Goal: Task Accomplishment & Management: Manage account settings

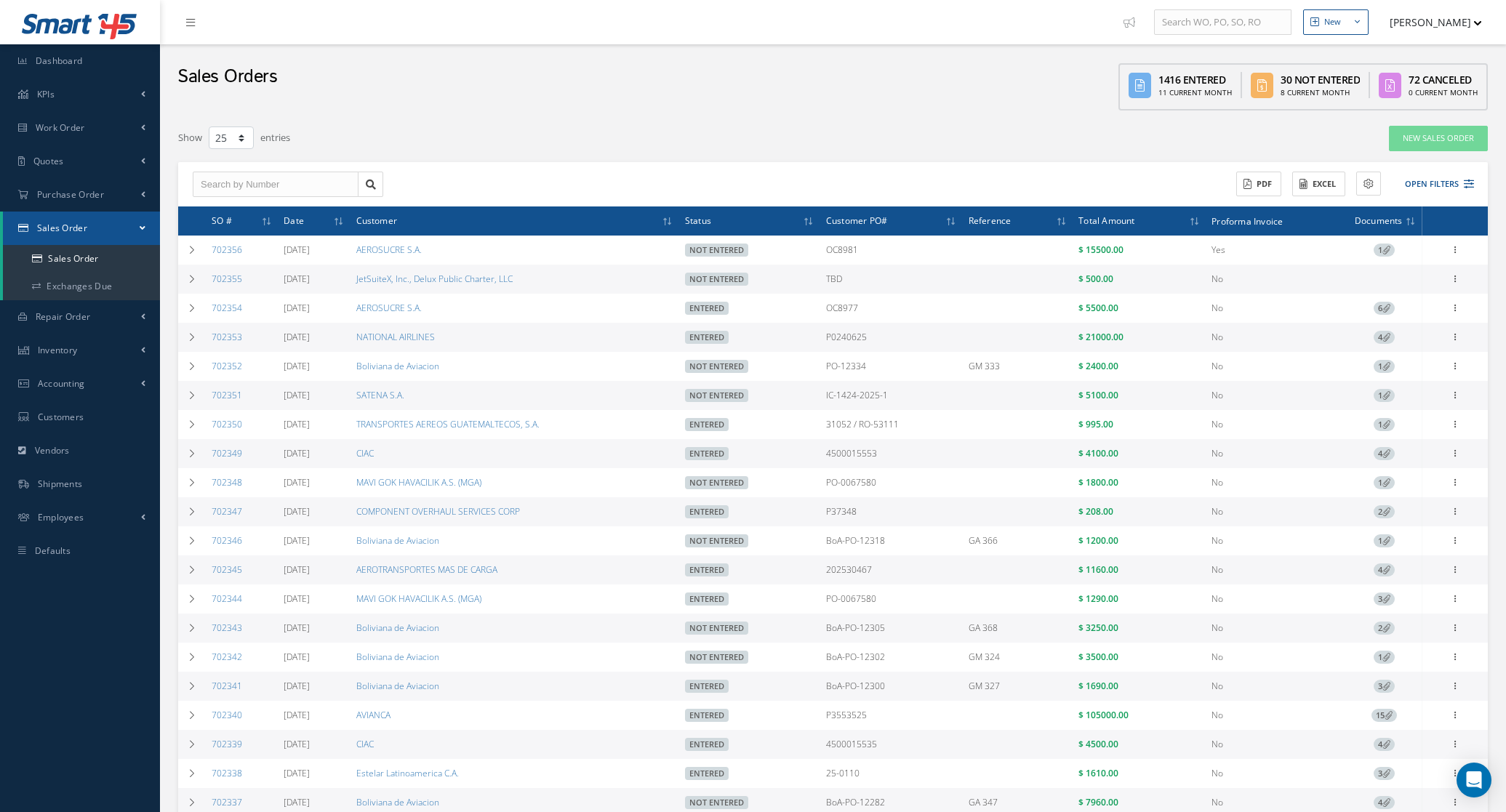
select select "25"
click at [1458, 339] on icon at bounding box center [1455, 336] width 14 height 12
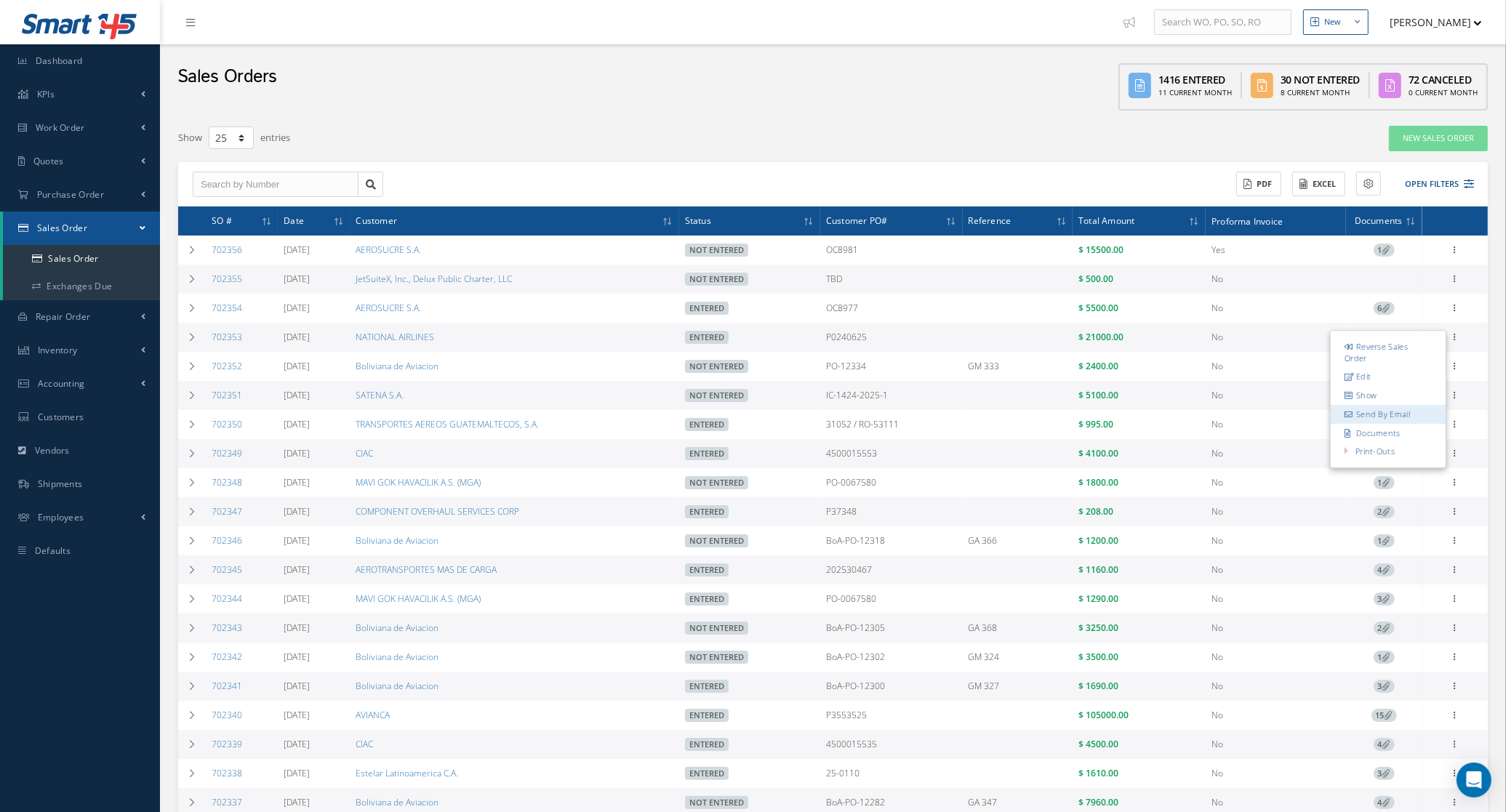
click at [1396, 409] on link "Send By Email" at bounding box center [1388, 414] width 115 height 19
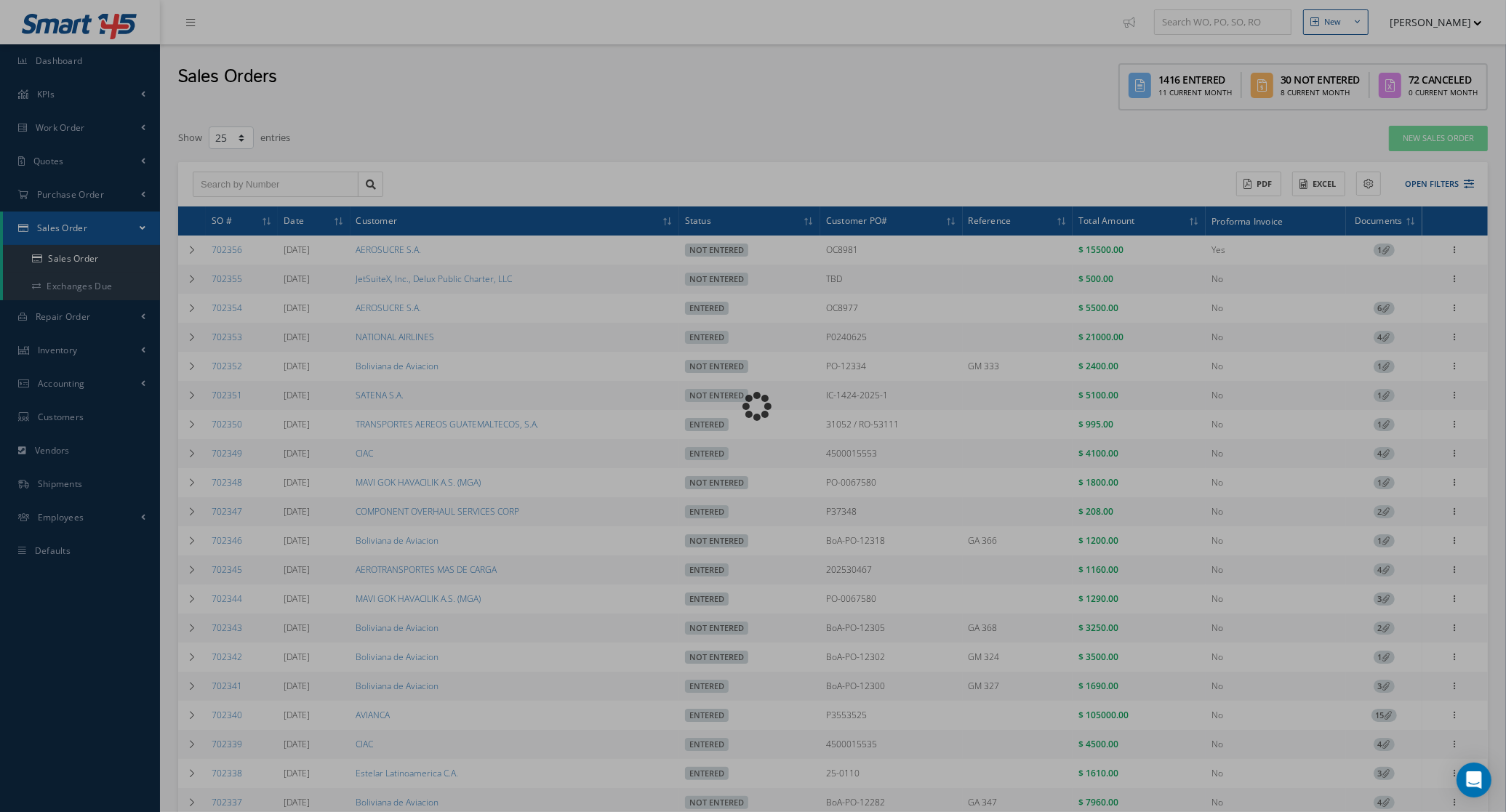
type input "Reports from Sales Order 702353"
type textarea "Dear, Please find attached your Sales Order 702353. Please feel free to contact…"
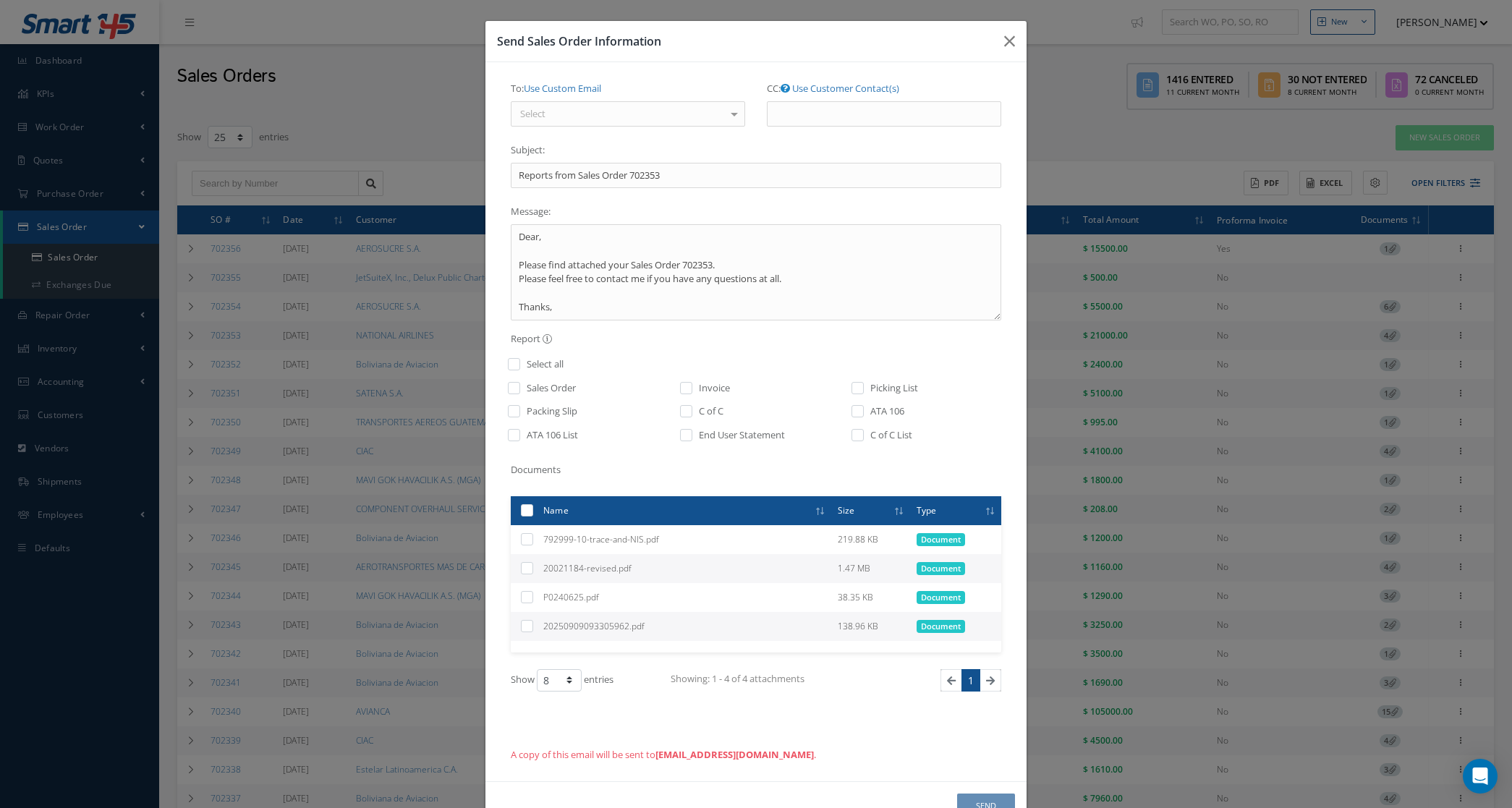
click at [592, 114] on div "Select" at bounding box center [627, 114] width 234 height 26
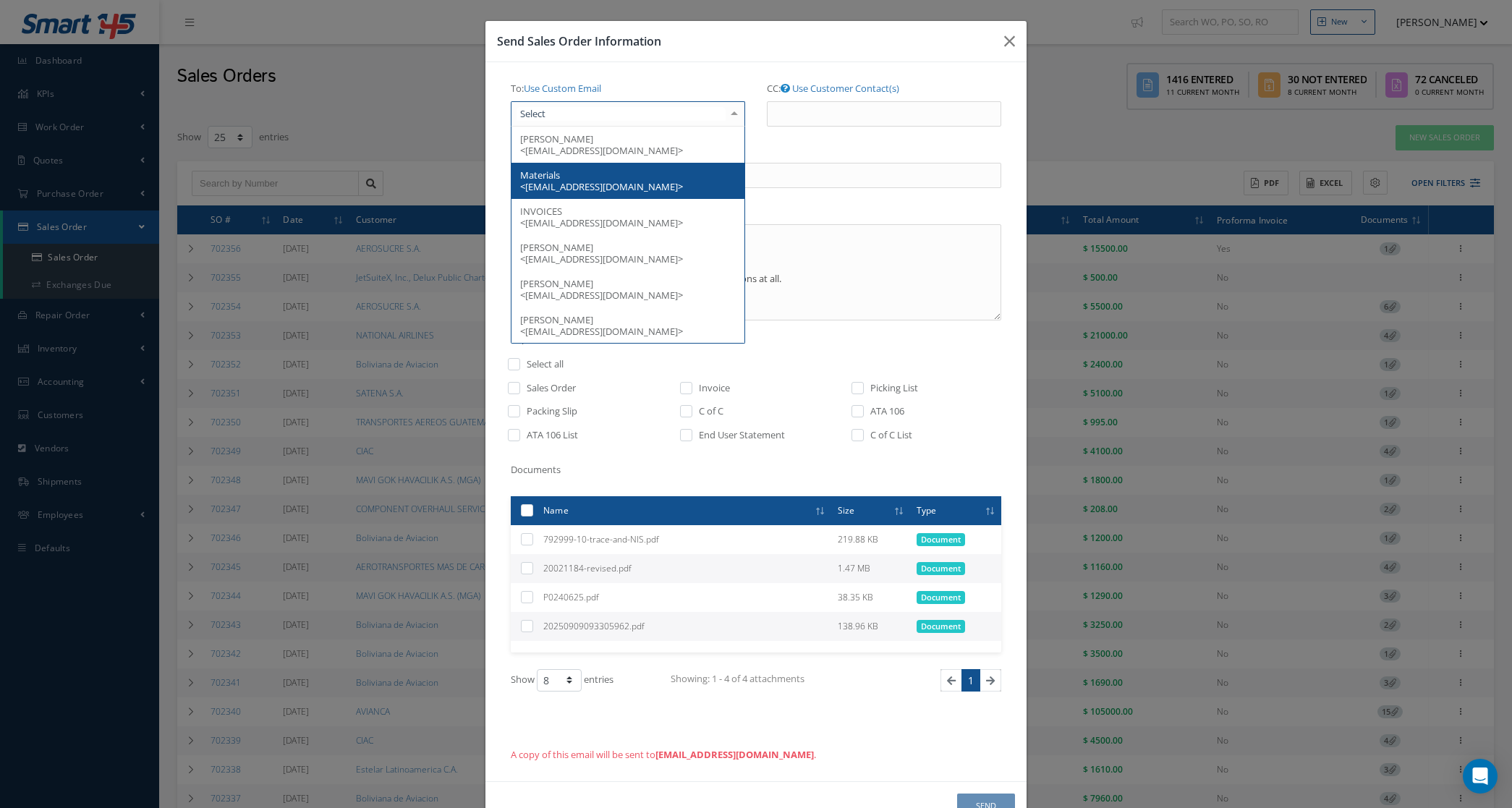
click at [588, 186] on span "Materials <materials@nationalairlines.com>" at bounding box center [601, 180] width 163 height 25
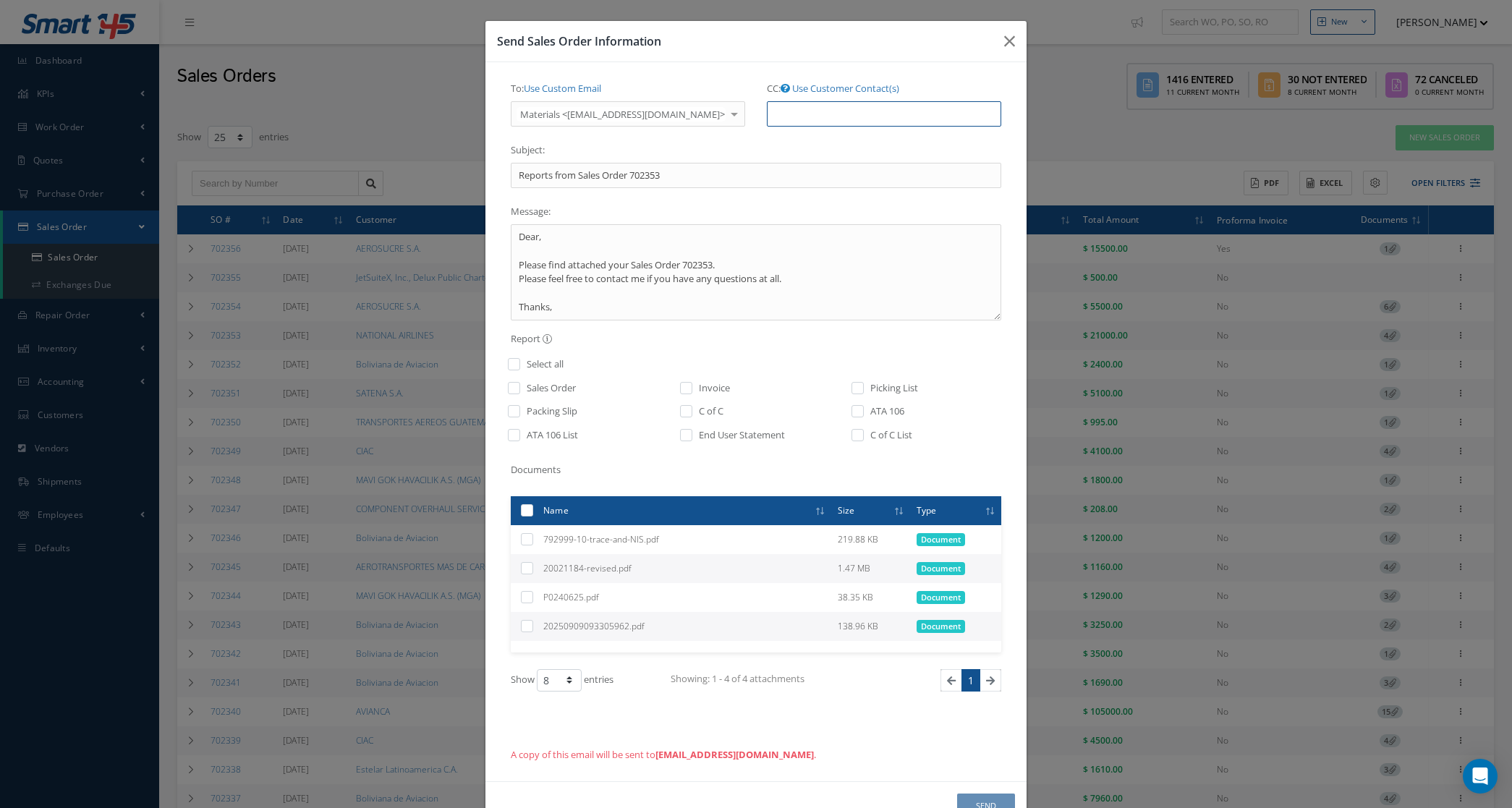
click at [768, 110] on input "CC: Use Customer Contact(s)" at bounding box center [884, 114] width 234 height 26
click at [807, 93] on link "Use Customer Contact(s)" at bounding box center [846, 88] width 107 height 13
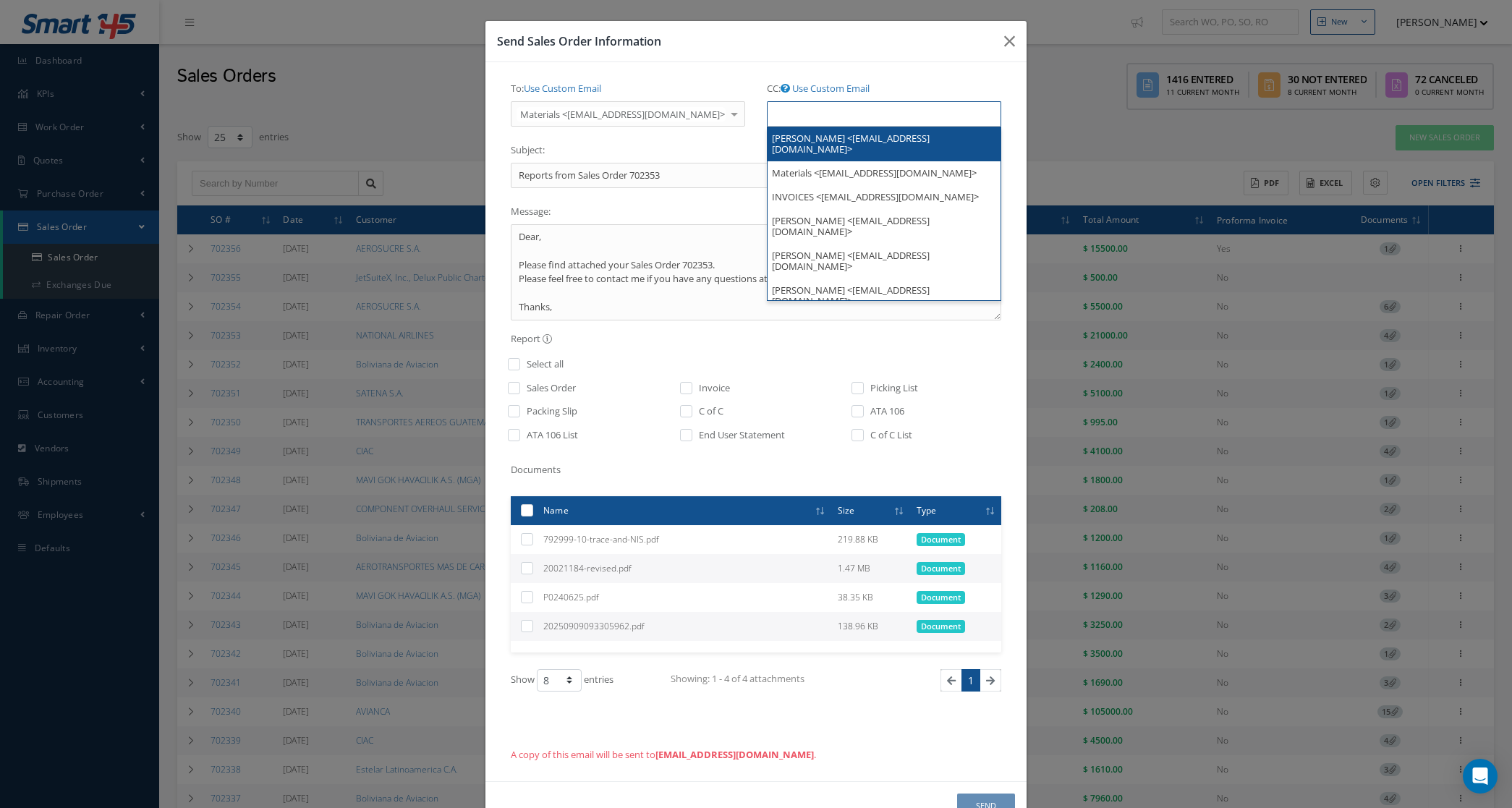
click at [807, 110] on input "text" at bounding box center [797, 114] width 44 height 18
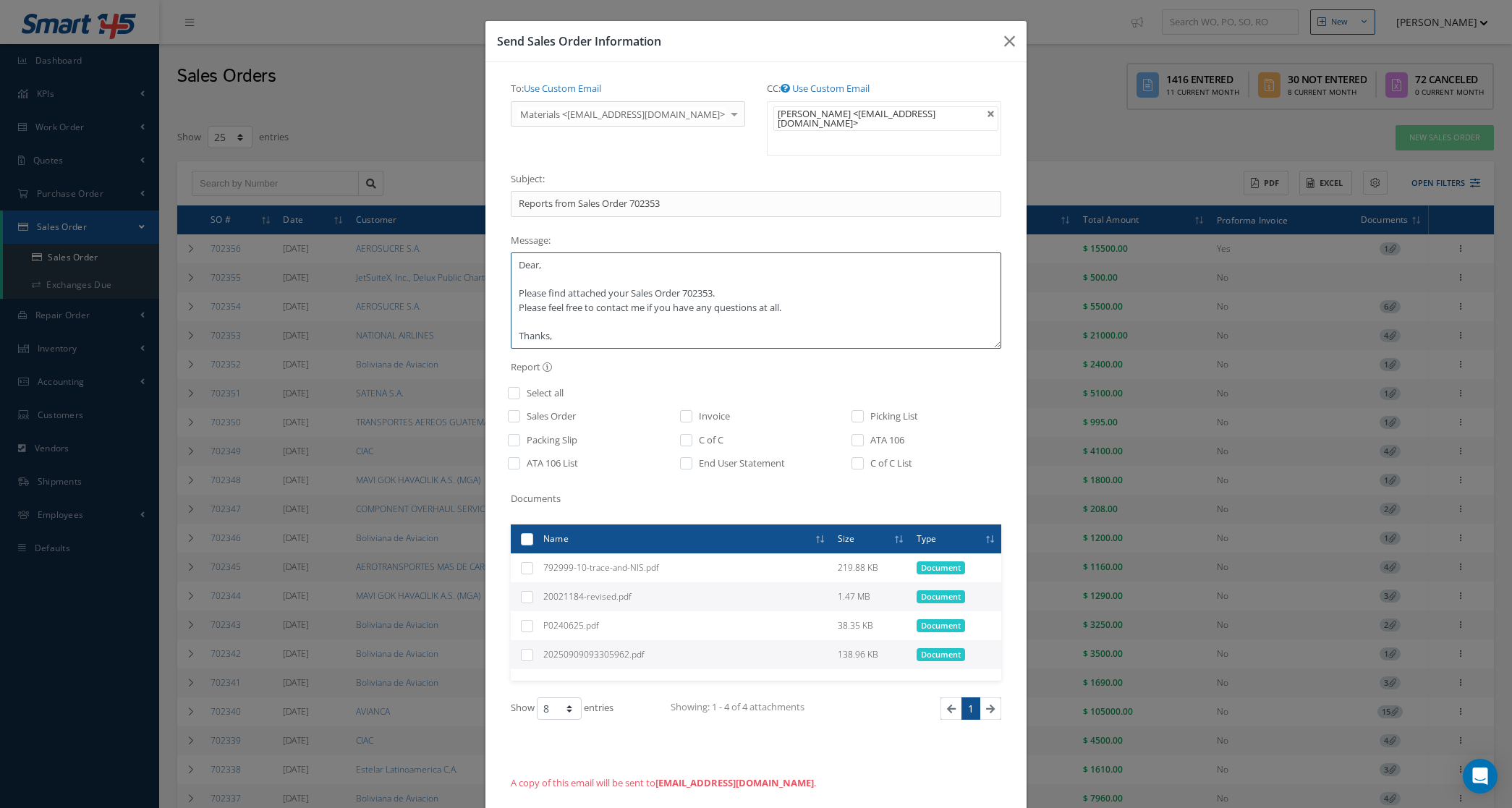
click at [590, 260] on textarea "Dear, Please find attached your Sales Order 702353. Please feel free to contact…" at bounding box center [756, 300] width 491 height 96
click at [720, 297] on textarea "Dear NATIONAL Please find attached your Sales Order 702353. Please feel free to…" at bounding box center [756, 300] width 491 height 96
paste textarea "" P0240625""
click at [744, 294] on textarea "Dear NATIONAL Please find attached your Sales Order 702353 / PO " P0240625 Plea…" at bounding box center [756, 300] width 491 height 96
click at [778, 291] on textarea "Dear NATIONAL Please find attached your Sales Order 702353 / PO P0240625 Please…" at bounding box center [756, 300] width 491 height 96
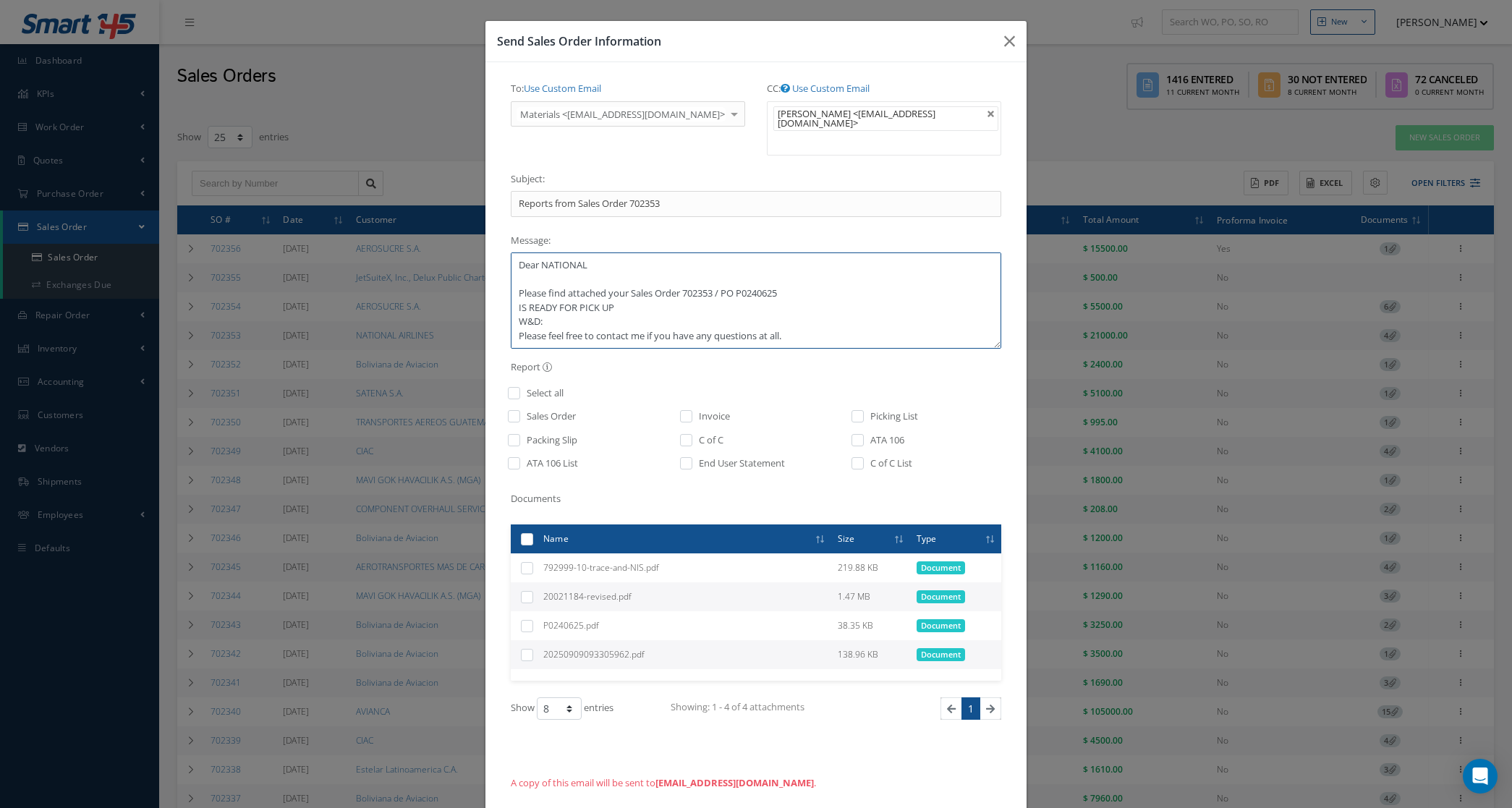
click at [614, 310] on textarea "Dear NATIONAL Please find attached your Sales Order 702353 / PO P0240625 IS REA…" at bounding box center [756, 300] width 491 height 96
click at [577, 316] on textarea "Dear NATIONAL Please find attached your Sales Order 702353 / PO P0240625 IS REA…" at bounding box center [756, 300] width 491 height 96
click at [543, 320] on textarea "Dear NATIONAL Please find attached your Sales Order 702353 / PO P0240625 IS REA…" at bounding box center [756, 300] width 491 height 96
paste textarea "32 lb 20x20x20"
click at [597, 321] on textarea "Dear NATIONAL Please find attached your Sales Order 702353 / PO P0240625 IS REA…" at bounding box center [756, 300] width 491 height 96
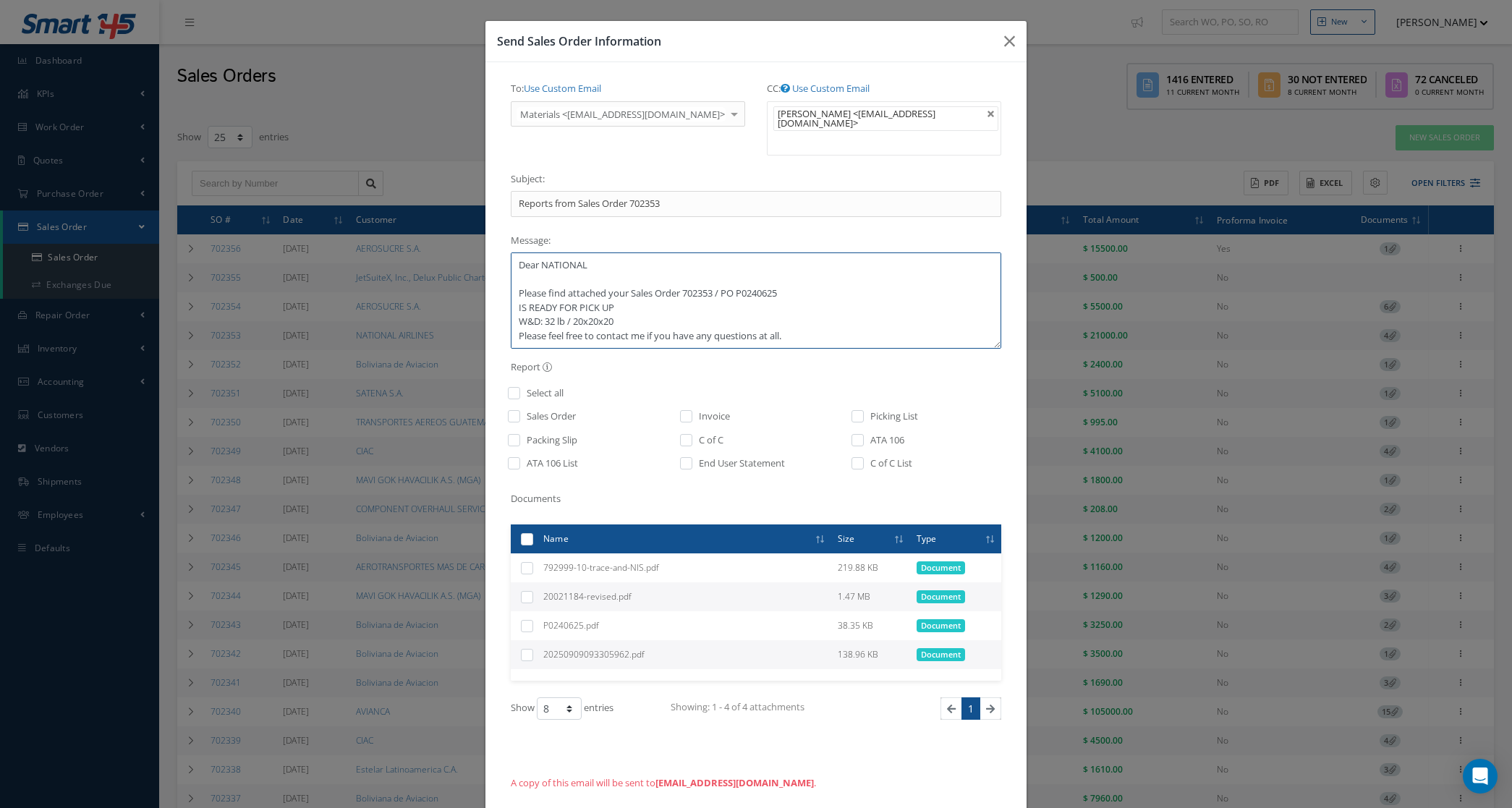
scroll to position [28, 0]
click at [573, 341] on textarea "Dear NATIONAL Please find attached your Sales Order 702353 / PO P0240625 IS REA…" at bounding box center [756, 300] width 491 height 96
type textarea "Dear NATIONAL Please find attached your Sales Order 702353 / PO P0240625 IS REA…"
click at [682, 417] on input "checkbox" at bounding box center [687, 421] width 10 height 17
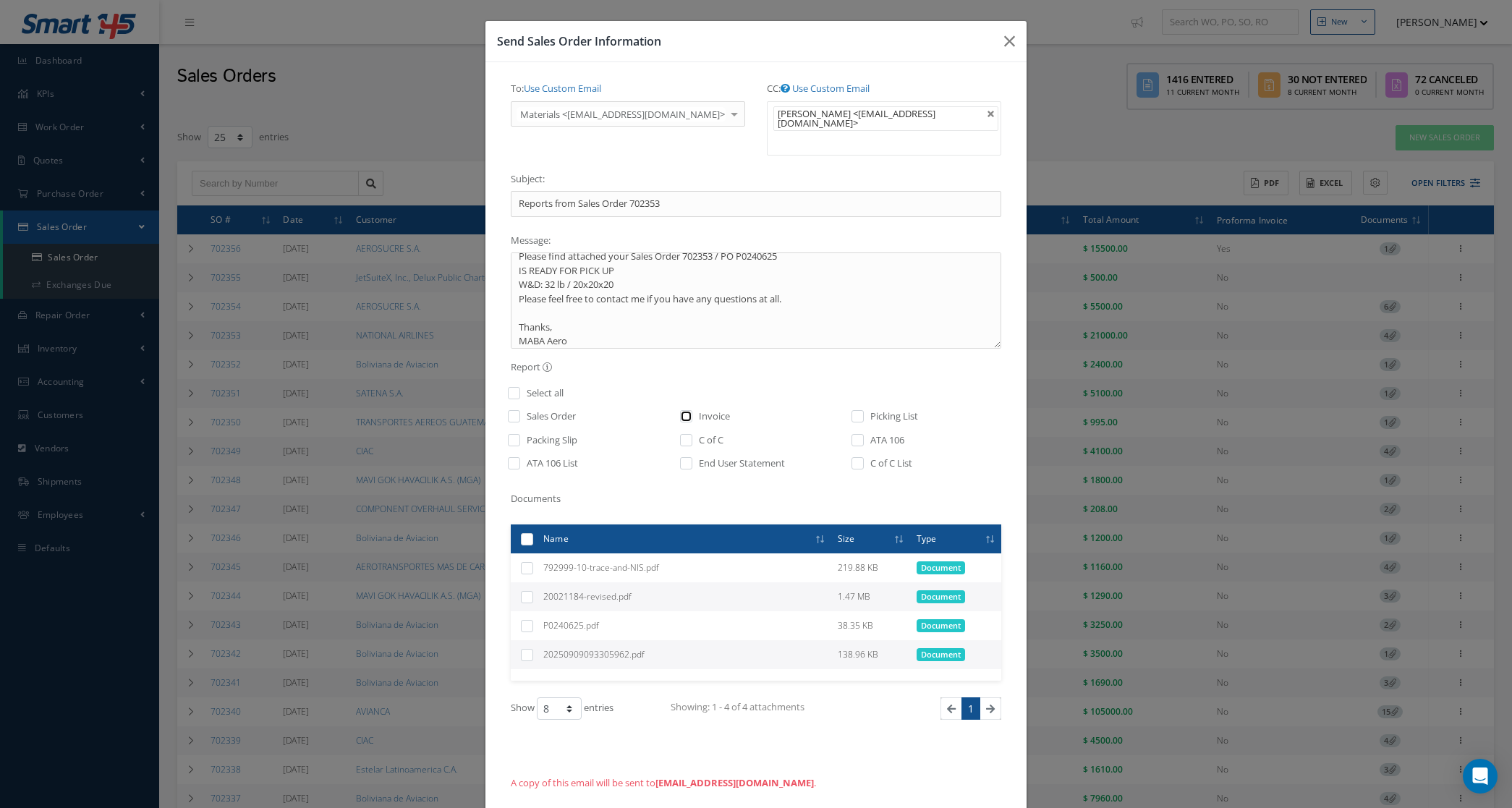
checkbox input "true"
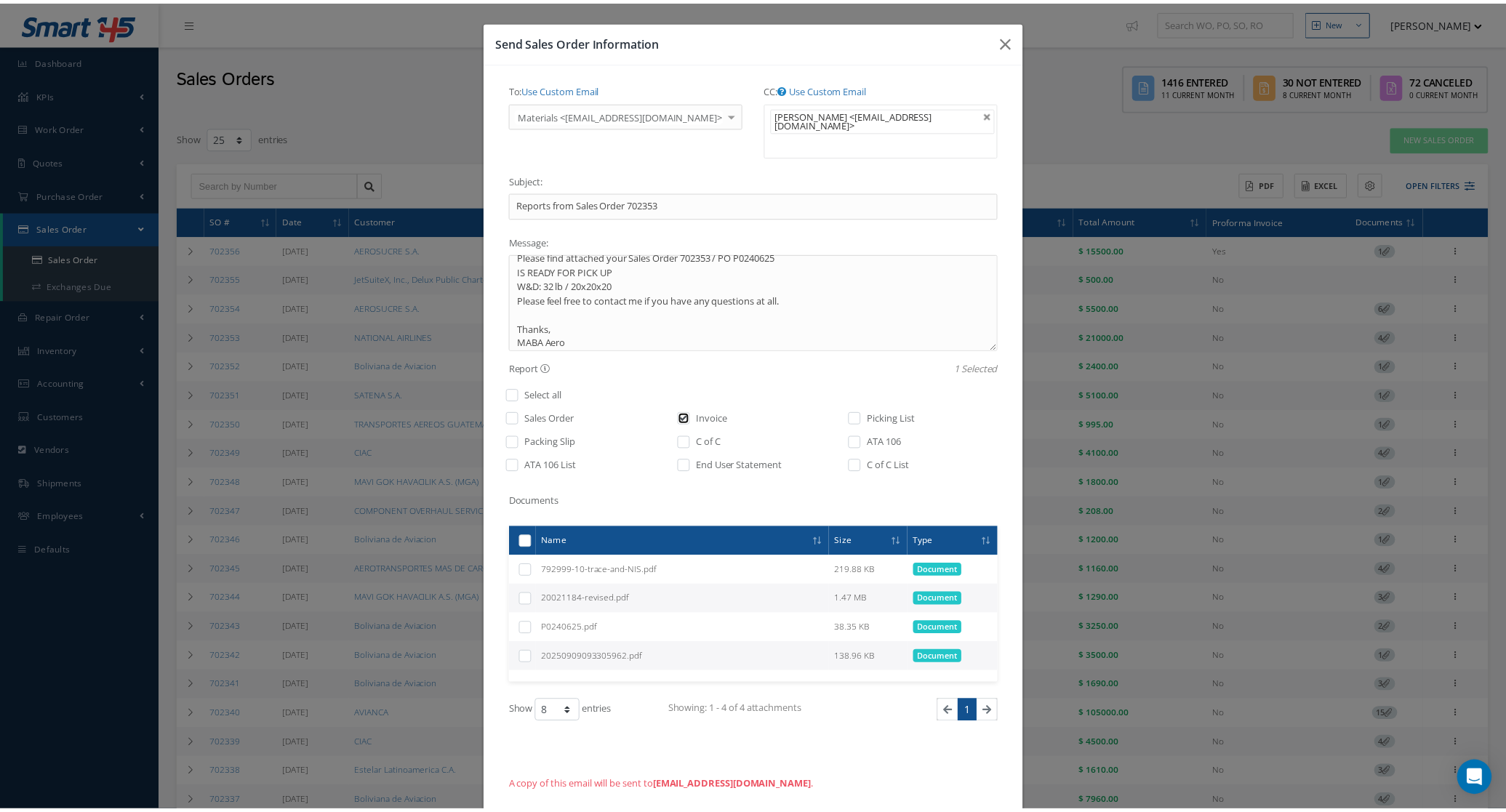
scroll to position [77, 0]
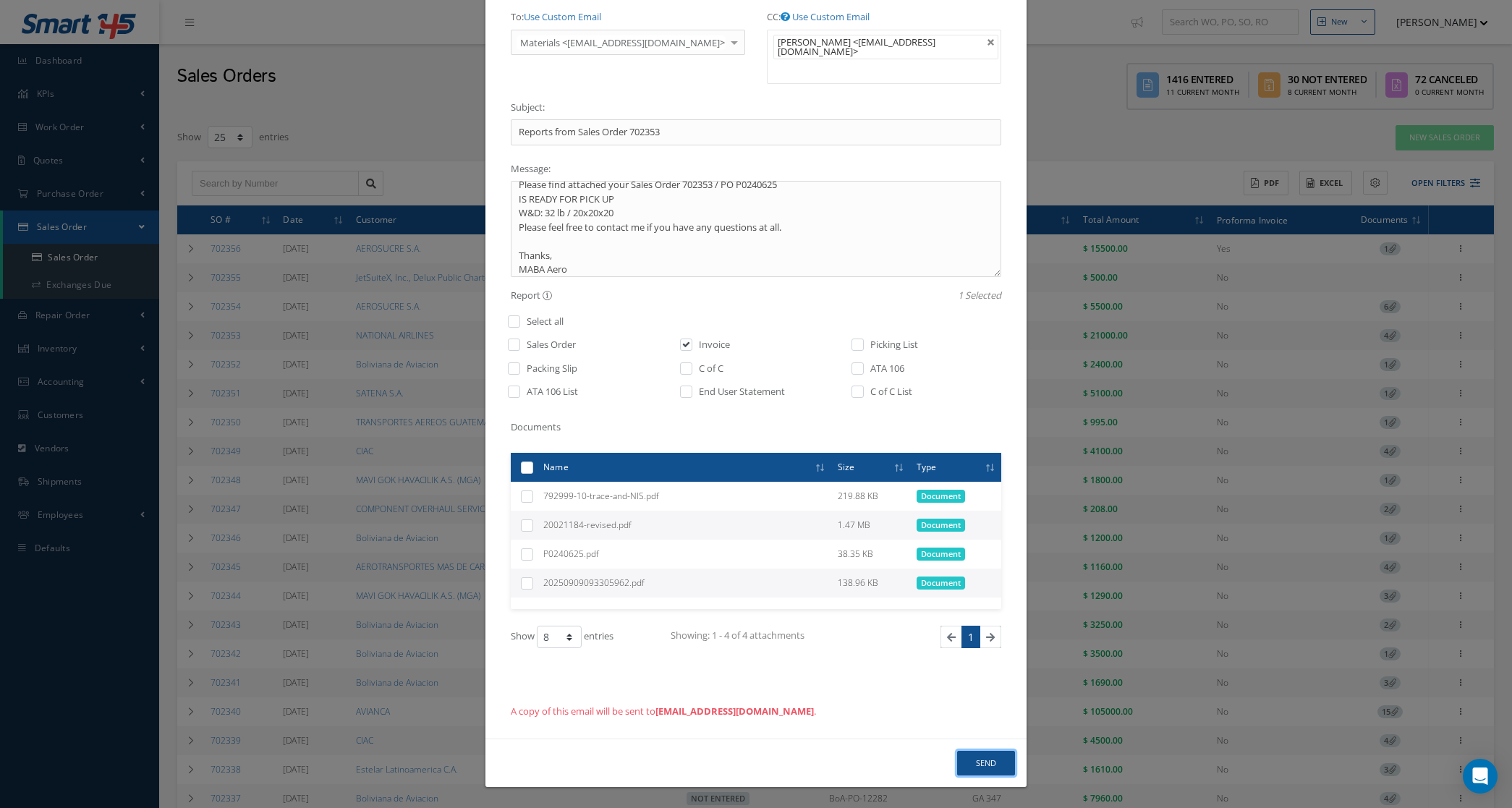
click at [960, 765] on button "Send" at bounding box center [986, 764] width 58 height 25
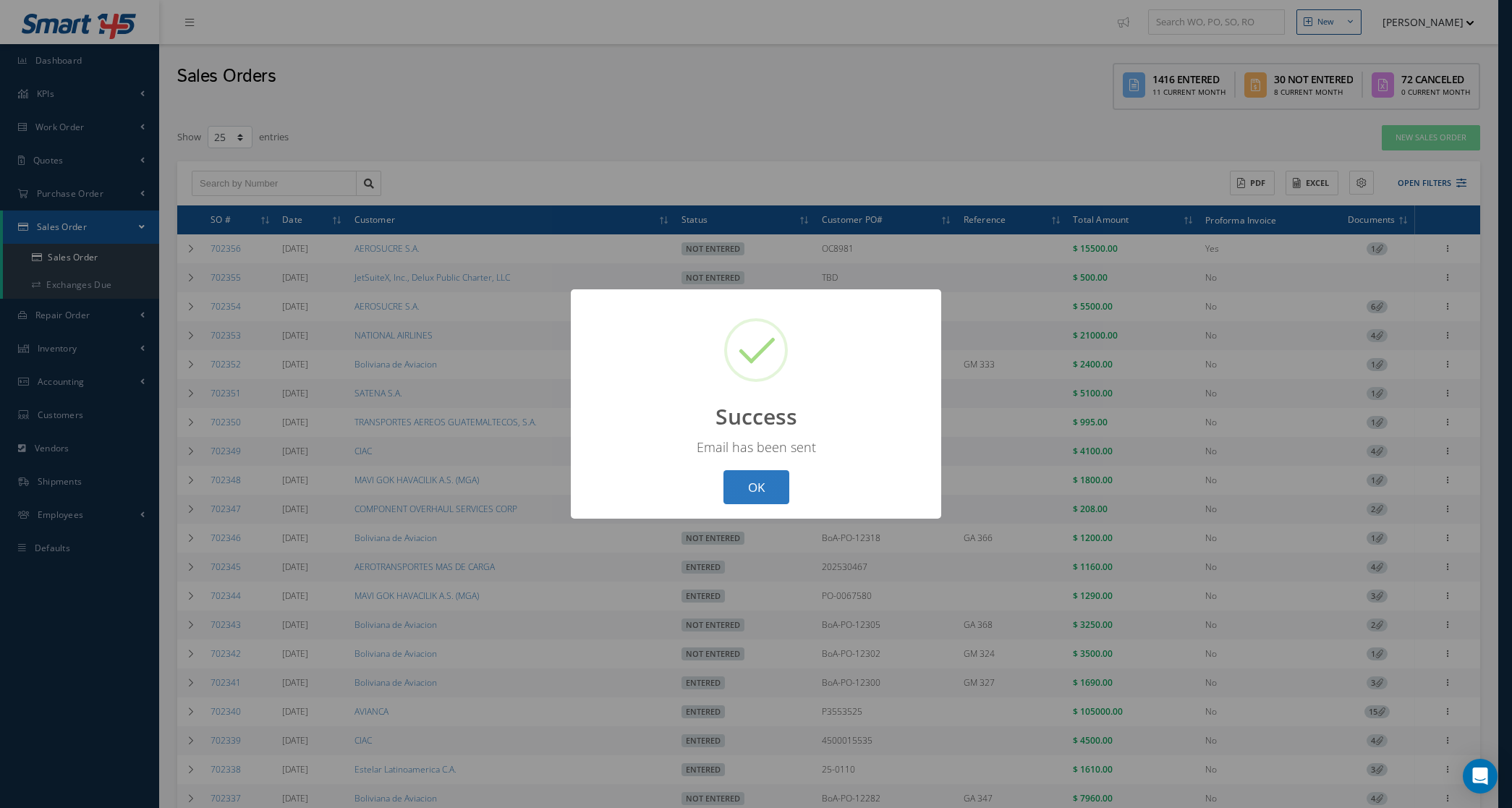
click at [731, 489] on button "OK" at bounding box center [756, 487] width 66 height 34
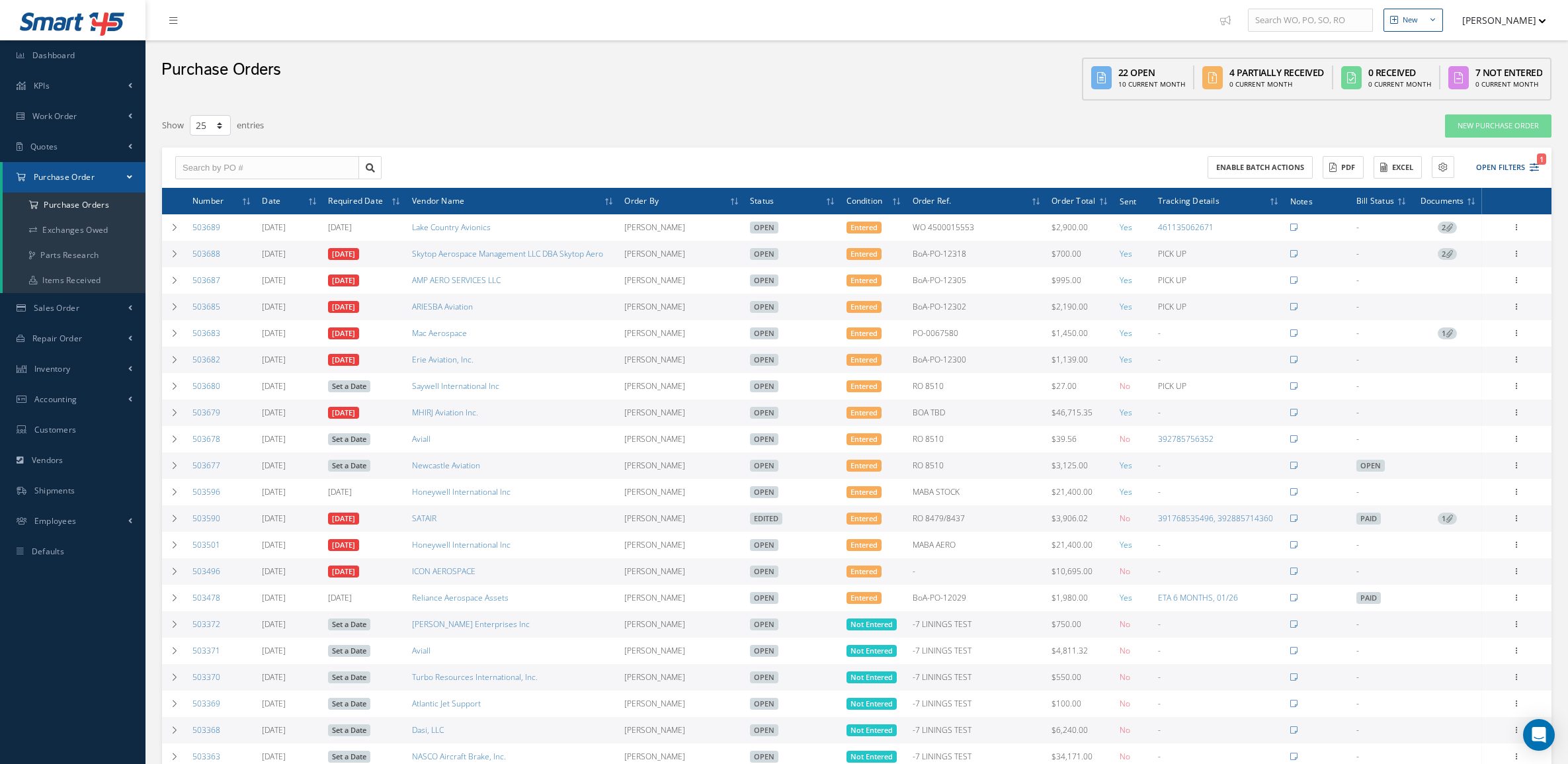
select select "25"
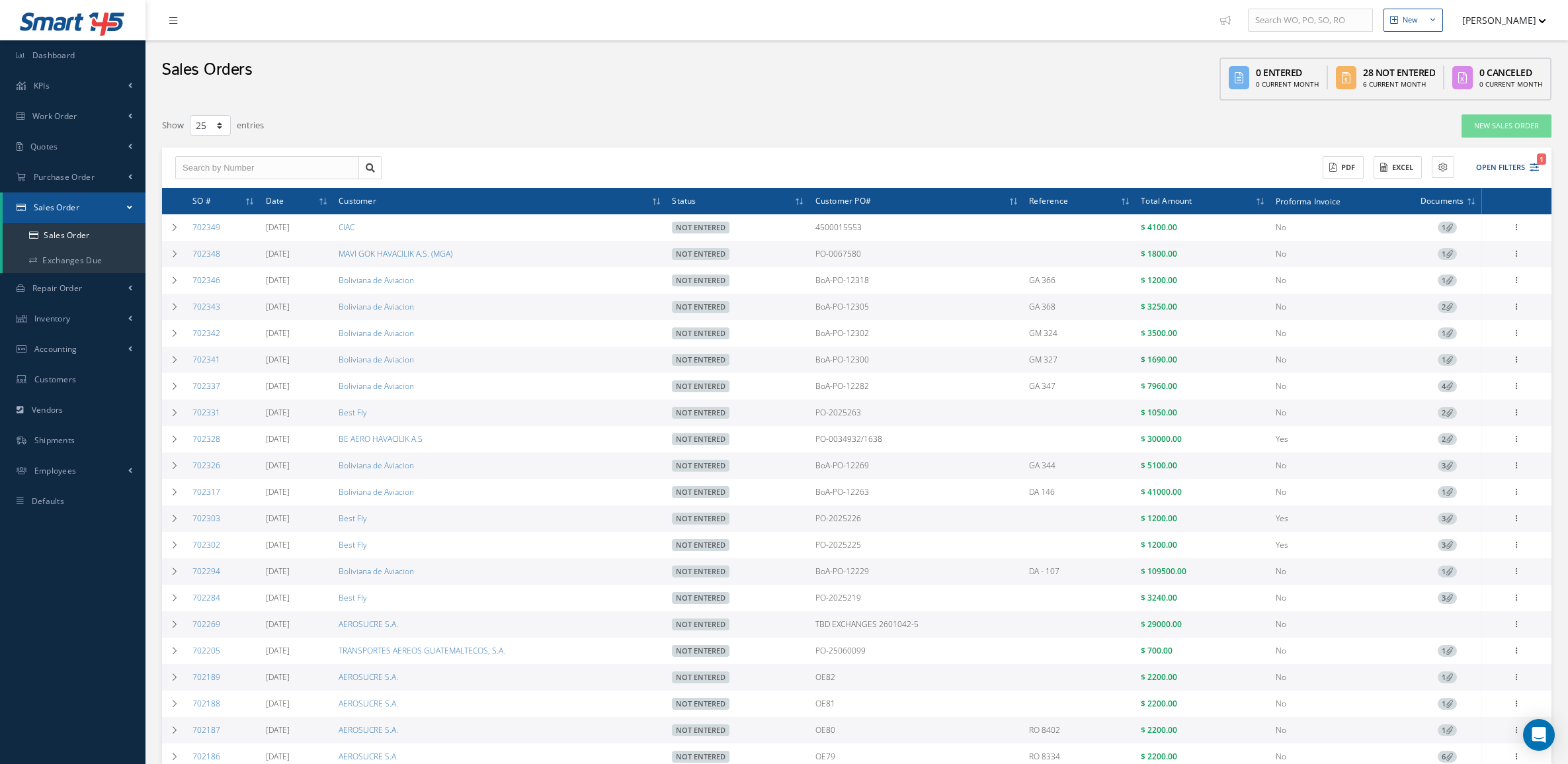
select select "25"
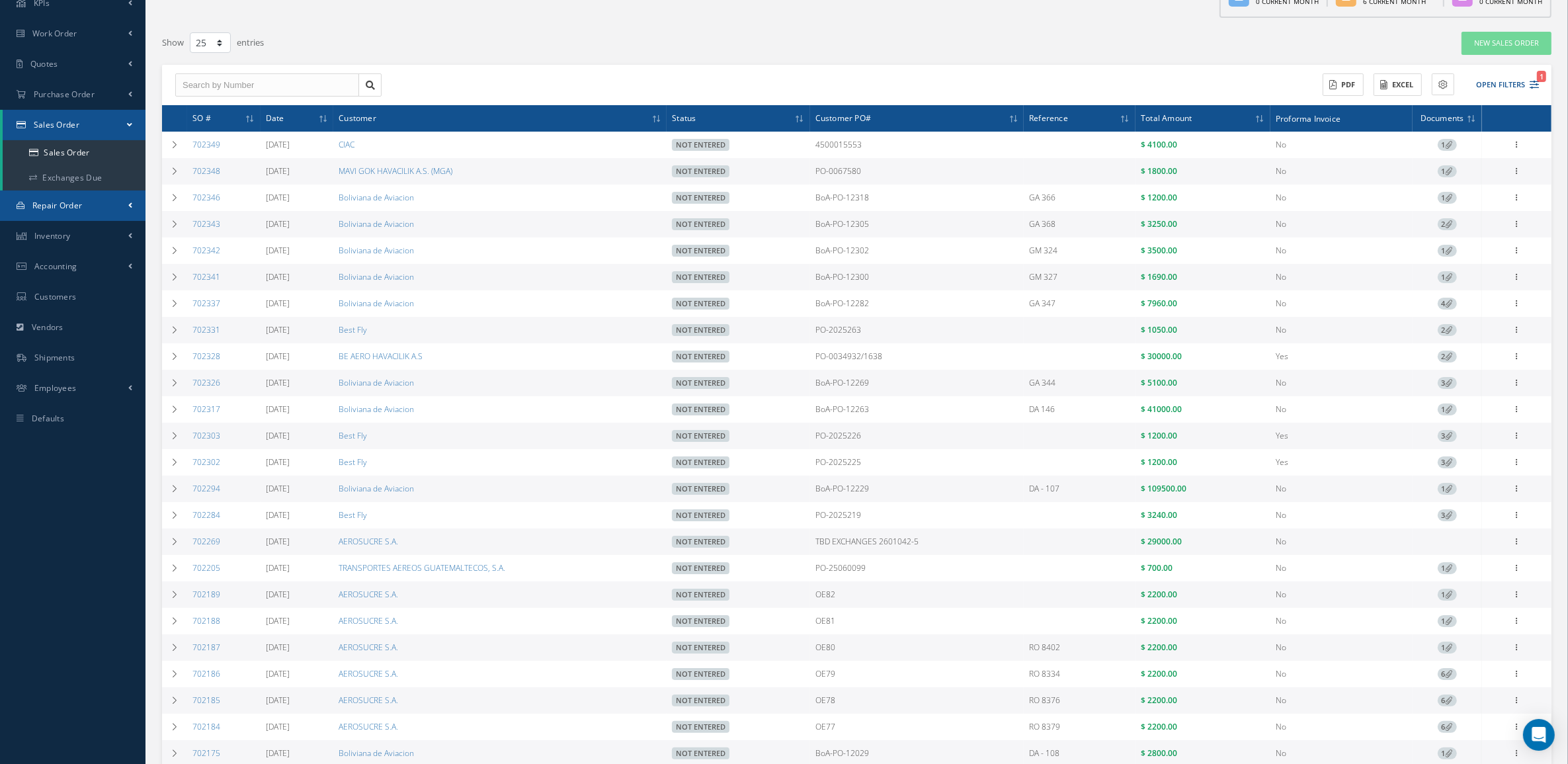
scroll to position [83, 0]
click at [105, 149] on link "Sales Order" at bounding box center [74, 153] width 143 height 25
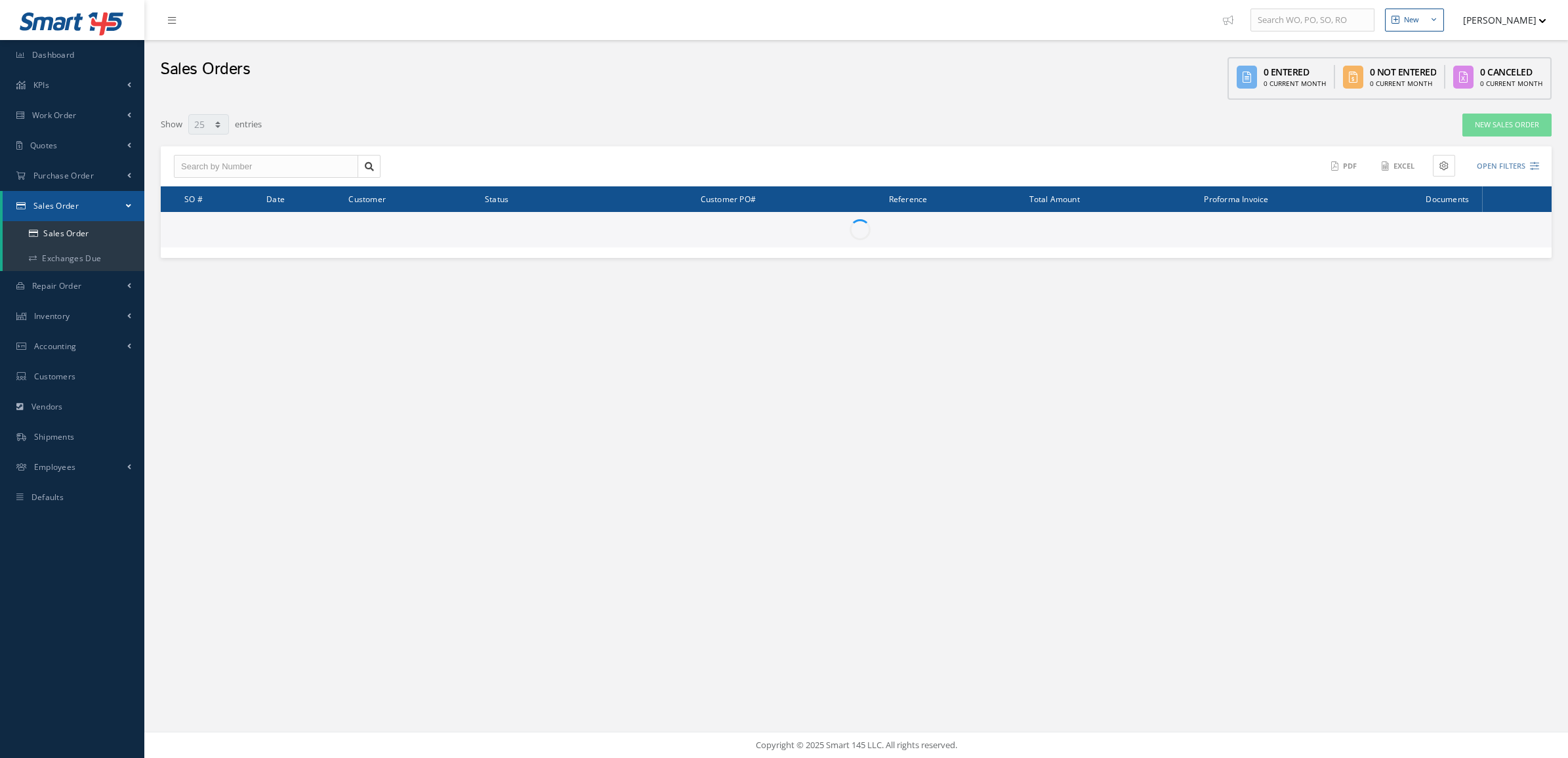
select select "25"
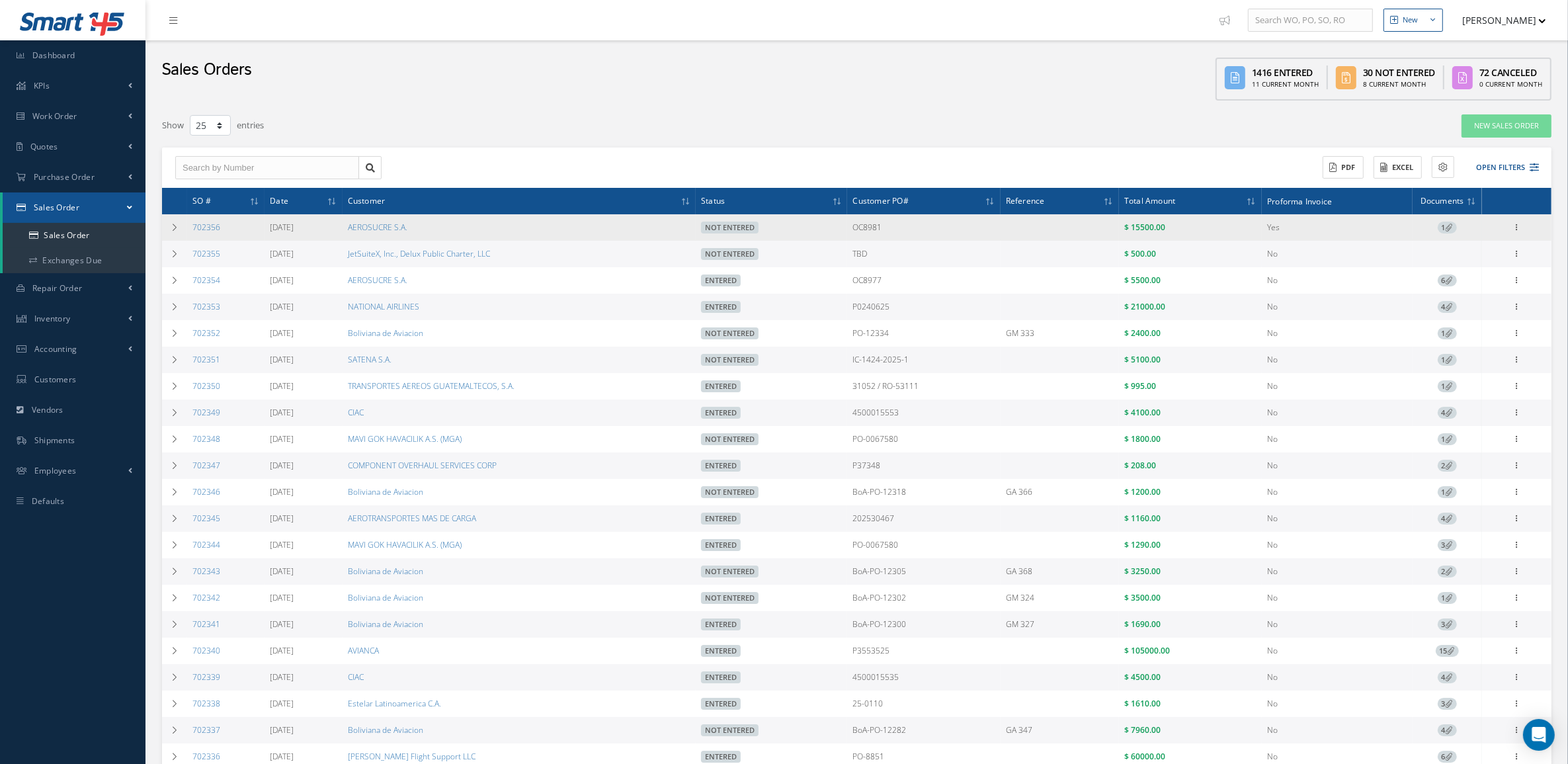
drag, startPoint x: 242, startPoint y: 226, endPoint x: 187, endPoint y: 223, distance: 55.1
click at [187, 223] on td "702356" at bounding box center [226, 227] width 78 height 26
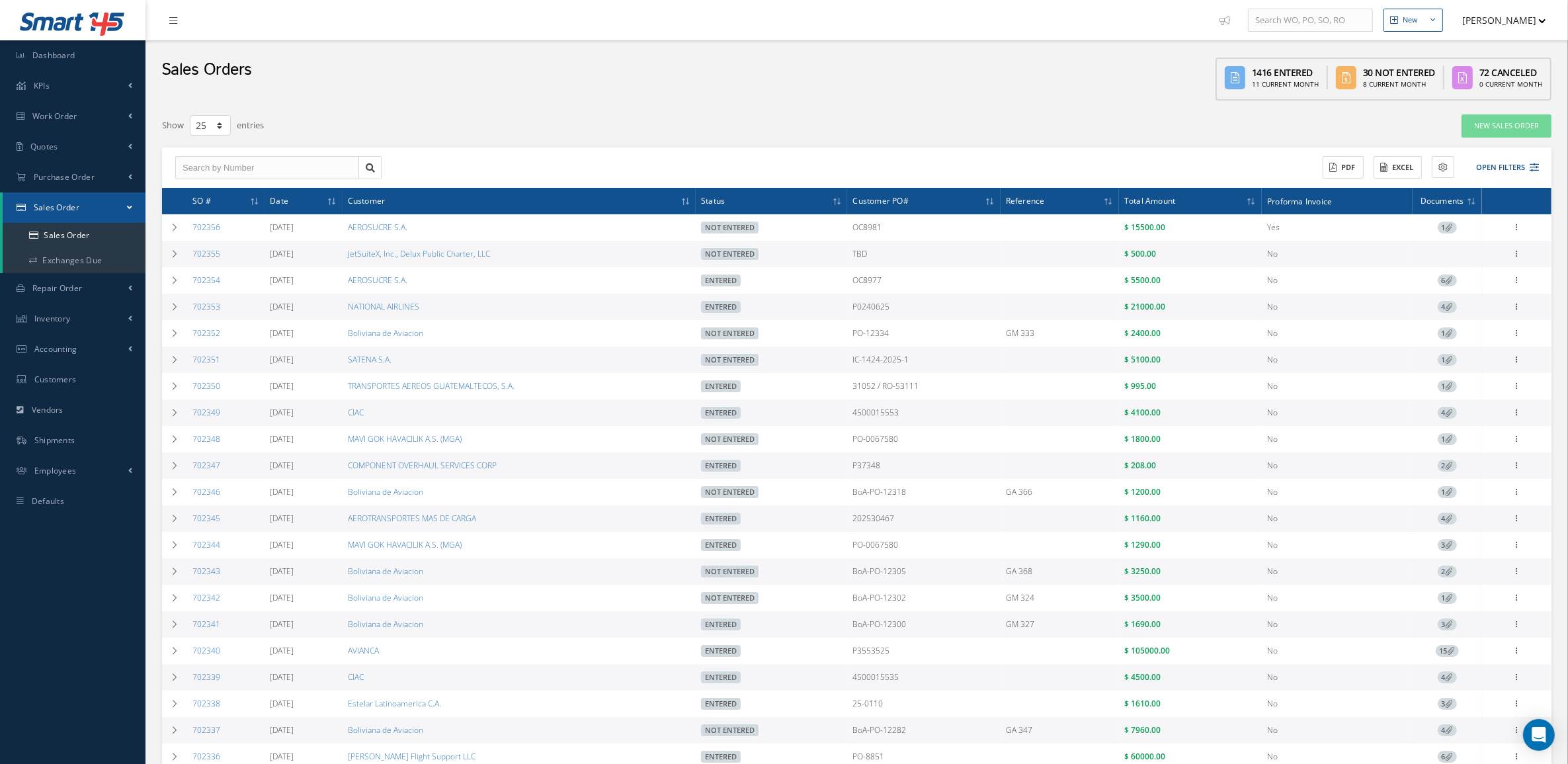
copy link "702356"
click at [1512, 158] on button "Open Filters" at bounding box center [1501, 168] width 75 height 22
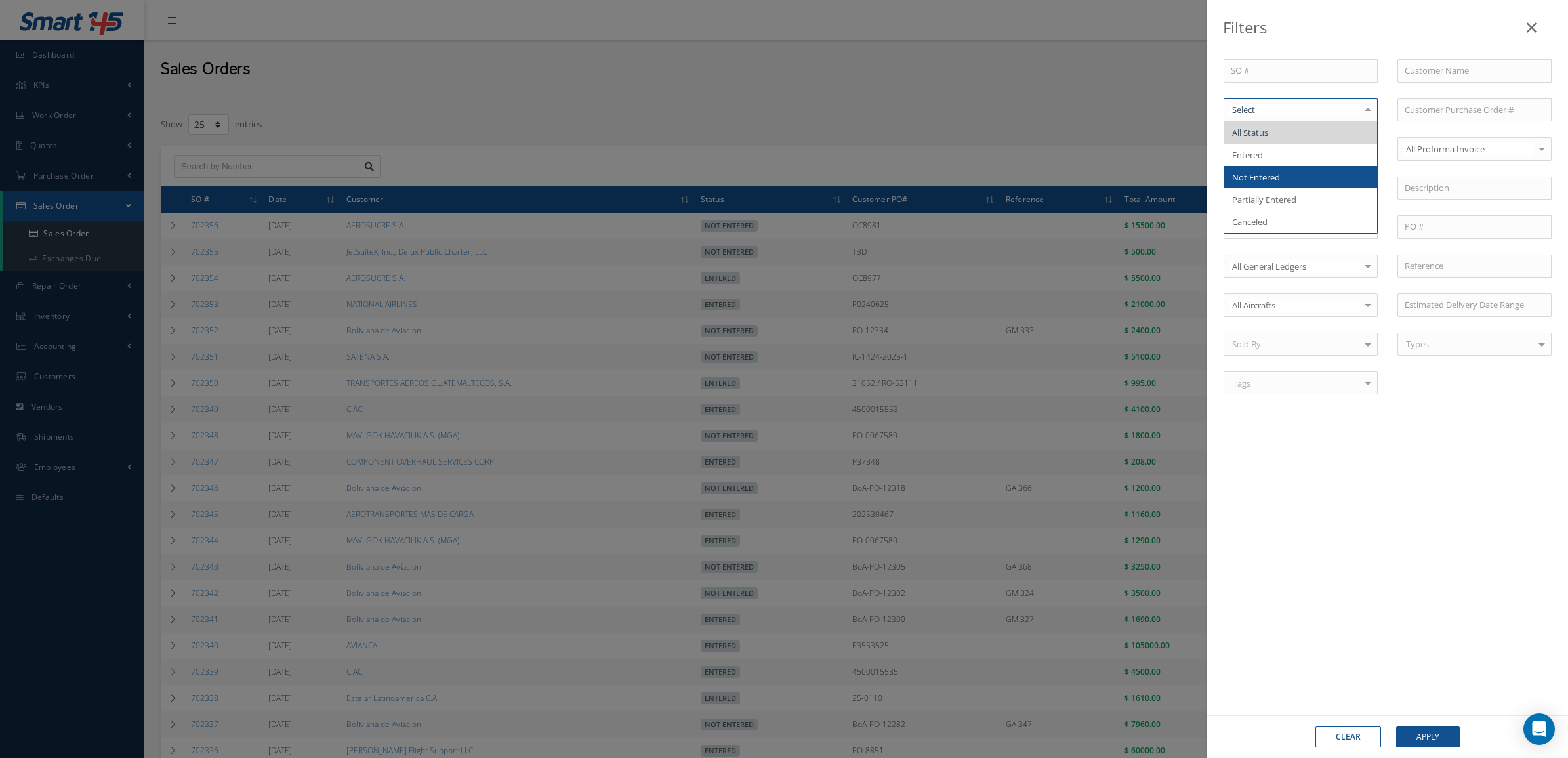
click at [1274, 175] on span "Not Entered" at bounding box center [1256, 177] width 48 height 12
click at [1426, 729] on button "Apply" at bounding box center [1428, 737] width 63 height 21
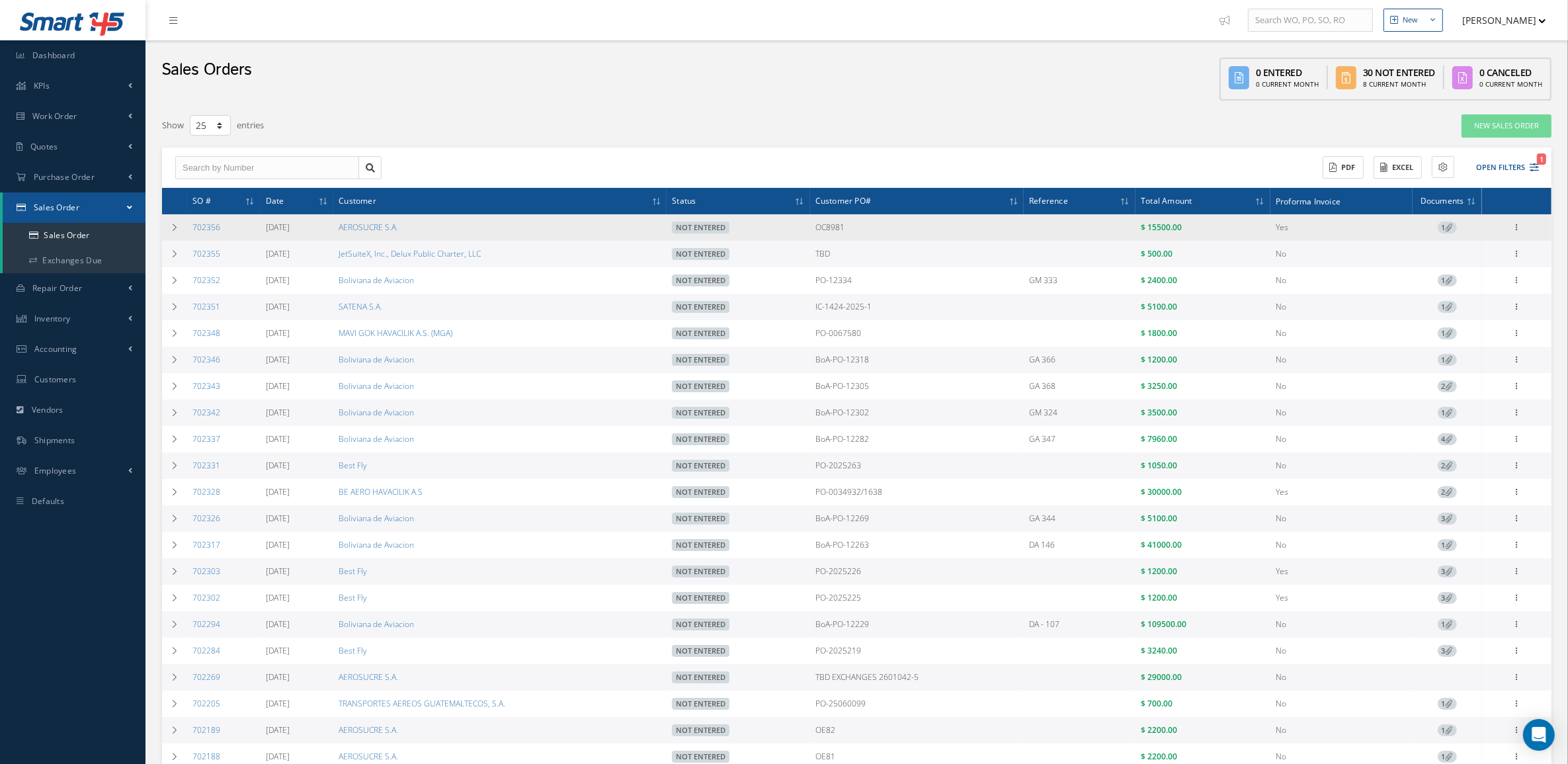
click at [1453, 227] on span "1" at bounding box center [1447, 227] width 19 height 12
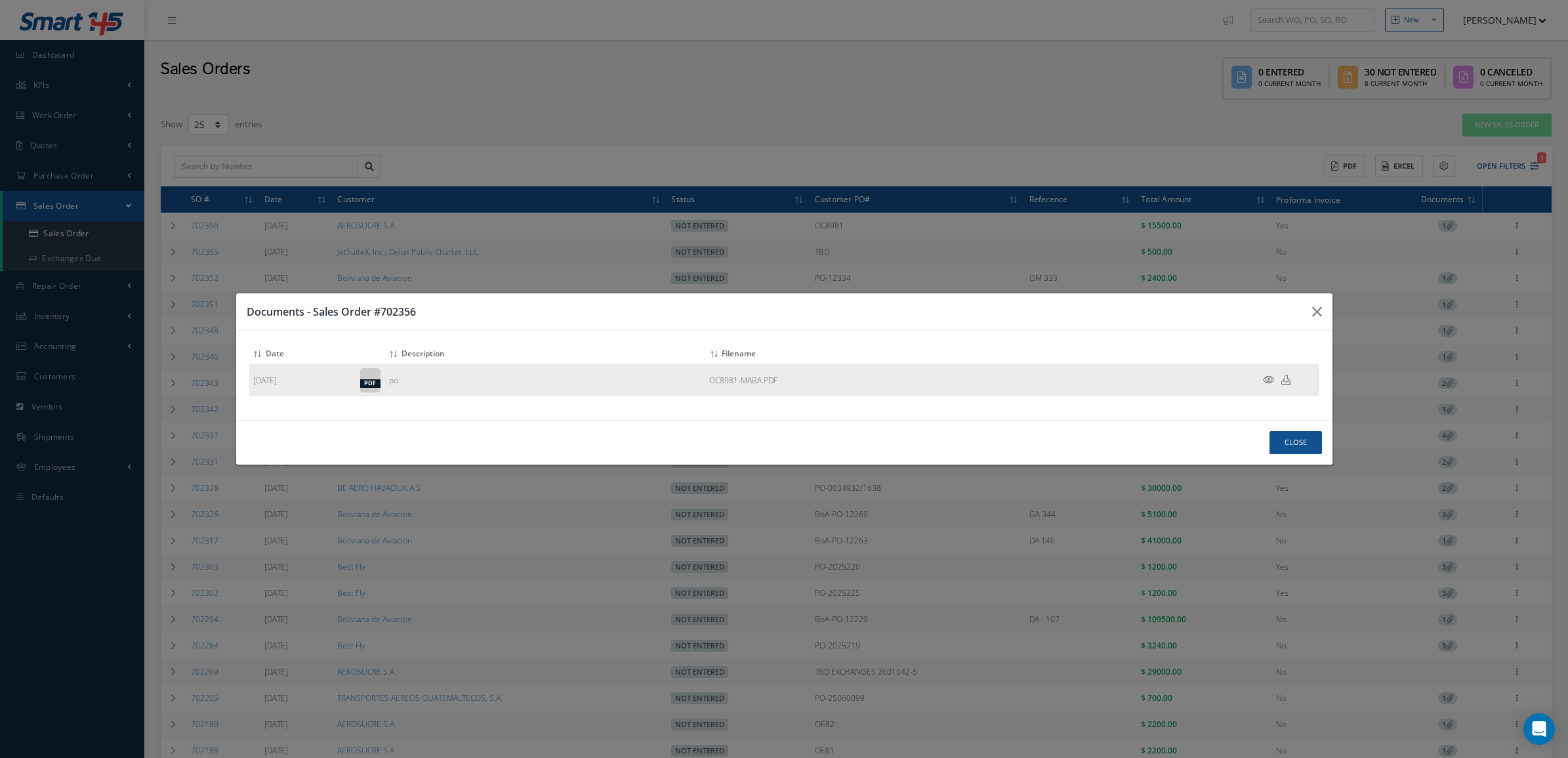
click at [1265, 375] on icon at bounding box center [1268, 380] width 11 height 10
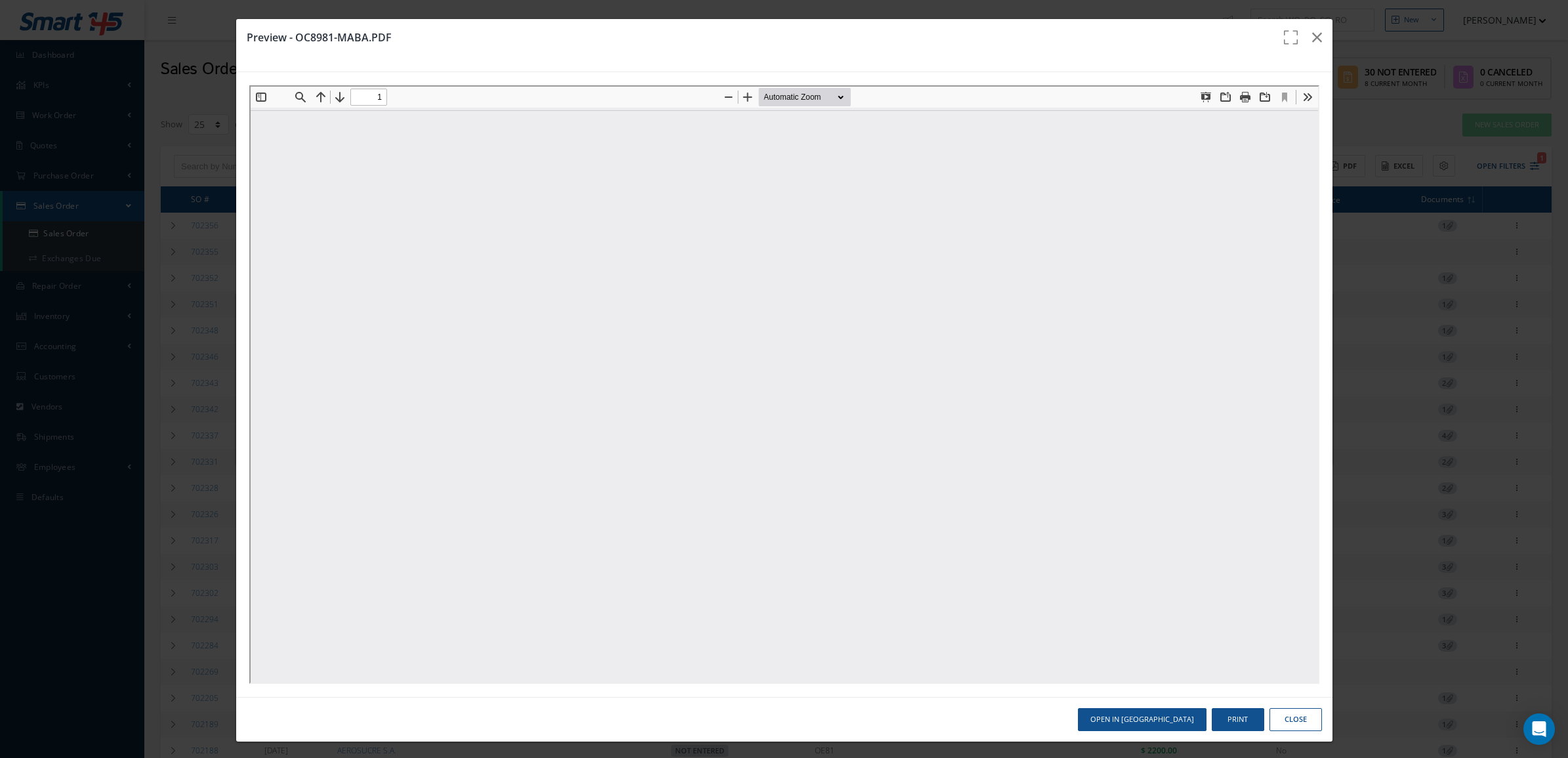
type input "0"
type input "1"
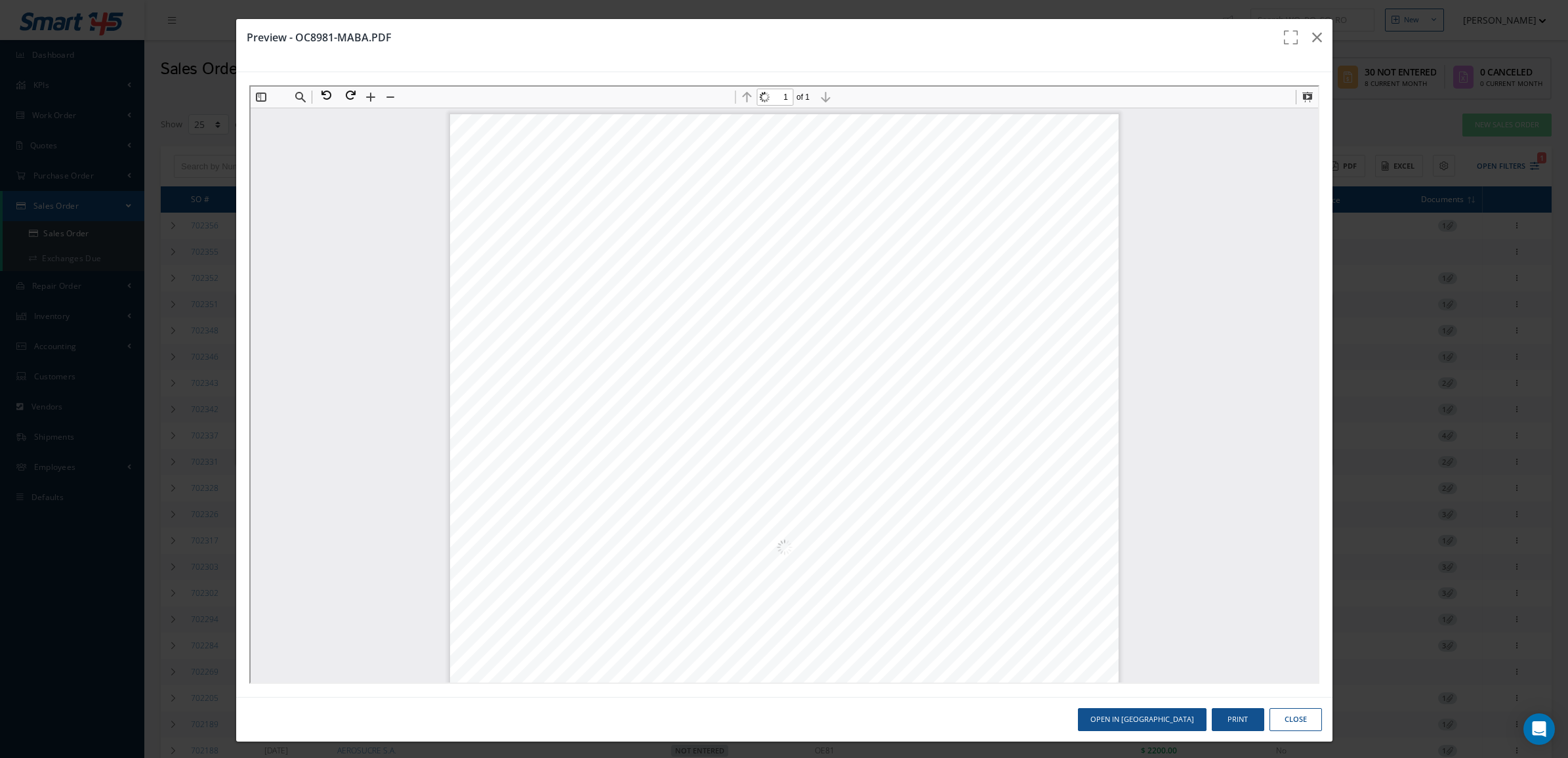
scroll to position [6, 0]
click at [1219, 721] on button "Print" at bounding box center [1238, 720] width 53 height 23
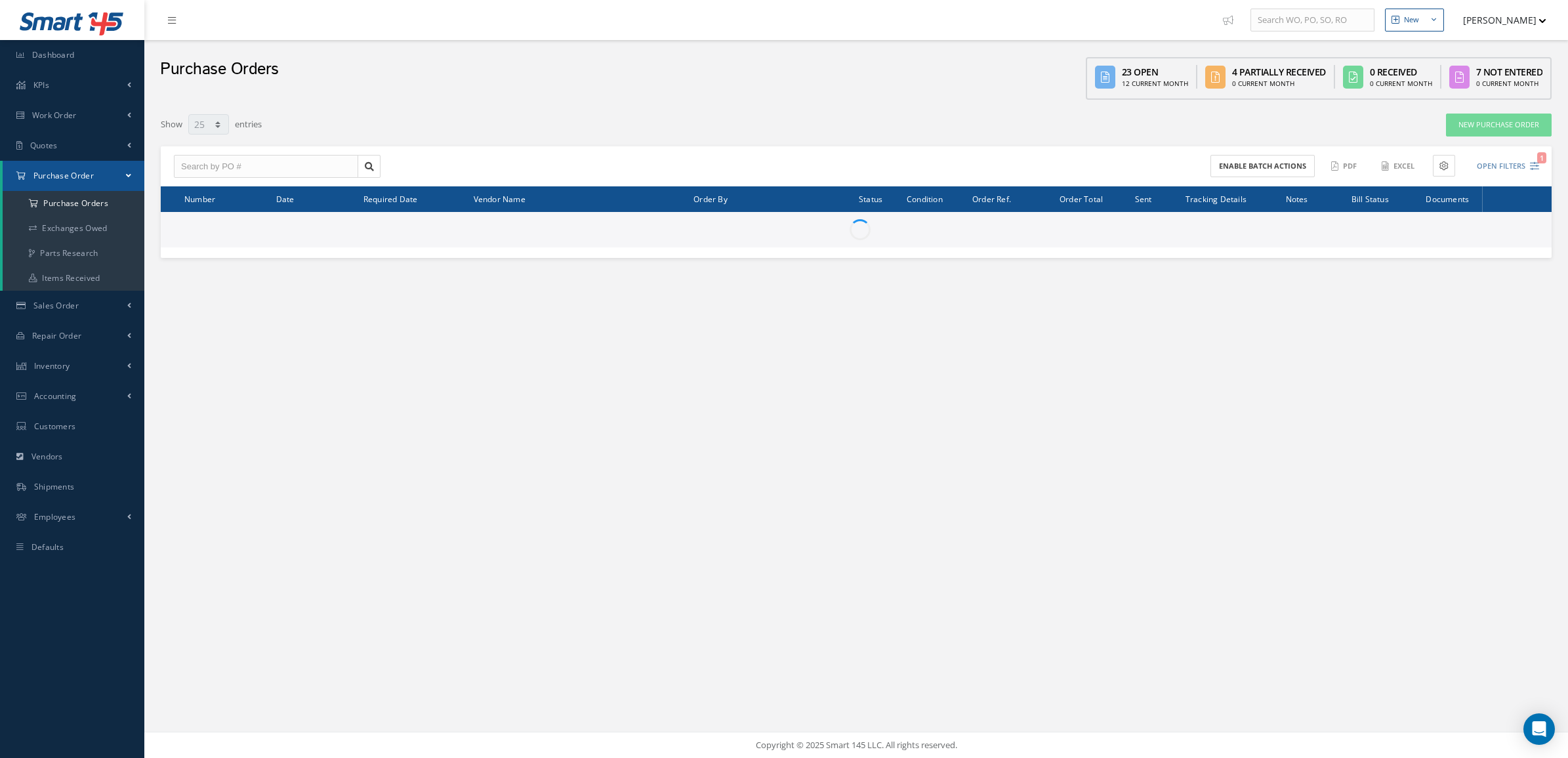
select select "25"
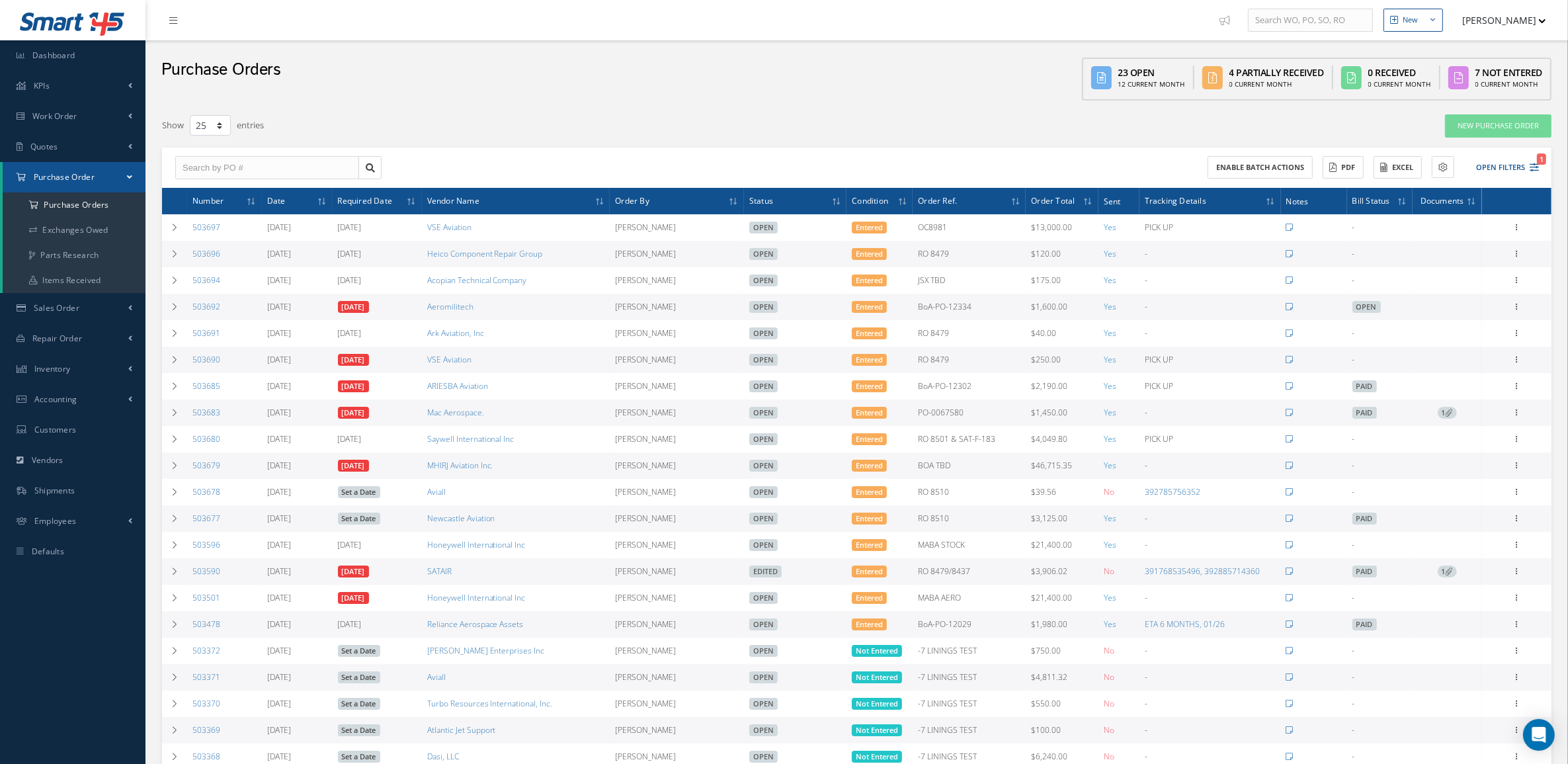
drag, startPoint x: 226, startPoint y: 256, endPoint x: 189, endPoint y: 256, distance: 37.0
click at [189, 256] on td "503696" at bounding box center [224, 254] width 75 height 26
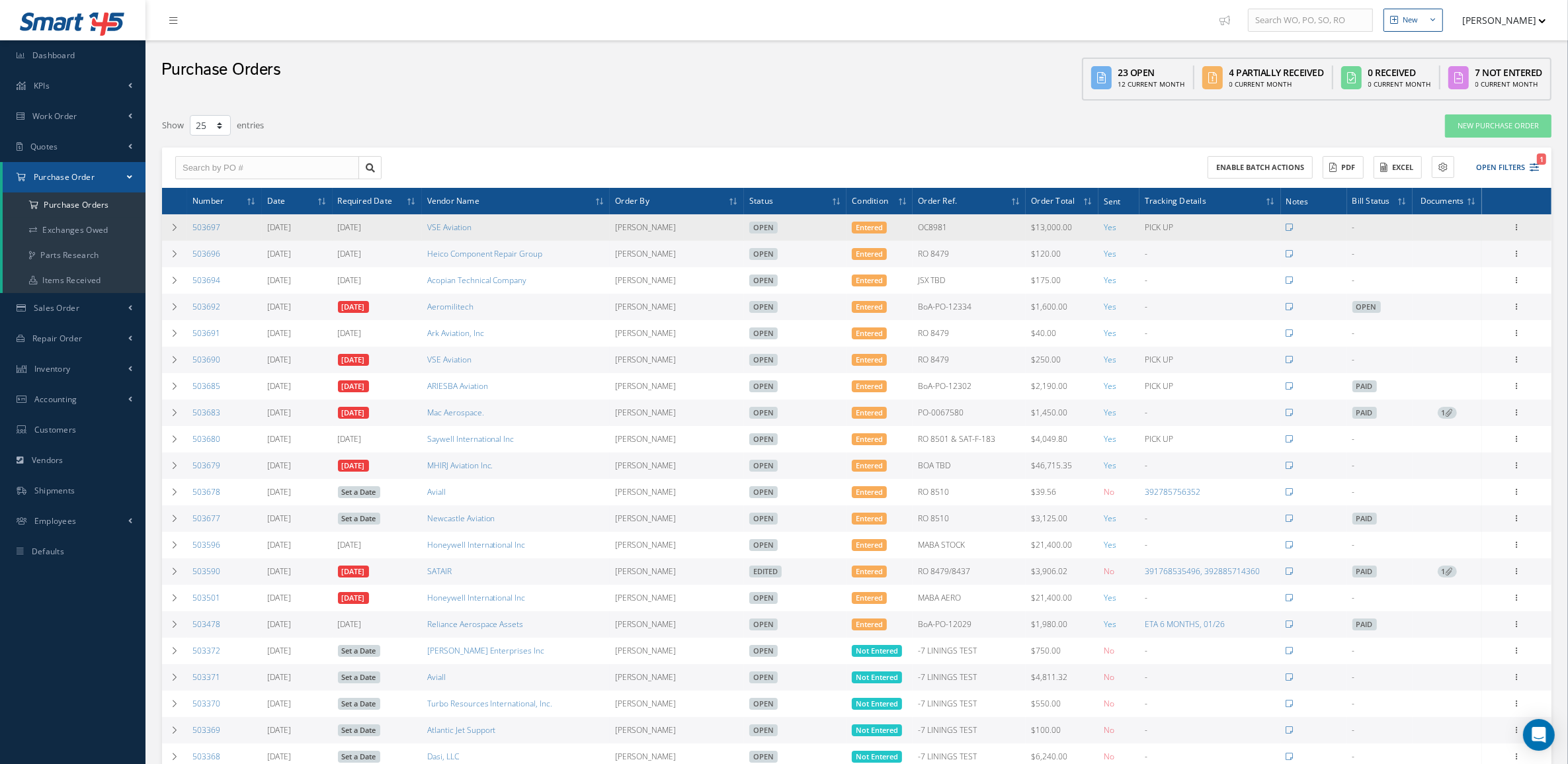
copy link "503696"
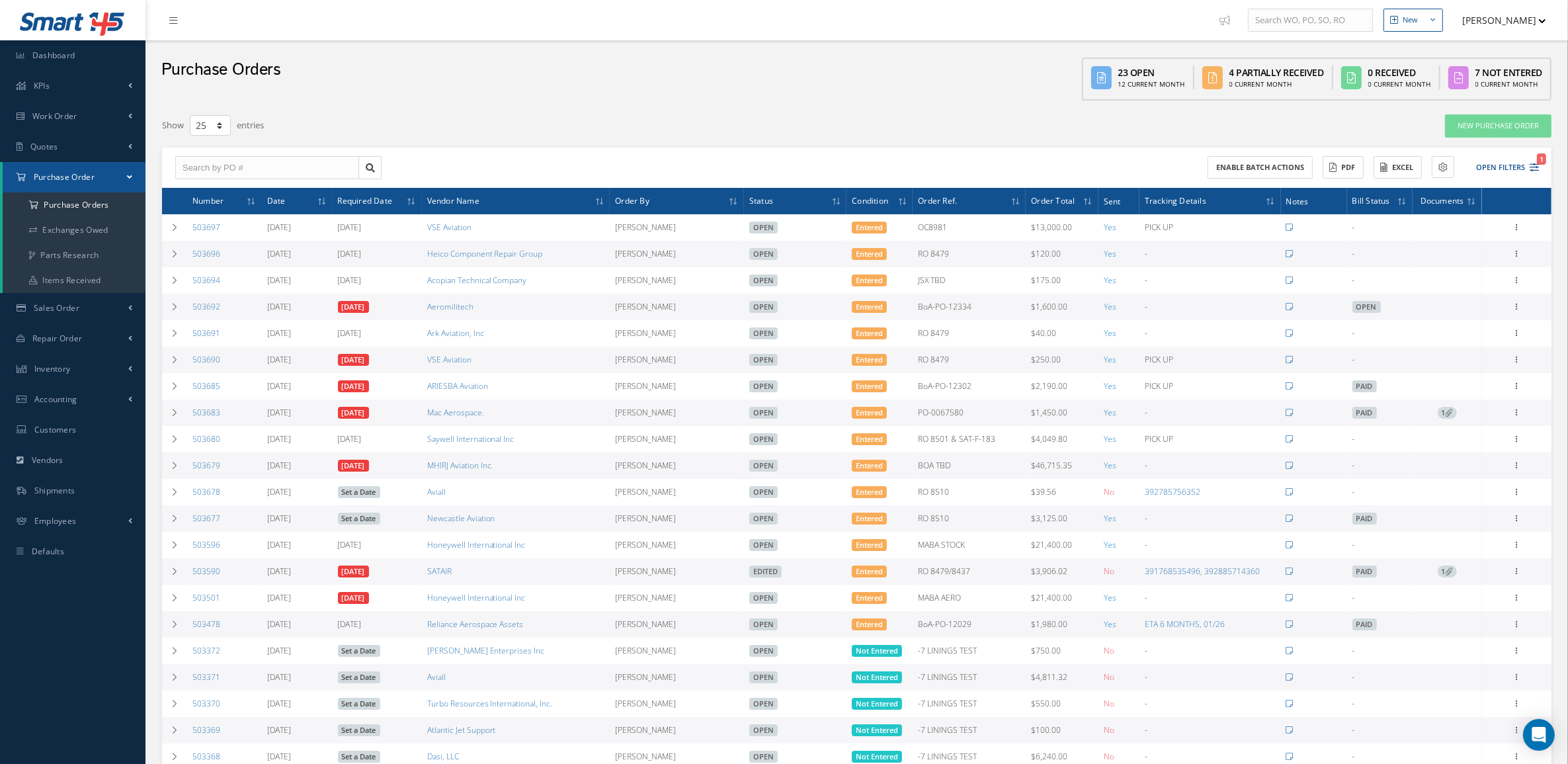
drag, startPoint x: 972, startPoint y: 357, endPoint x: 916, endPoint y: 362, distance: 56.2
click at [916, 362] on td "RO 8479" at bounding box center [969, 359] width 113 height 26
copy td "RO 8479"
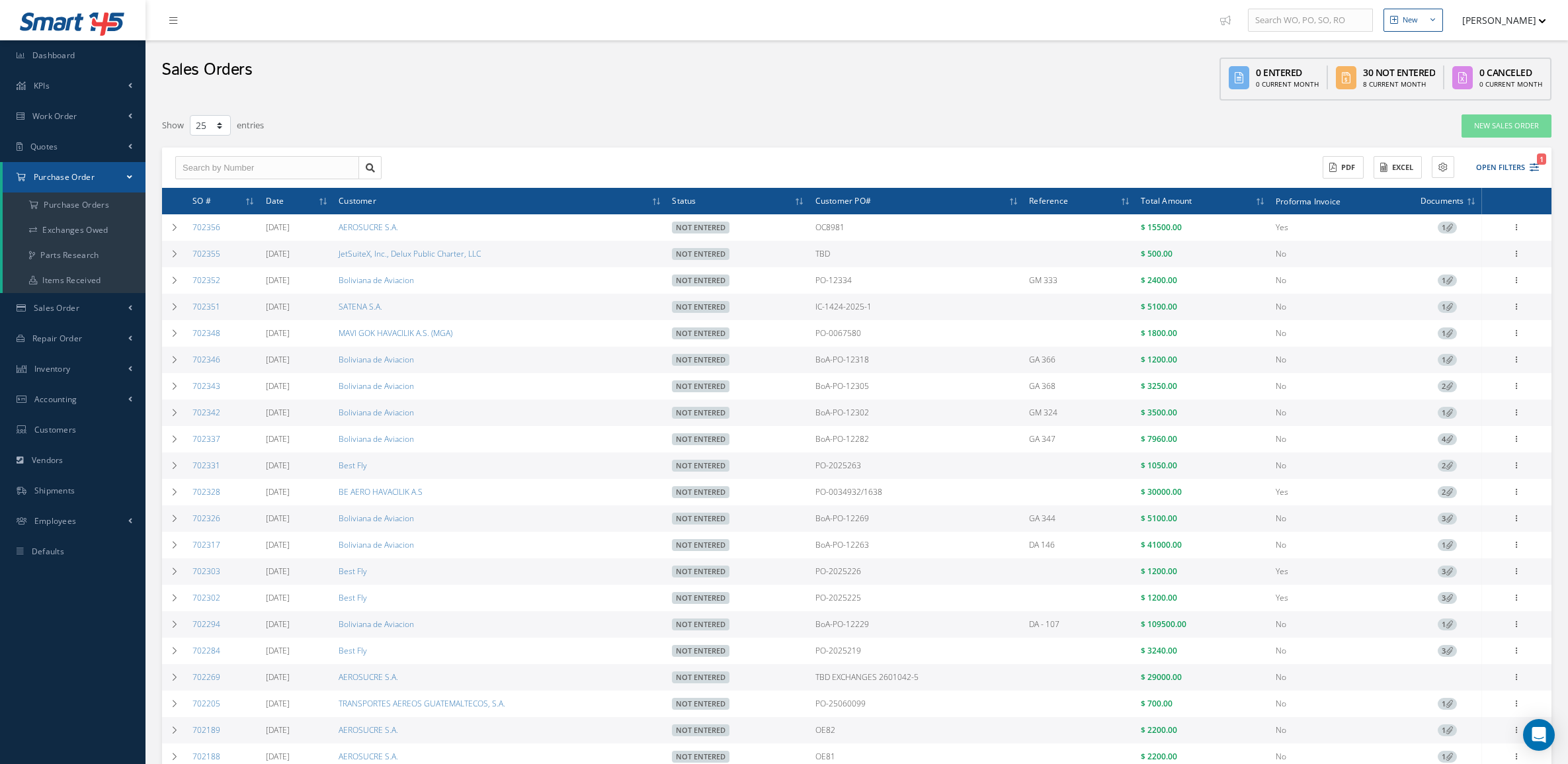
select select "25"
click at [70, 205] on a=1&status_id=2&status_id=3&status_id=5&collapsedFilters"] "Purchase Orders" at bounding box center [74, 205] width 143 height 25
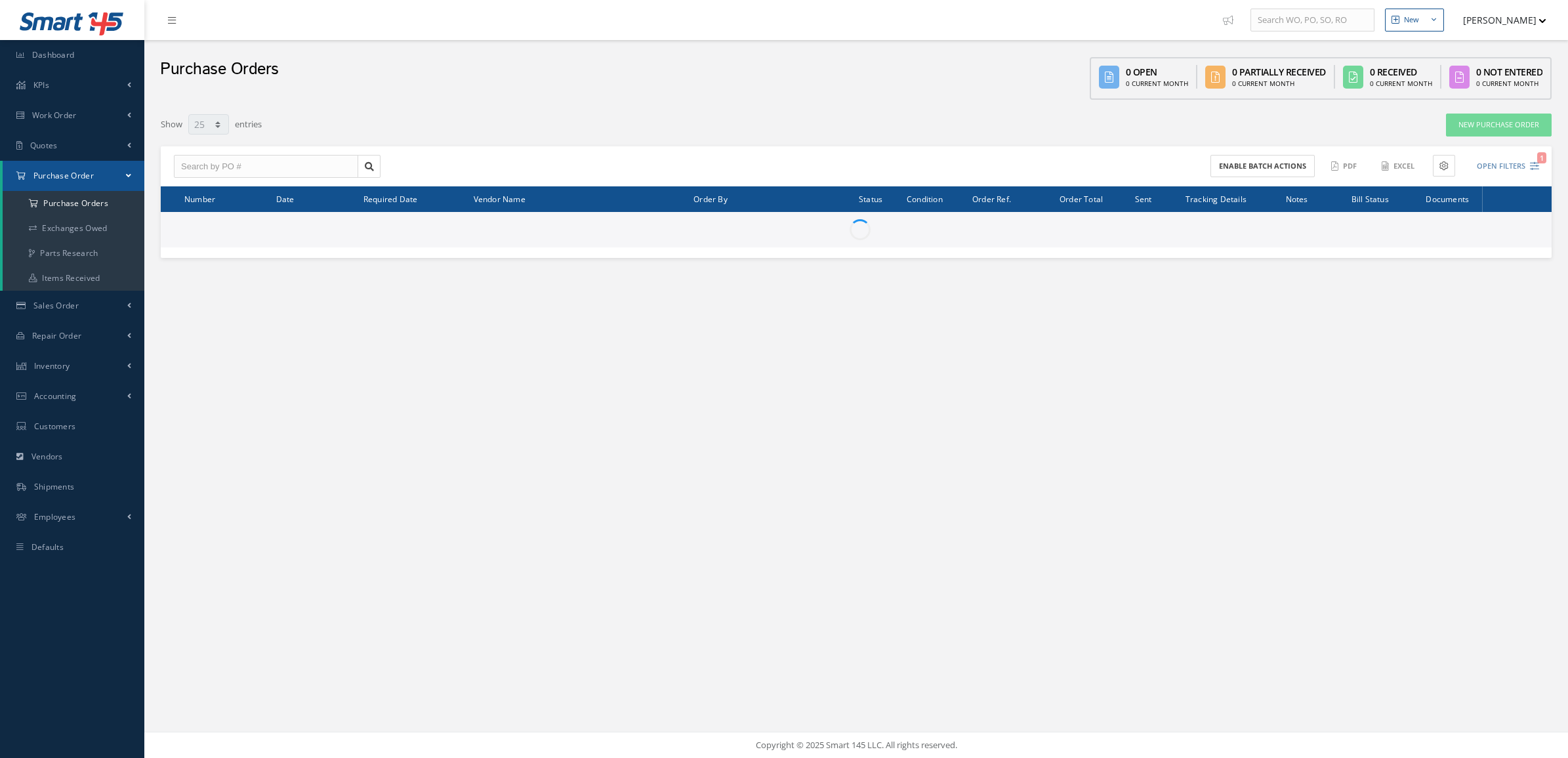
select select "25"
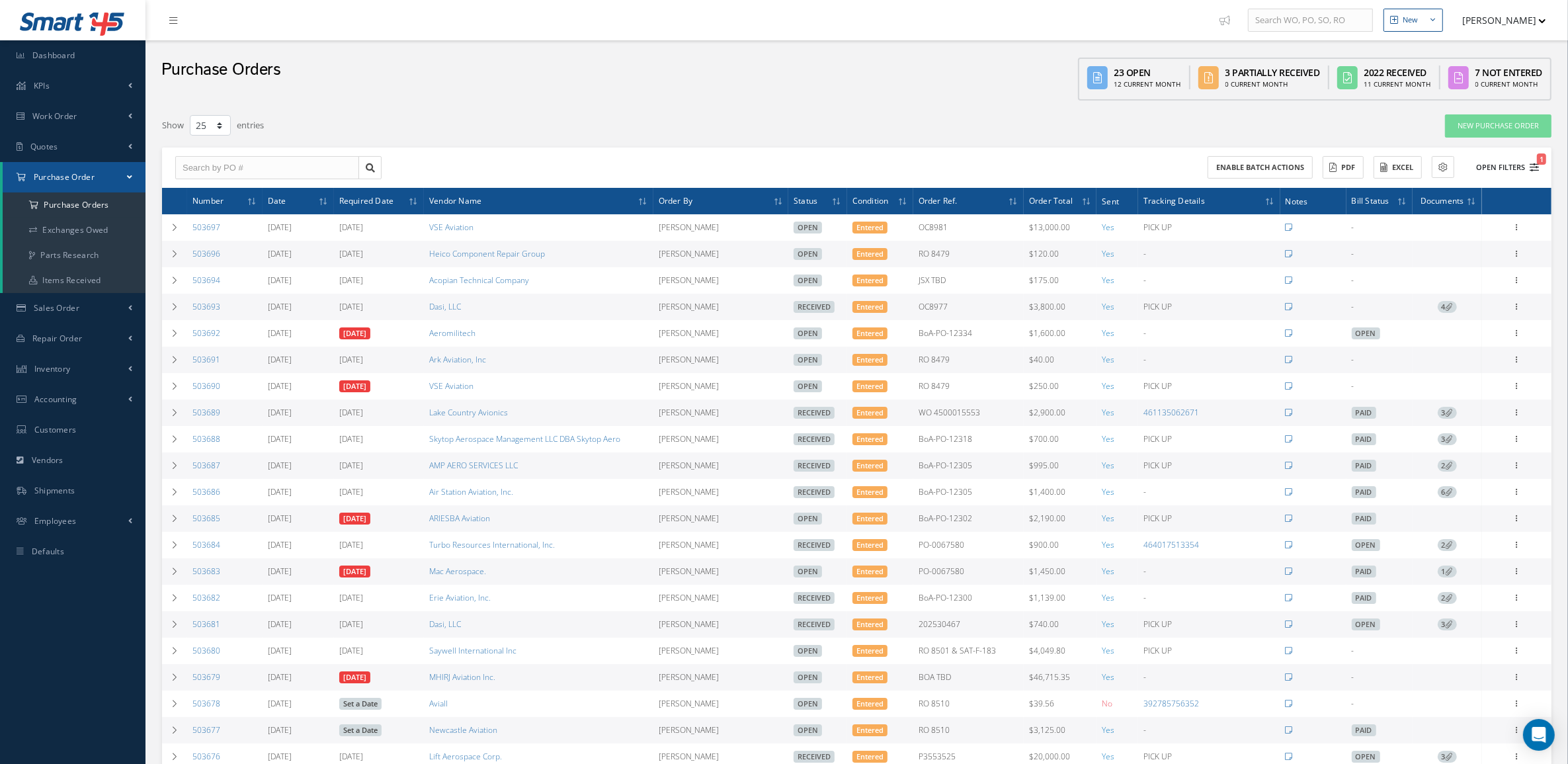
click at [1509, 166] on button "Open Filters 1" at bounding box center [1501, 168] width 75 height 22
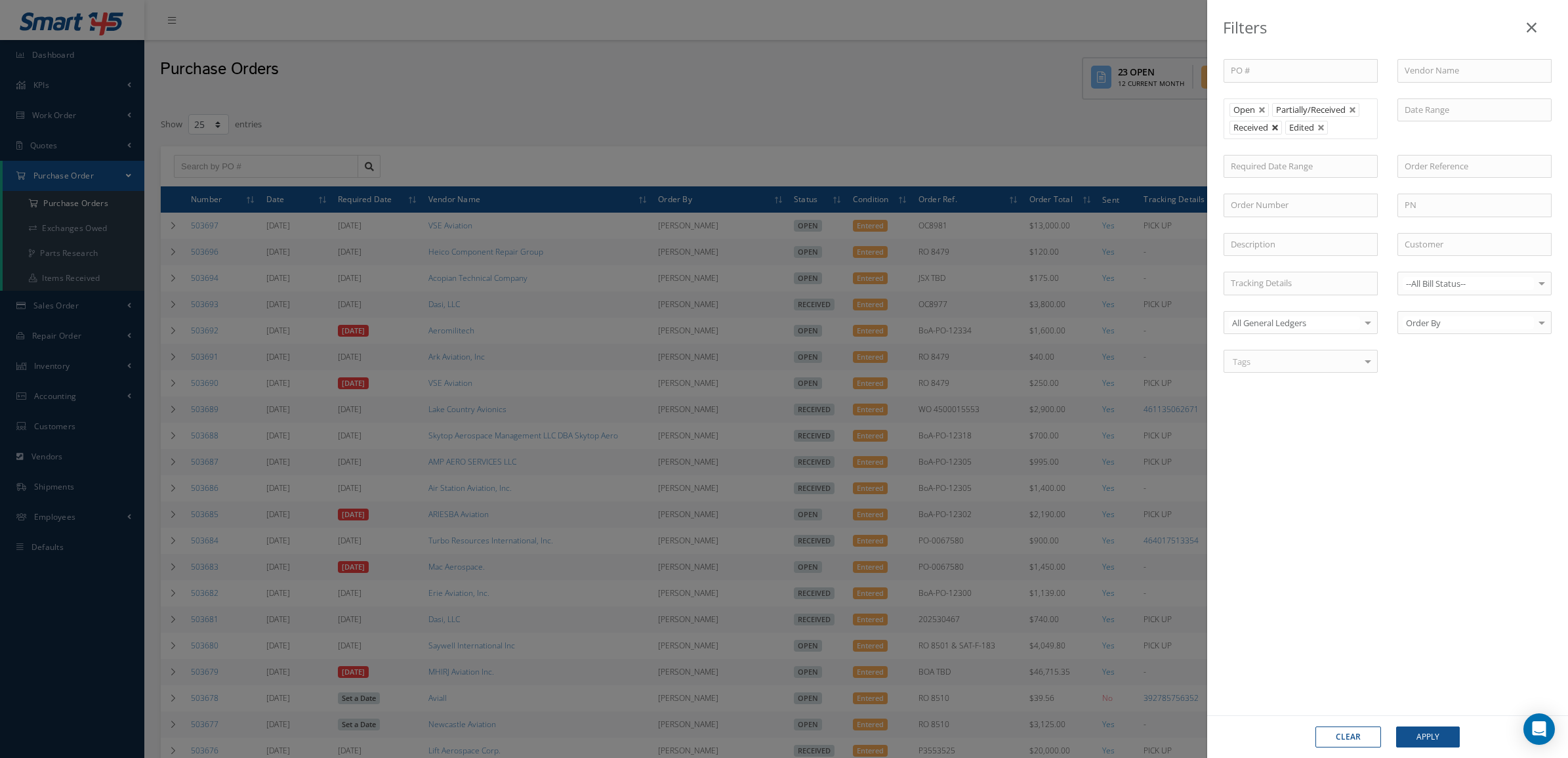
click at [1278, 126] on link at bounding box center [1276, 128] width 8 height 8
click at [1441, 736] on button "Apply" at bounding box center [1428, 737] width 63 height 21
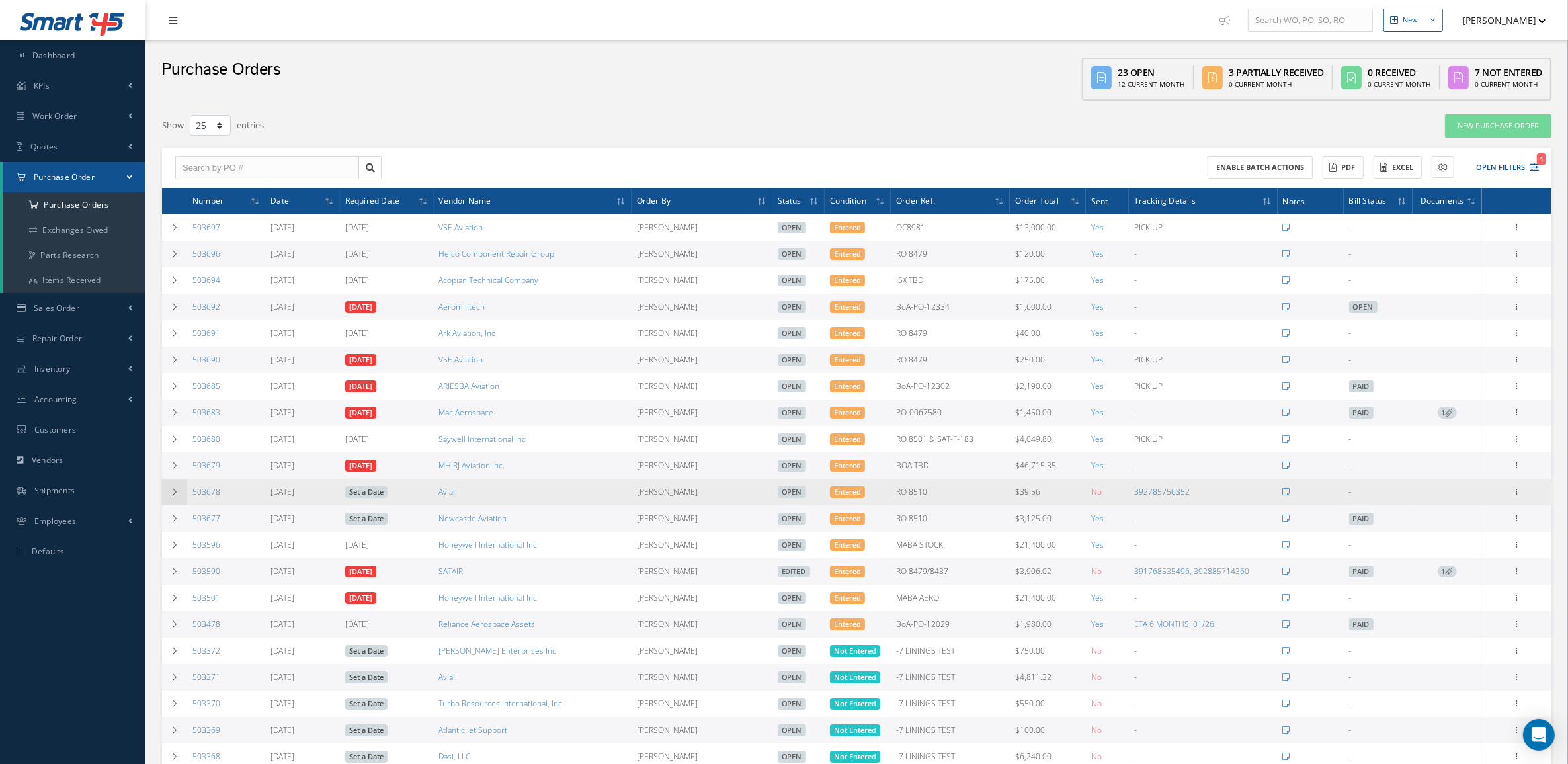
drag, startPoint x: 256, startPoint y: 491, endPoint x: 174, endPoint y: 495, distance: 82.1
click at [174, 495] on tr "503678 09/02/2025 Set a Date Aviall Edana Caubarrere Open Entered RO 8510 $39.5…" at bounding box center [857, 492] width 1389 height 26
copy tr "503678"
click at [1519, 496] on icon at bounding box center [1517, 491] width 13 height 11
click at [1466, 619] on link "Documents" at bounding box center [1456, 620] width 105 height 17
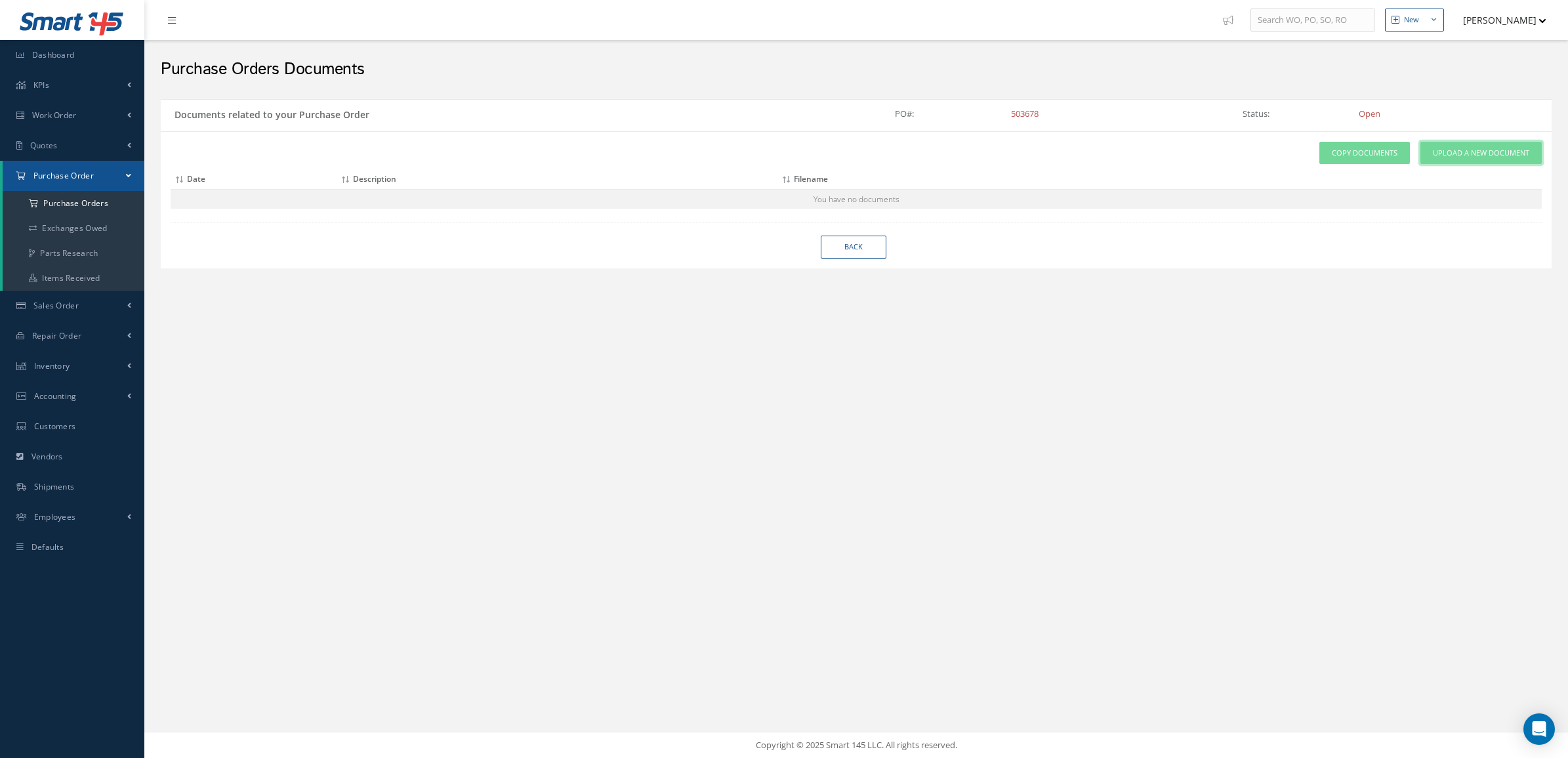
click at [1457, 152] on span "Upload a New Document" at bounding box center [1482, 153] width 97 height 11
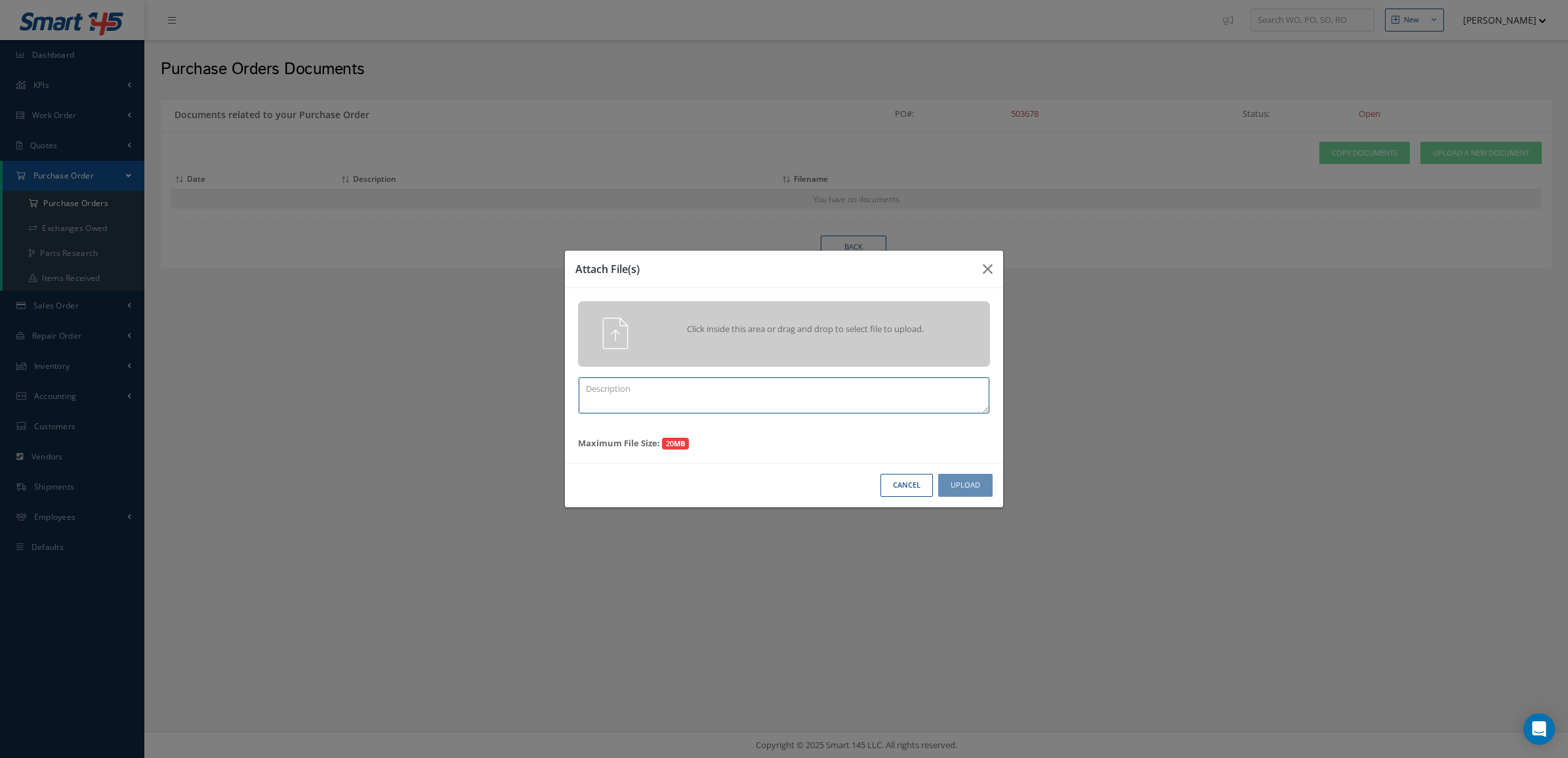
click at [741, 398] on textarea at bounding box center [784, 396] width 411 height 36
paste textarea "503678"
type textarea "CERTS 503678"
click at [807, 306] on div "Click inside this area or drag and drop to select file to upload." at bounding box center [784, 334] width 412 height 66
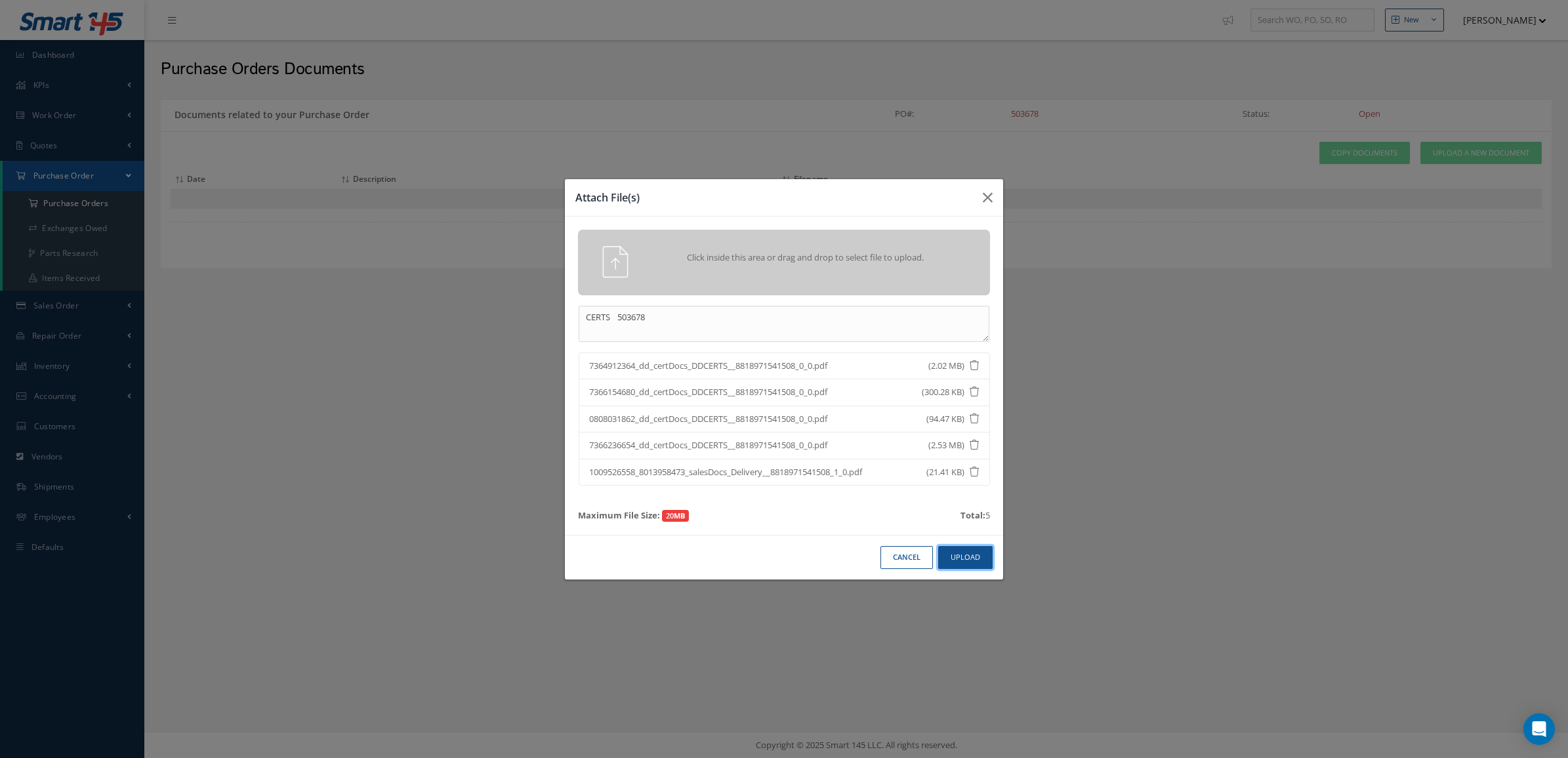
click at [977, 553] on button "Upload" at bounding box center [966, 558] width 55 height 23
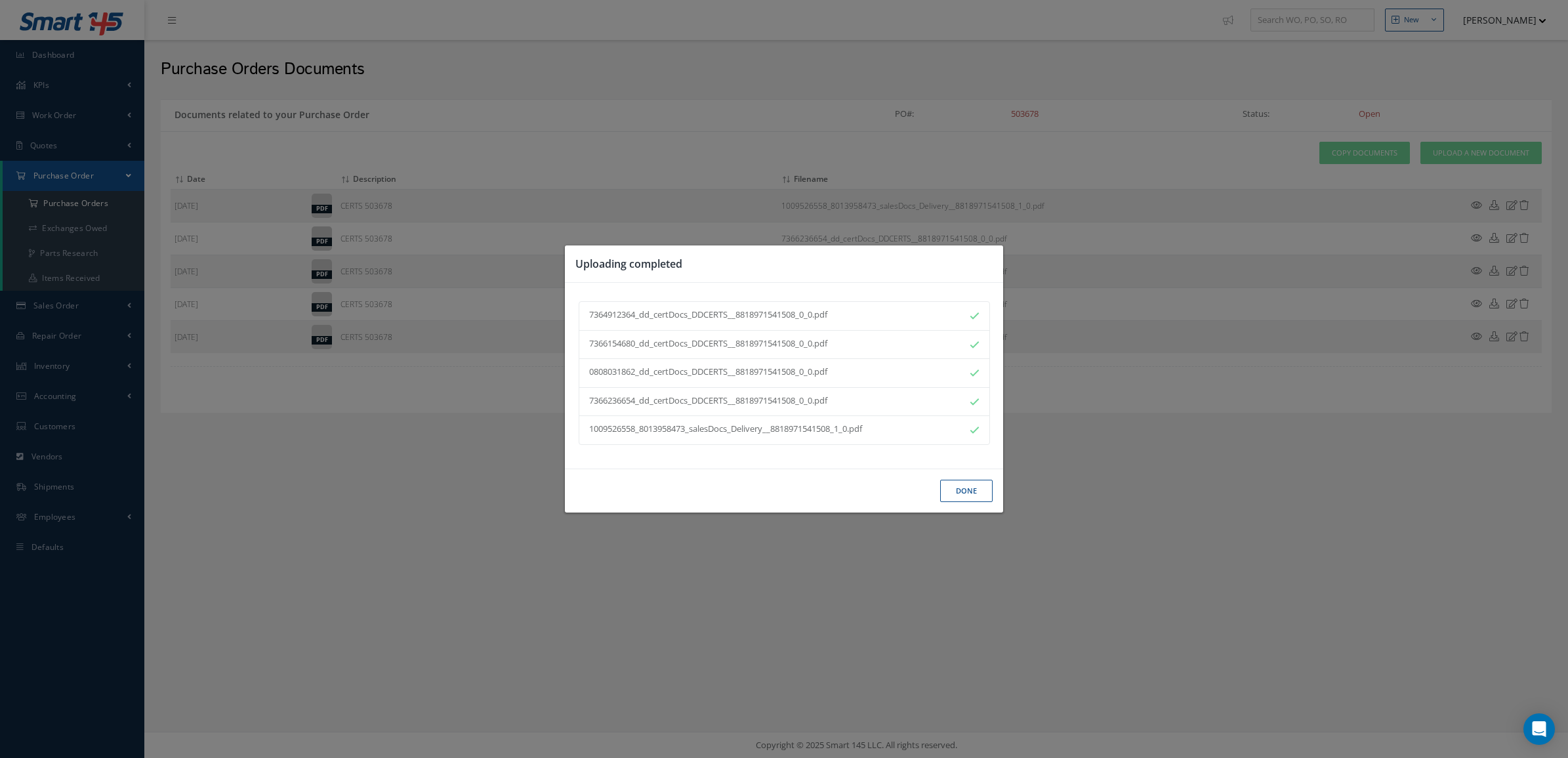
click at [963, 487] on button "Done" at bounding box center [967, 491] width 53 height 23
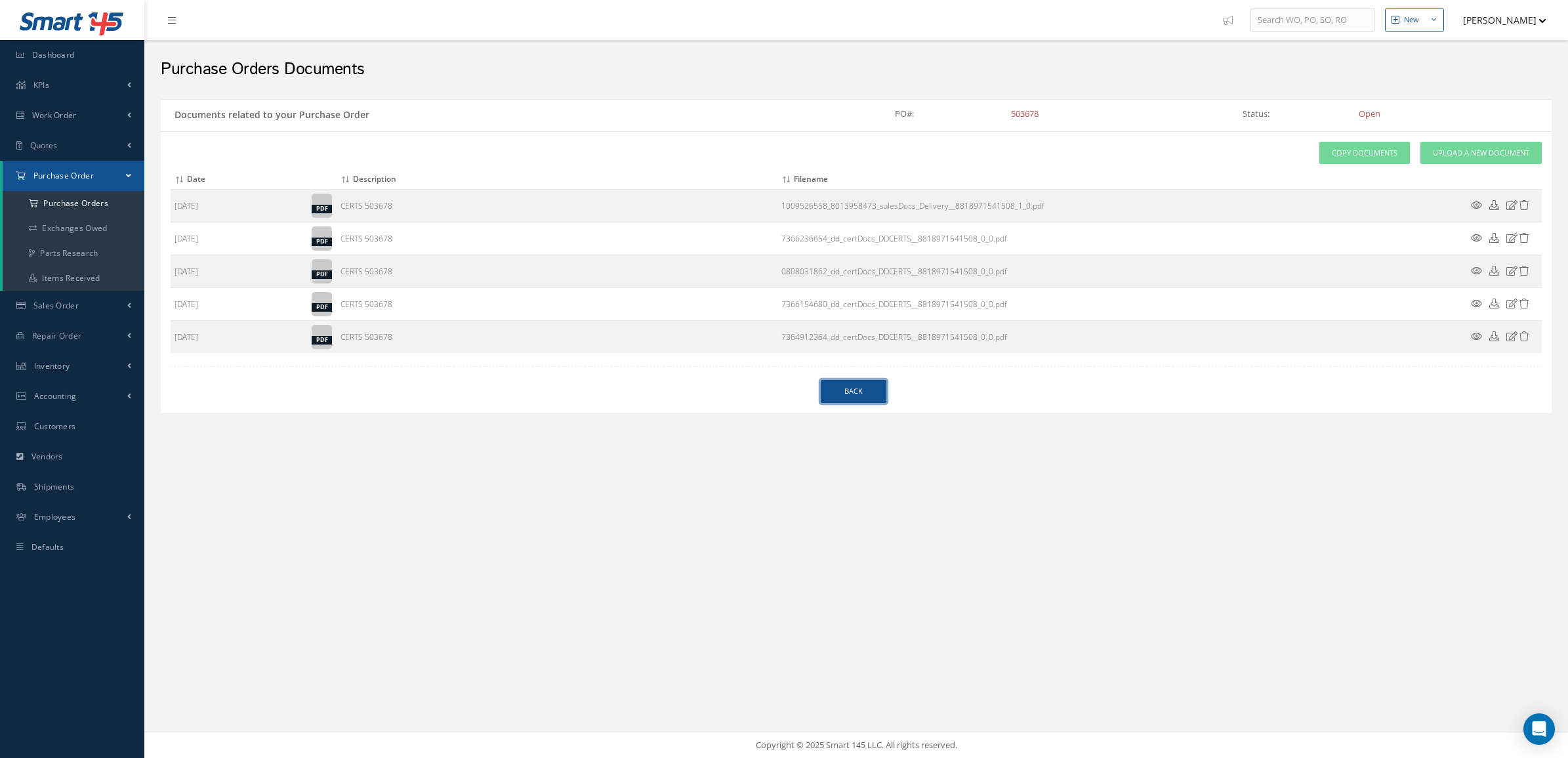
click at [884, 395] on link "Back" at bounding box center [854, 391] width 66 height 23
select select "25"
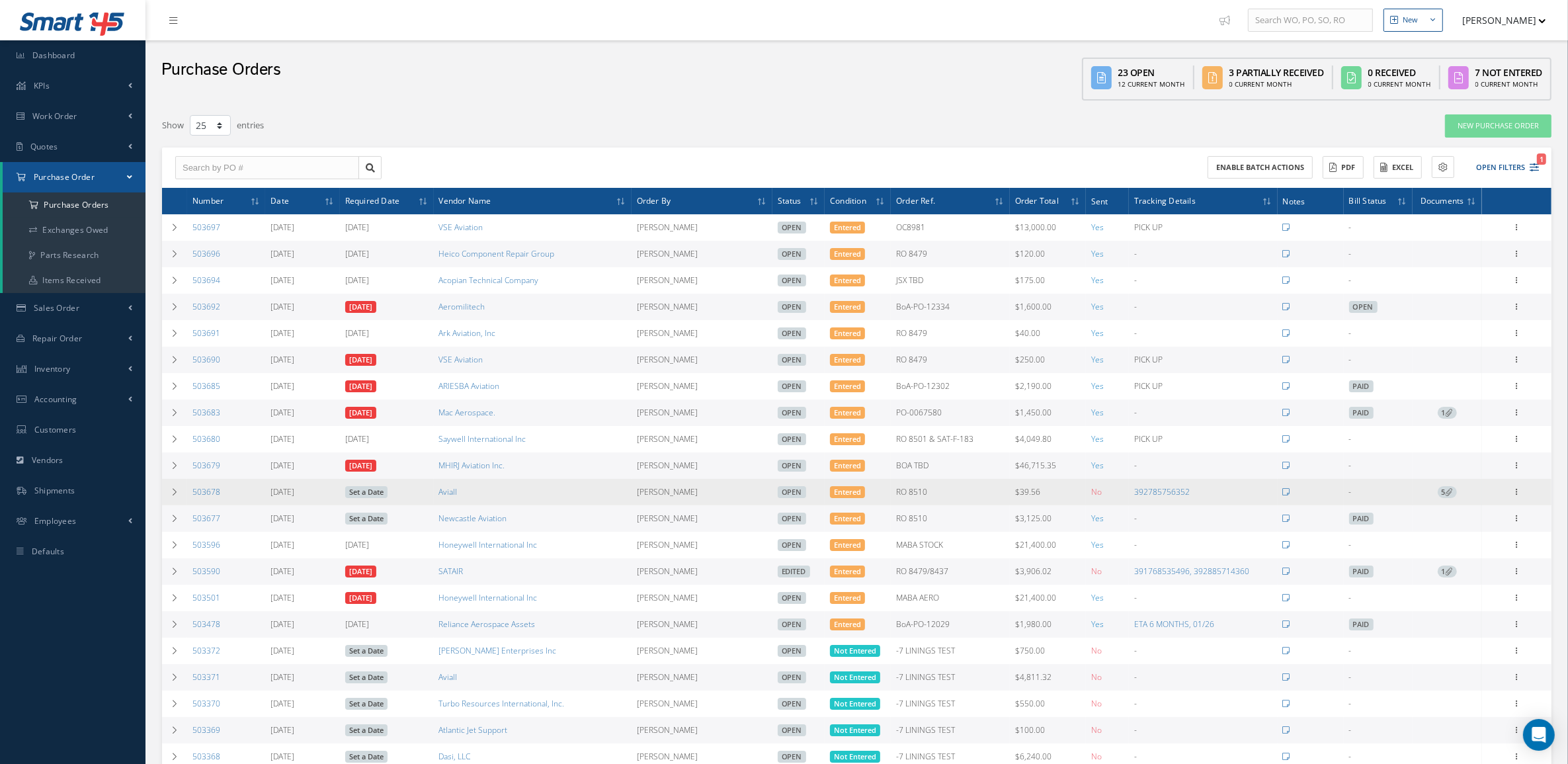
click at [1446, 494] on icon at bounding box center [1450, 492] width 7 height 7
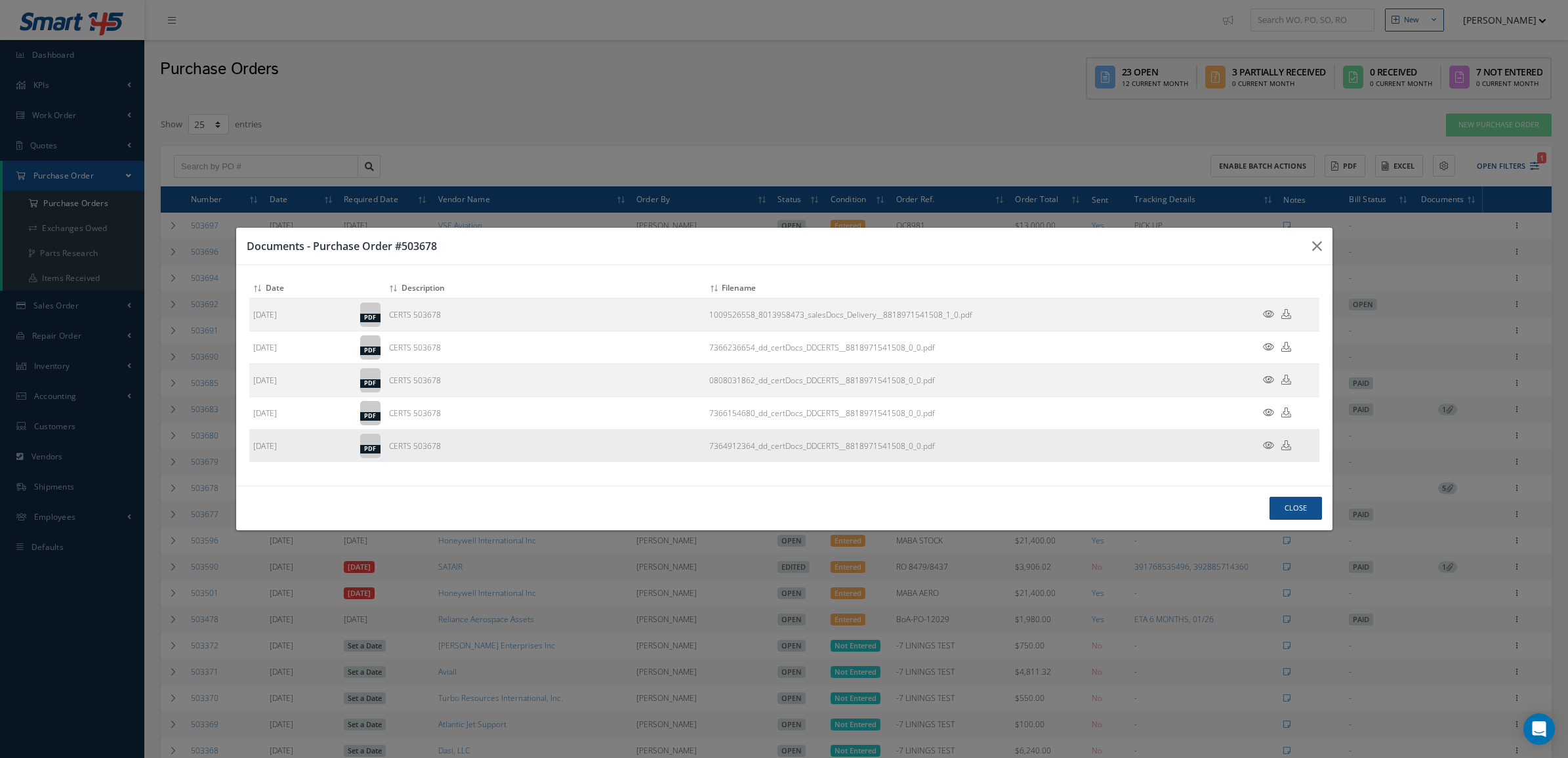
click at [1268, 445] on icon at bounding box center [1268, 445] width 11 height 10
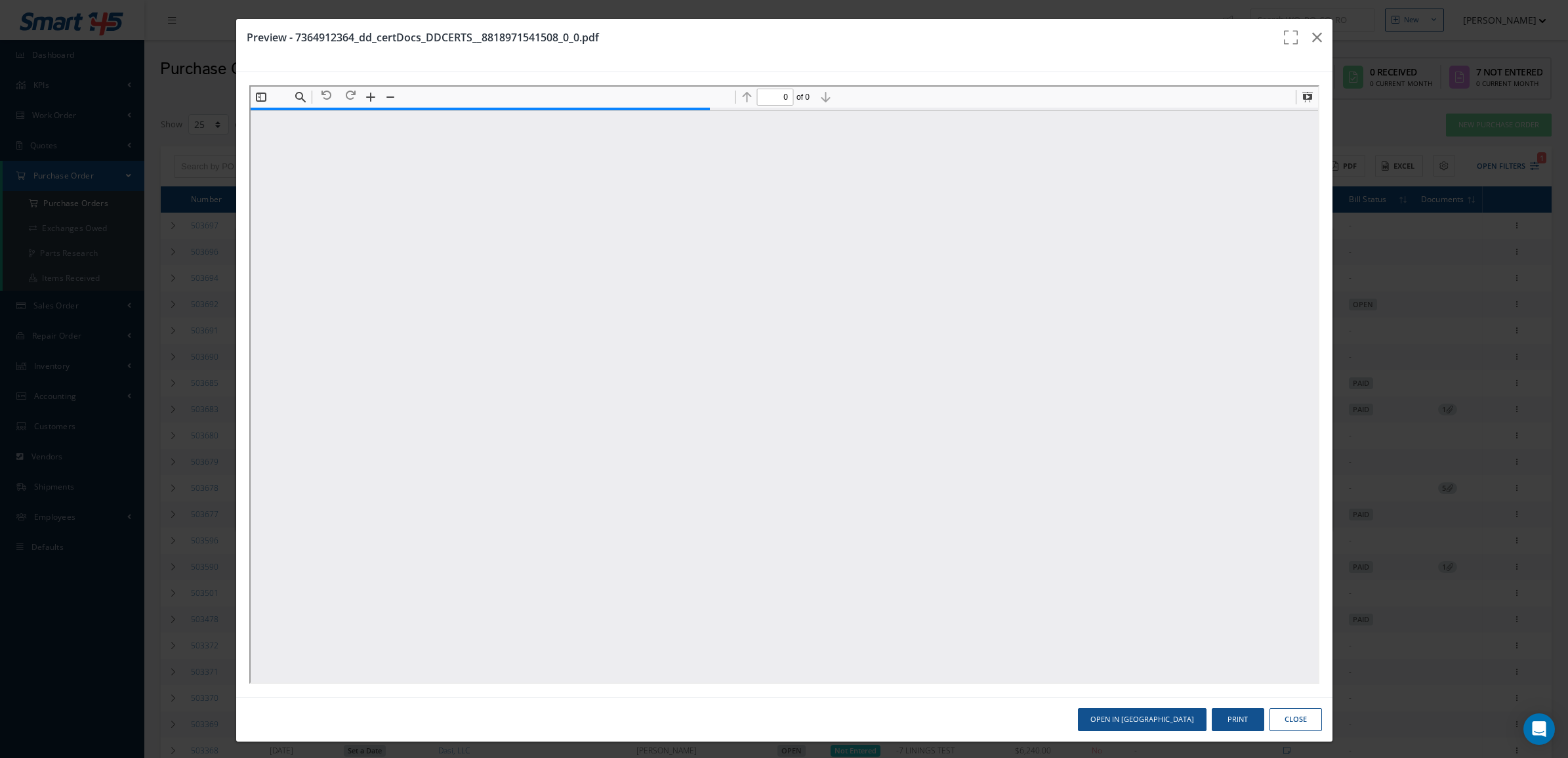
type input "1"
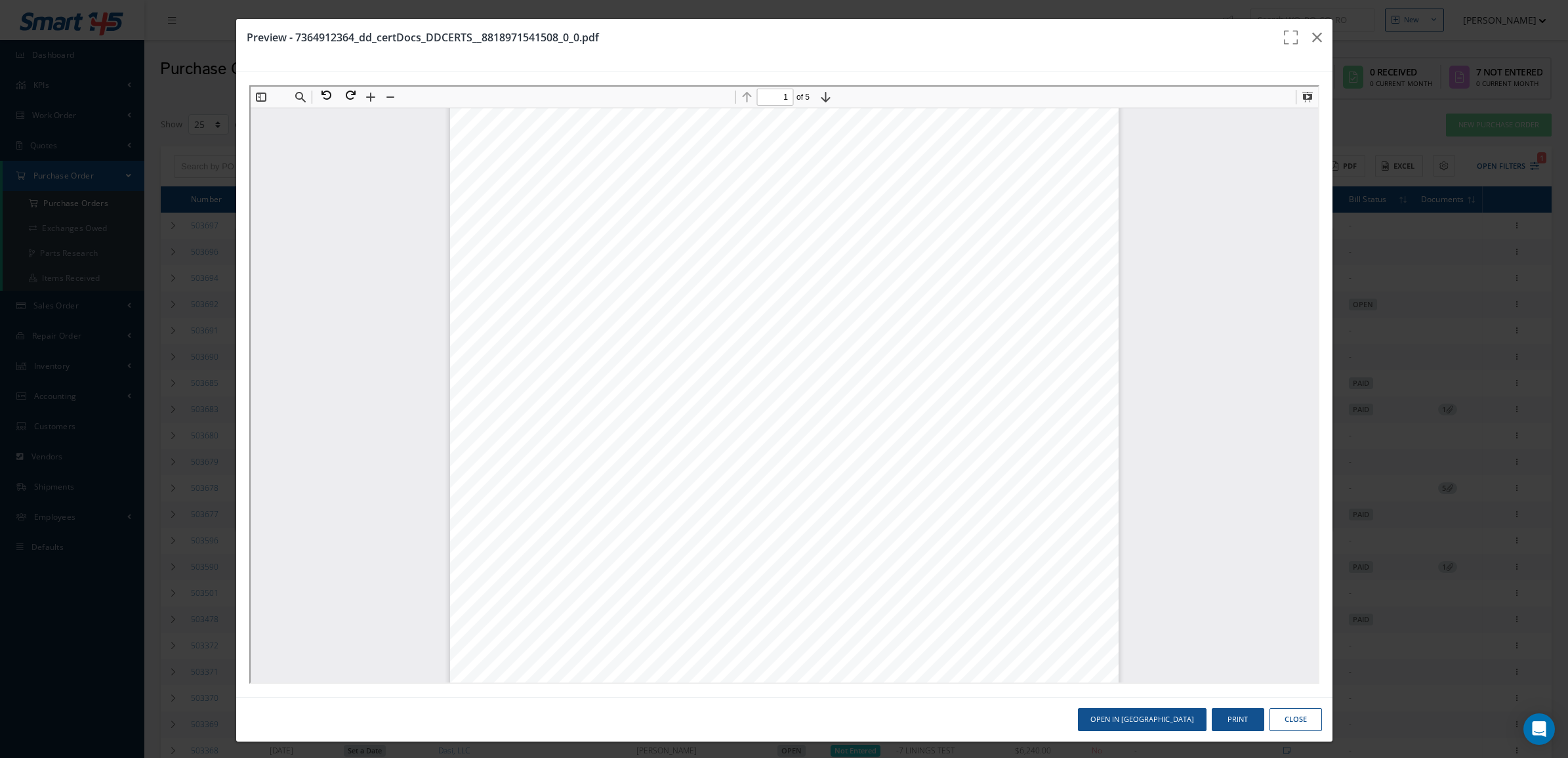
scroll to position [417, 0]
click at [1313, 37] on button "button" at bounding box center [1317, 37] width 31 height 37
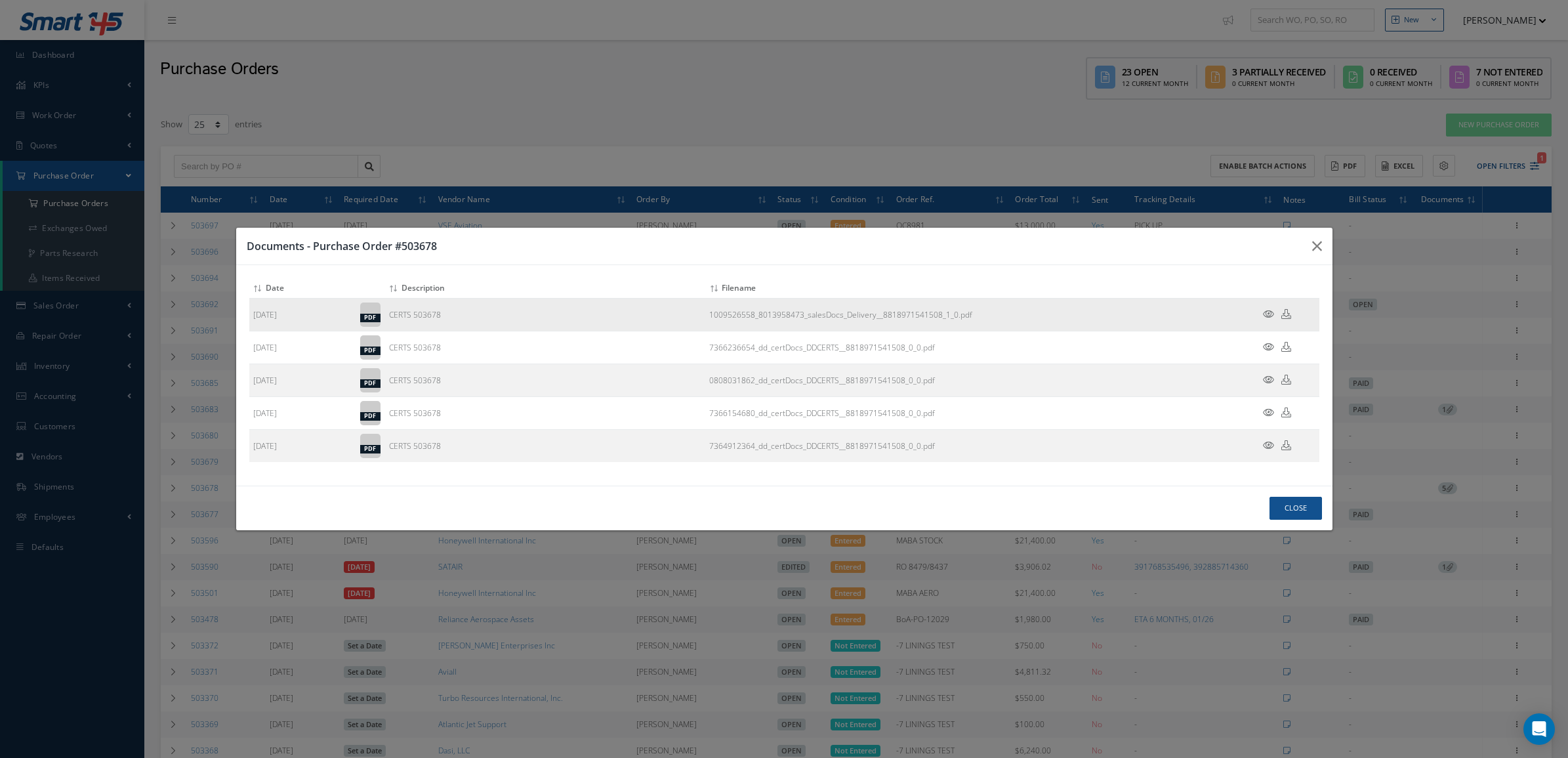
click at [1268, 307] on td at bounding box center [1280, 316] width 79 height 33
click at [1268, 313] on icon at bounding box center [1268, 314] width 11 height 10
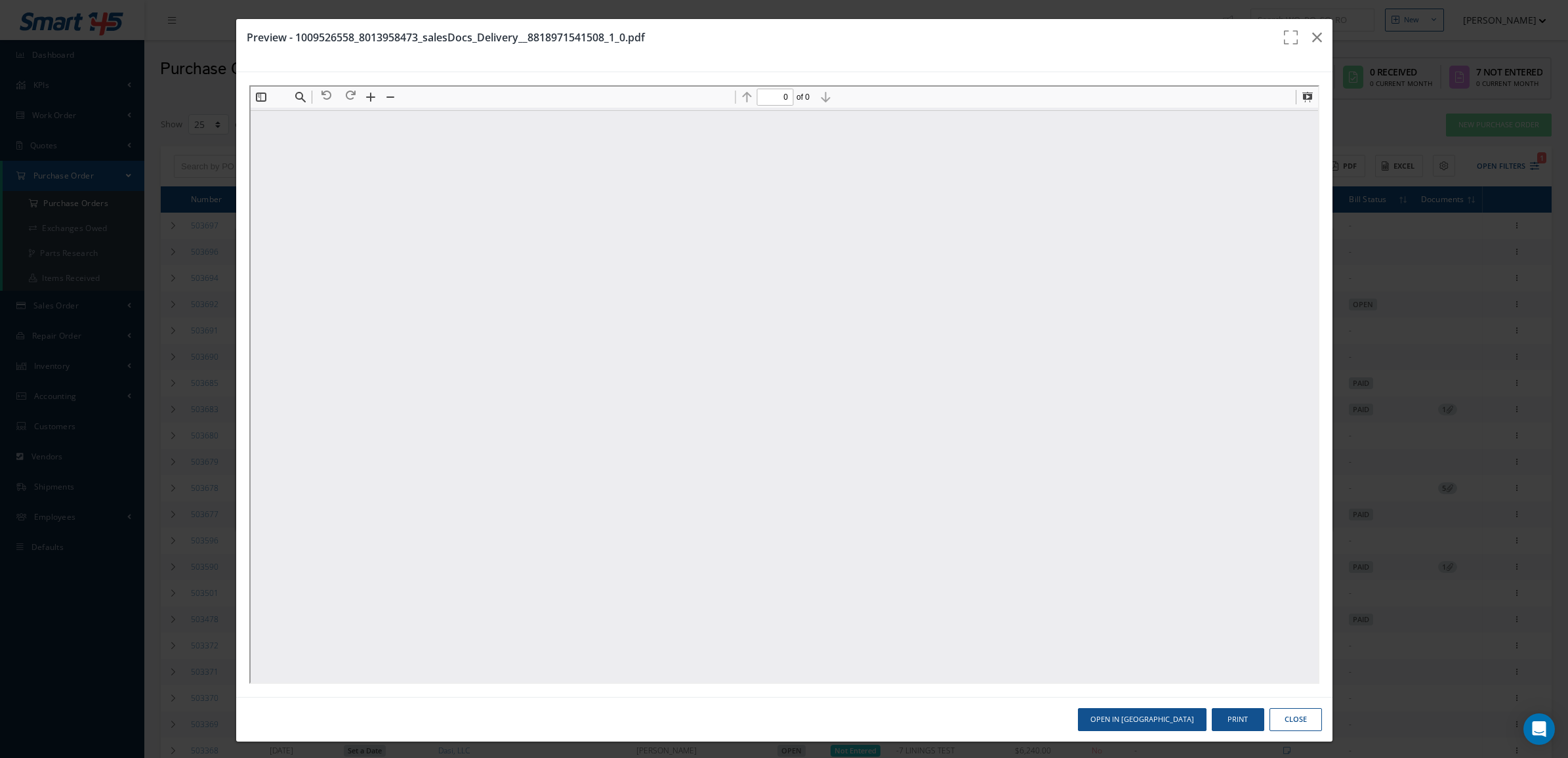
scroll to position [0, 0]
type input "1"
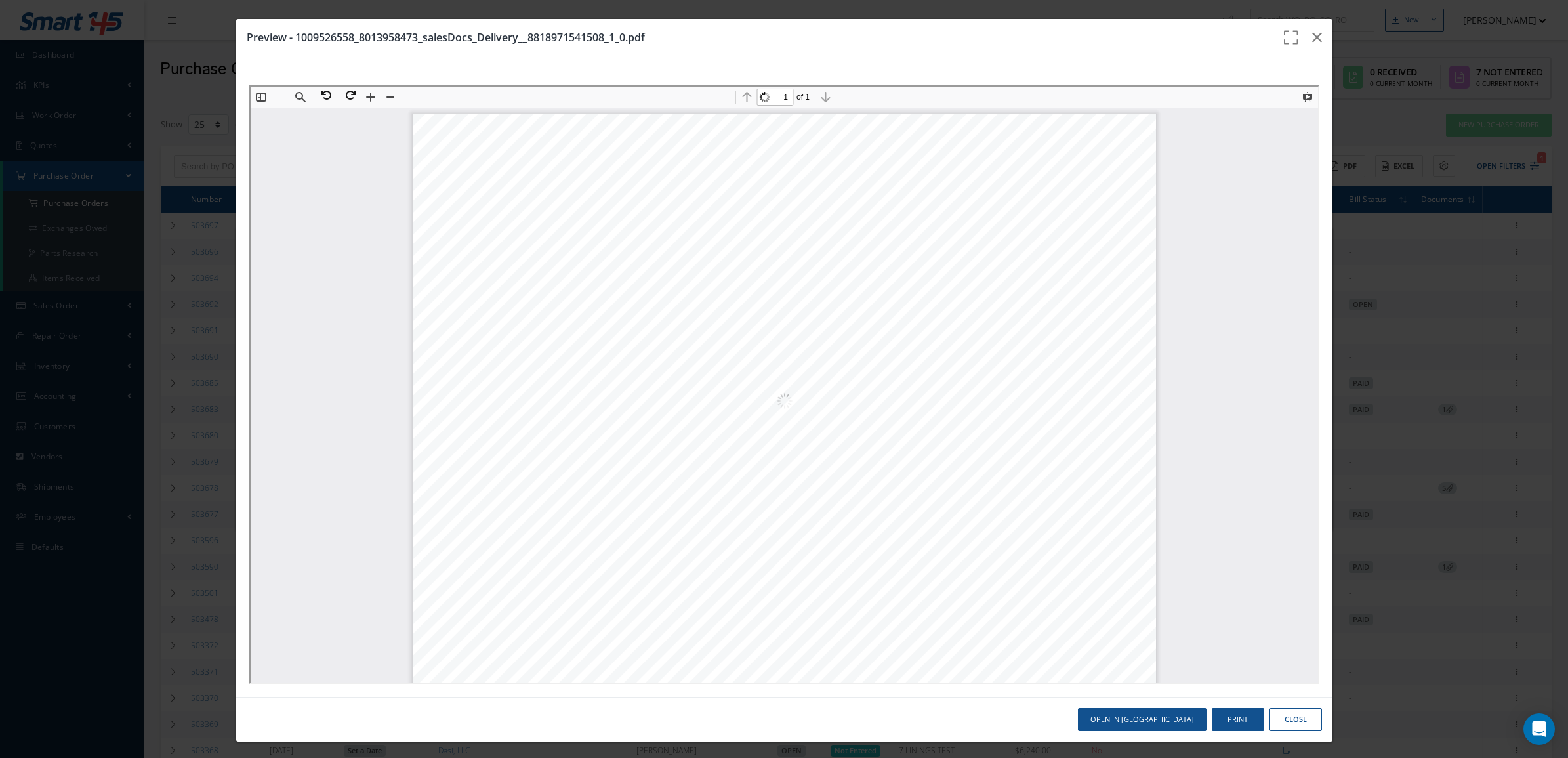
scroll to position [6, 0]
drag, startPoint x: 480, startPoint y: 343, endPoint x: 531, endPoint y: 343, distance: 51.0
click at [531, 343] on span "BATCH 7366236654" at bounding box center [499, 347] width 86 height 9
copy span "7366236654"
click at [1312, 37] on icon "button" at bounding box center [1317, 37] width 10 height 16
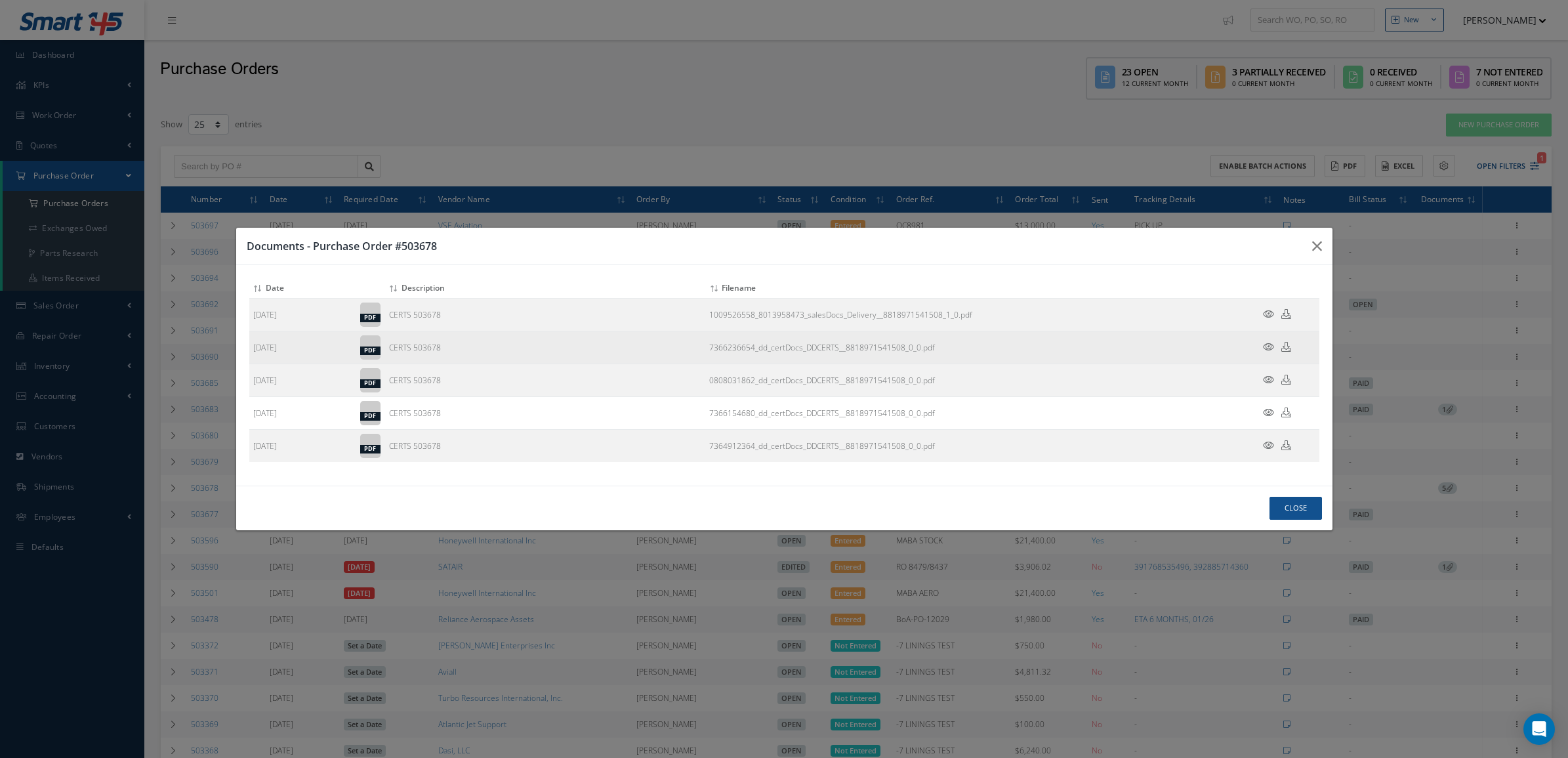
click at [1264, 347] on icon at bounding box center [1268, 347] width 11 height 10
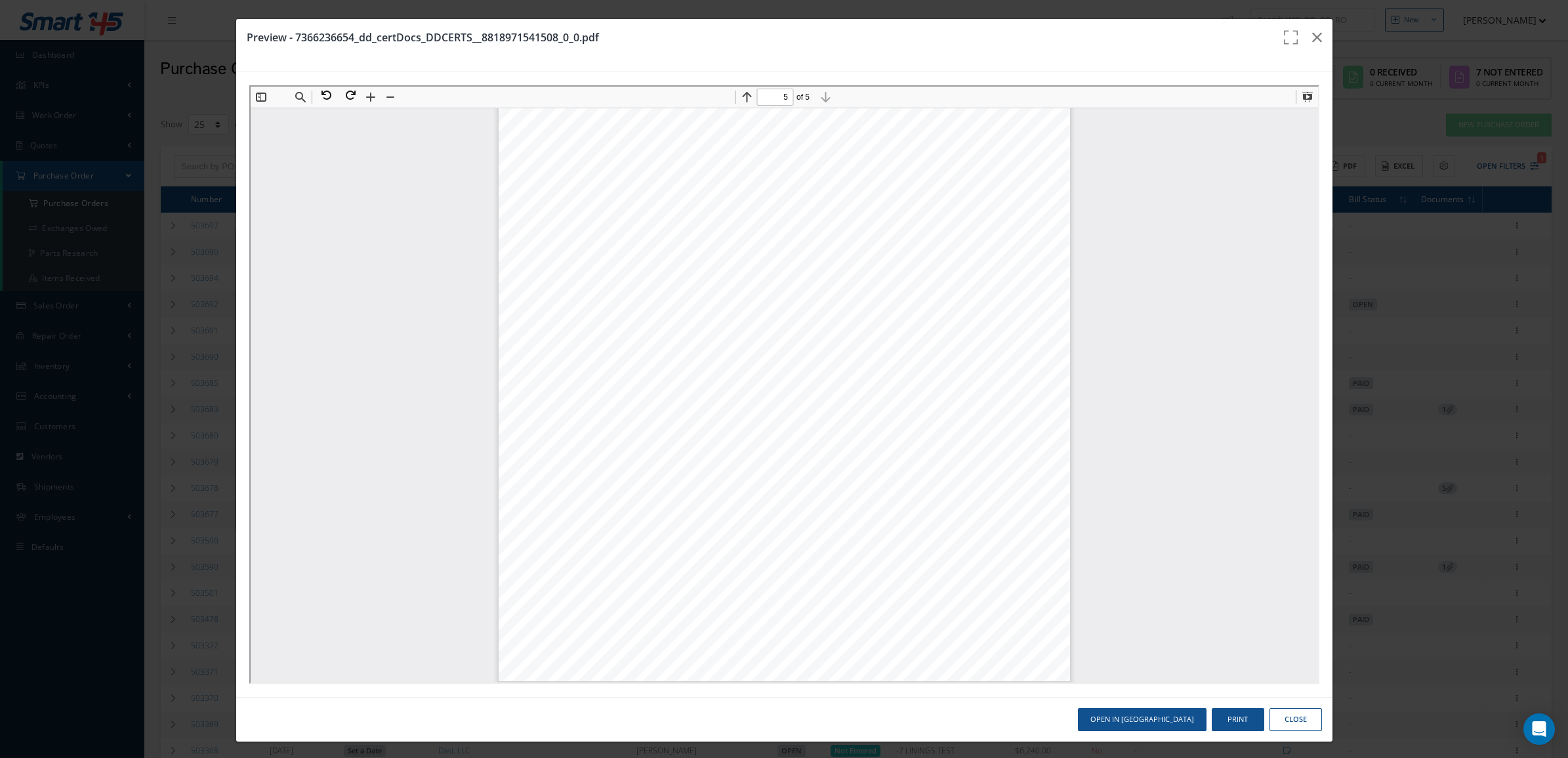
scroll to position [2670, 0]
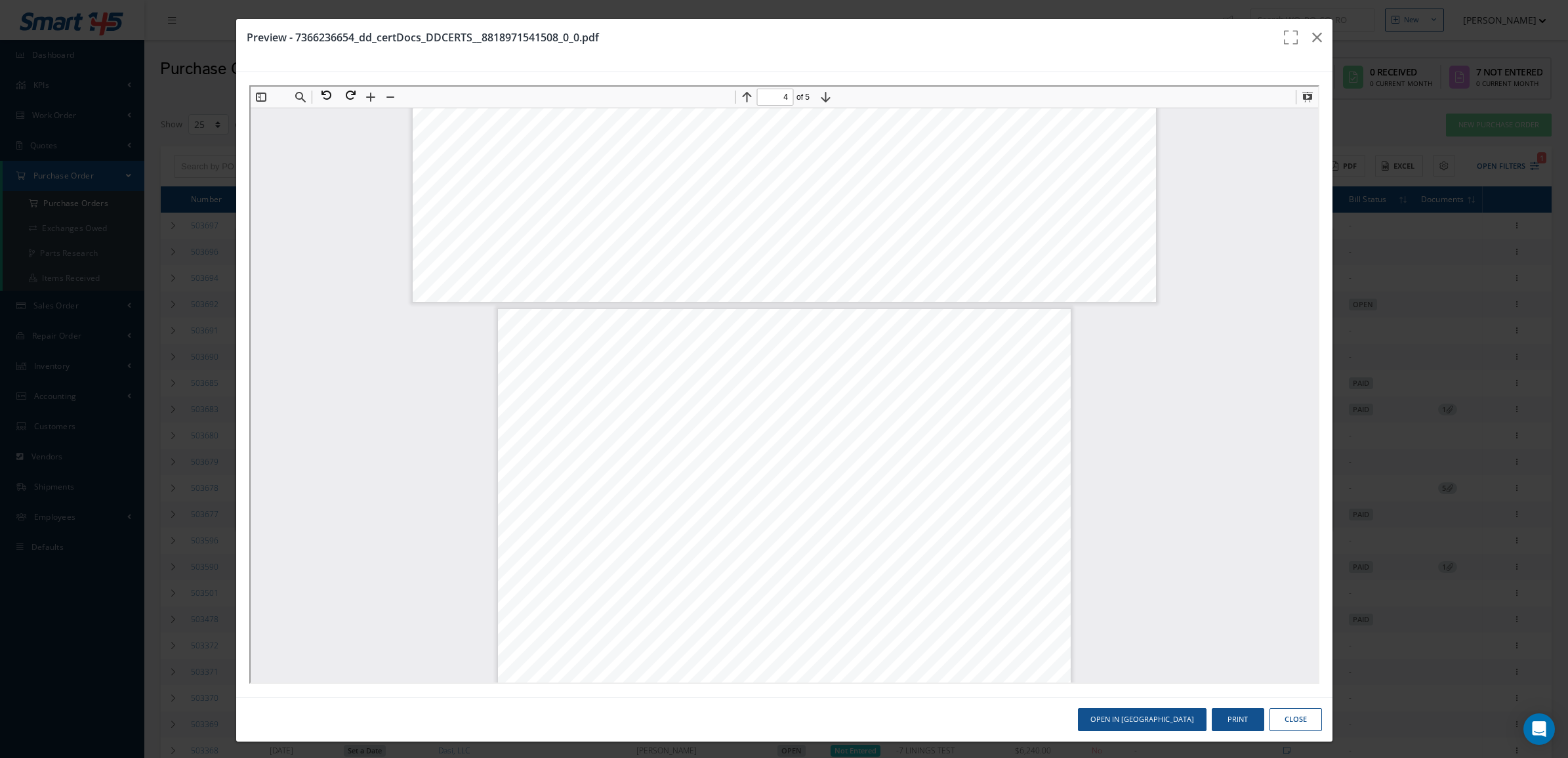
type input "3"
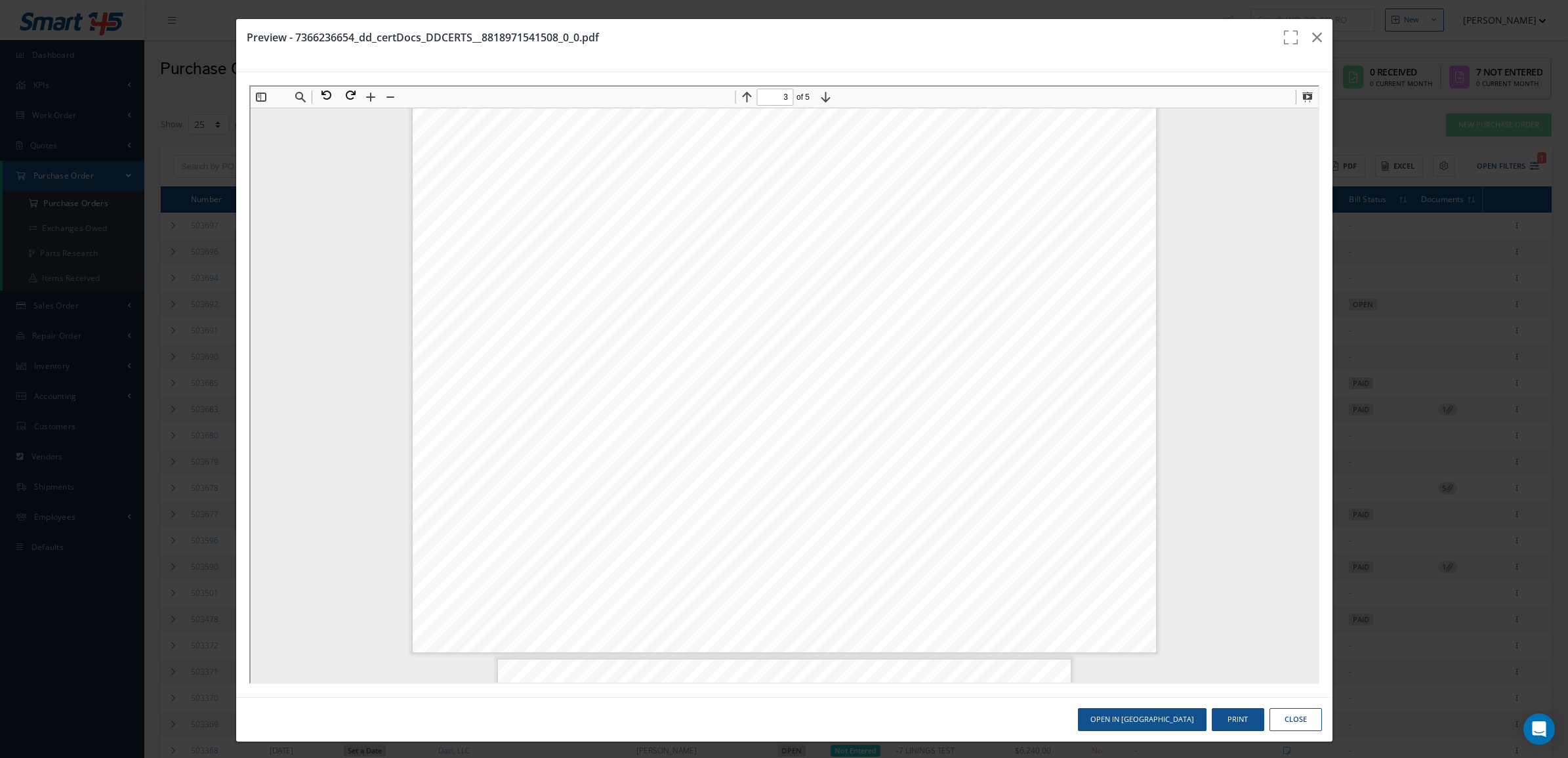
scroll to position [1192, 0]
click at [1312, 43] on icon "button" at bounding box center [1317, 37] width 10 height 16
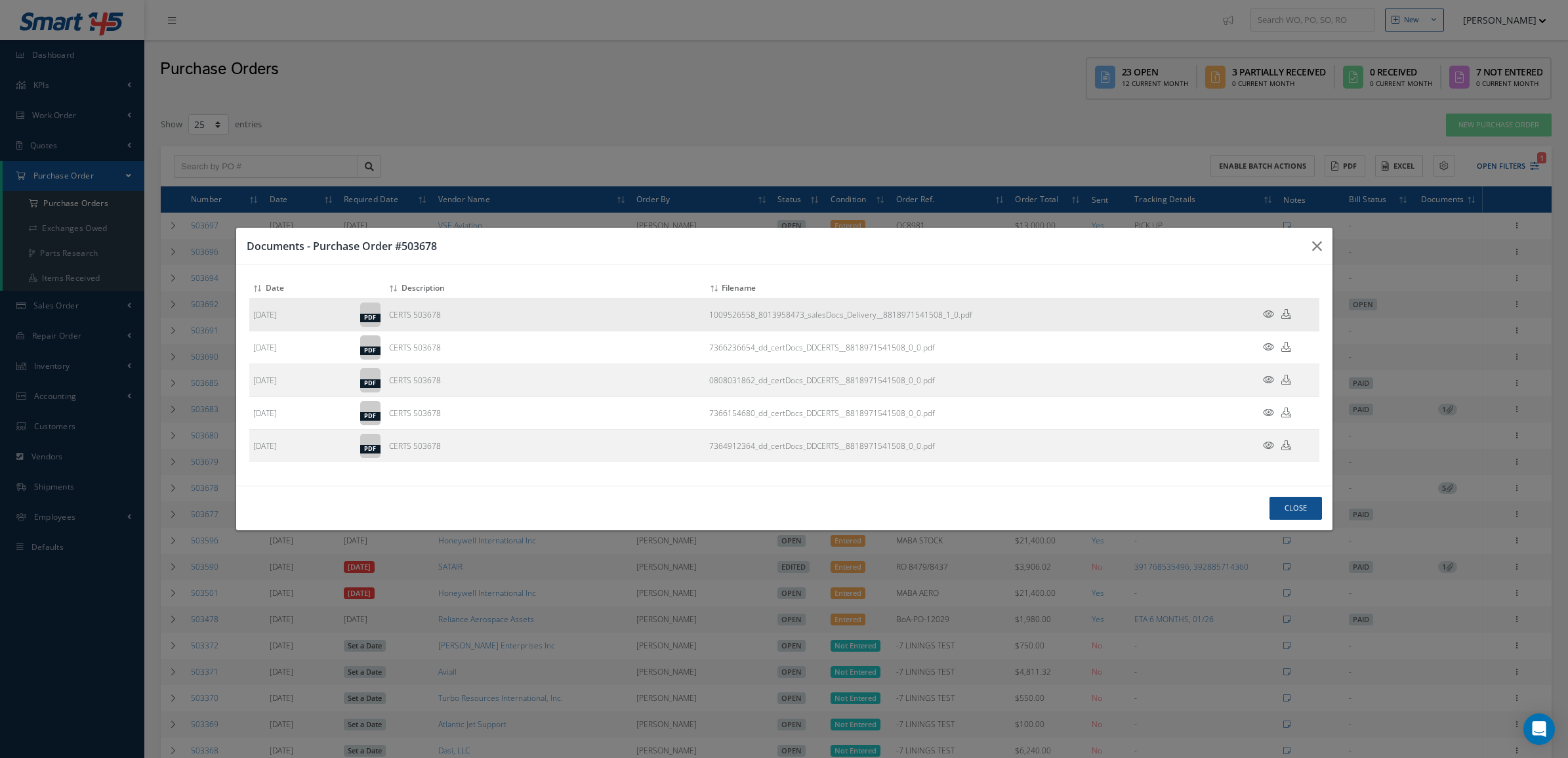
click at [1267, 315] on icon at bounding box center [1268, 314] width 11 height 10
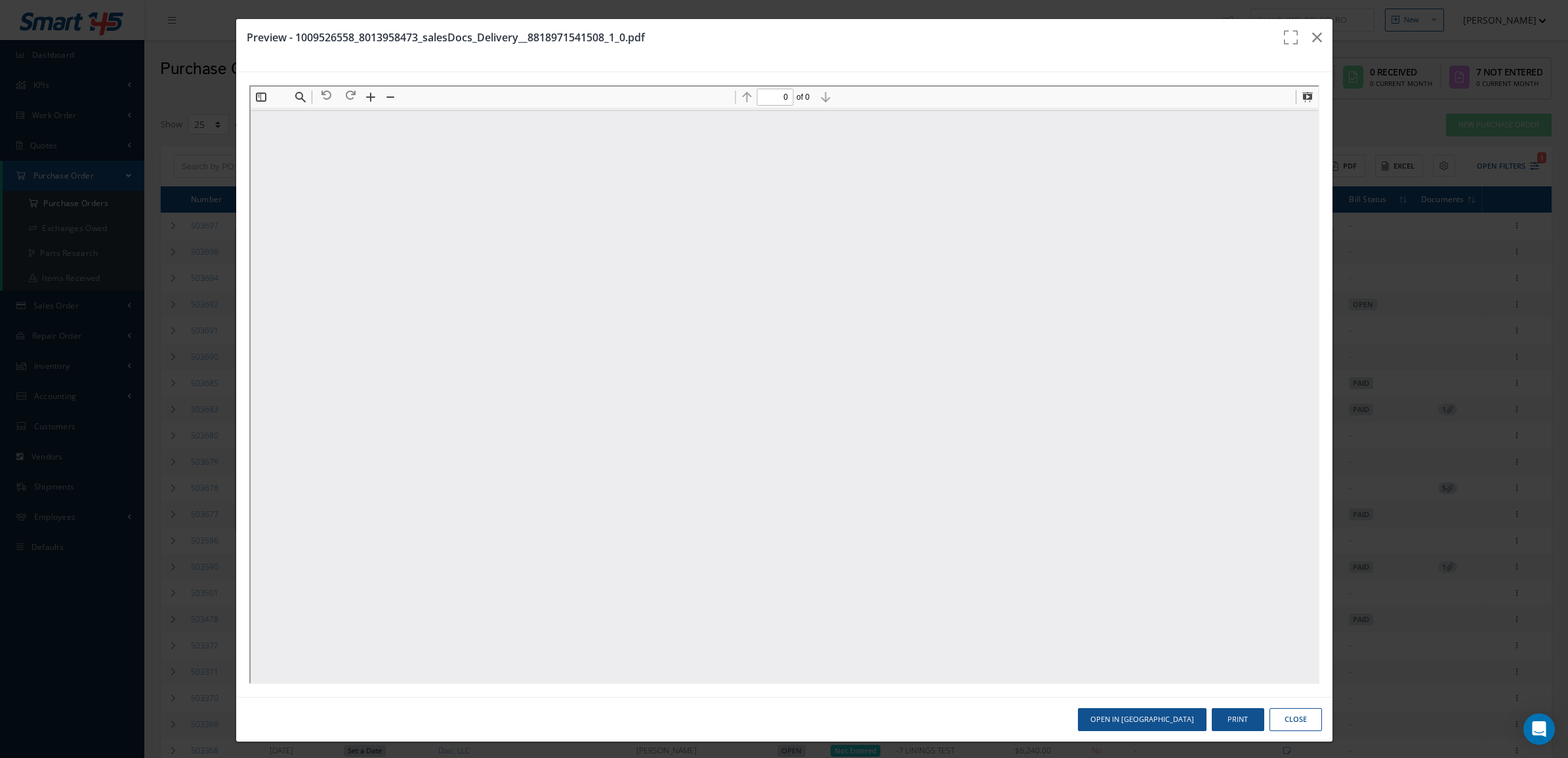
scroll to position [0, 0]
type input "1"
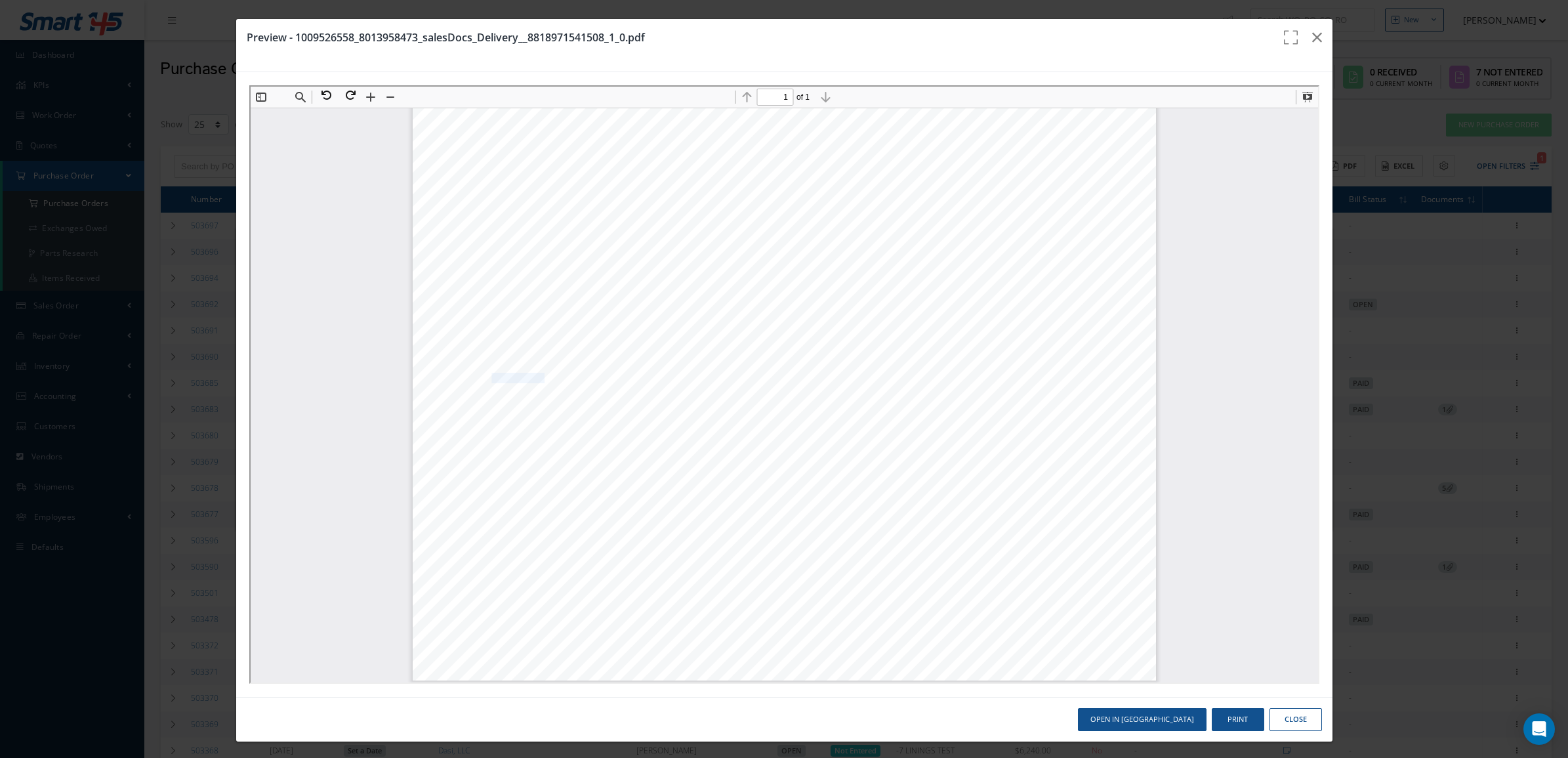
drag, startPoint x: 480, startPoint y: 375, endPoint x: 532, endPoint y: 376, distance: 52.0
click at [532, 376] on span "BATCH 0808031862" at bounding box center [499, 377] width 86 height 9
copy span "0808031862"
click at [1312, 40] on icon "button" at bounding box center [1317, 37] width 10 height 16
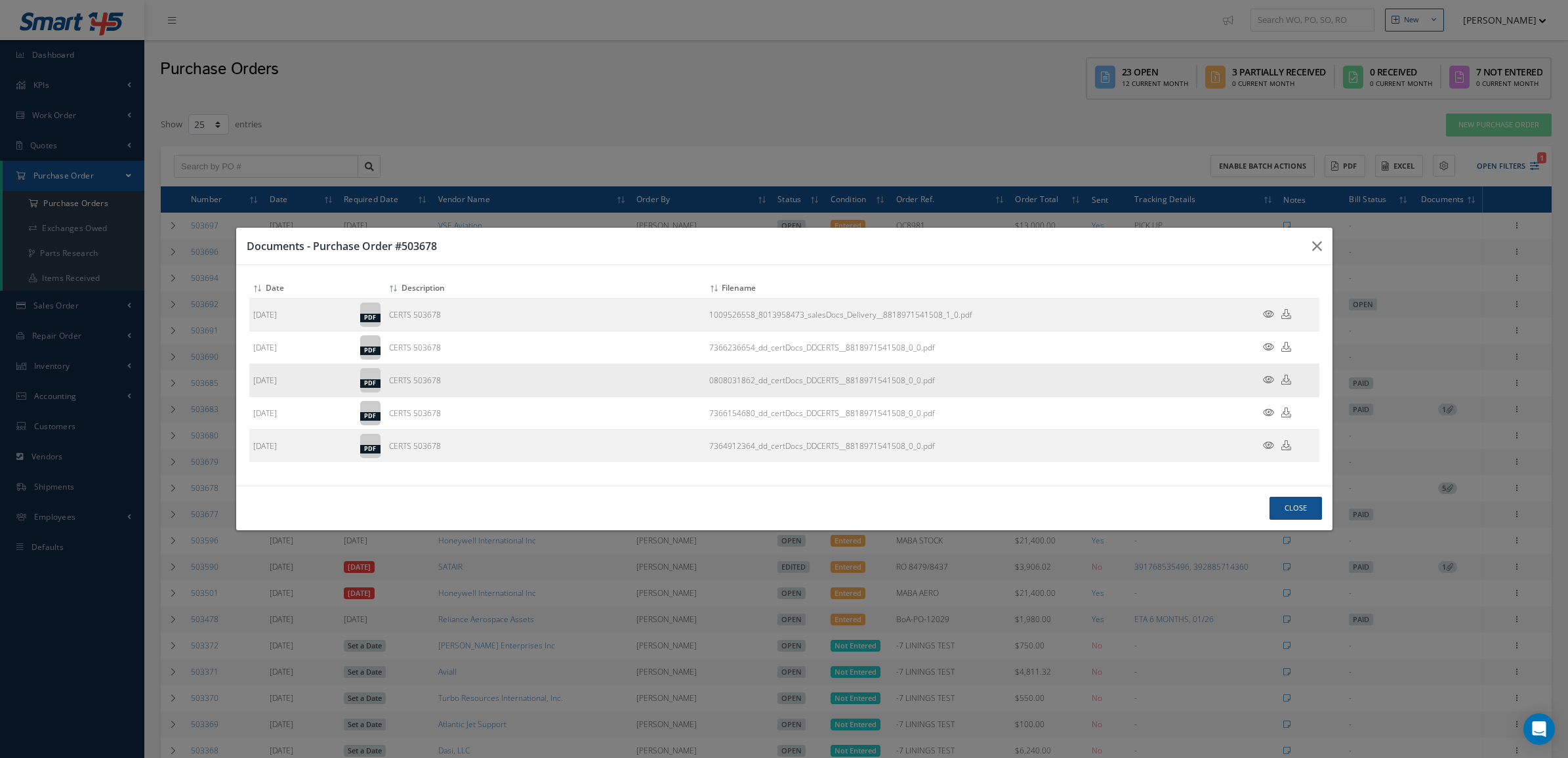
click at [1268, 376] on icon at bounding box center [1268, 380] width 11 height 10
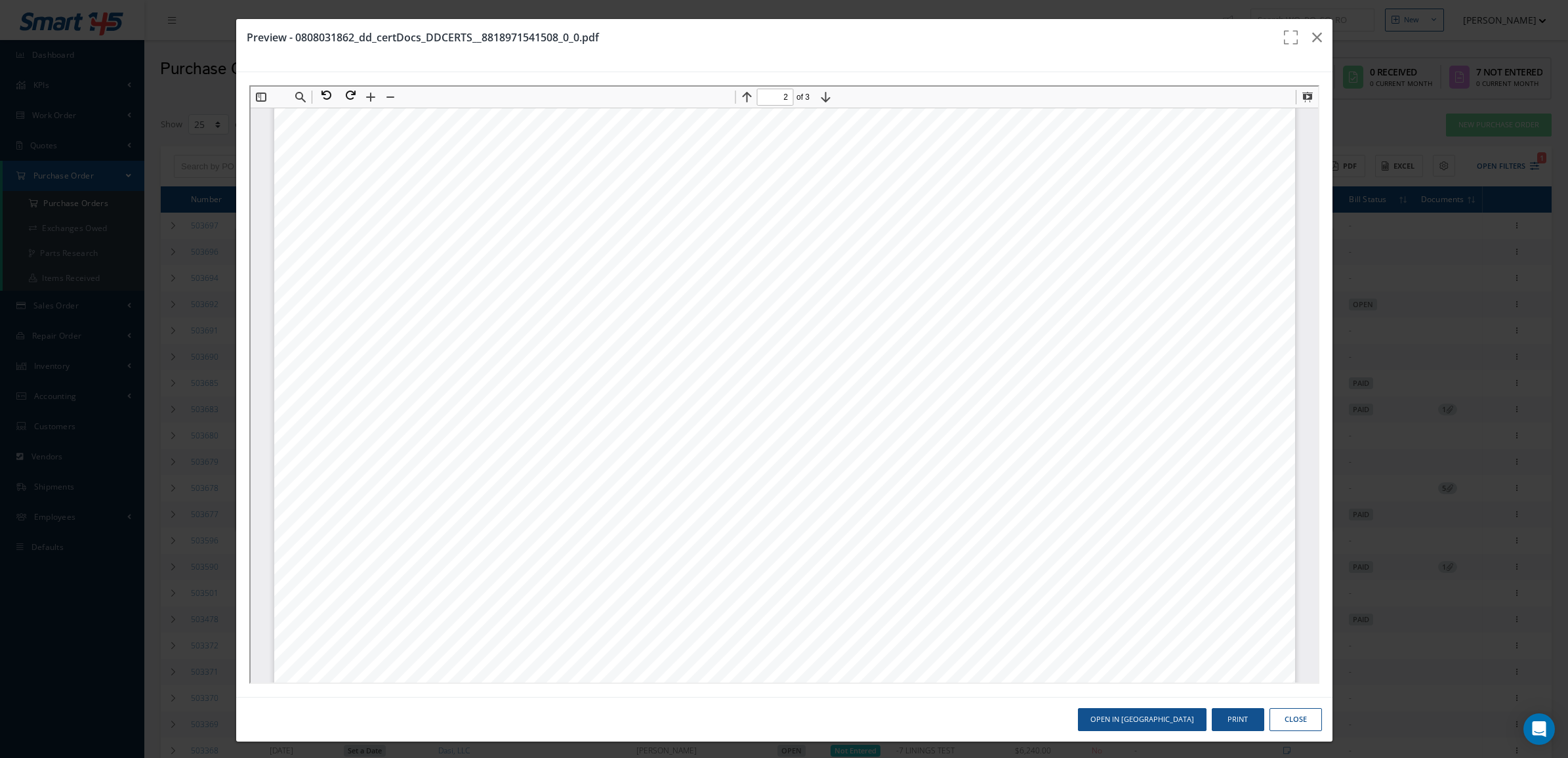
scroll to position [1648, 0]
click at [323, 93] on button at bounding box center [323, 94] width 24 height 17
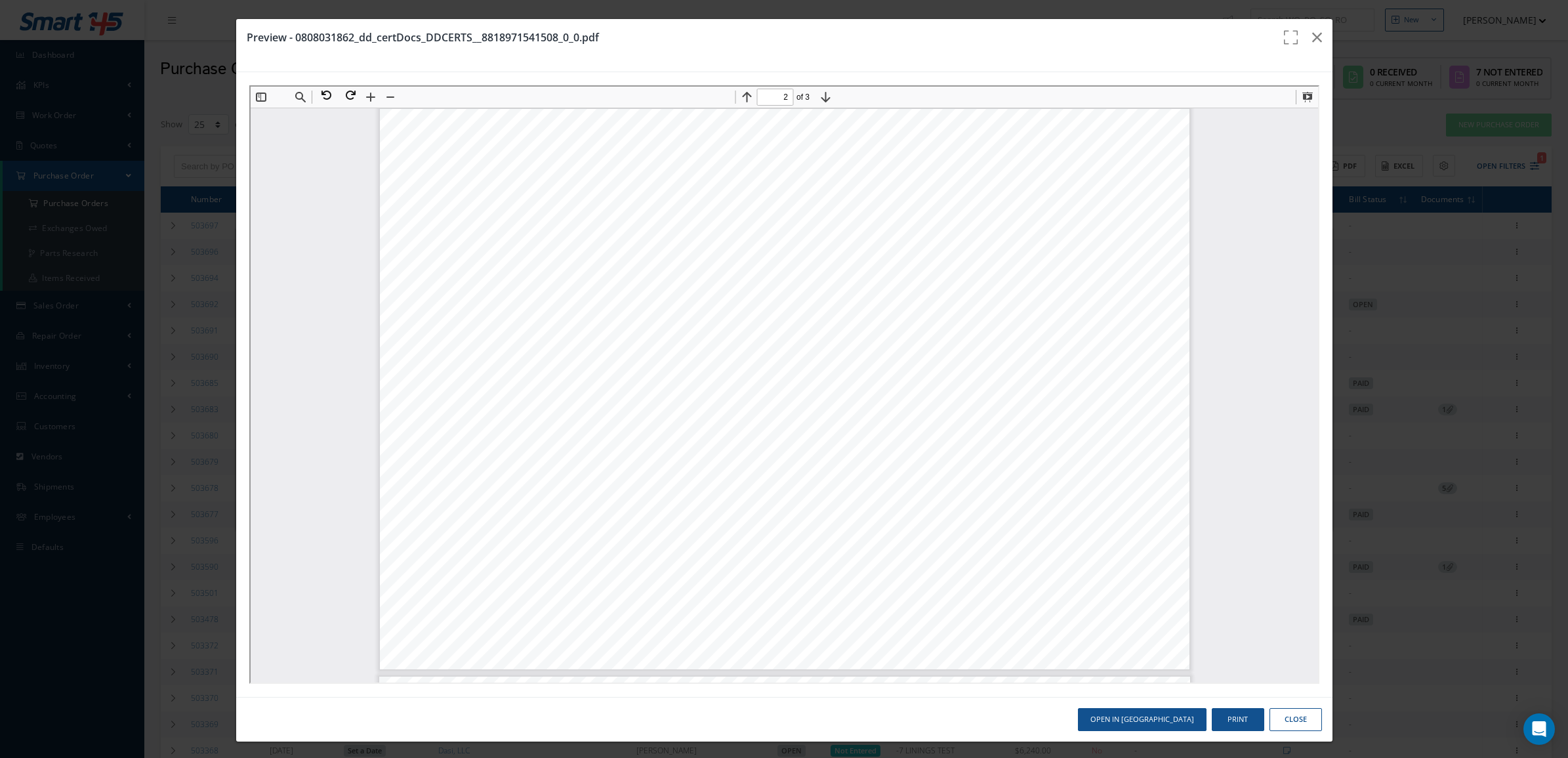
type input "3"
click at [1302, 33] on button "button" at bounding box center [1317, 37] width 31 height 37
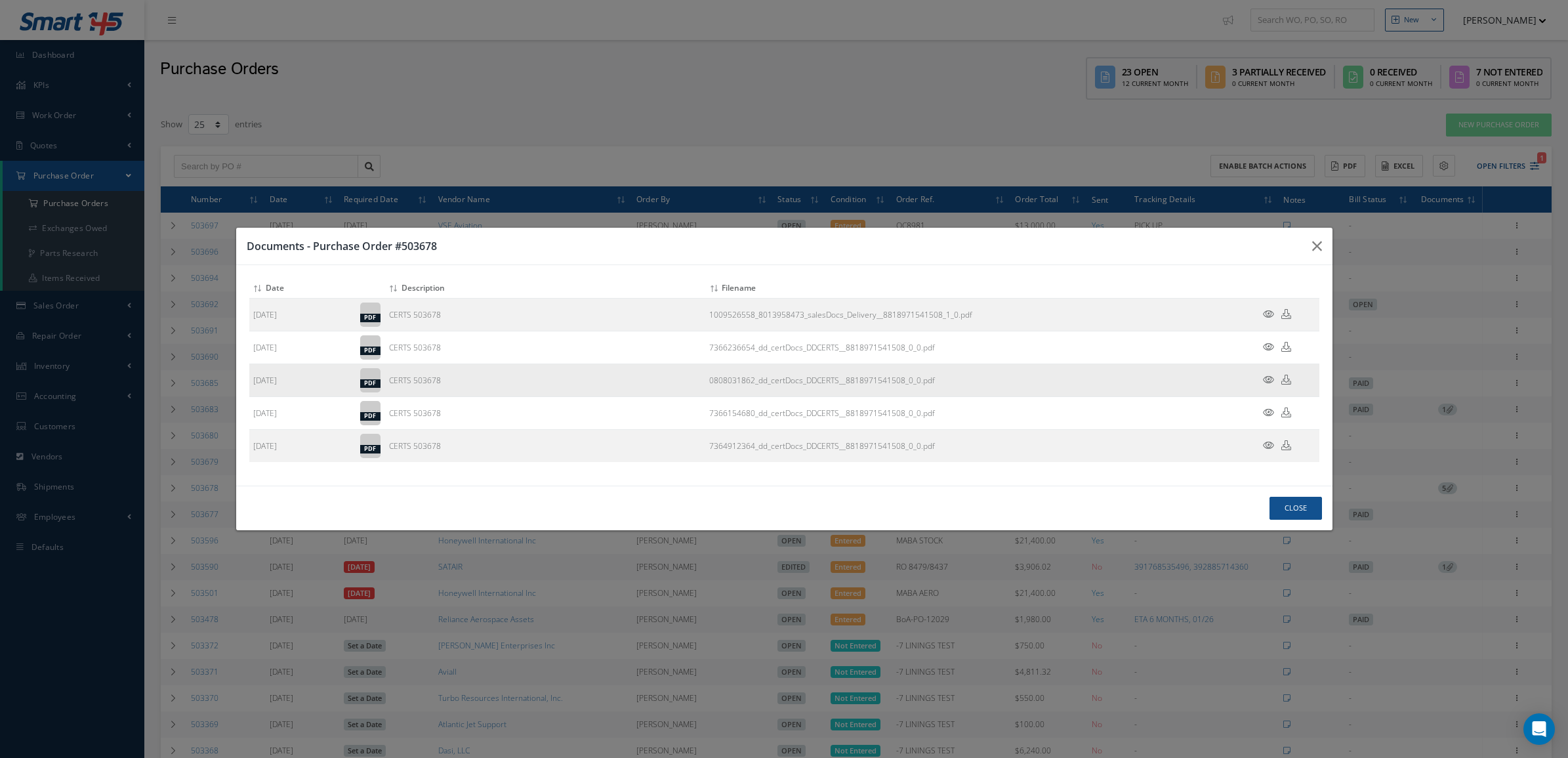
click at [1268, 379] on icon at bounding box center [1268, 380] width 11 height 10
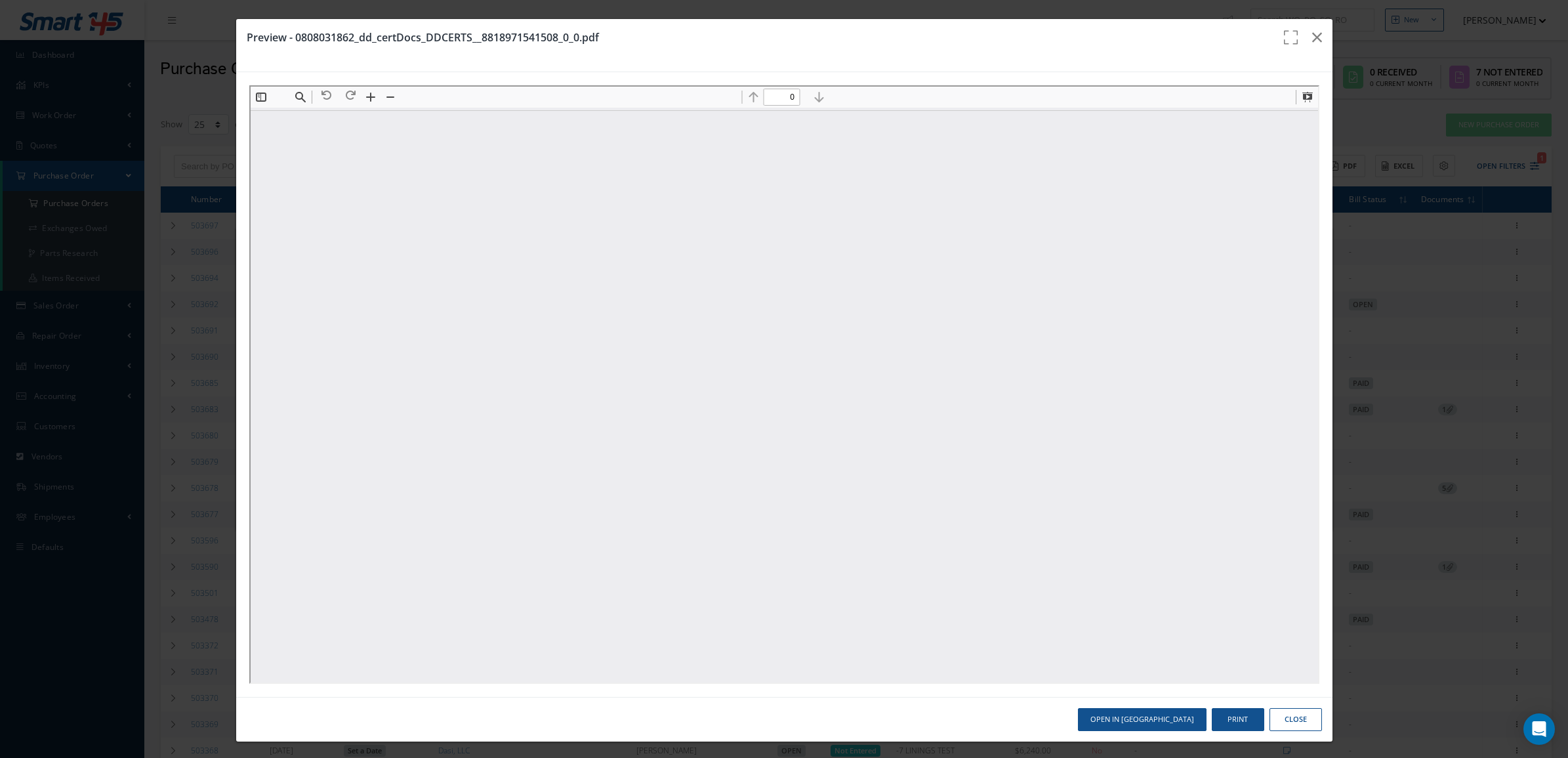
scroll to position [0, 0]
type input "3"
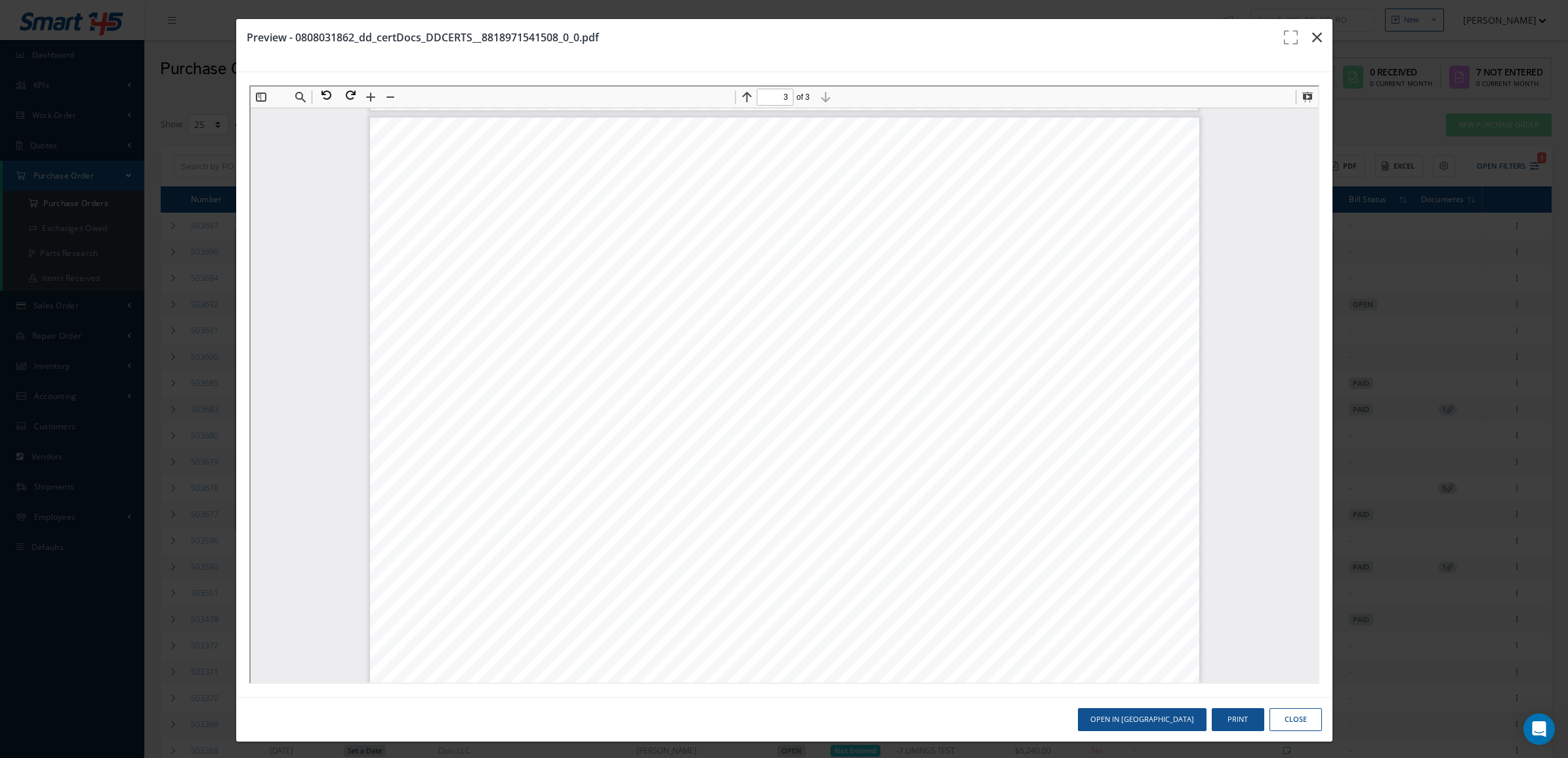
click at [1312, 40] on icon "button" at bounding box center [1317, 37] width 10 height 16
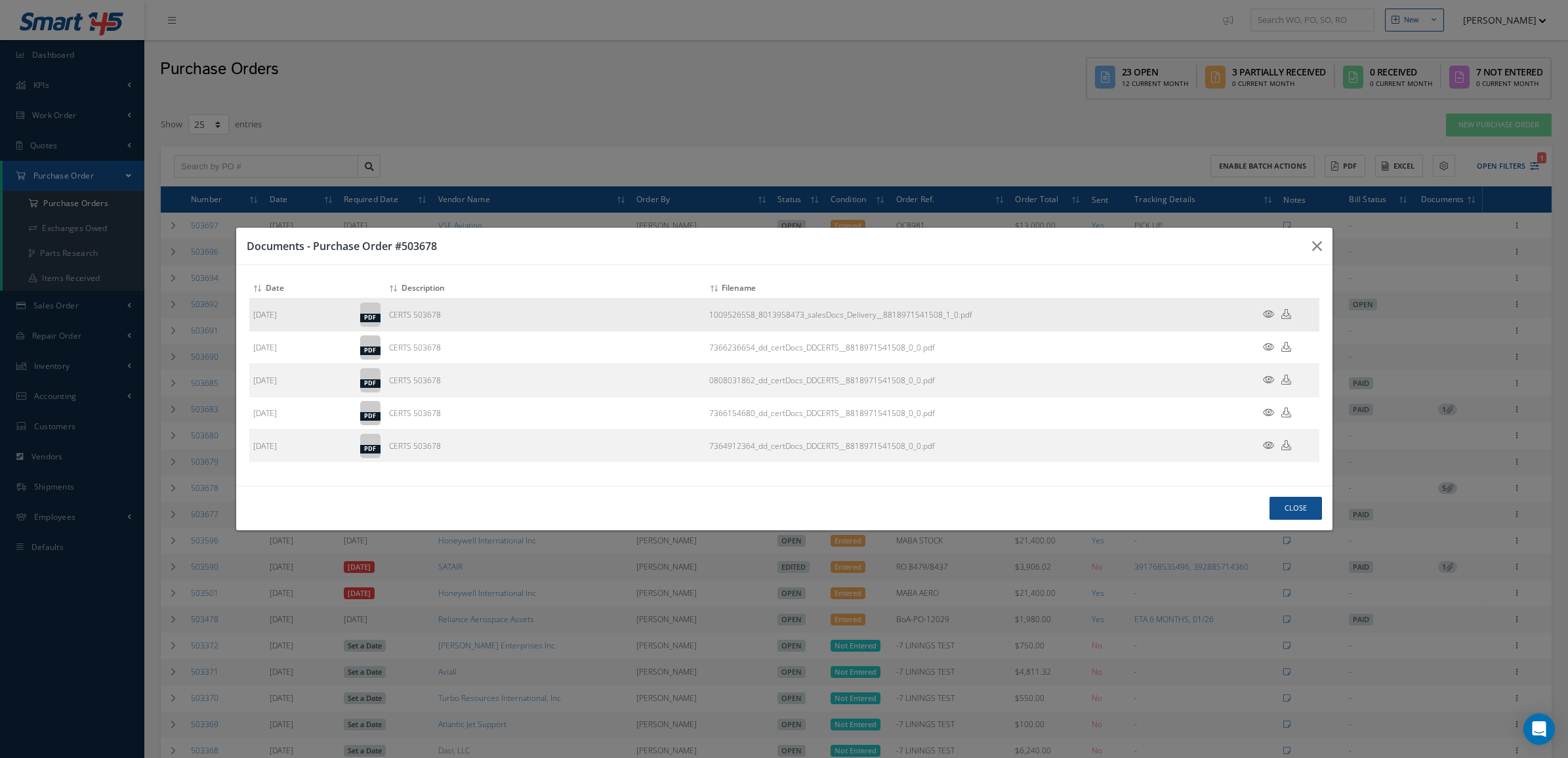
click at [1268, 312] on icon at bounding box center [1268, 314] width 11 height 10
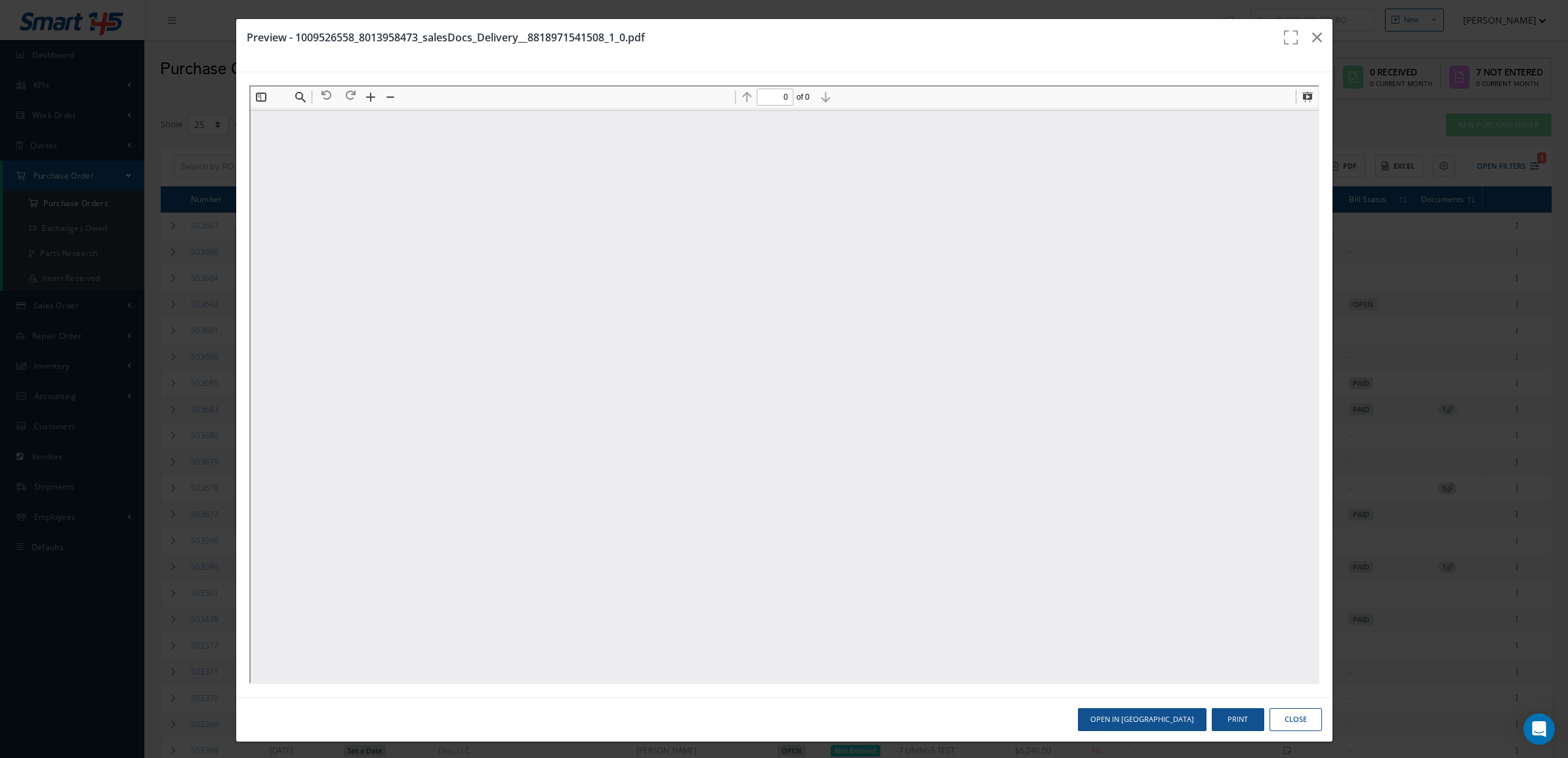
scroll to position [0, 0]
type input "1"
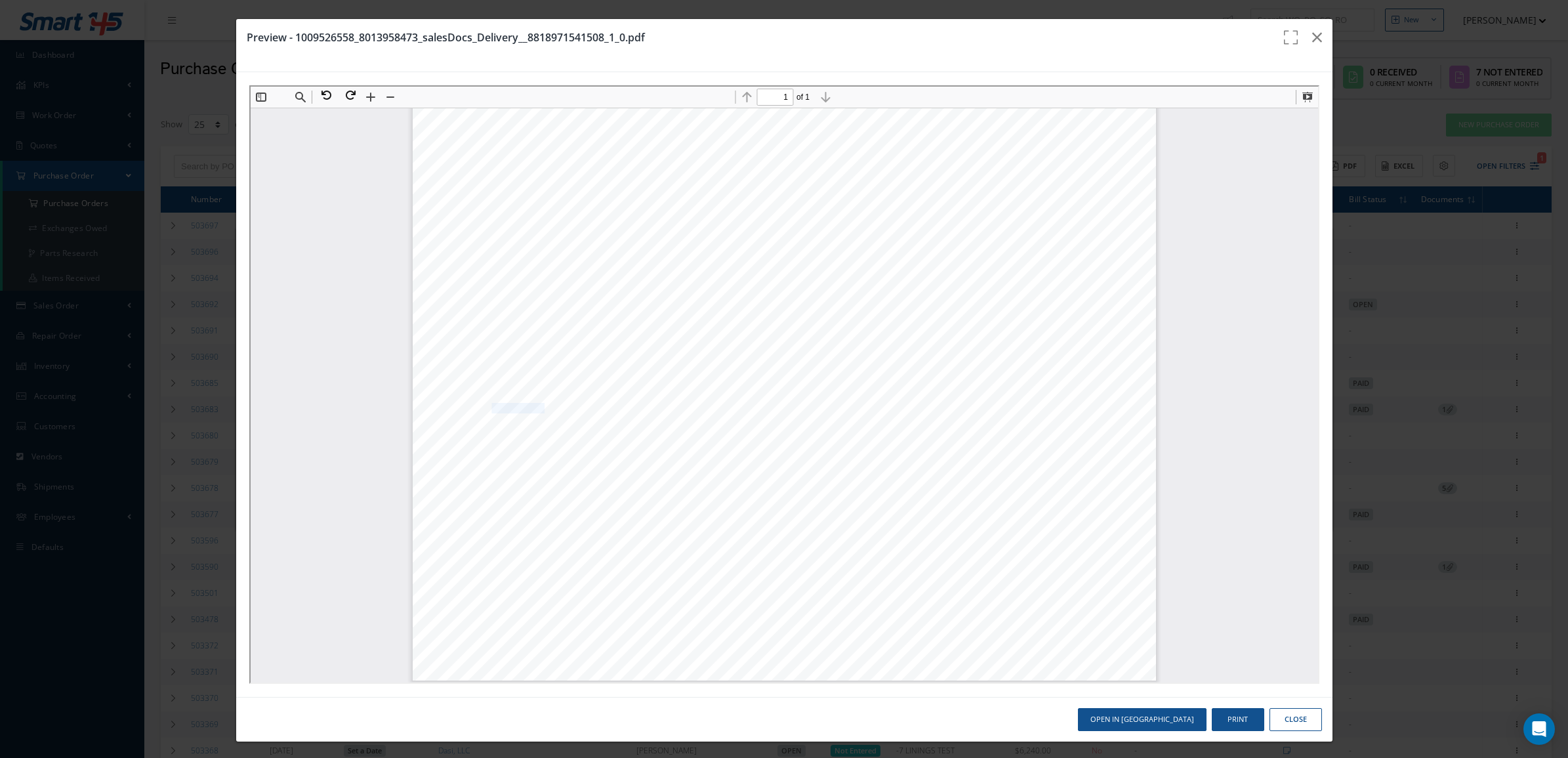
drag, startPoint x: 481, startPoint y: 402, endPoint x: 531, endPoint y: 406, distance: 50.2
click at [531, 406] on span "BATCH 7366154680" at bounding box center [499, 406] width 86 height 9
copy span "7366154680"
click at [1302, 43] on button "button" at bounding box center [1317, 37] width 31 height 37
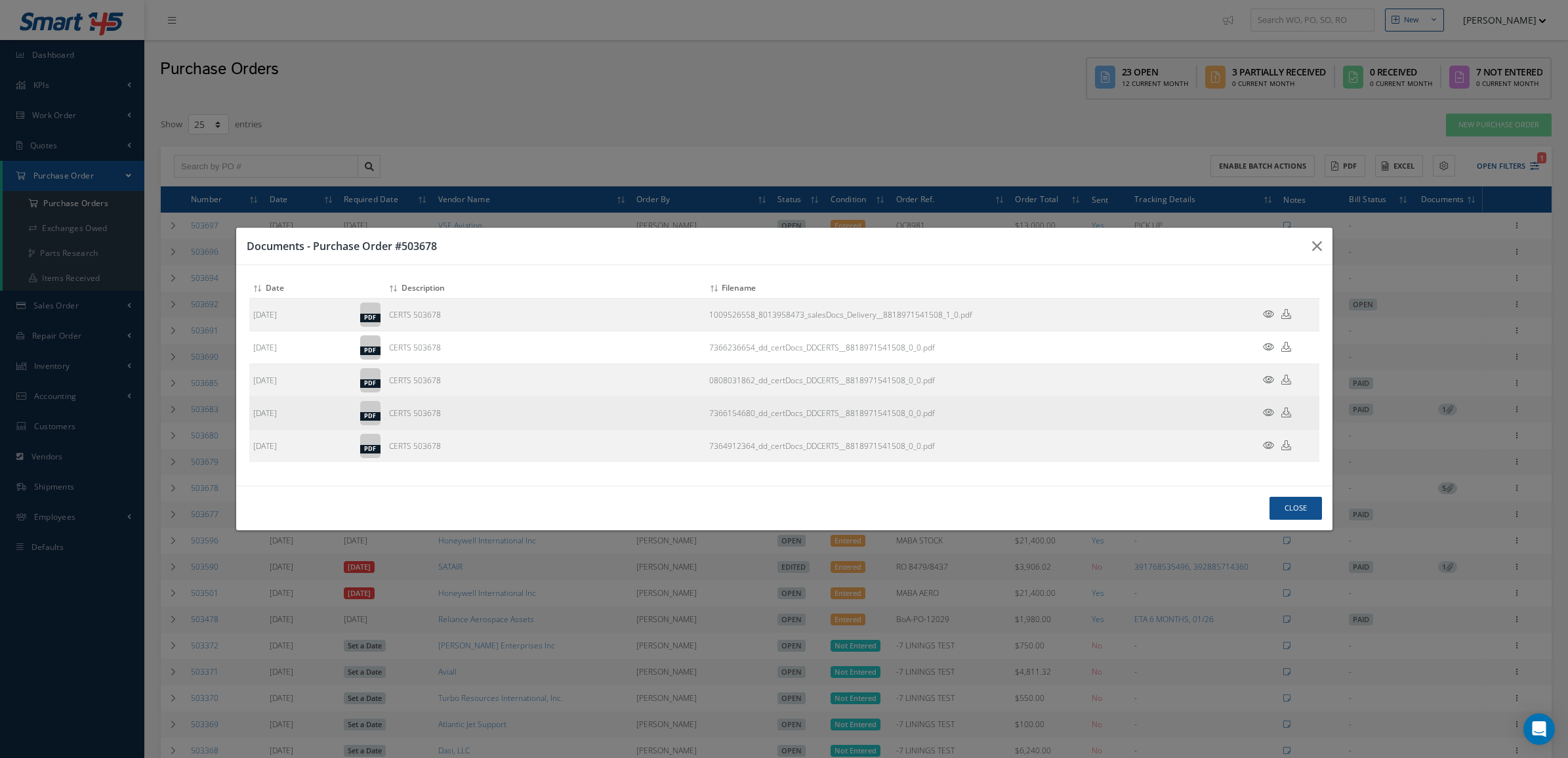
click at [1265, 411] on icon at bounding box center [1268, 413] width 11 height 10
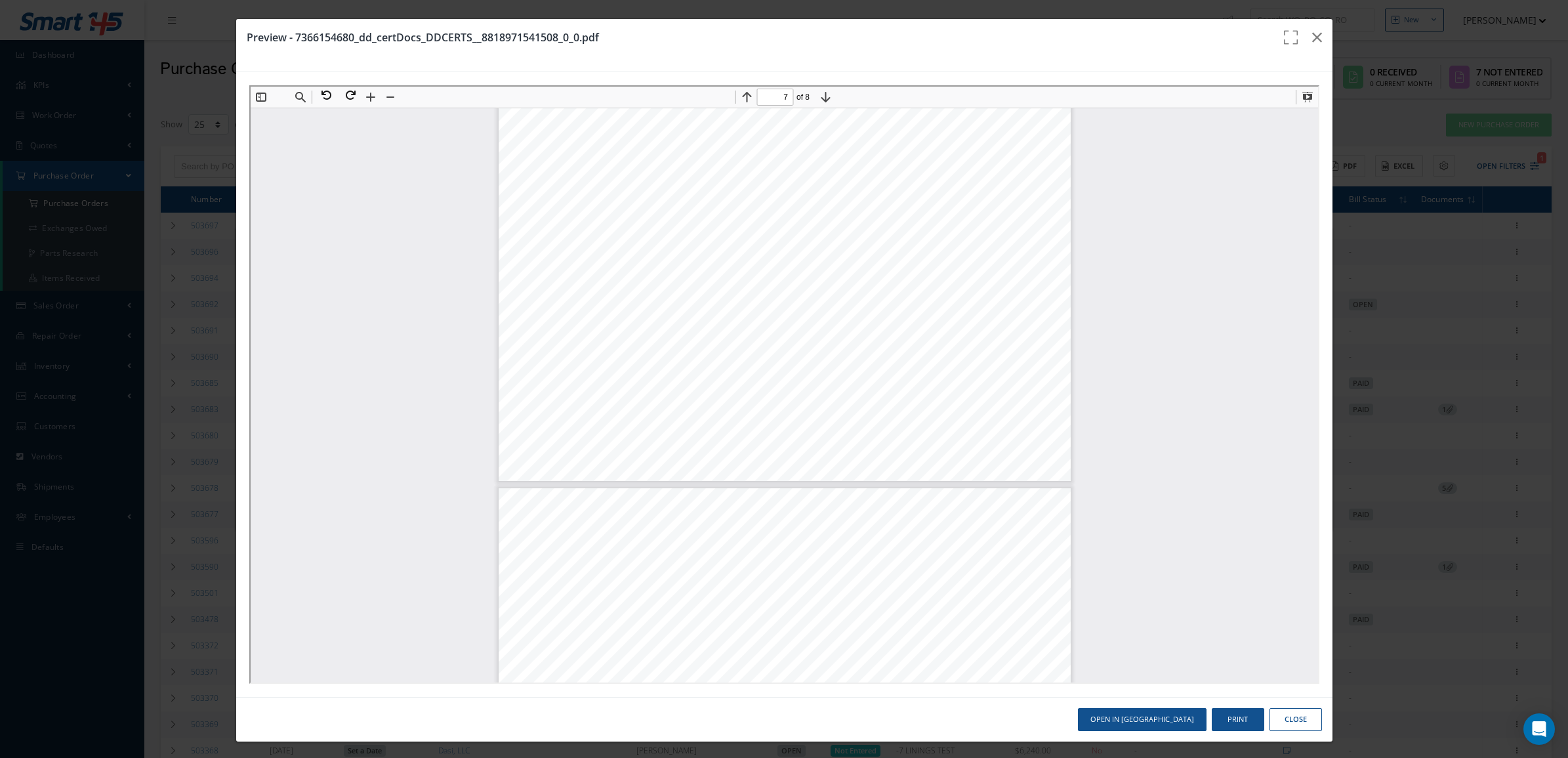
type input "8"
click at [1307, 27] on button "button" at bounding box center [1317, 37] width 31 height 37
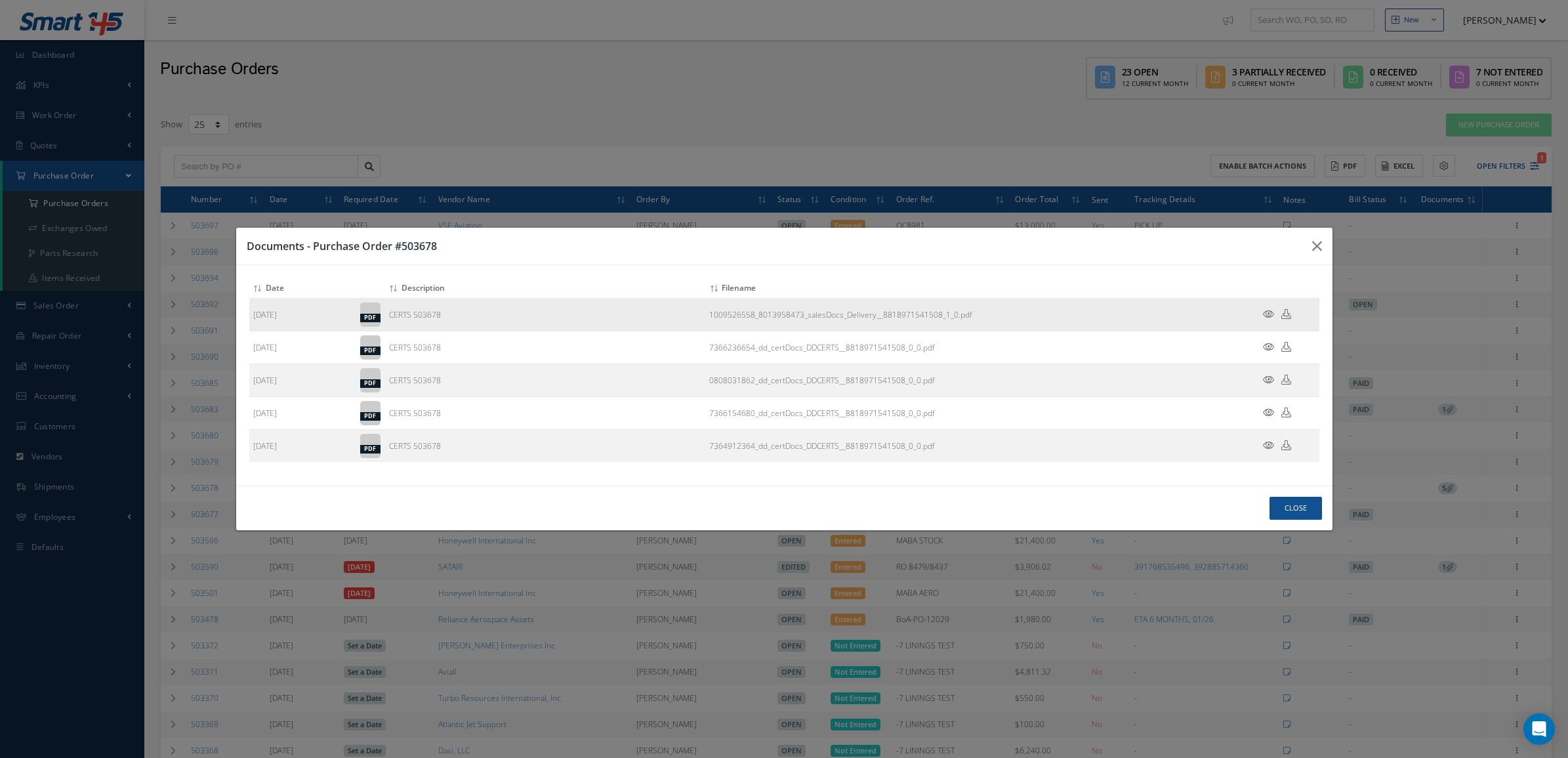
click at [1266, 313] on icon at bounding box center [1268, 314] width 11 height 10
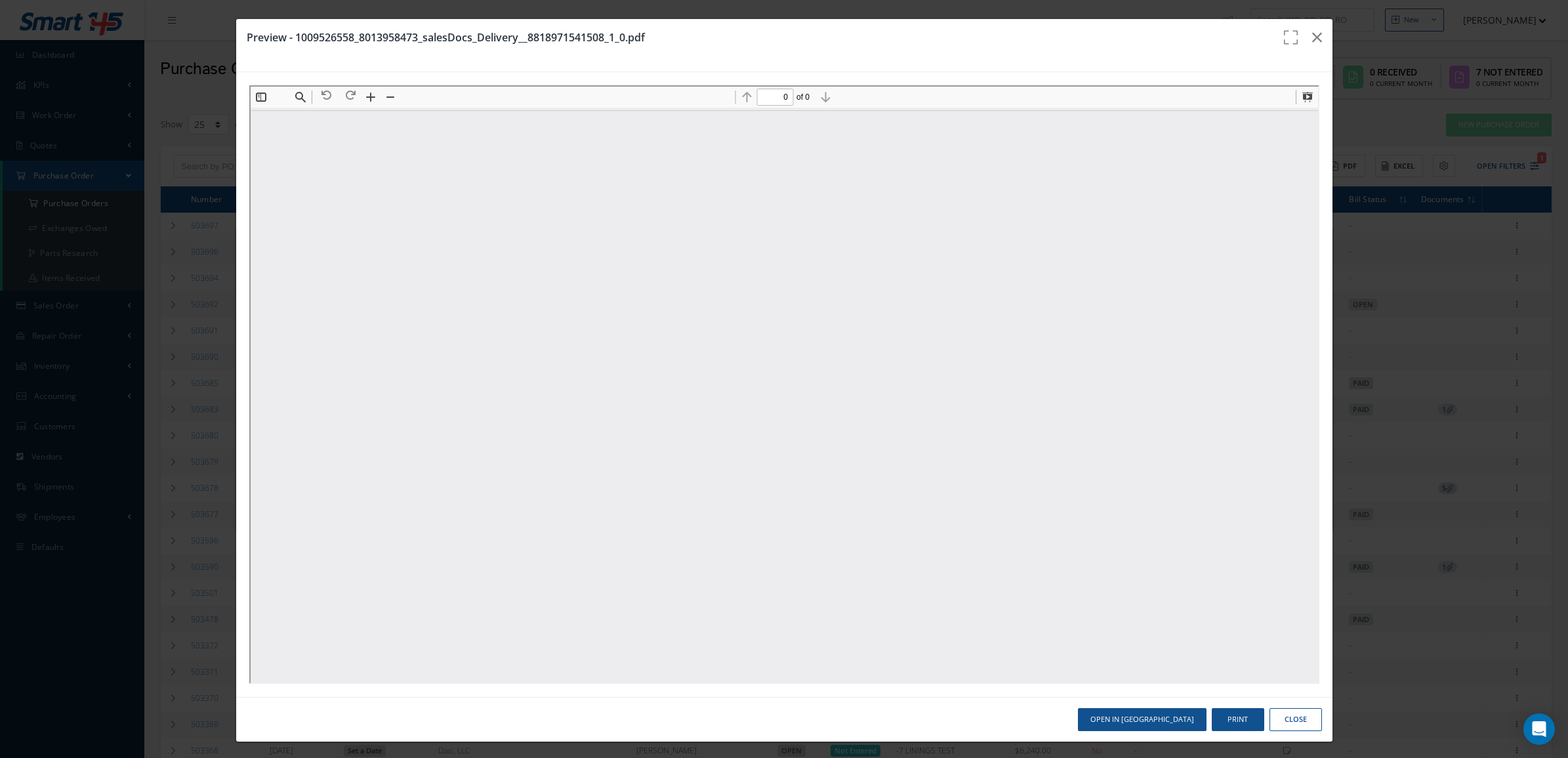
scroll to position [0, 0]
type input "1"
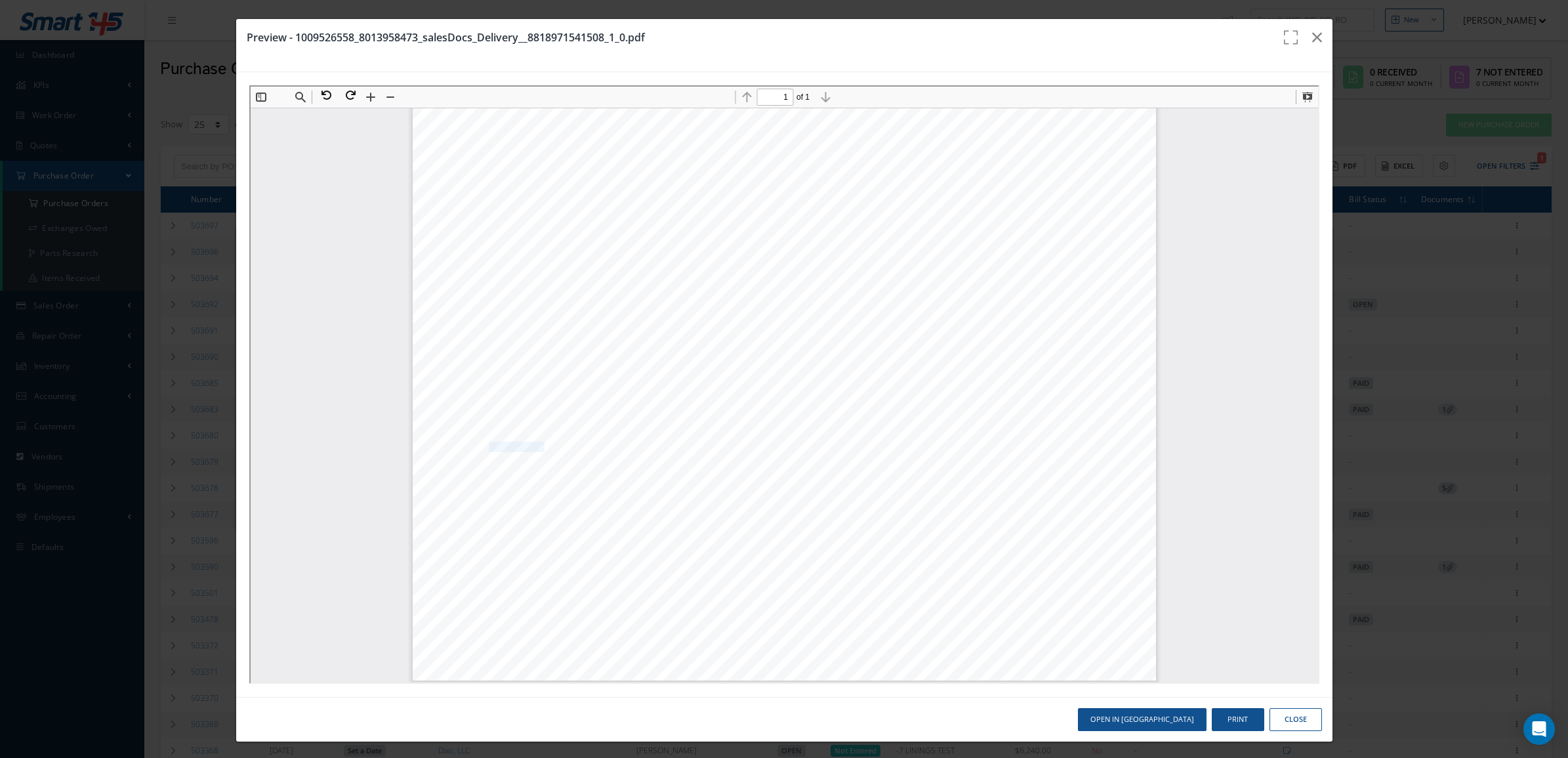
drag, startPoint x: 478, startPoint y: 443, endPoint x: 531, endPoint y: 442, distance: 53.0
click at [531, 442] on span "BATCH 7364912364" at bounding box center [499, 445] width 86 height 9
copy span "7364912364"
click at [1312, 36] on icon "button" at bounding box center [1317, 37] width 10 height 16
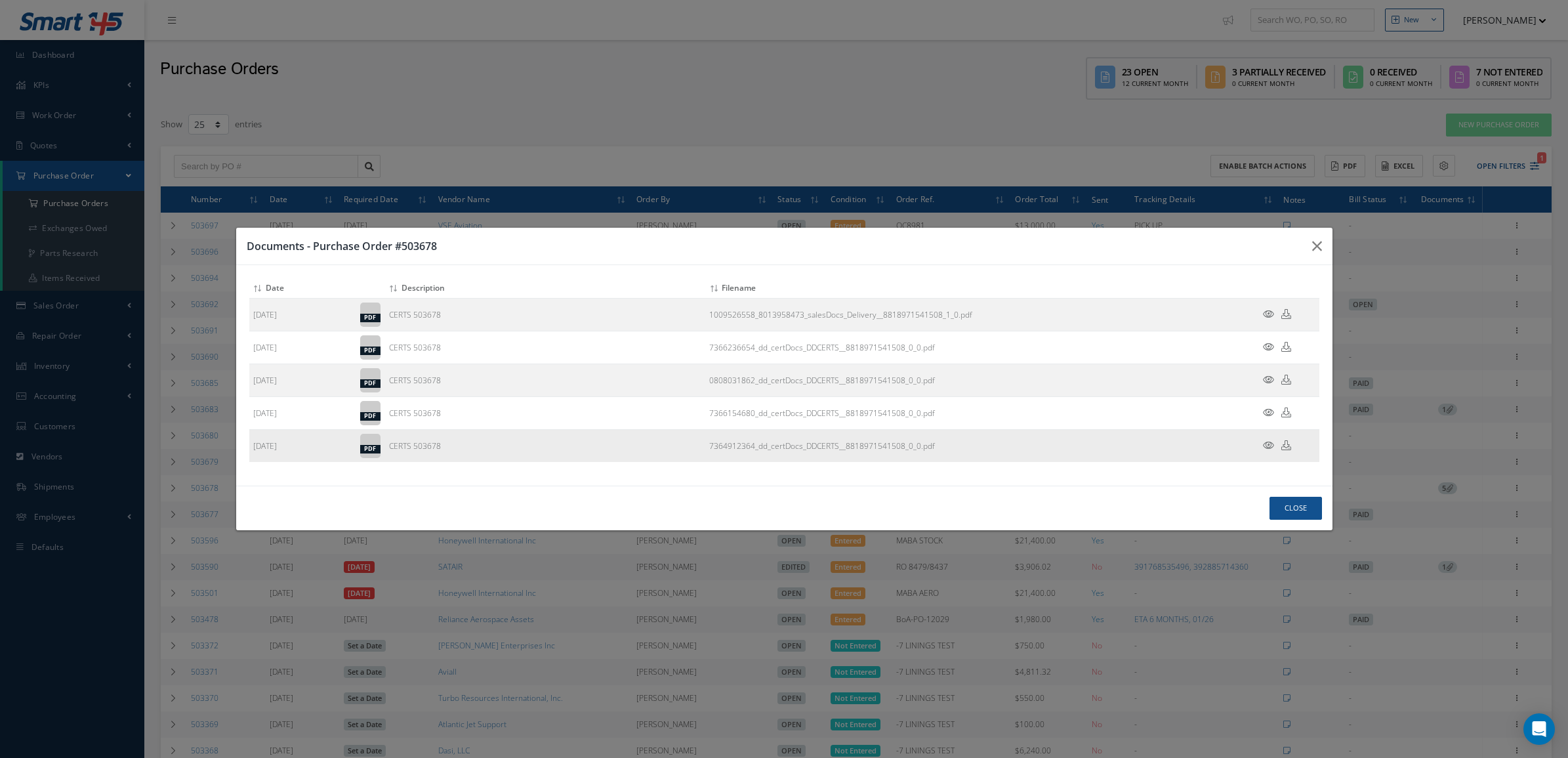
click at [1273, 445] on icon at bounding box center [1268, 445] width 11 height 10
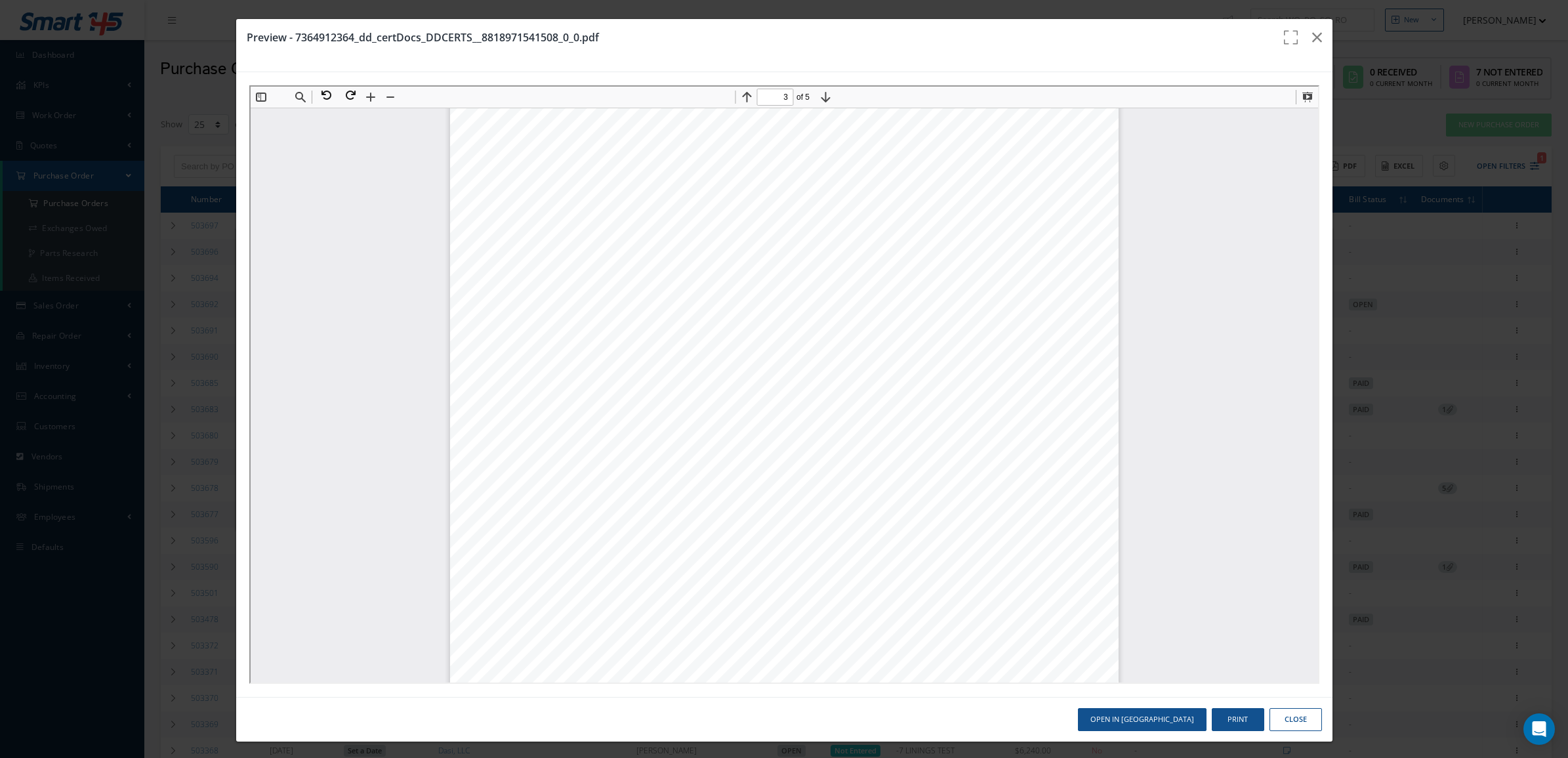
scroll to position [1969, 0]
click at [329, 93] on button at bounding box center [323, 94] width 24 height 17
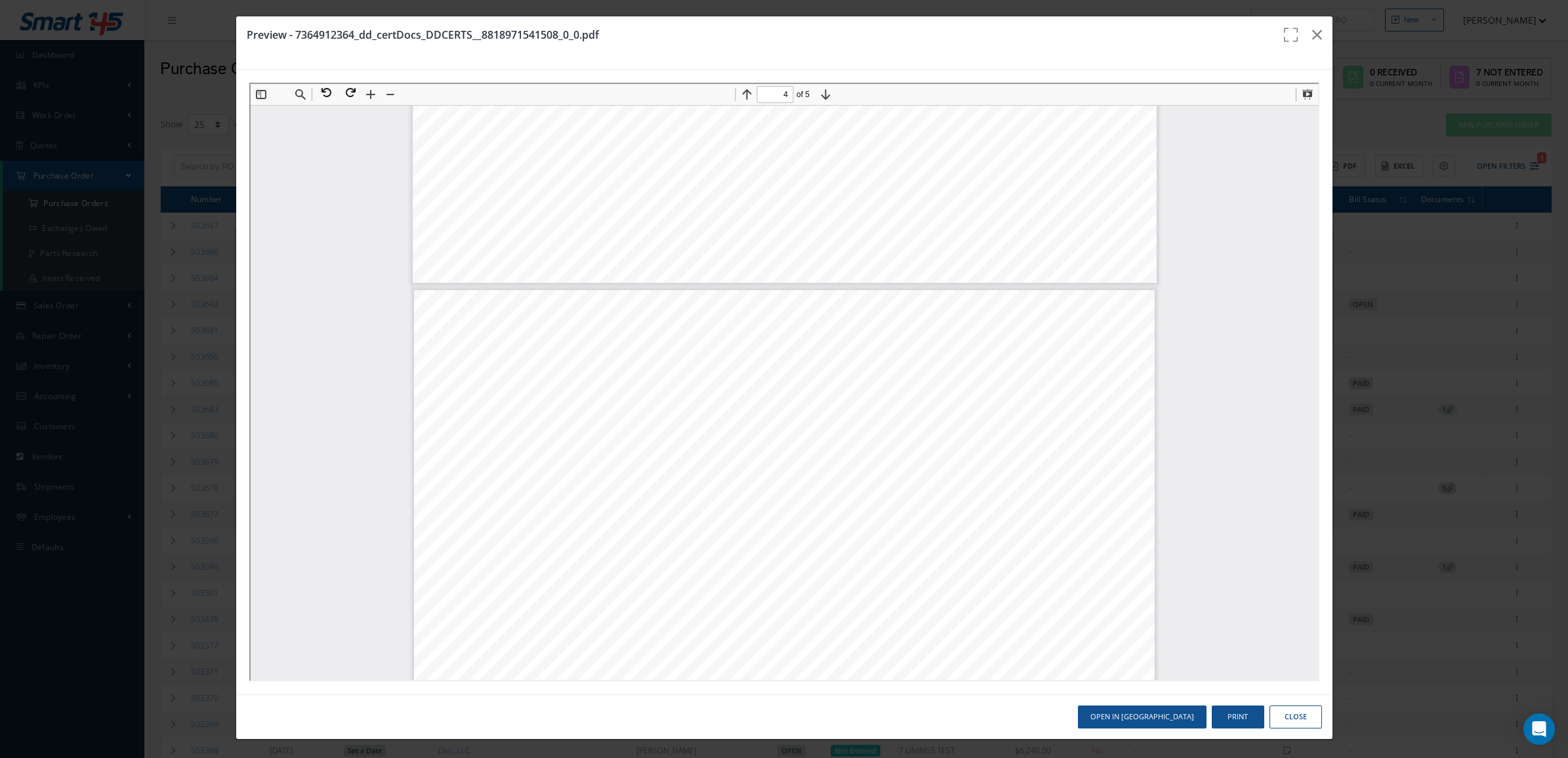
scroll to position [1587, 0]
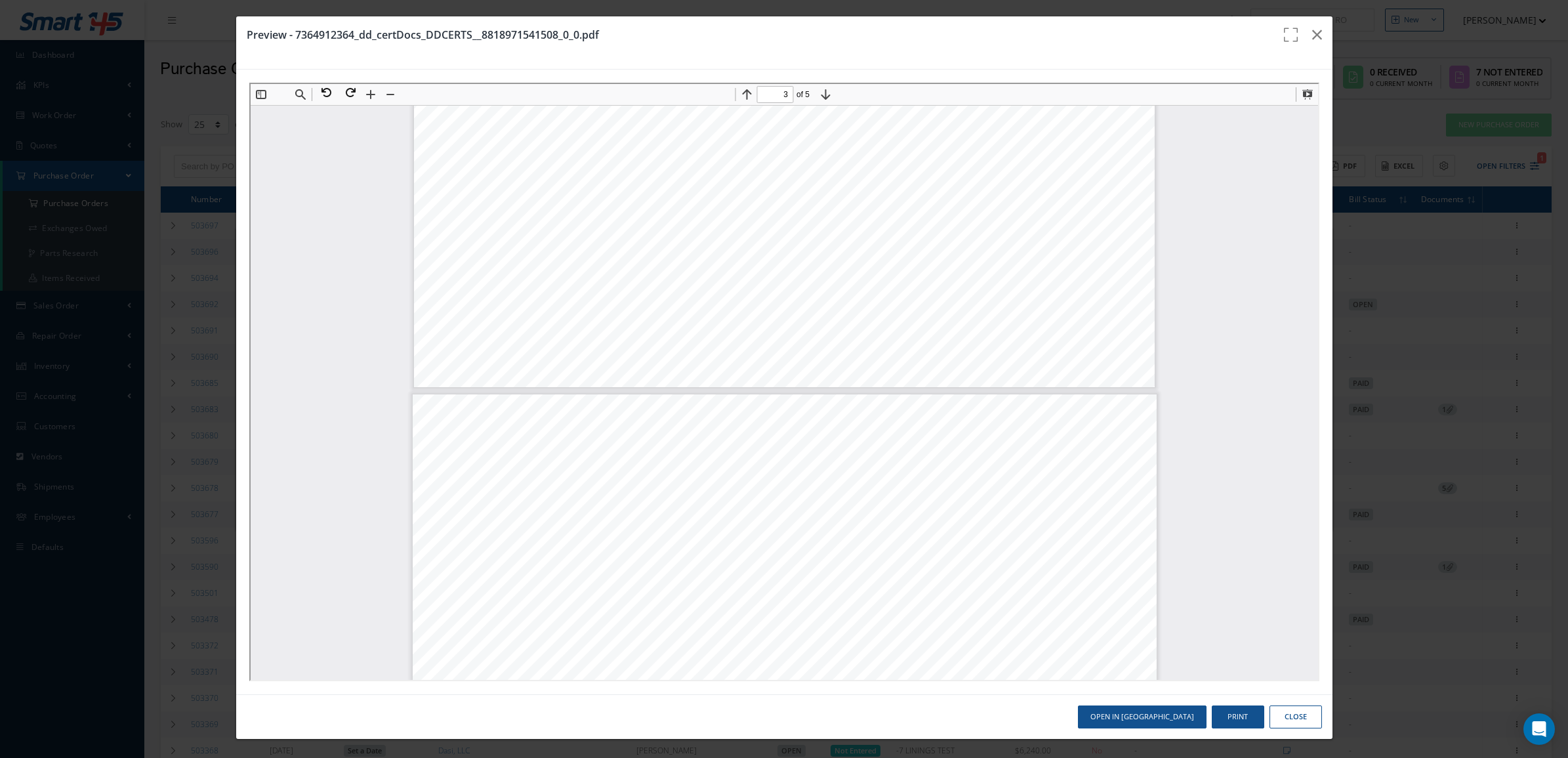
type input "2"
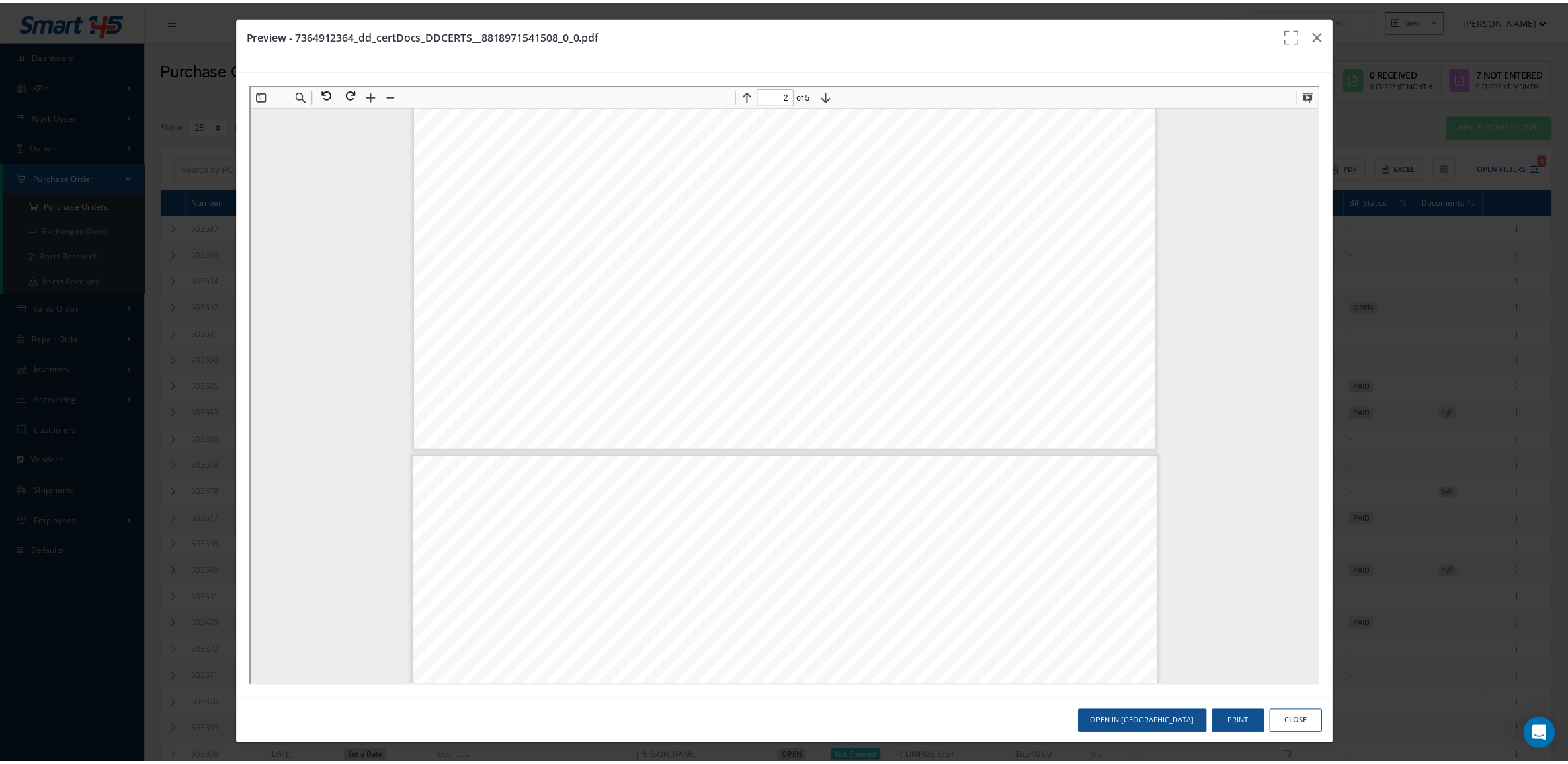
scroll to position [524, 0]
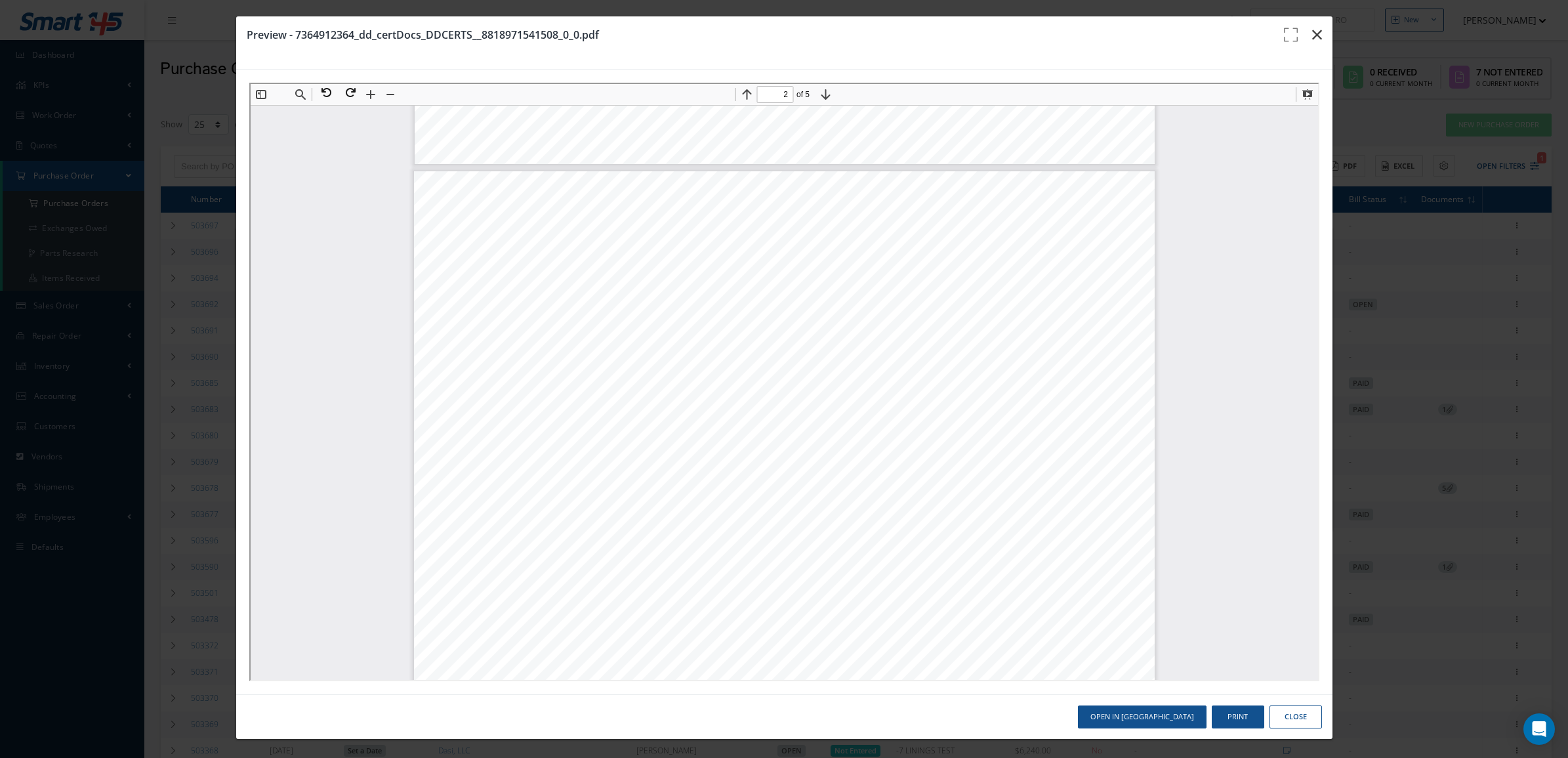
click at [1313, 25] on button "button" at bounding box center [1317, 35] width 31 height 37
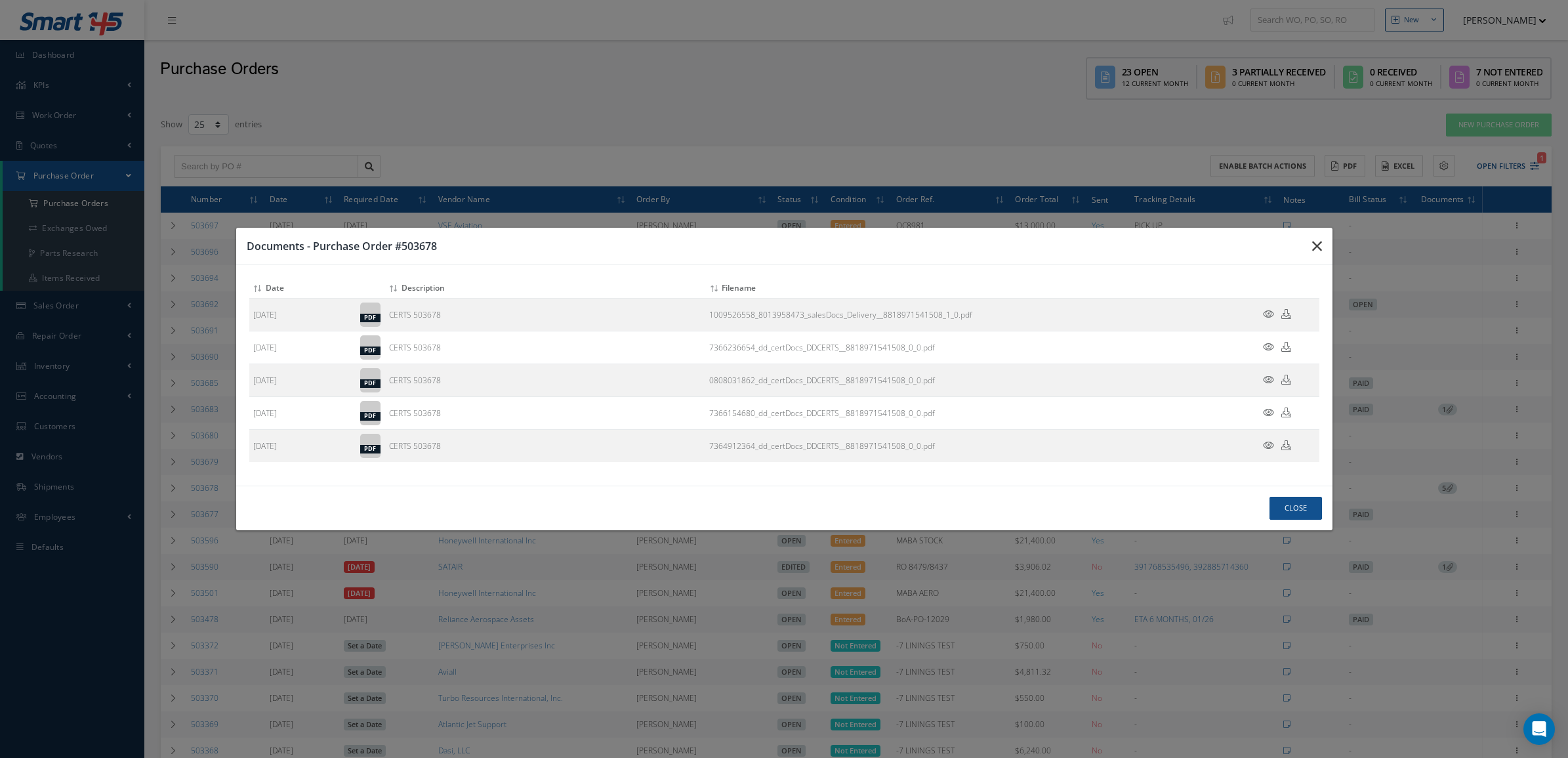
click at [1317, 247] on icon "button" at bounding box center [1317, 246] width 10 height 16
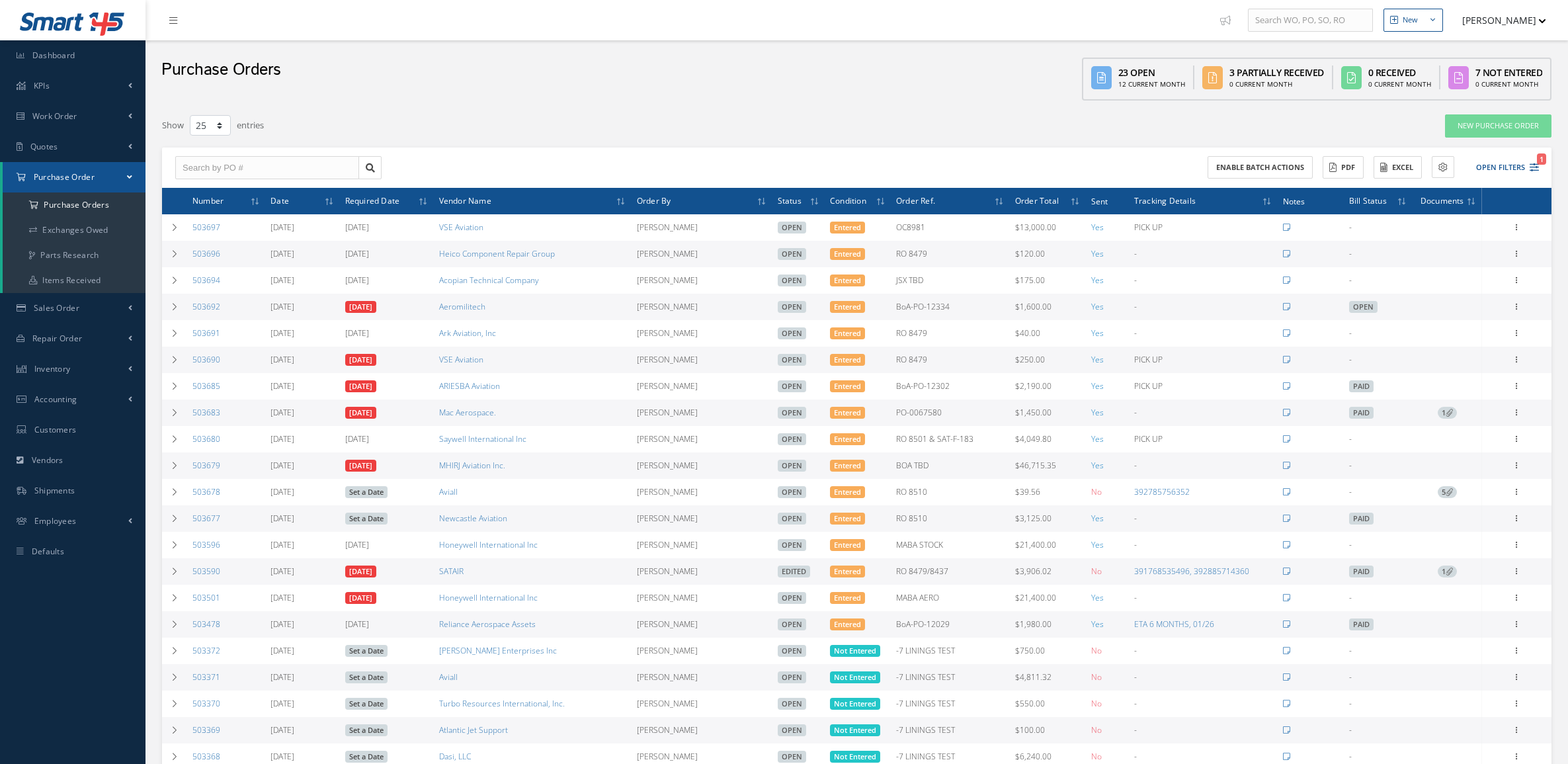
select select "25"
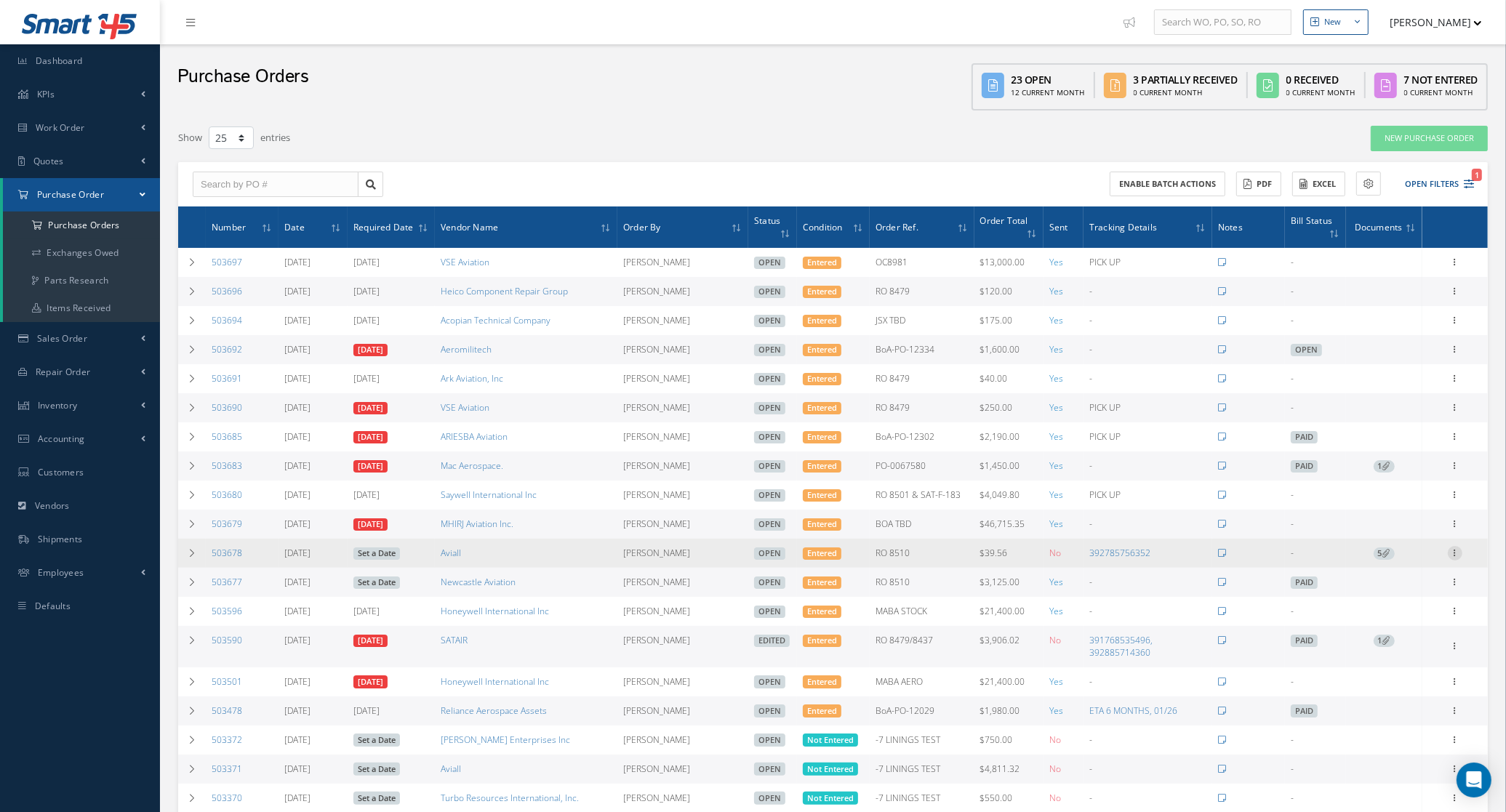
click at [1451, 556] on icon at bounding box center [1455, 551] width 14 height 12
click at [1418, 566] on link "Receive" at bounding box center [1388, 562] width 115 height 19
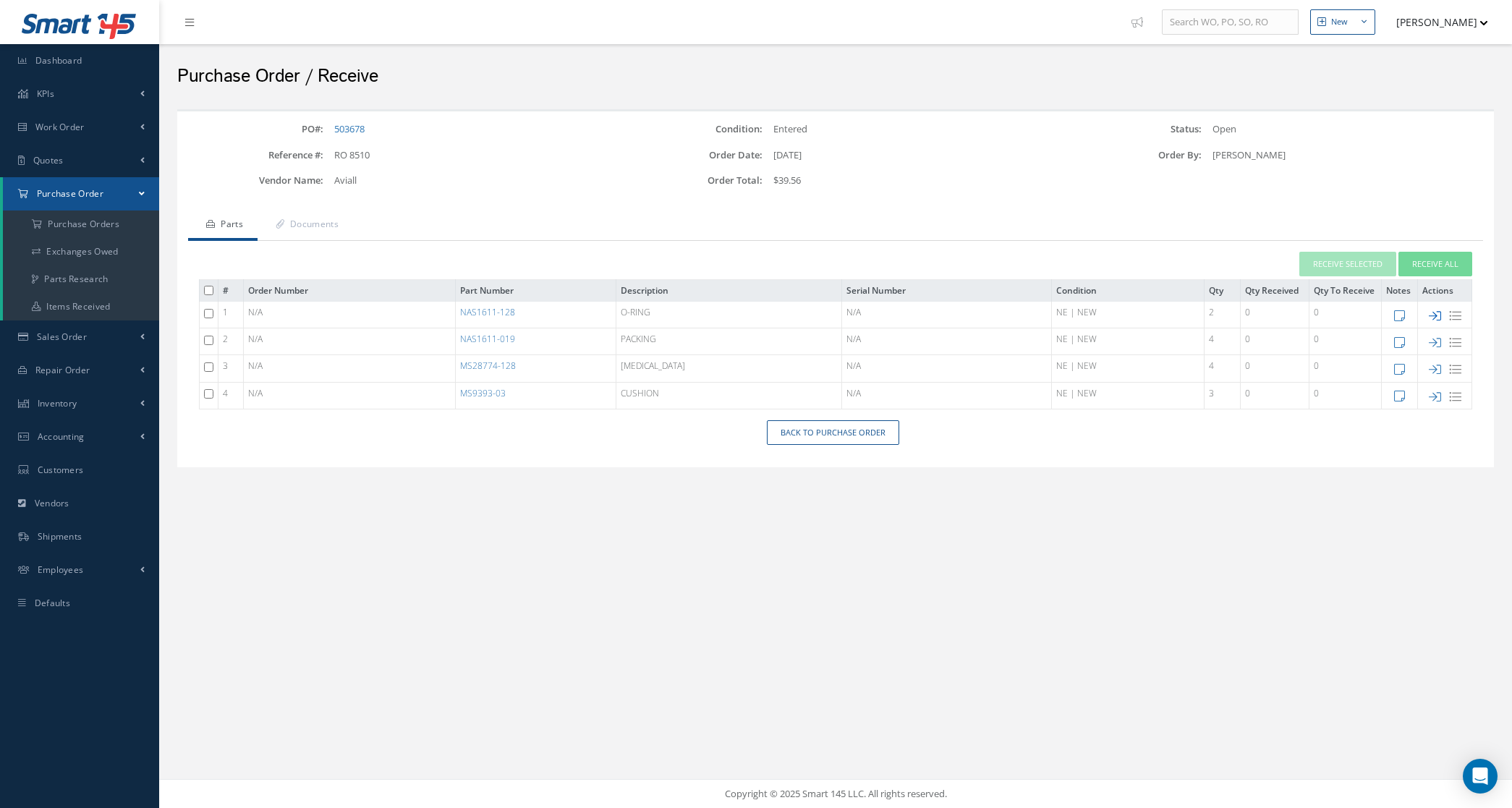
click at [1433, 315] on icon at bounding box center [1434, 315] width 12 height 12
type input "[DATE]"
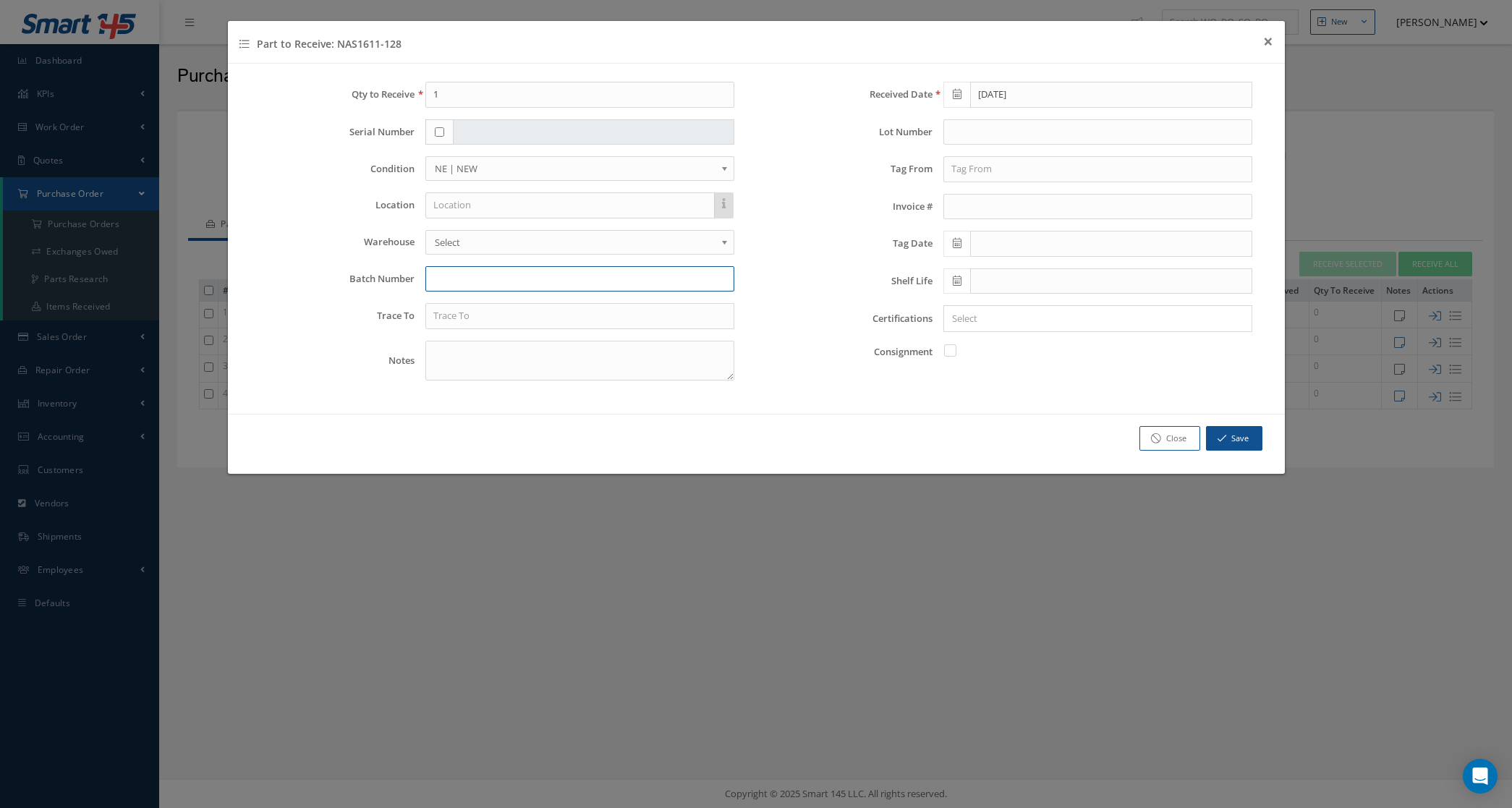
click at [453, 287] on input "text" at bounding box center [580, 279] width 309 height 26
paste input "7366236654"
type input "7366236654"
drag, startPoint x: 467, startPoint y: 98, endPoint x: 403, endPoint y: 88, distance: 64.8
click at [403, 88] on div "Qty to Receive 1" at bounding box center [497, 94] width 496 height 26
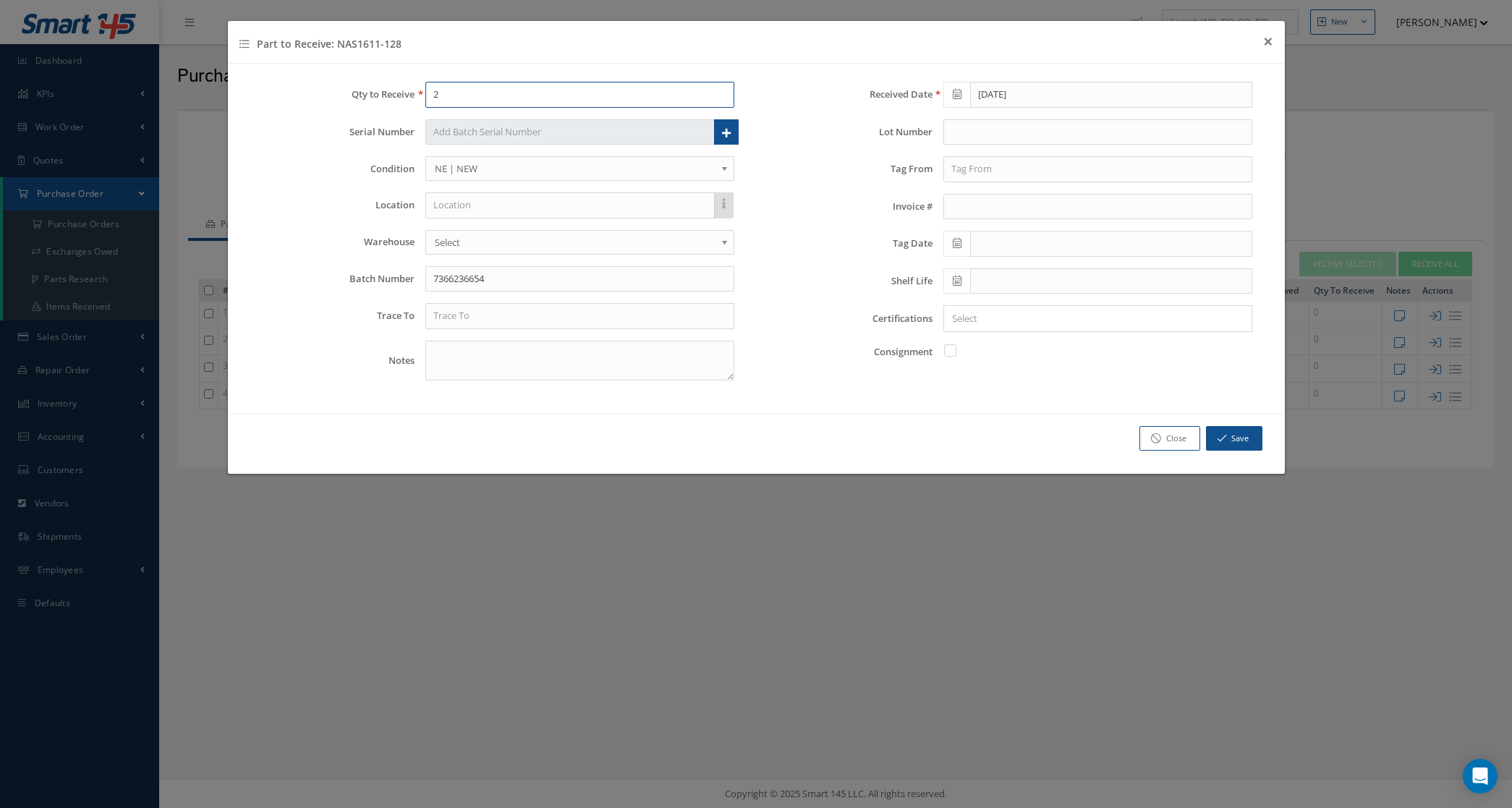
type input "2"
click at [624, 313] on input "text" at bounding box center [580, 316] width 309 height 26
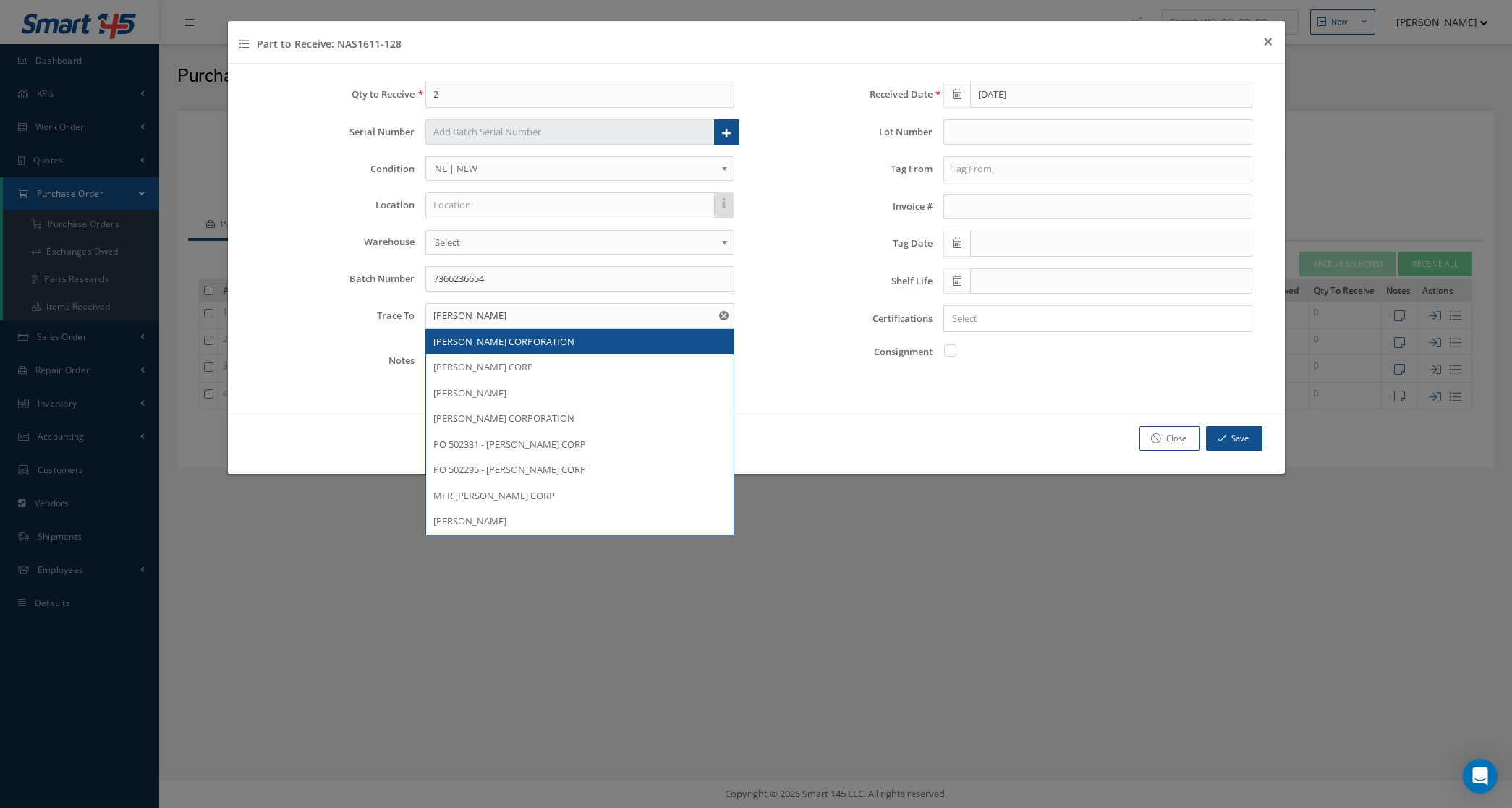
click at [605, 344] on div "[PERSON_NAME] CORPORATION" at bounding box center [580, 342] width 293 height 14
type input "[PERSON_NAME] CORPORATION"
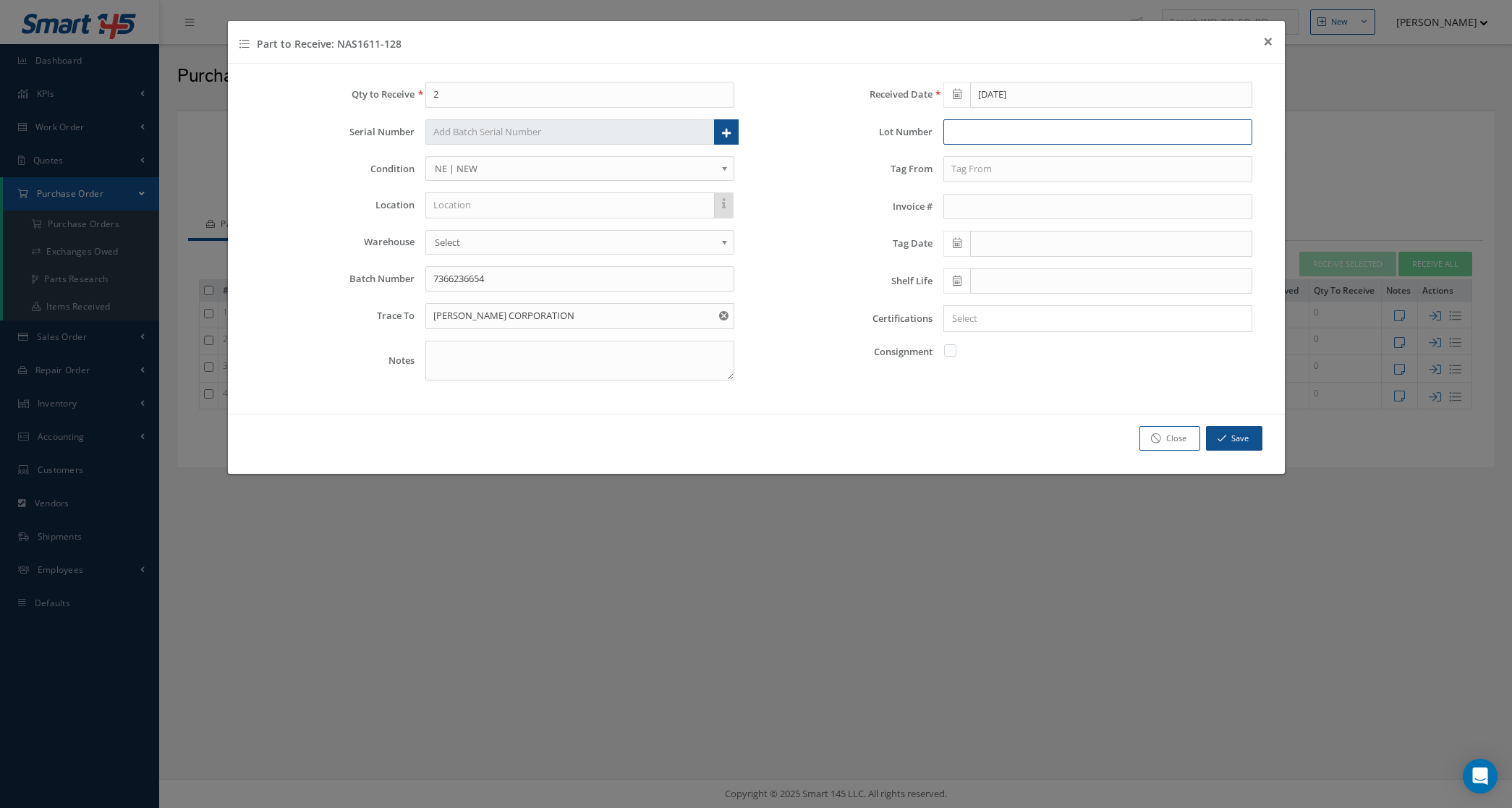
click at [961, 121] on input "text" at bounding box center [1097, 132] width 309 height 26
type input "908164"
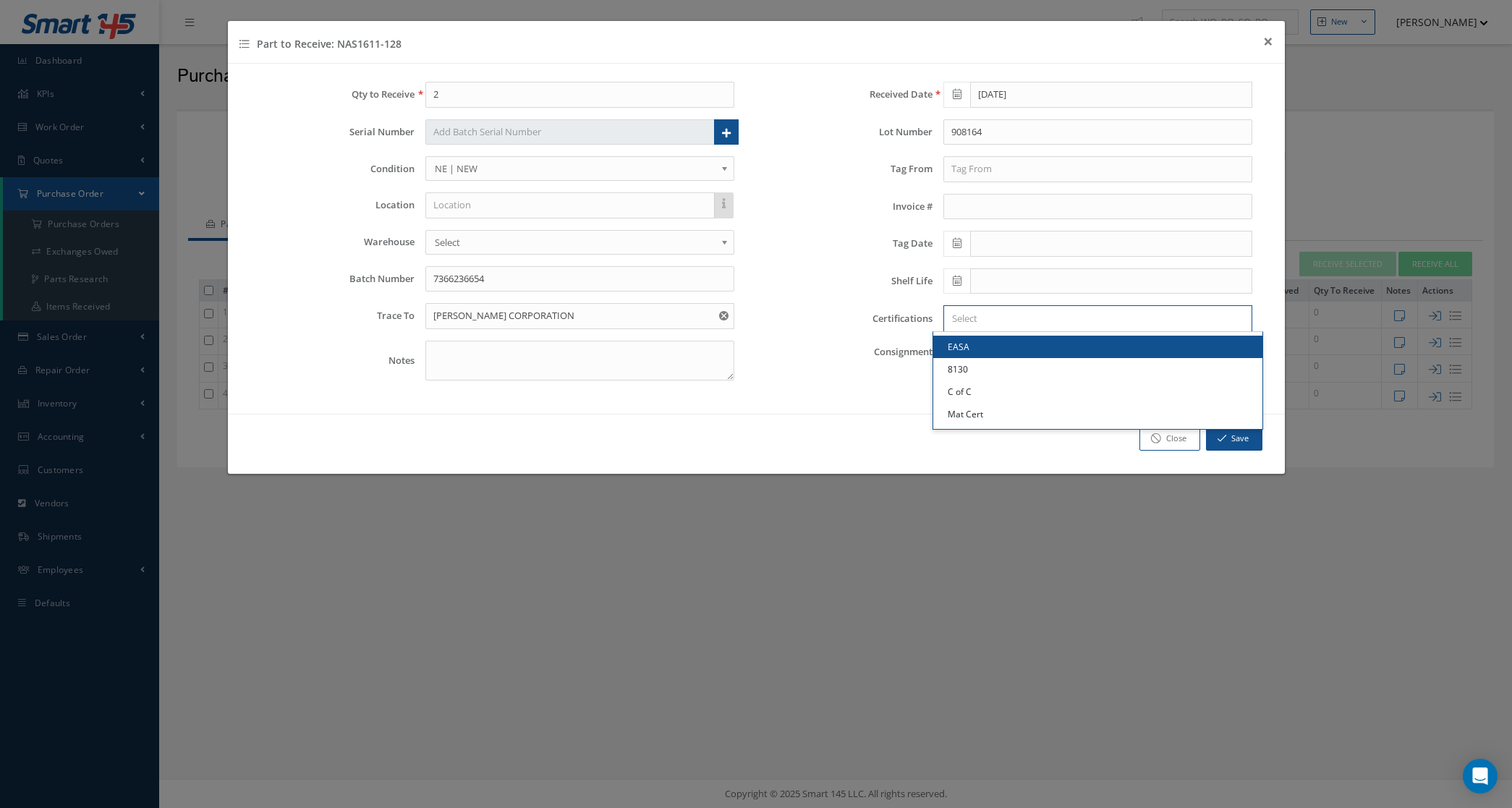
click at [997, 324] on input "Search for option" at bounding box center [1094, 318] width 298 height 15
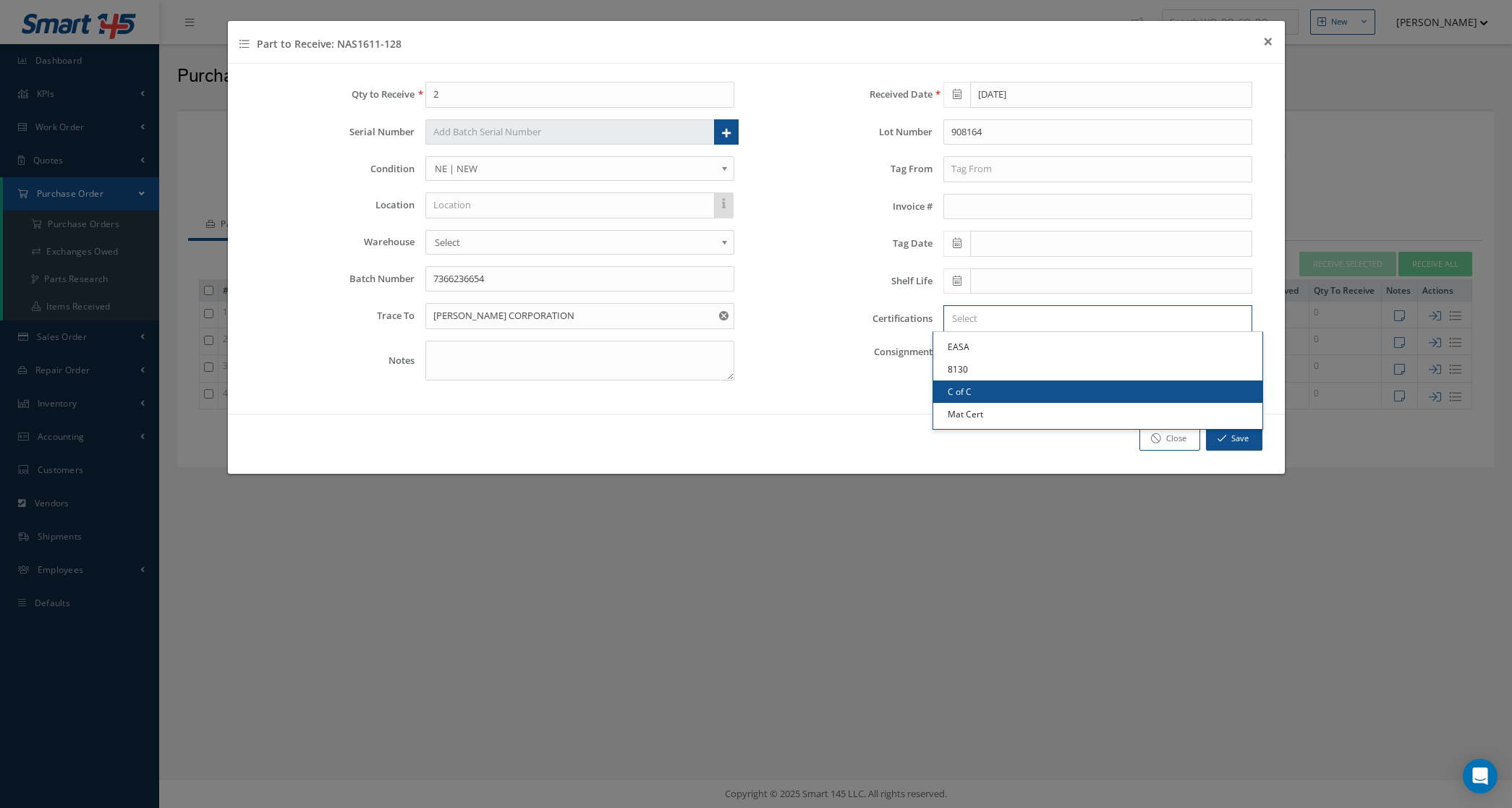
click at [1000, 389] on link "C of C" at bounding box center [1097, 391] width 330 height 22
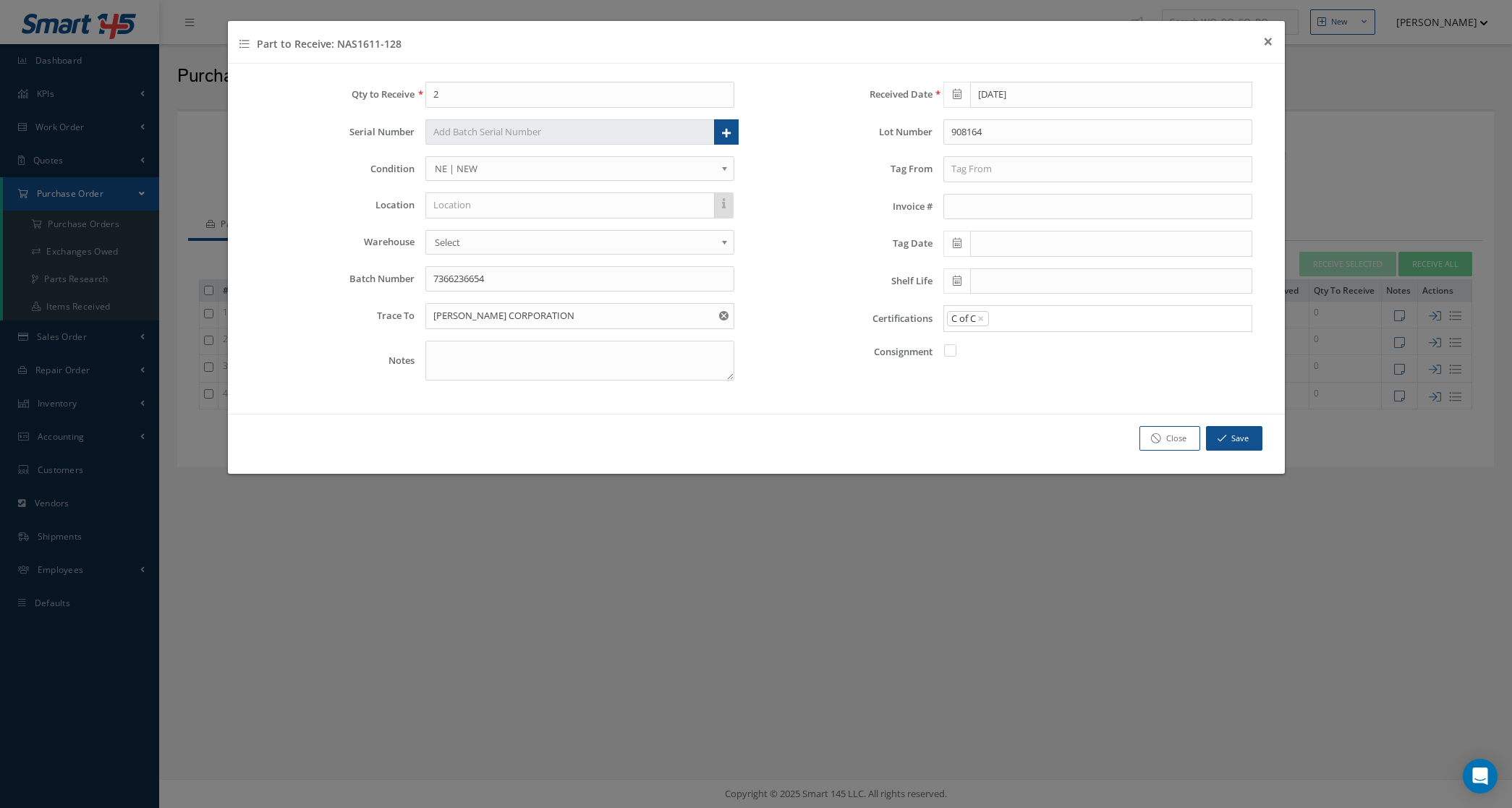
click at [1029, 314] on input "Search for option" at bounding box center [1117, 318] width 253 height 15
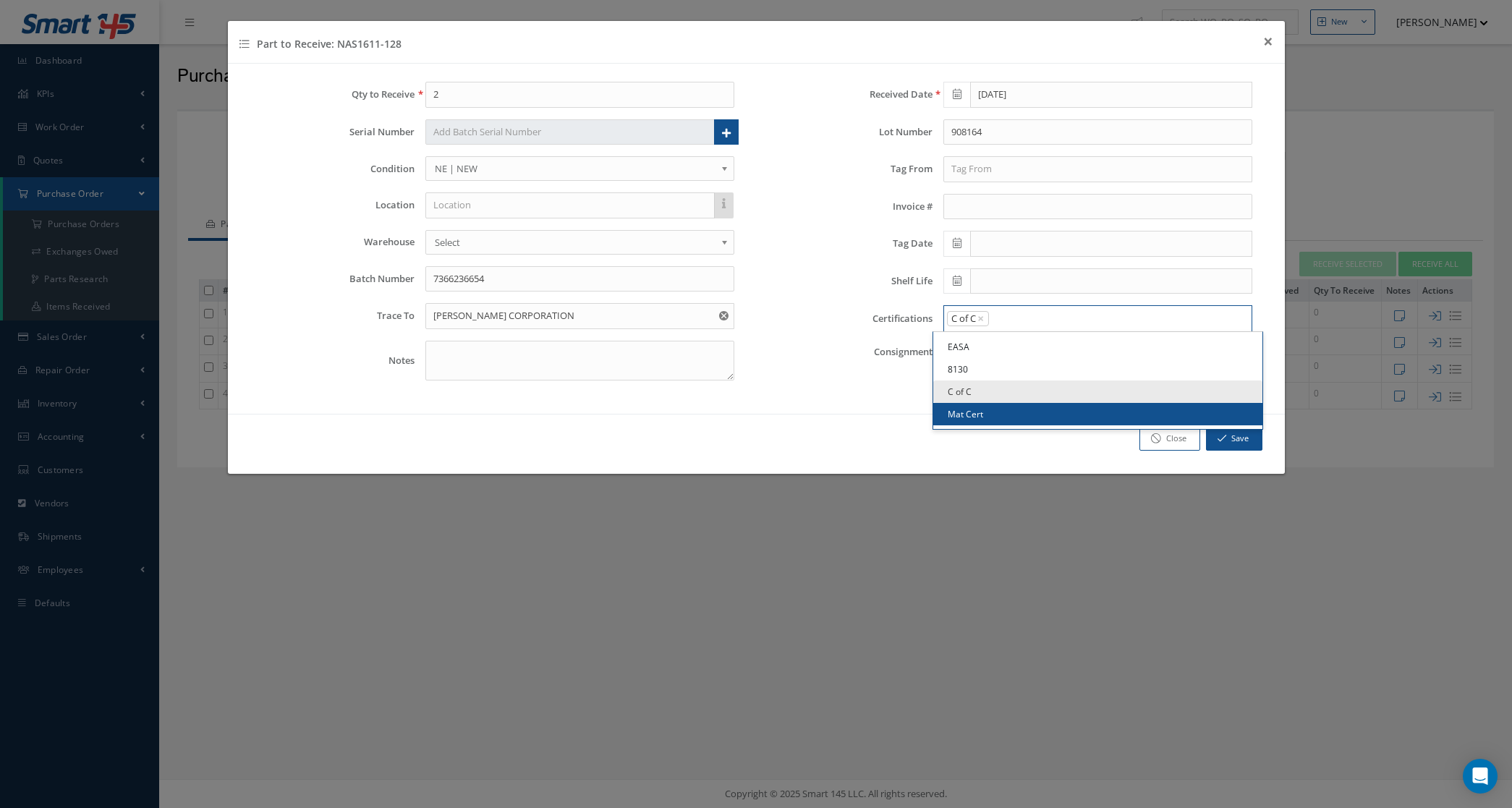
click at [1011, 410] on link "Mat Cert" at bounding box center [1097, 414] width 330 height 22
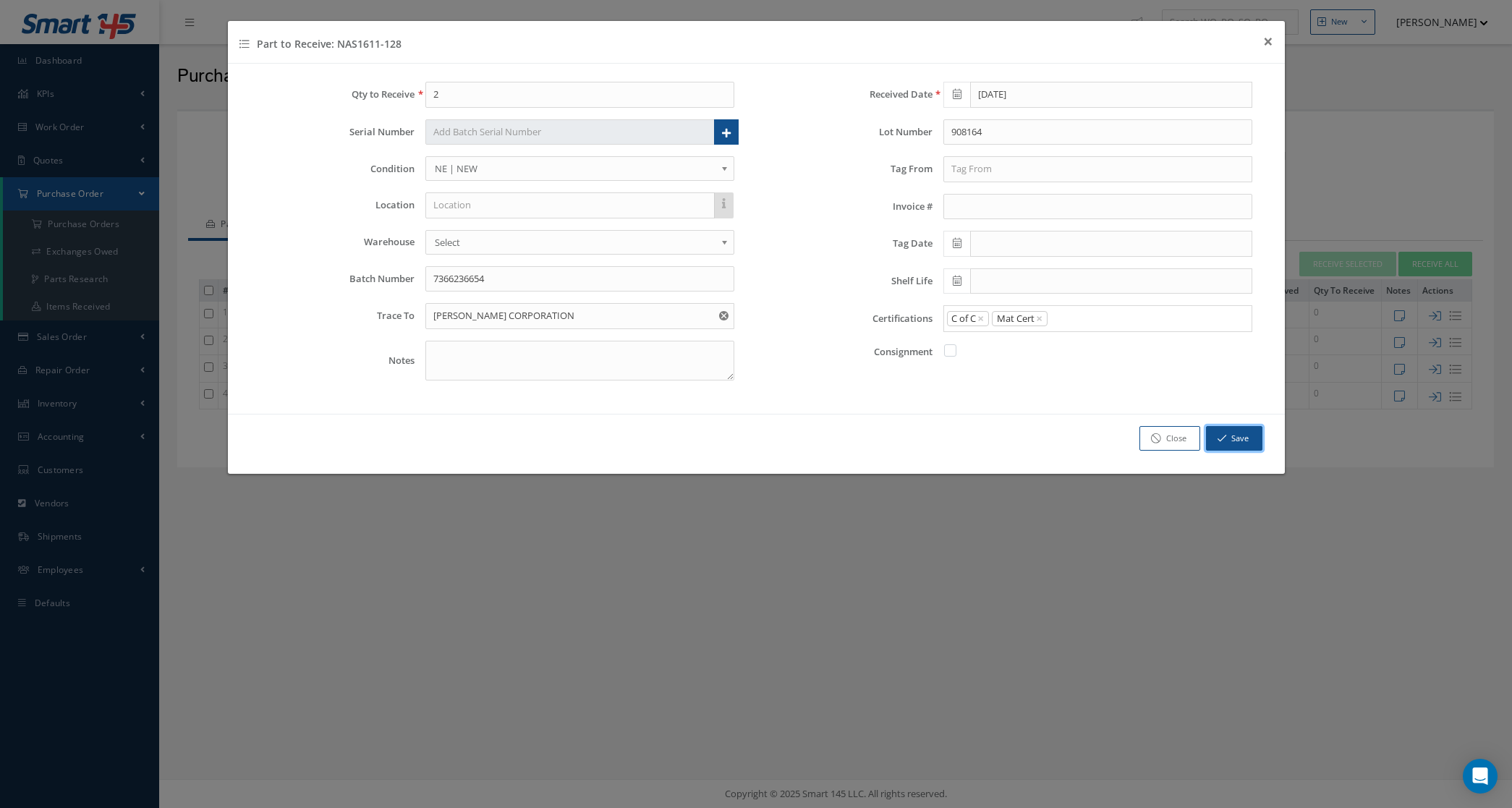
click at [1247, 433] on button "Save" at bounding box center [1234, 439] width 56 height 25
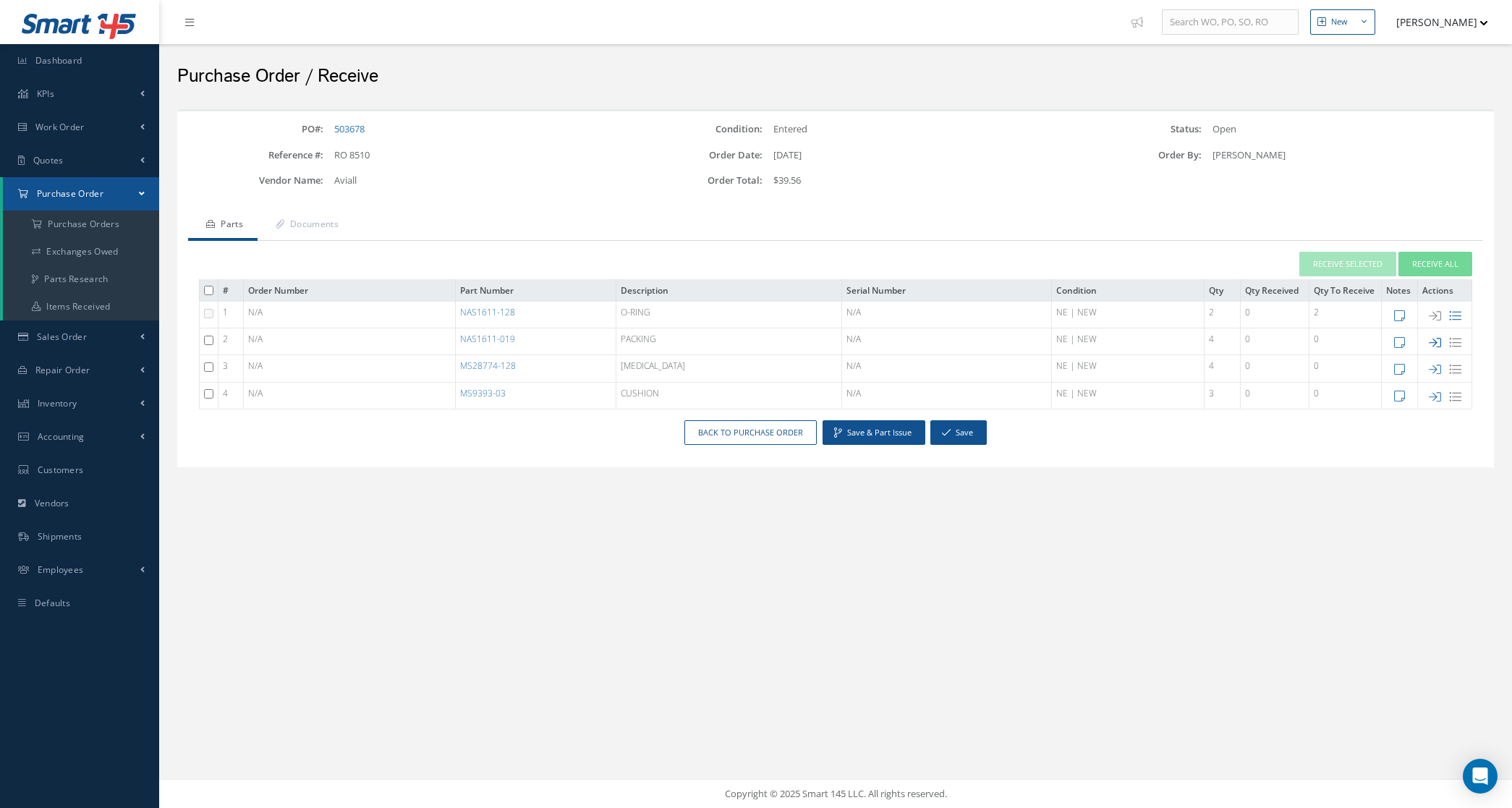
click at [1433, 342] on icon at bounding box center [1434, 342] width 12 height 12
type input "1"
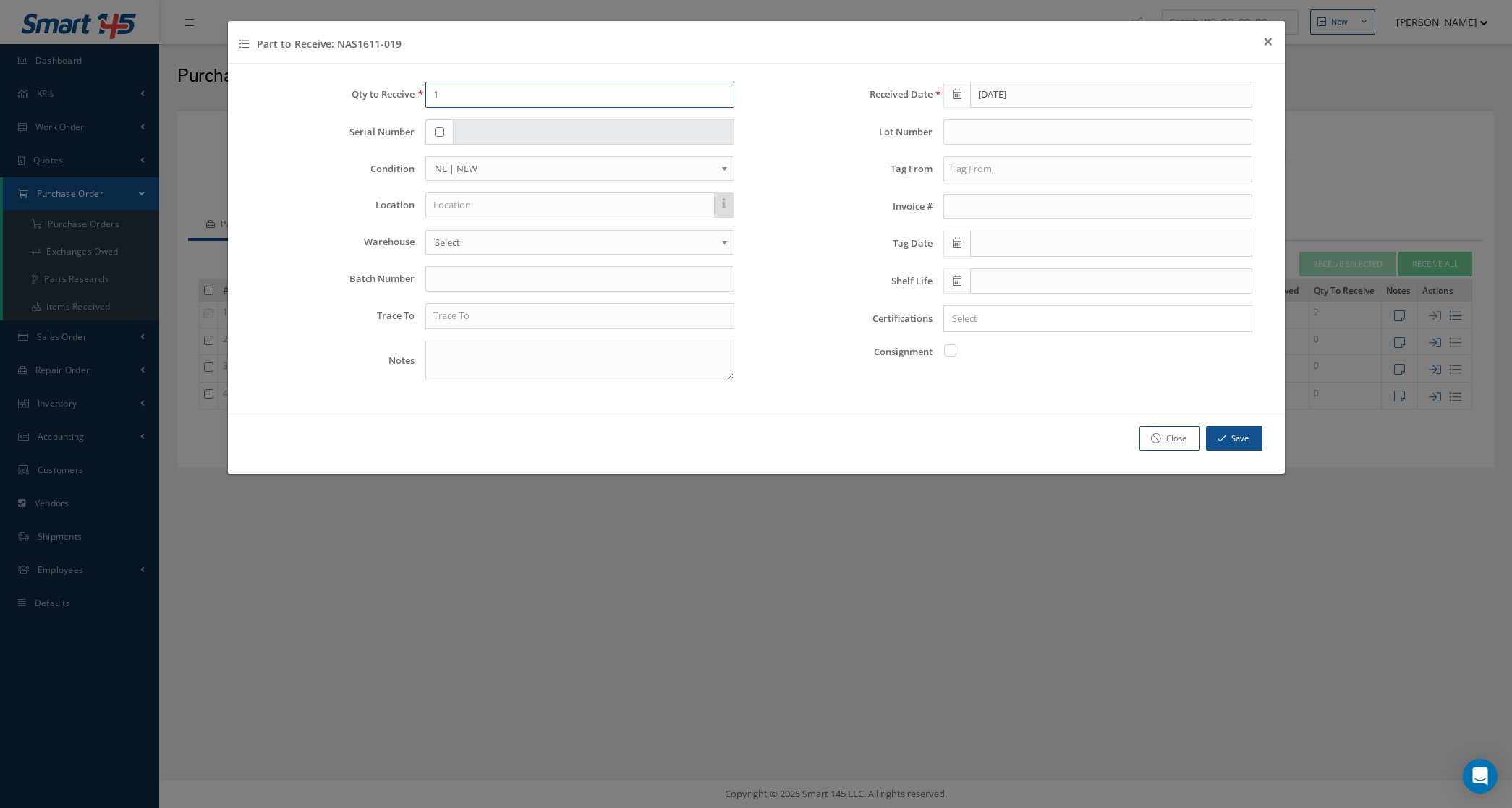
drag, startPoint x: 482, startPoint y: 84, endPoint x: 312, endPoint y: 83, distance: 170.0
click at [312, 83] on div "Qty to Receive 1" at bounding box center [497, 94] width 496 height 26
type input "4"
click at [443, 275] on input "text" at bounding box center [580, 279] width 309 height 26
paste input "0808031862"
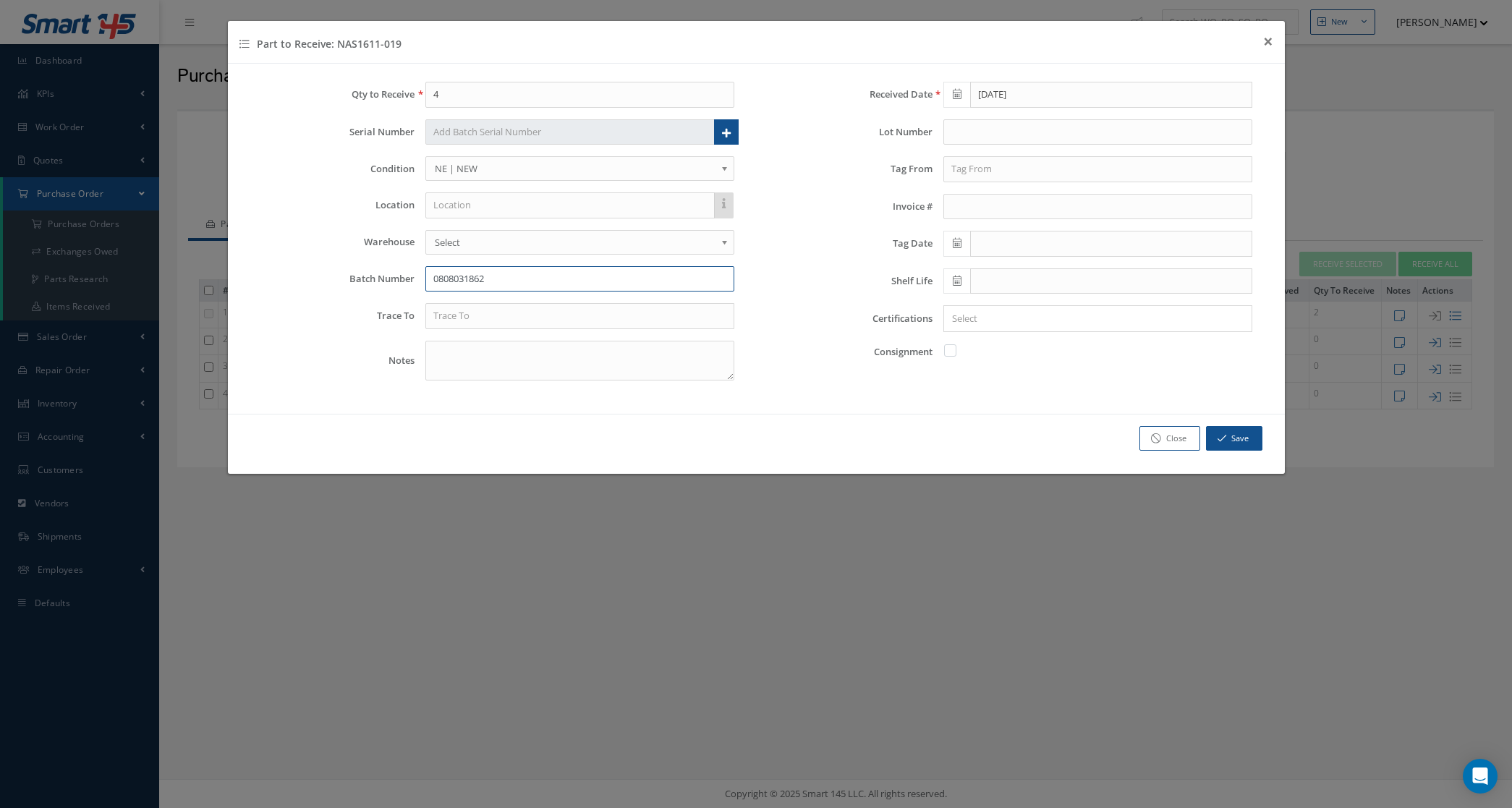
type input "0808031862"
click at [973, 136] on input "text" at bounding box center [1097, 132] width 309 height 26
type input "AV0808031862"
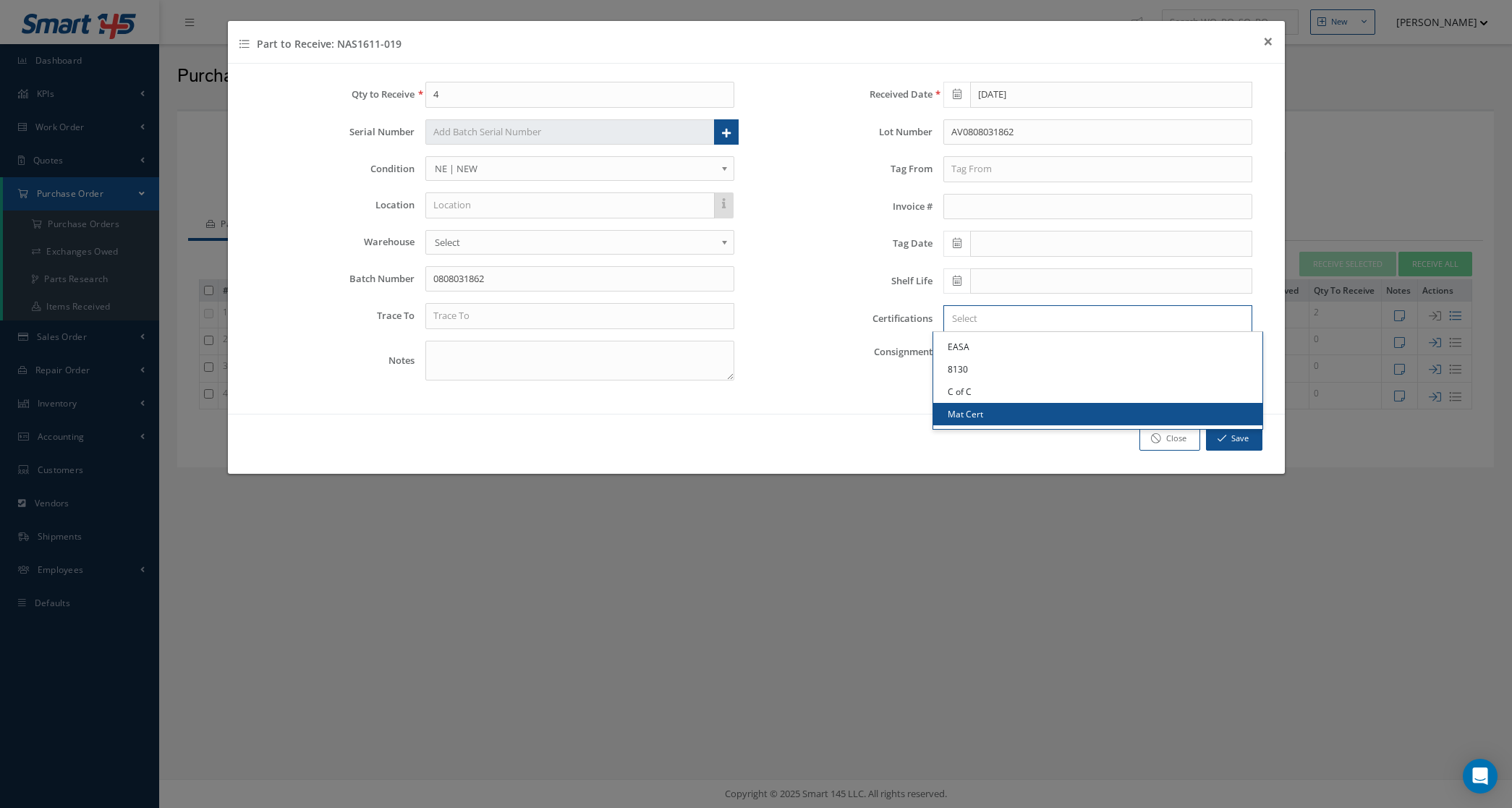
click at [972, 319] on input "Search for option" at bounding box center [1094, 318] width 298 height 15
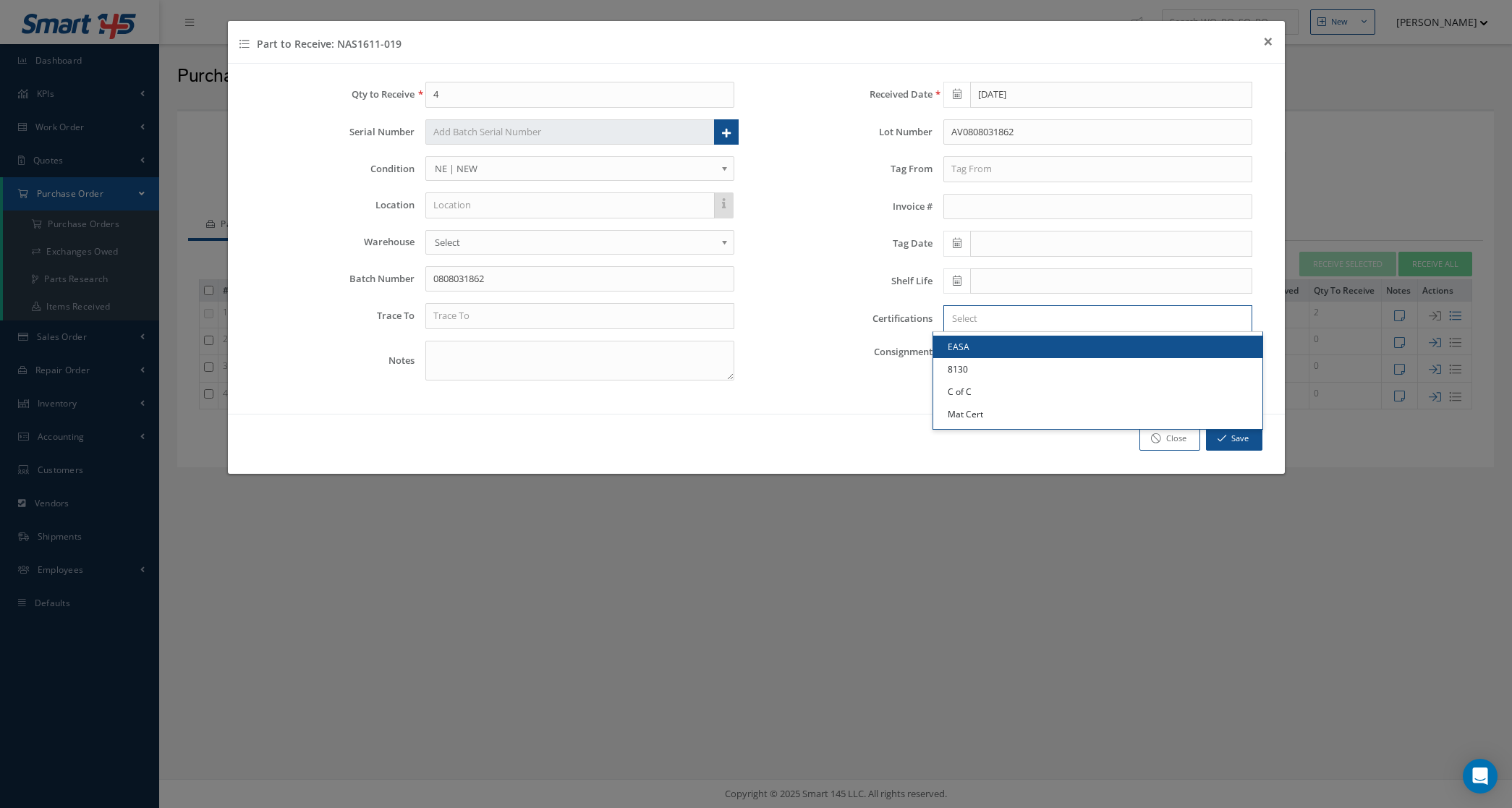
click at [981, 353] on link "EASA" at bounding box center [1097, 347] width 330 height 22
click at [1002, 321] on input "Search for option" at bounding box center [1116, 318] width 256 height 15
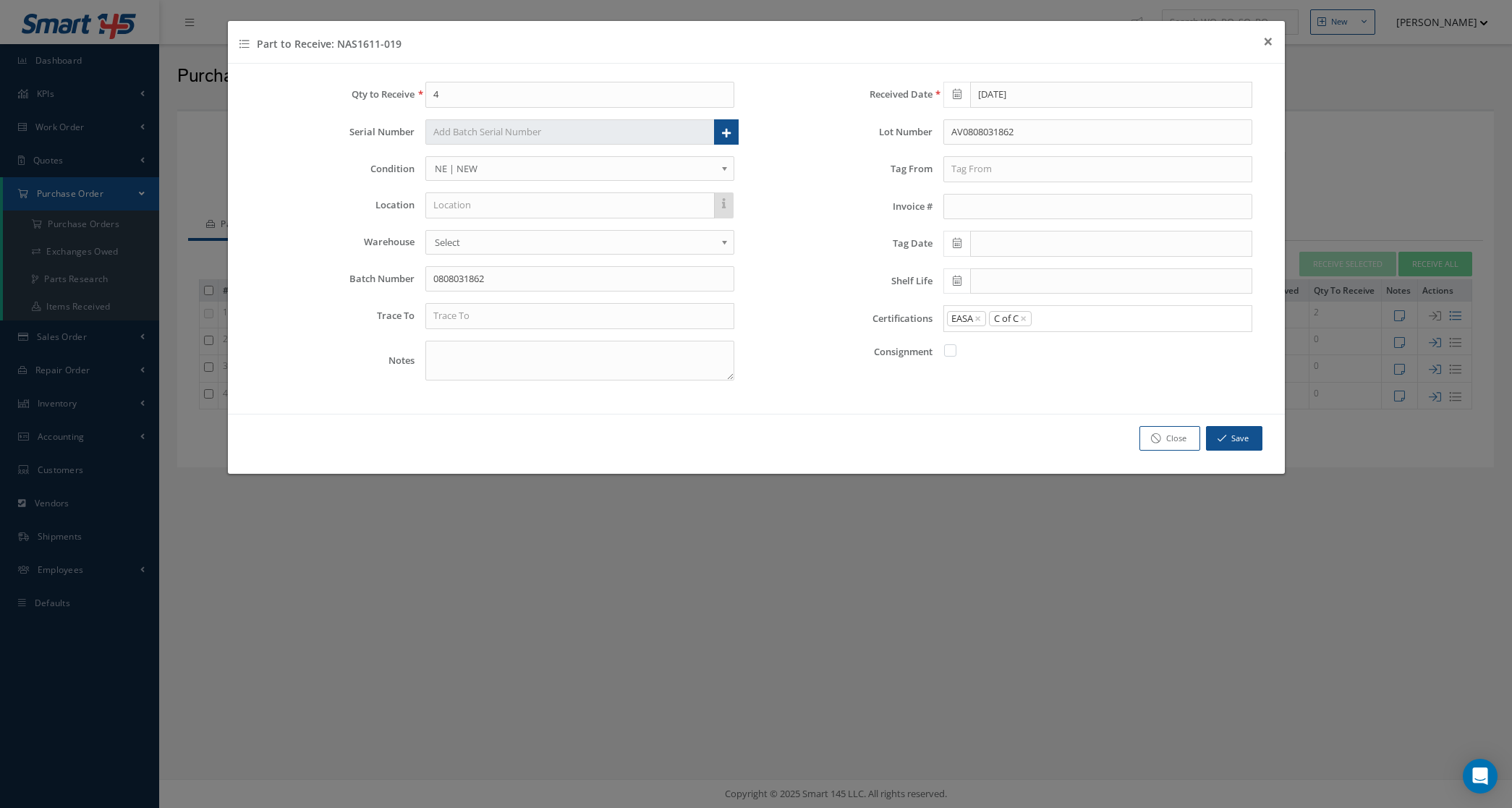
click at [1003, 386] on link "C of C" at bounding box center [1097, 391] width 330 height 22
click at [1049, 317] on input "Search for option" at bounding box center [1138, 318] width 210 height 15
click at [1044, 410] on link "Mat Cert" at bounding box center [1097, 414] width 330 height 22
click at [973, 163] on input "text" at bounding box center [1097, 169] width 309 height 26
type input "GE AVIATION"
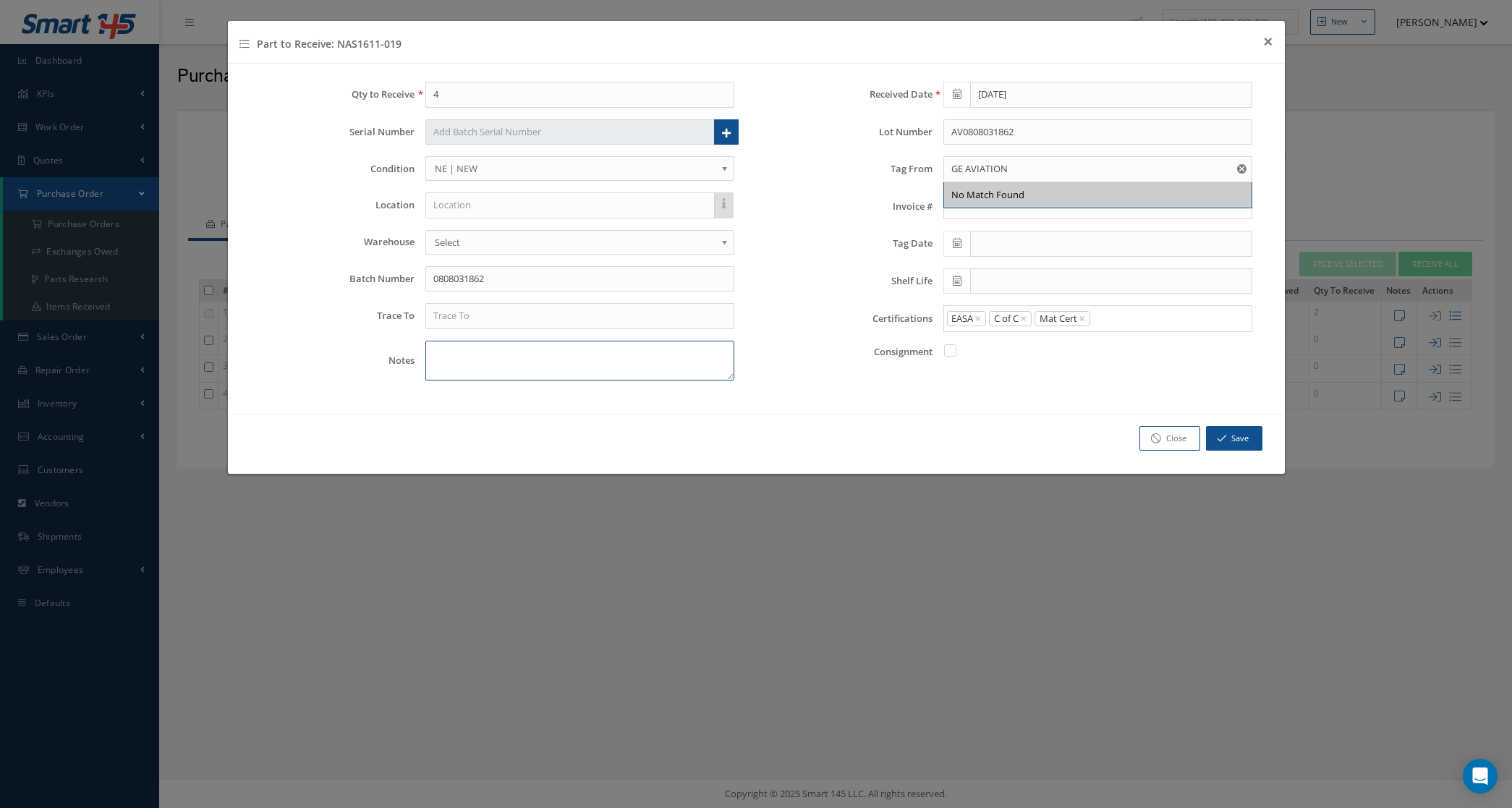
click at [700, 356] on textarea at bounding box center [580, 360] width 309 height 40
type textarea "CURE DATE 3Q07"
click at [956, 240] on icon at bounding box center [957, 243] width 9 height 10
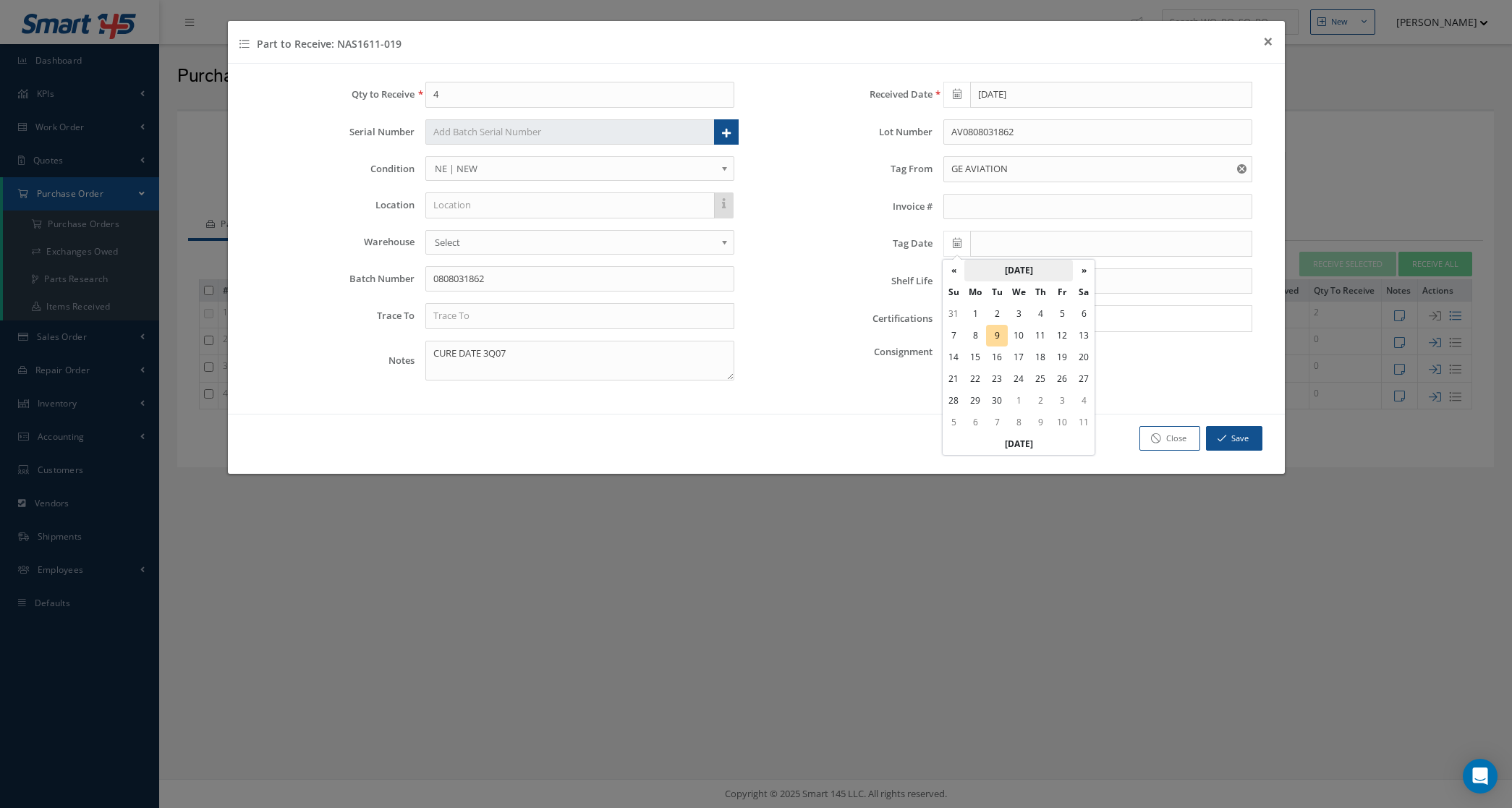
click at [1011, 264] on th "September 2025" at bounding box center [1018, 270] width 109 height 21
click at [955, 264] on th "«" at bounding box center [953, 270] width 21 height 21
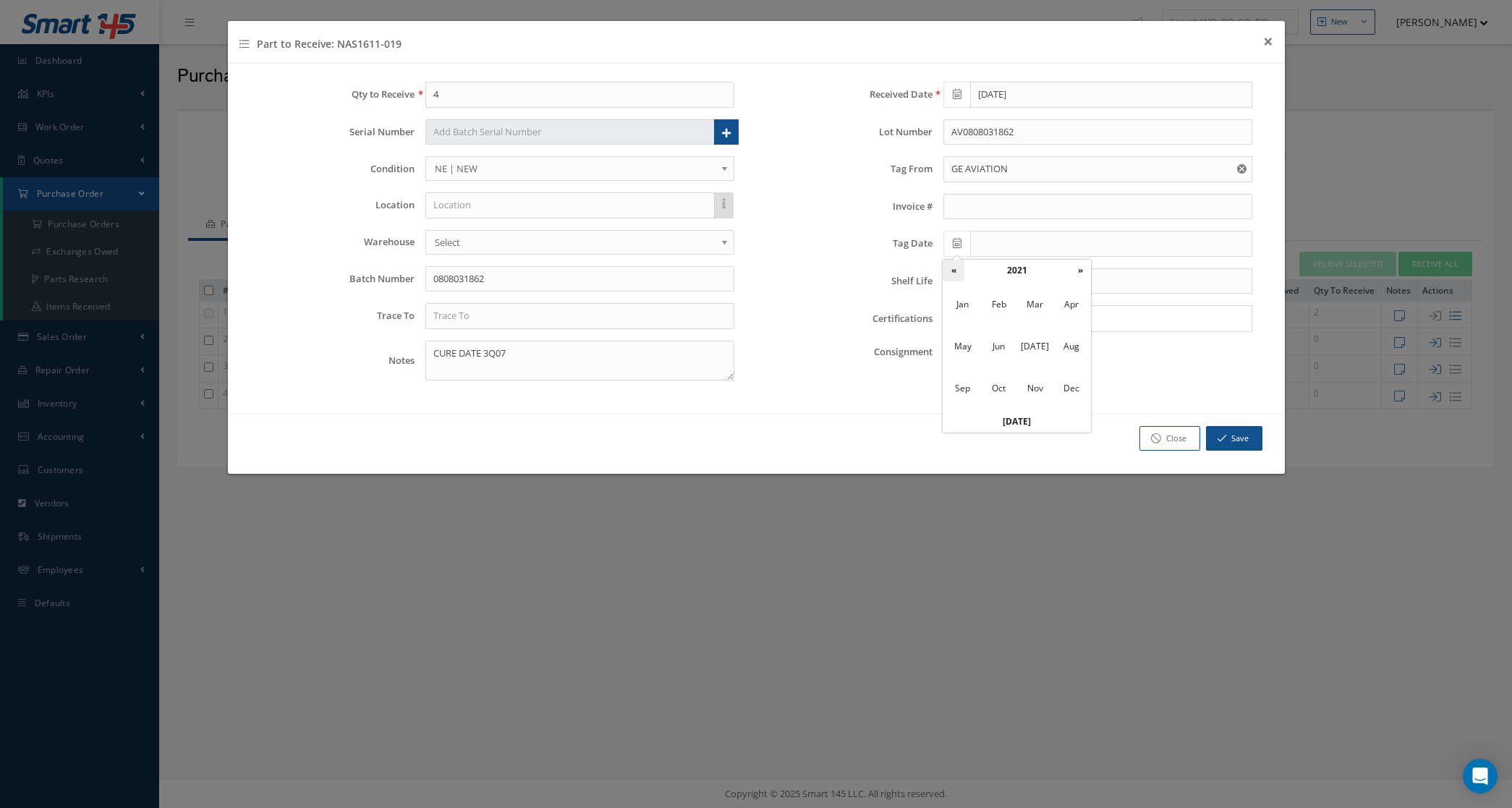
click at [955, 264] on th "«" at bounding box center [953, 270] width 21 height 21
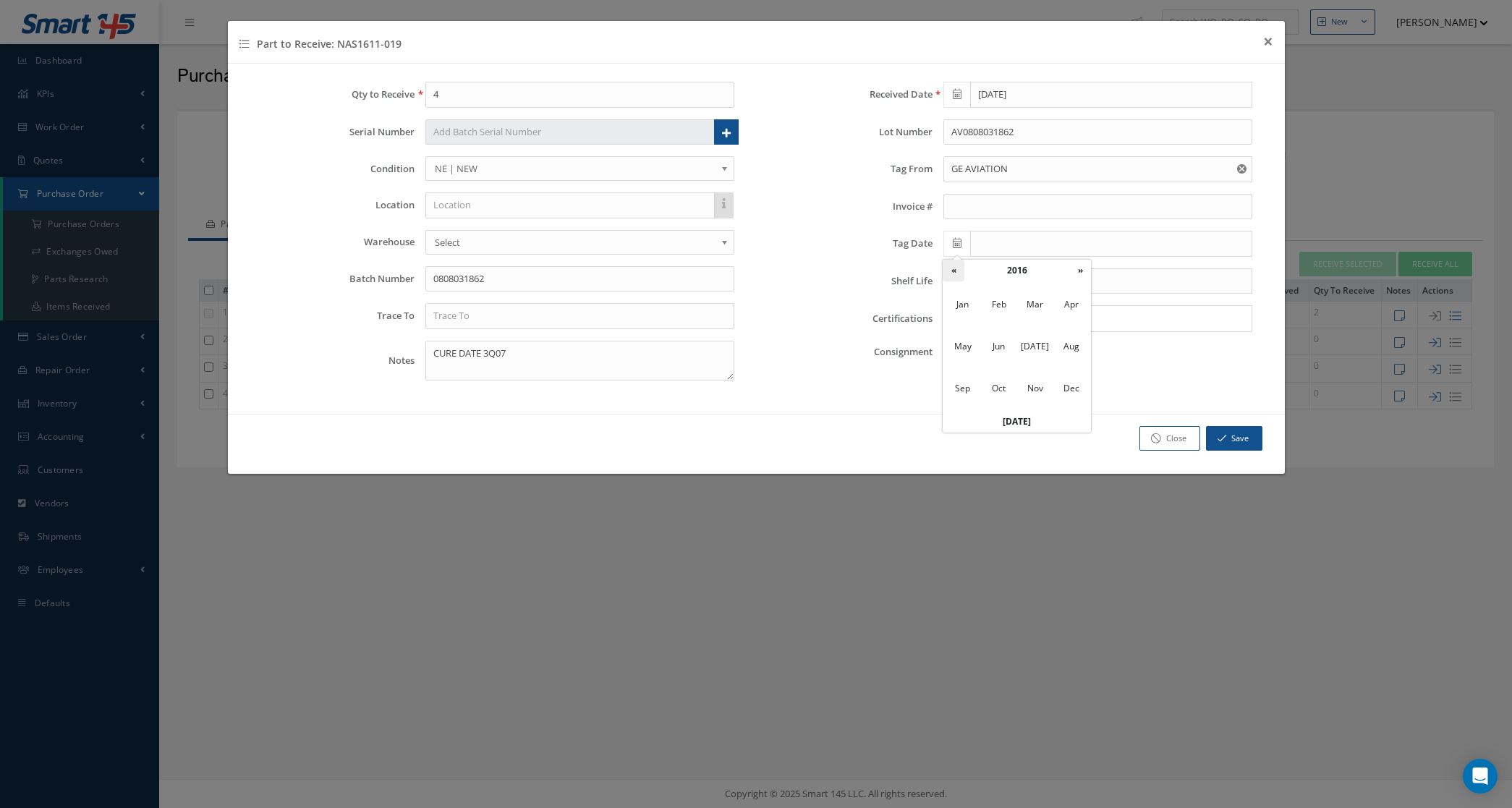
click at [955, 264] on th "«" at bounding box center [953, 270] width 21 height 21
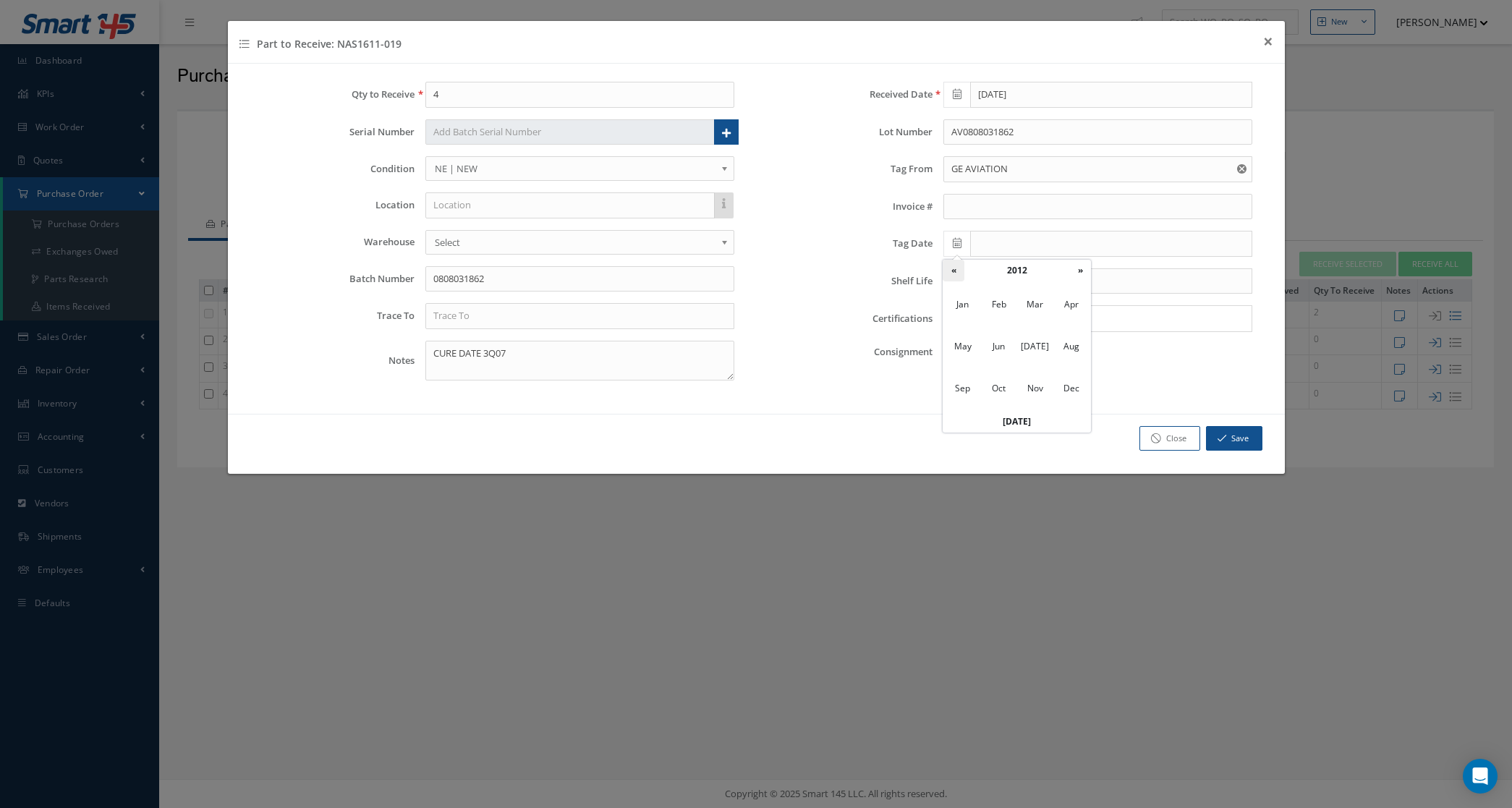
click at [955, 264] on th "«" at bounding box center [953, 270] width 21 height 21
click at [1070, 271] on th "»" at bounding box center [1080, 270] width 21 height 21
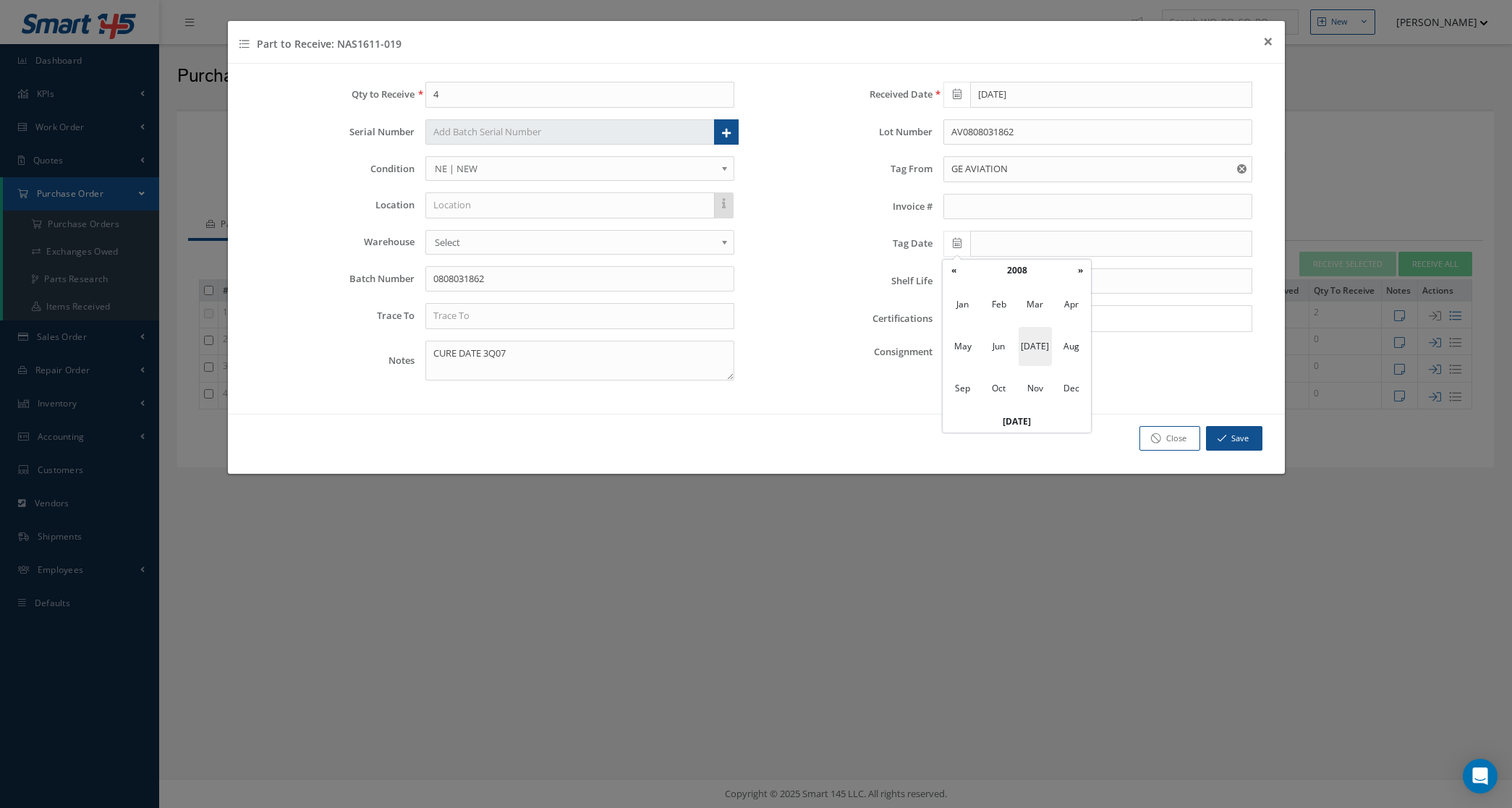
click at [1044, 344] on span "Jul" at bounding box center [1036, 346] width 33 height 39
click at [974, 402] on td "28" at bounding box center [974, 400] width 21 height 21
type input "07/28/2008"
click at [1256, 444] on button "Save" at bounding box center [1234, 439] width 56 height 25
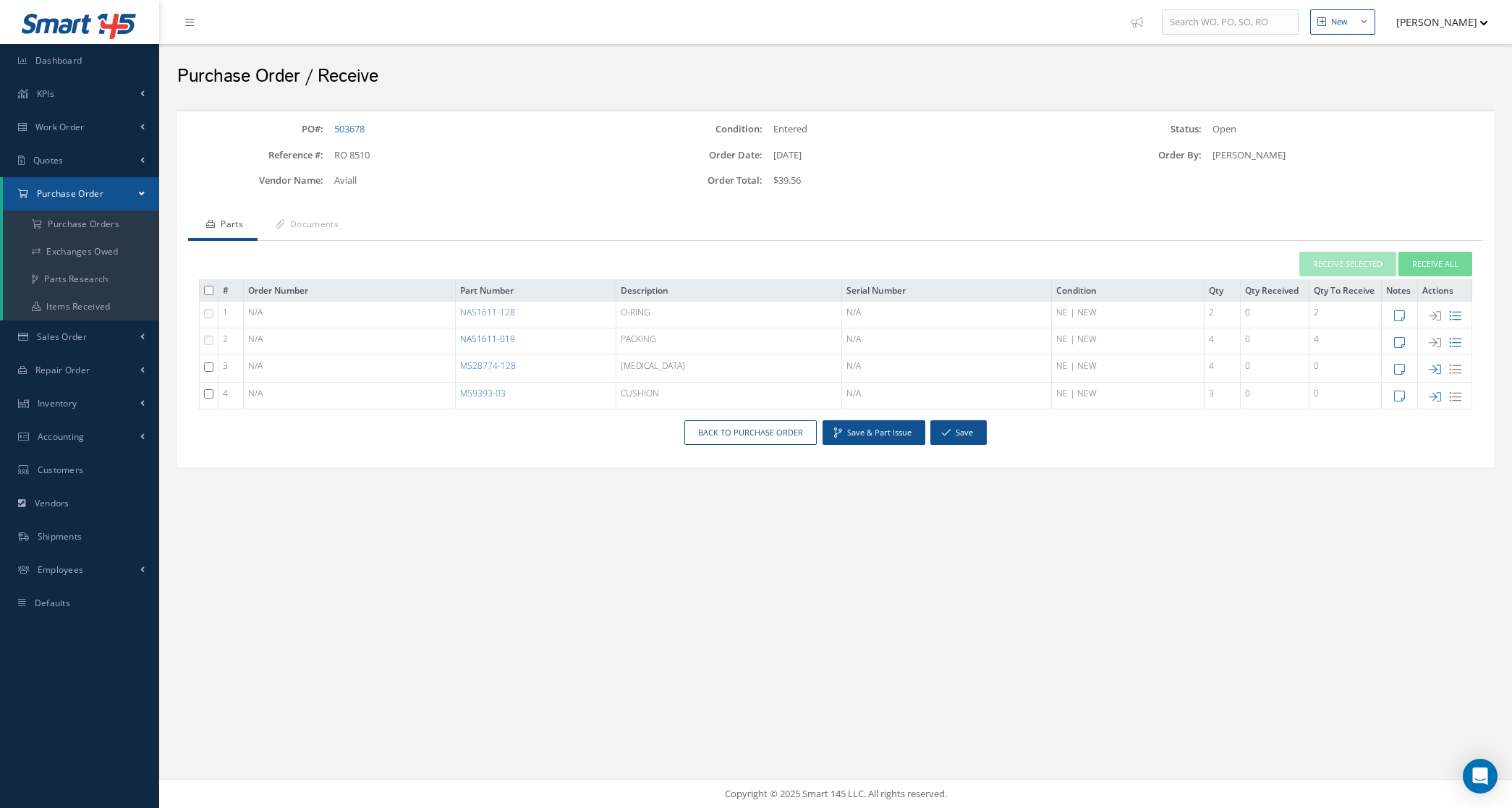
click at [515, 341] on link "NAS1611-019" at bounding box center [487, 338] width 55 height 12
click at [1431, 366] on icon at bounding box center [1434, 368] width 12 height 12
type input "1"
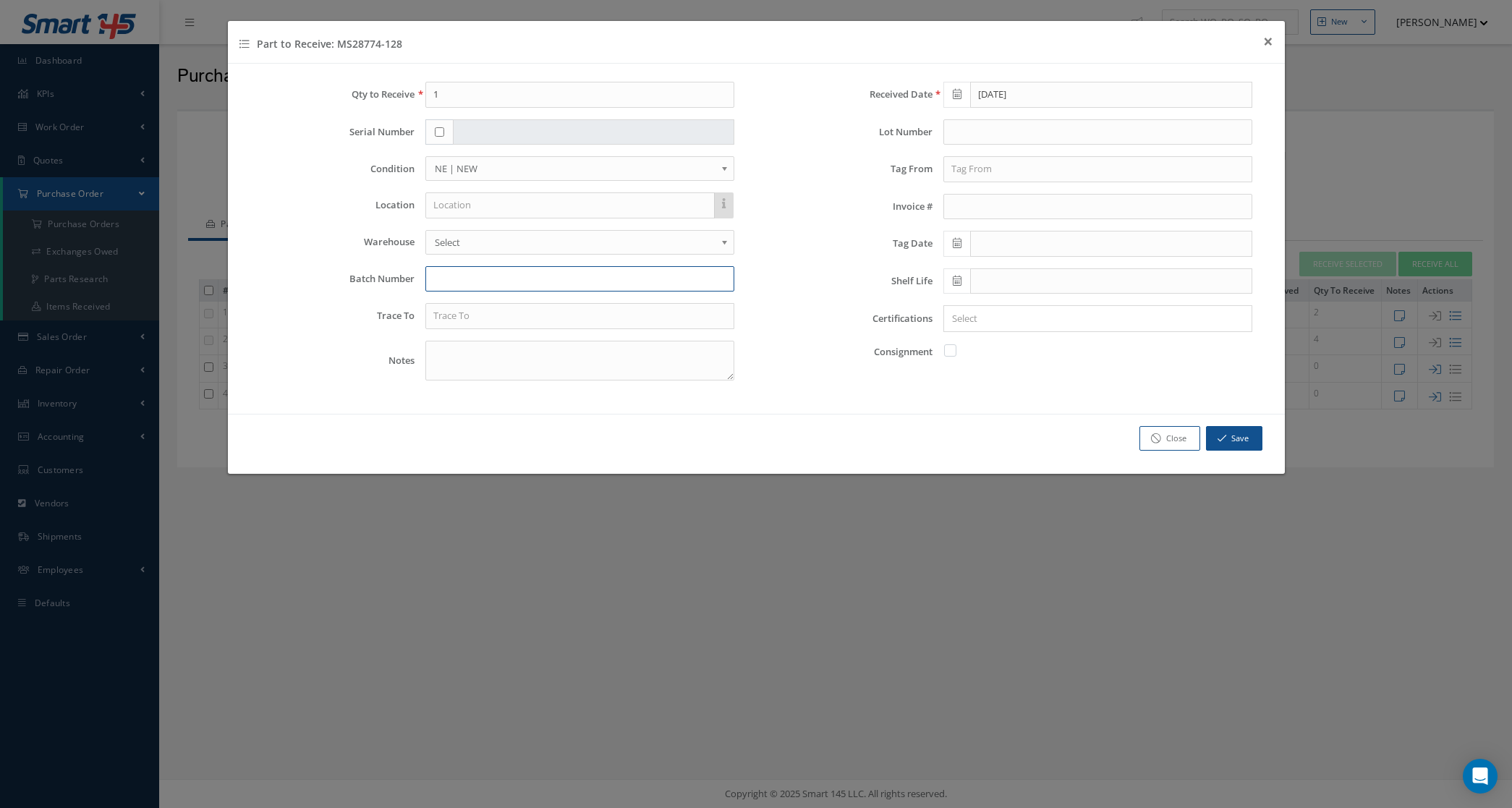
click at [485, 279] on input "text" at bounding box center [580, 279] width 309 height 26
paste input "7366154680"
type input "7366154680"
drag, startPoint x: 451, startPoint y: 90, endPoint x: 380, endPoint y: 90, distance: 71.0
click at [380, 90] on div "Qty to Receive 1" at bounding box center [497, 94] width 496 height 26
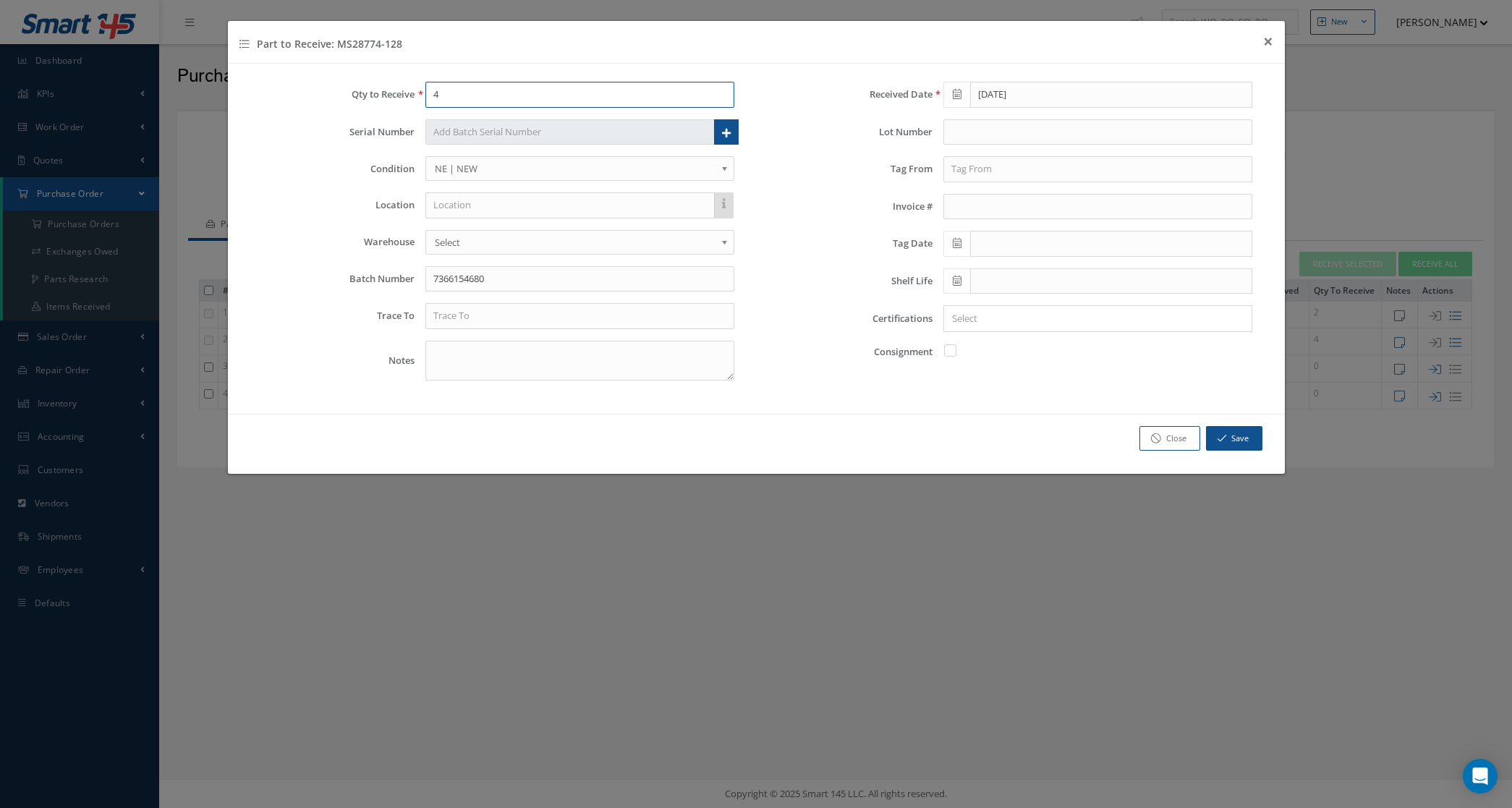
type input "4"
click at [508, 313] on input "text" at bounding box center [580, 316] width 309 height 26
type input "TRELLEBORG INDIA"
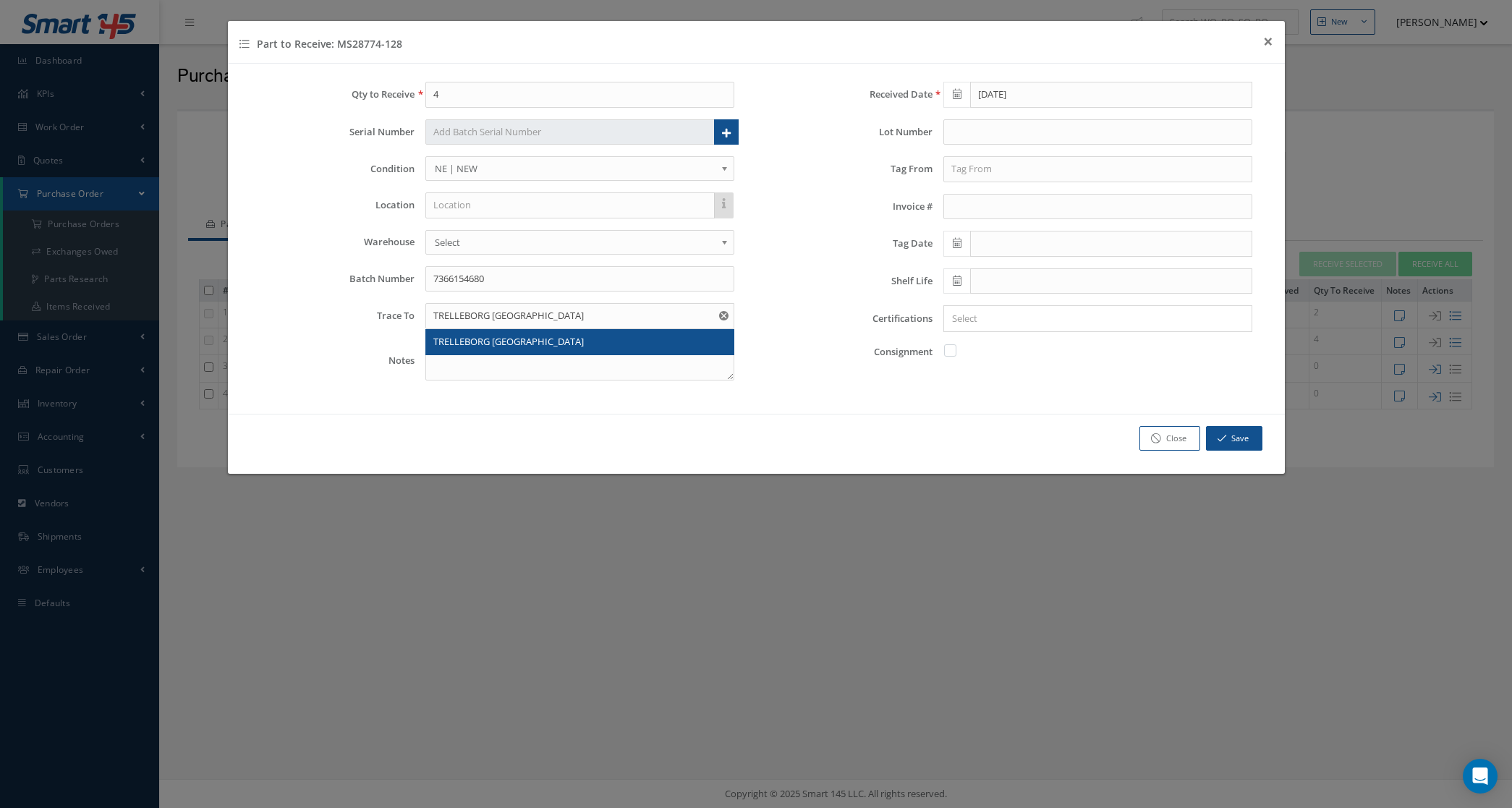
click at [477, 352] on div "TRELLEBORG INDIA" at bounding box center [580, 342] width 307 height 26
click at [1045, 134] on input "text" at bounding box center [1097, 132] width 309 height 26
type input "420255"
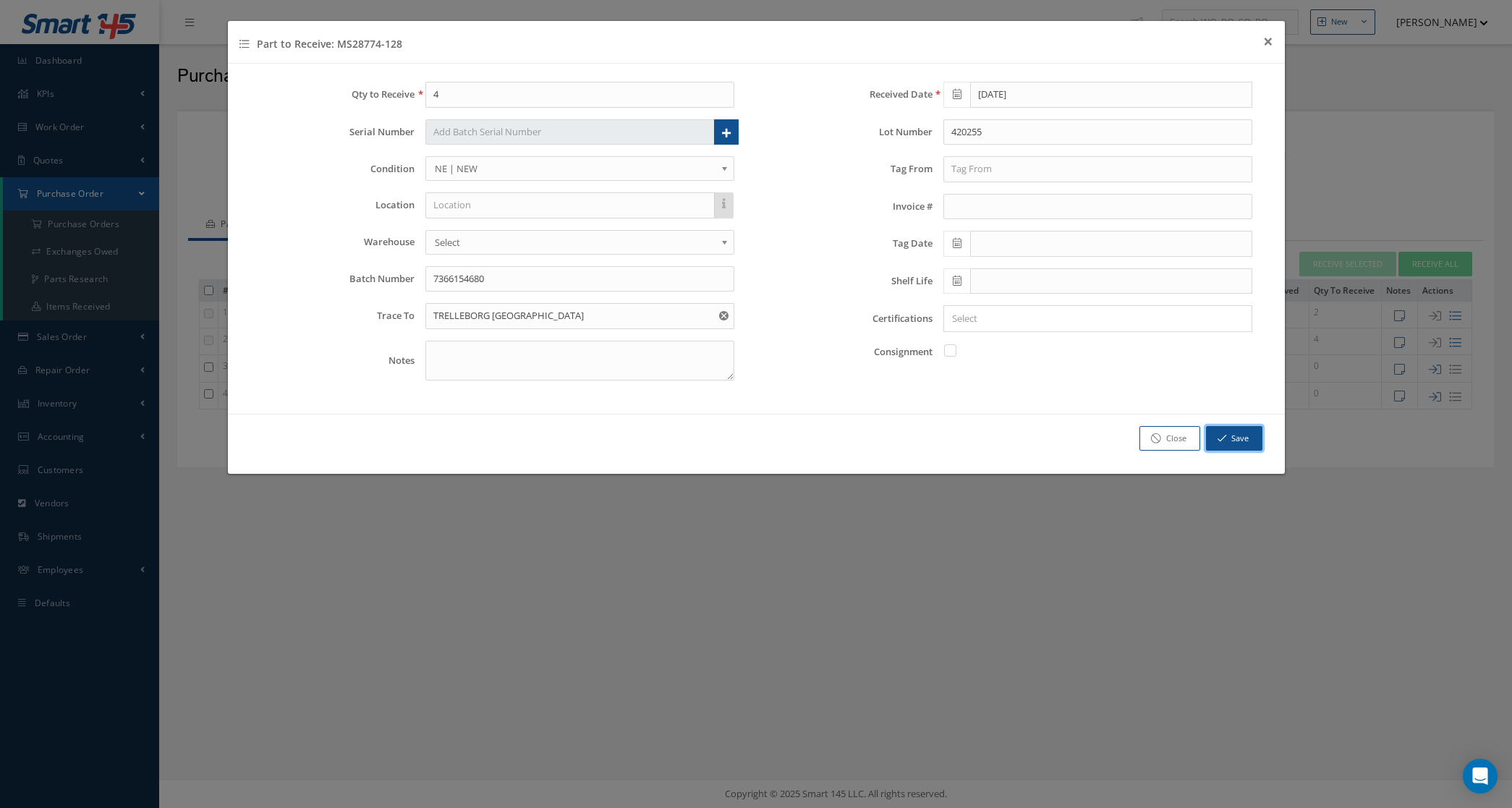
click at [1220, 431] on button "Save" at bounding box center [1234, 439] width 56 height 25
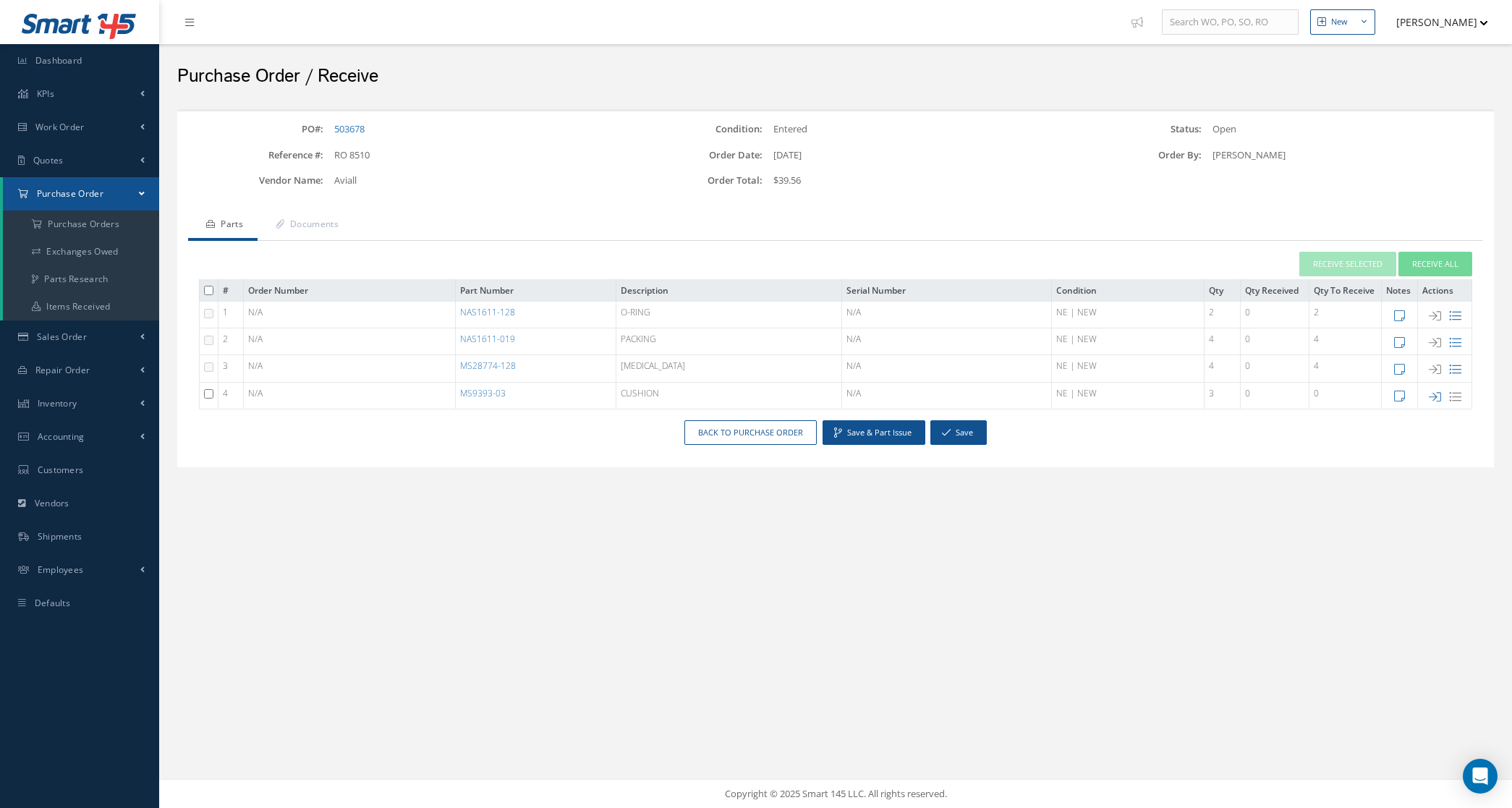
click at [1437, 391] on icon at bounding box center [1434, 396] width 12 height 12
type input "1"
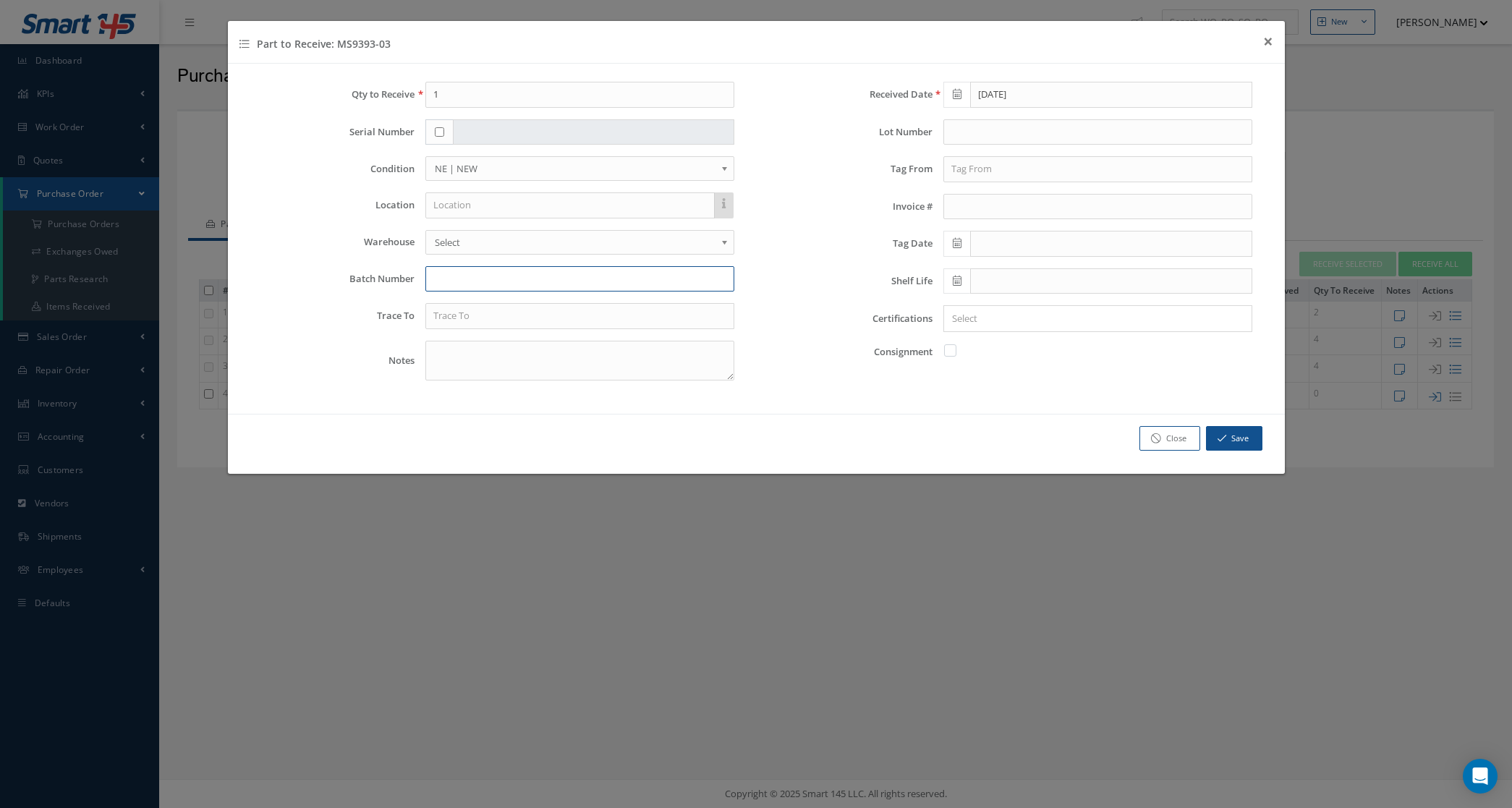
click at [453, 287] on input "text" at bounding box center [580, 279] width 309 height 26
paste input "7364912364"
click at [436, 277] on input "7364912364" at bounding box center [580, 279] width 309 height 26
type input "7364912364"
drag, startPoint x: 461, startPoint y: 103, endPoint x: 355, endPoint y: 89, distance: 106.9
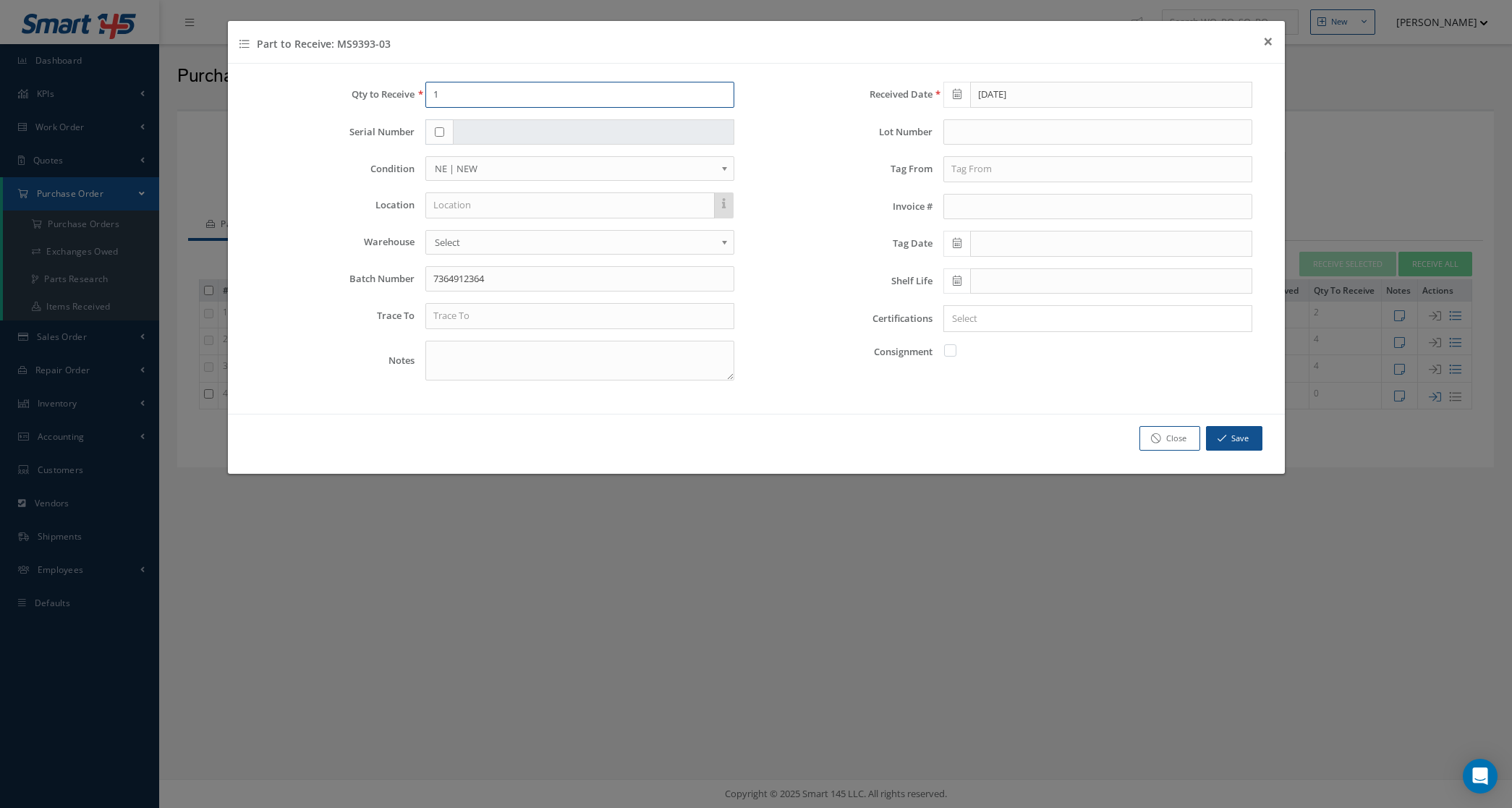
click at [355, 89] on div "Qty to Receive 1" at bounding box center [497, 94] width 496 height 26
type input "3"
click at [980, 167] on input "text" at bounding box center [1097, 169] width 309 height 26
click at [989, 193] on div "Received Date 09/09/2025 Lot Number Tag From PRATT Pratt & Whitney Canada Corp.…" at bounding box center [1015, 237] width 518 height 310
click at [997, 167] on input "PRATT" at bounding box center [1097, 169] width 309 height 26
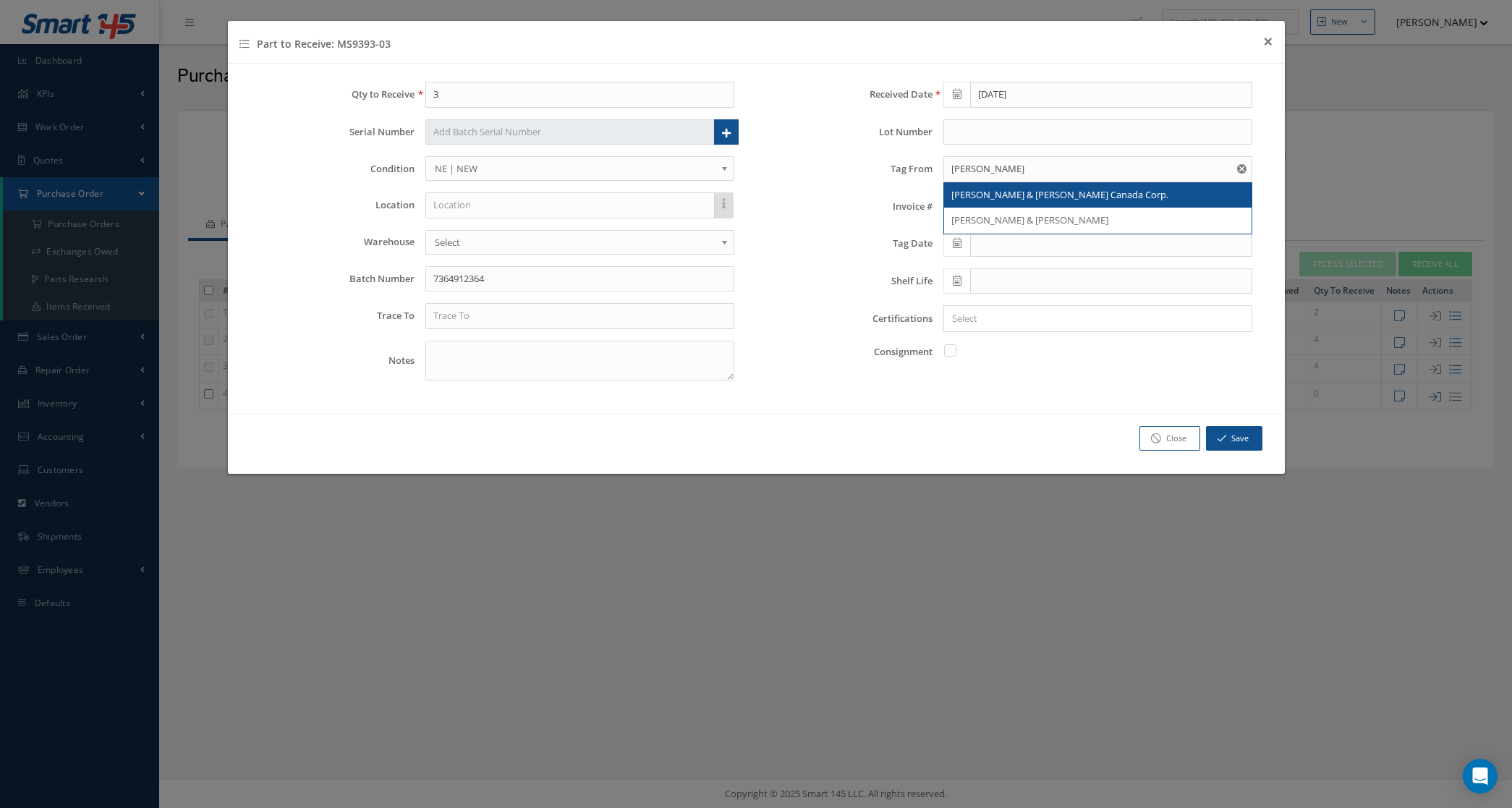
click at [1008, 198] on span "Pratt & Whitney Canada Corp." at bounding box center [1059, 194] width 217 height 13
type input "Pratt & Whitney Canada Corp."
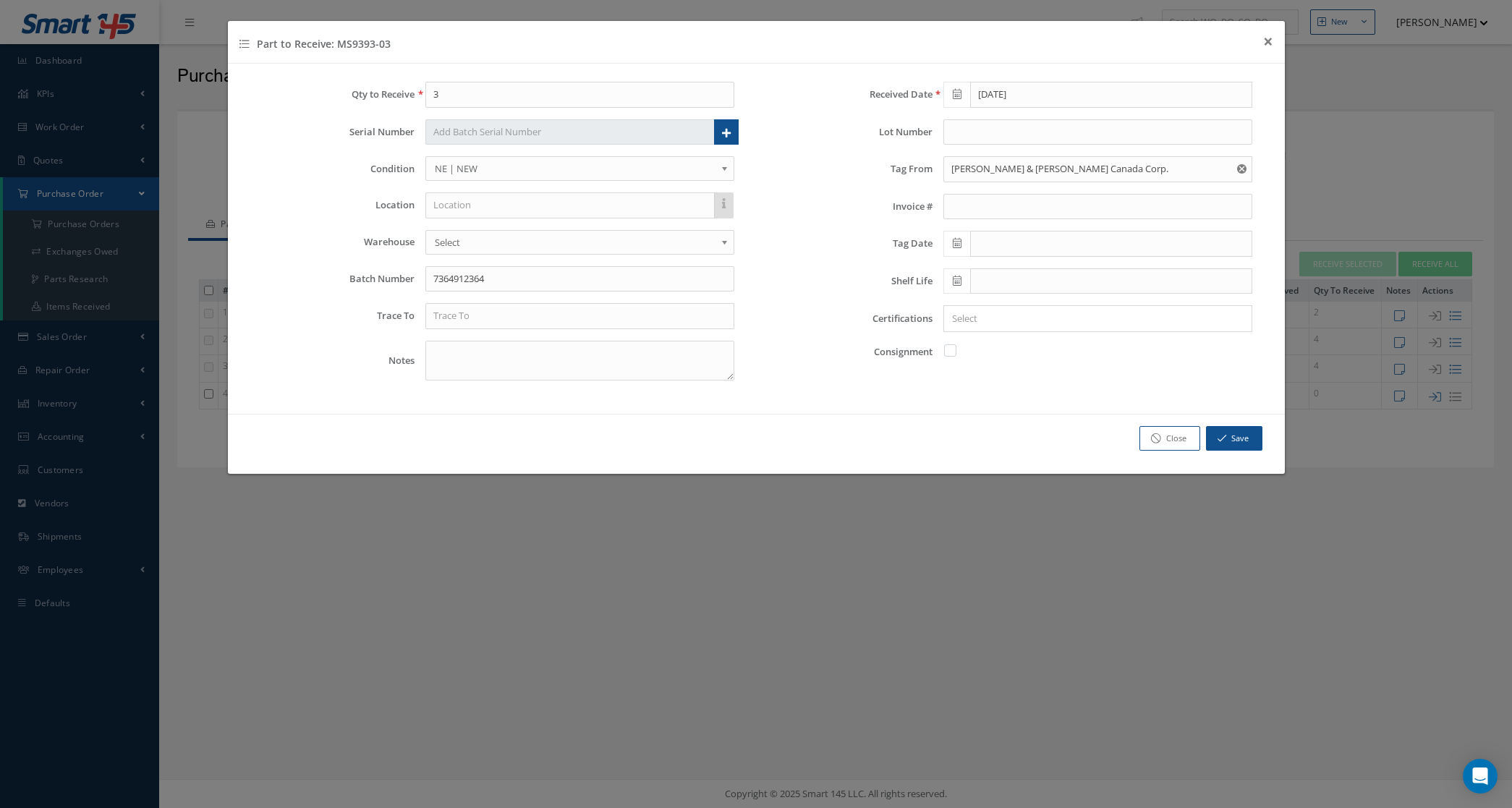
click at [957, 248] on icon at bounding box center [957, 243] width 9 height 10
click at [960, 273] on th "«" at bounding box center [953, 270] width 21 height 21
click at [968, 420] on td "30" at bounding box center [974, 421] width 21 height 21
type input "06/30/2008"
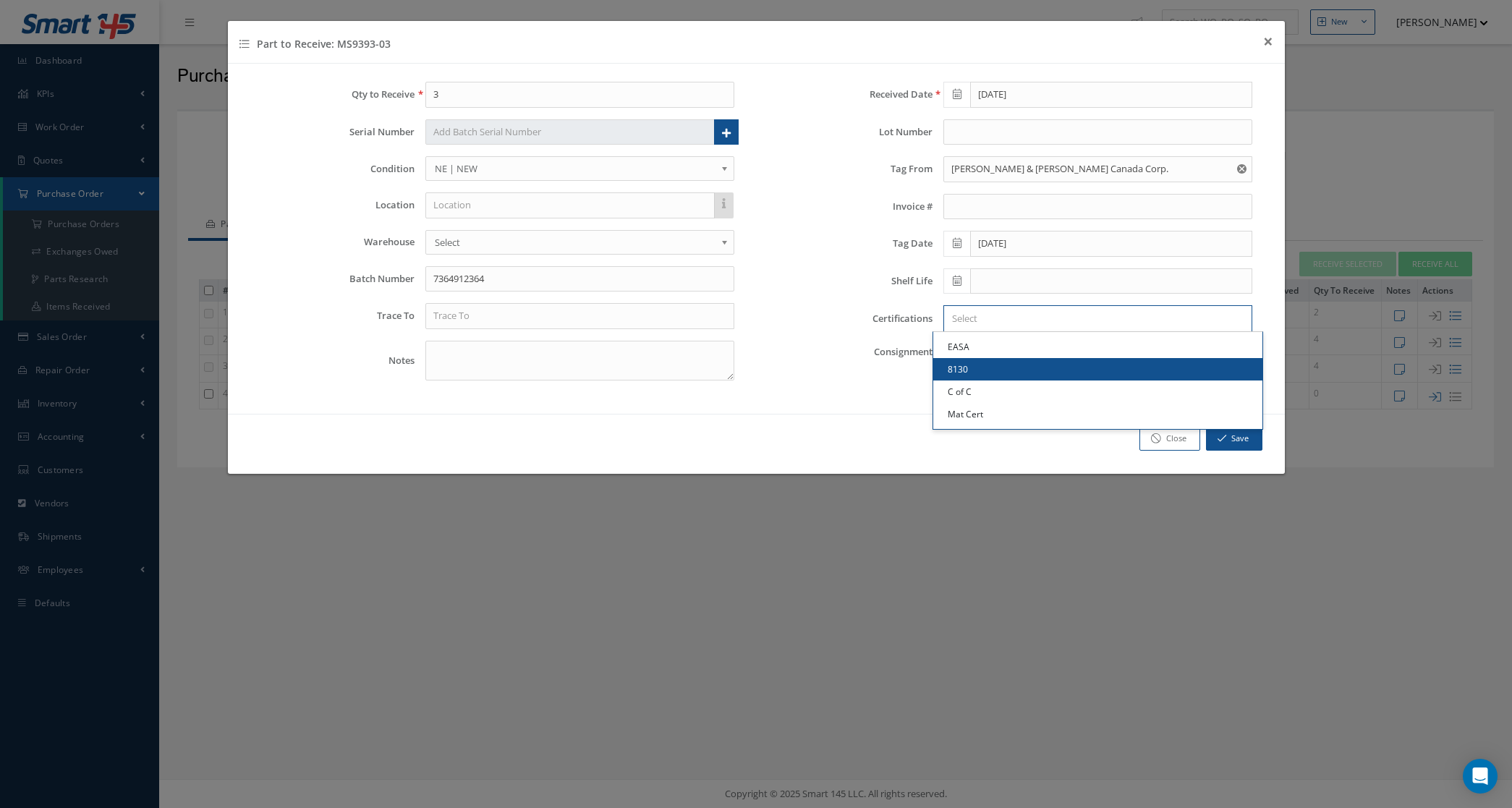
click at [963, 326] on input "Search for option" at bounding box center [1094, 318] width 298 height 15
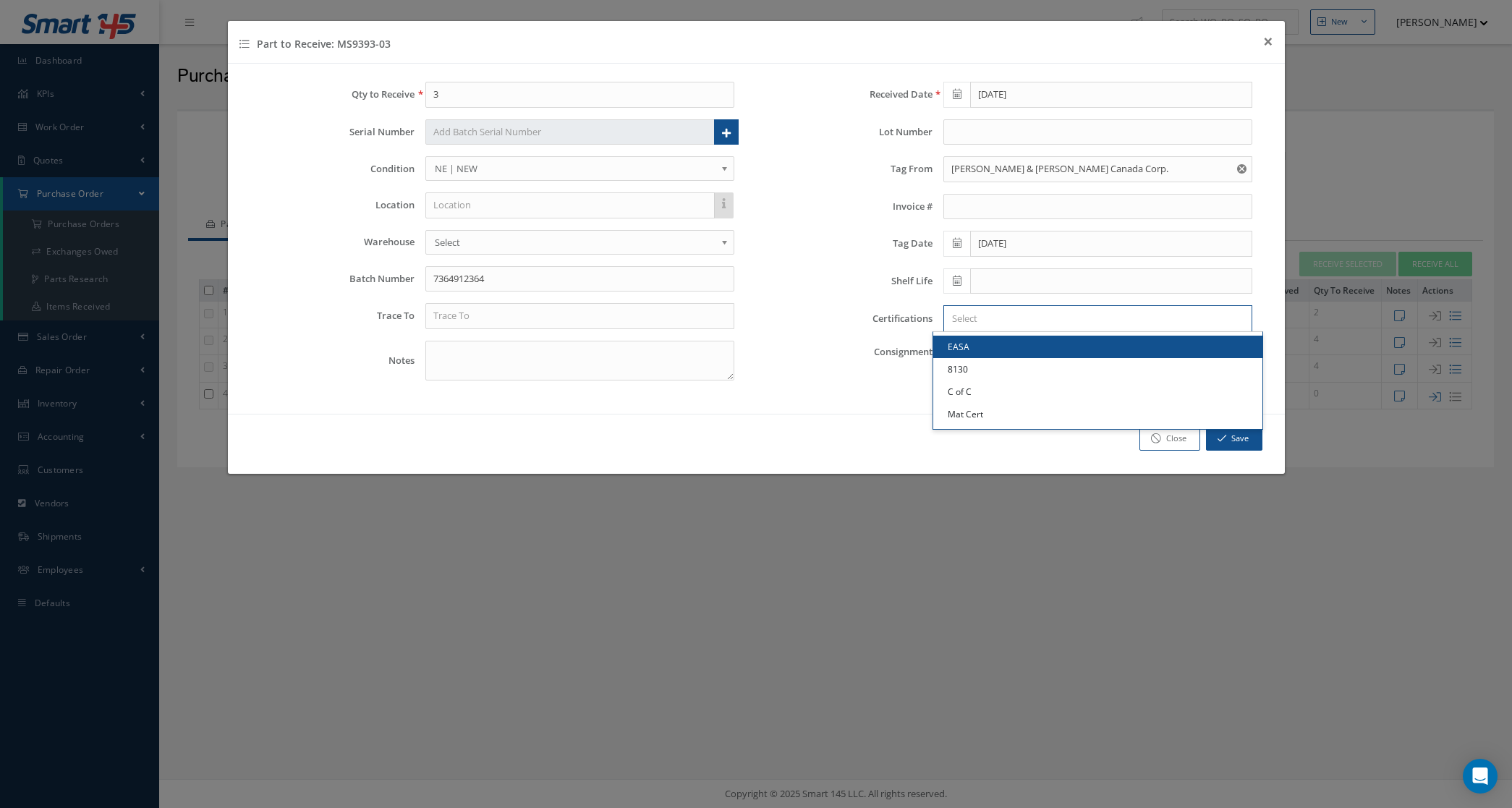
click at [973, 348] on link "EASA" at bounding box center [1097, 347] width 330 height 22
click at [1007, 325] on input "Search for option" at bounding box center [1116, 318] width 256 height 15
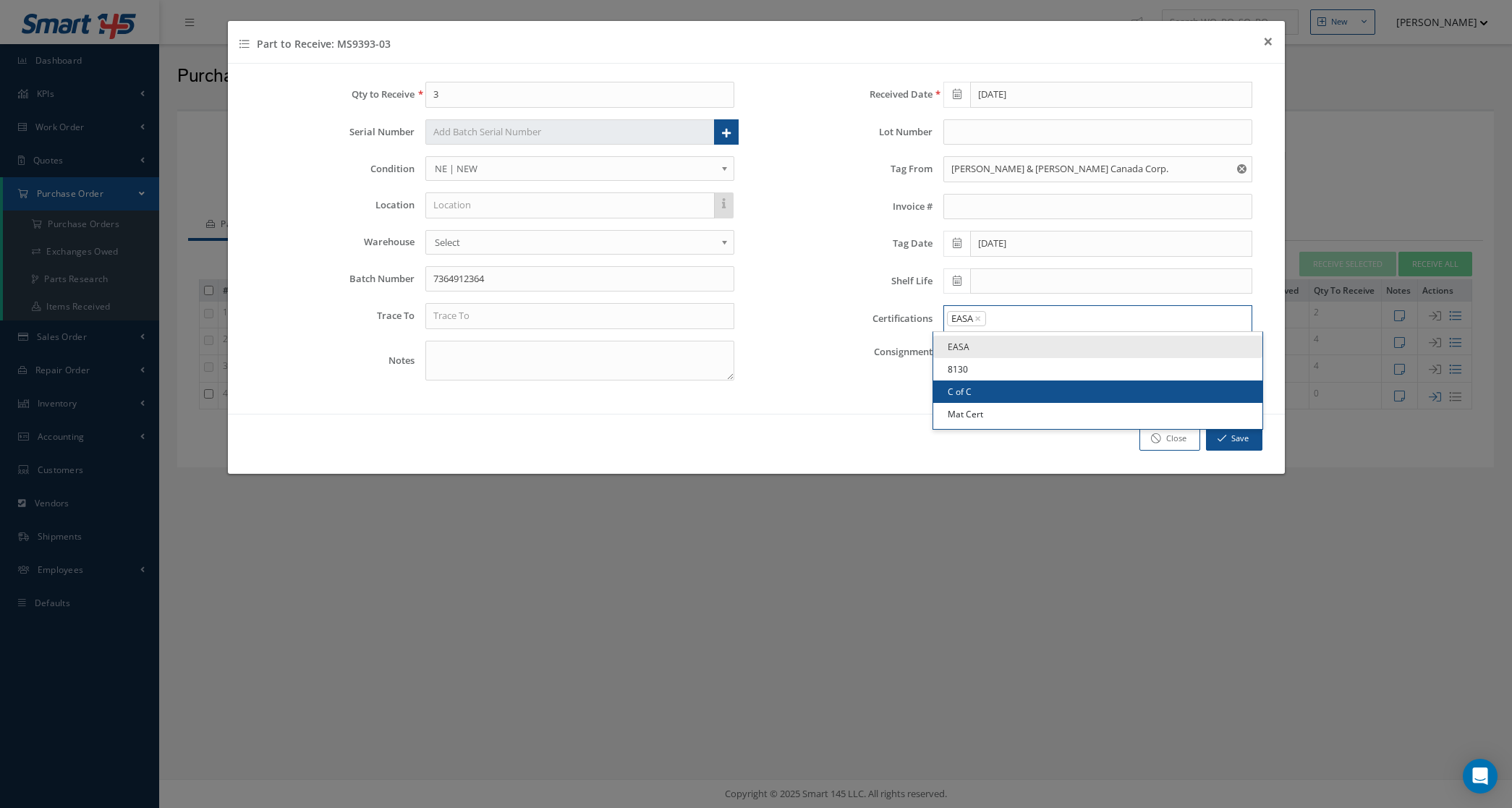
click at [989, 391] on link "C of C" at bounding box center [1097, 391] width 330 height 22
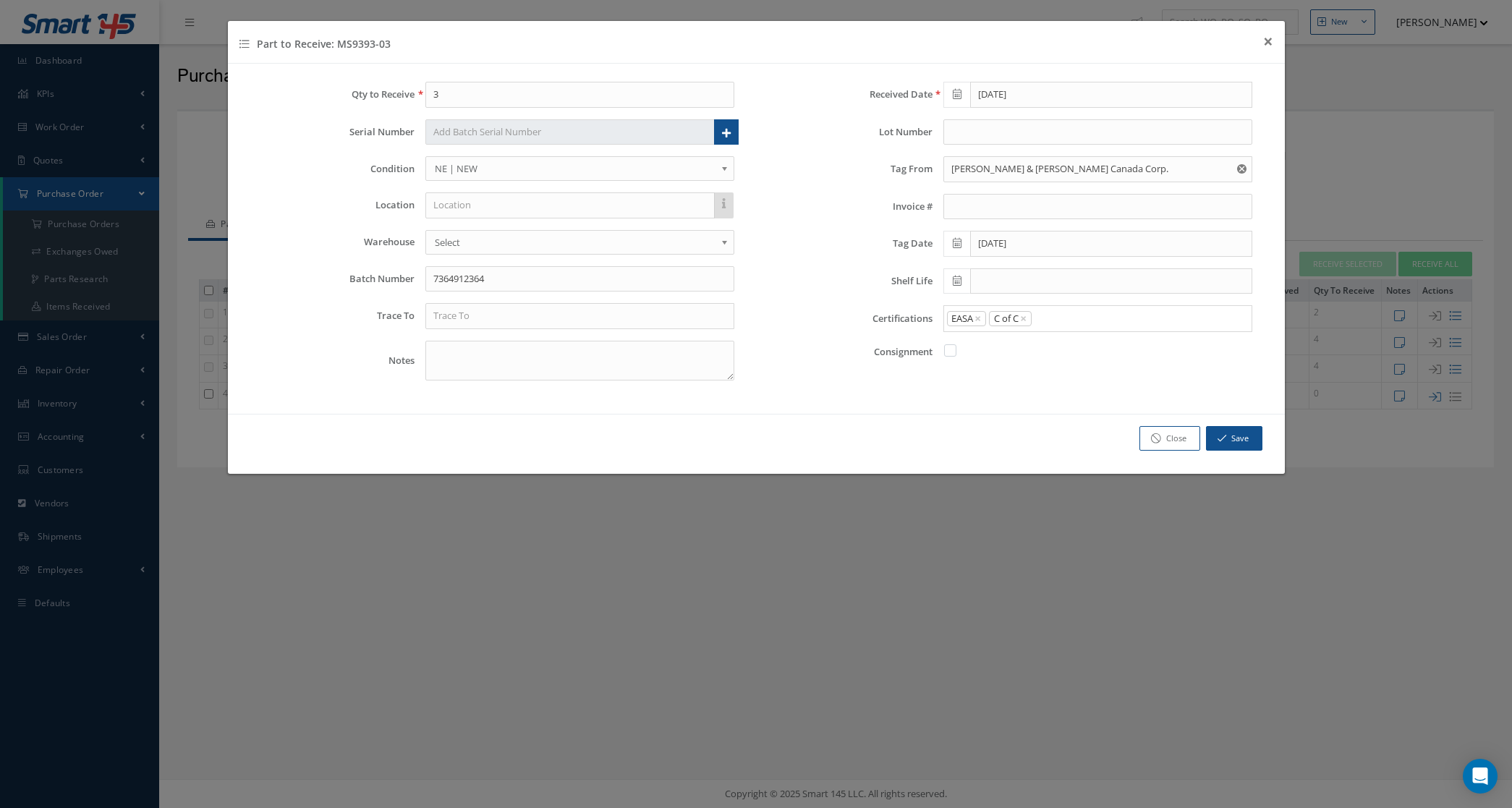
click at [1043, 326] on input "Search for option" at bounding box center [1138, 318] width 210 height 15
click at [1028, 421] on link "Mat Cert" at bounding box center [1097, 414] width 330 height 22
click at [451, 316] on input "text" at bounding box center [580, 316] width 309 height 26
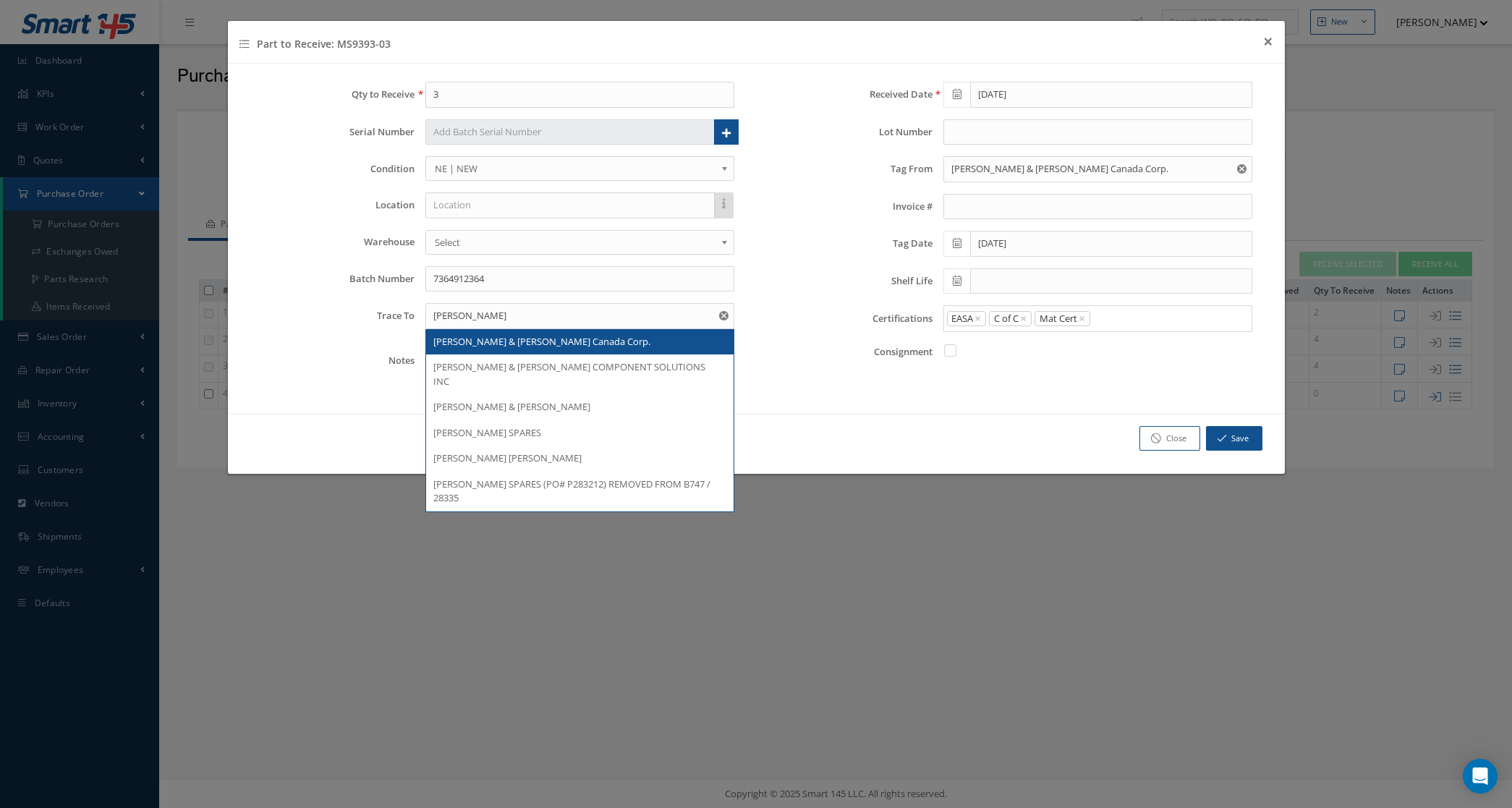
click at [478, 352] on div "Pratt & Whitney Canada Corp." at bounding box center [580, 342] width 307 height 26
type input "Pratt & Whitney Canada Corp."
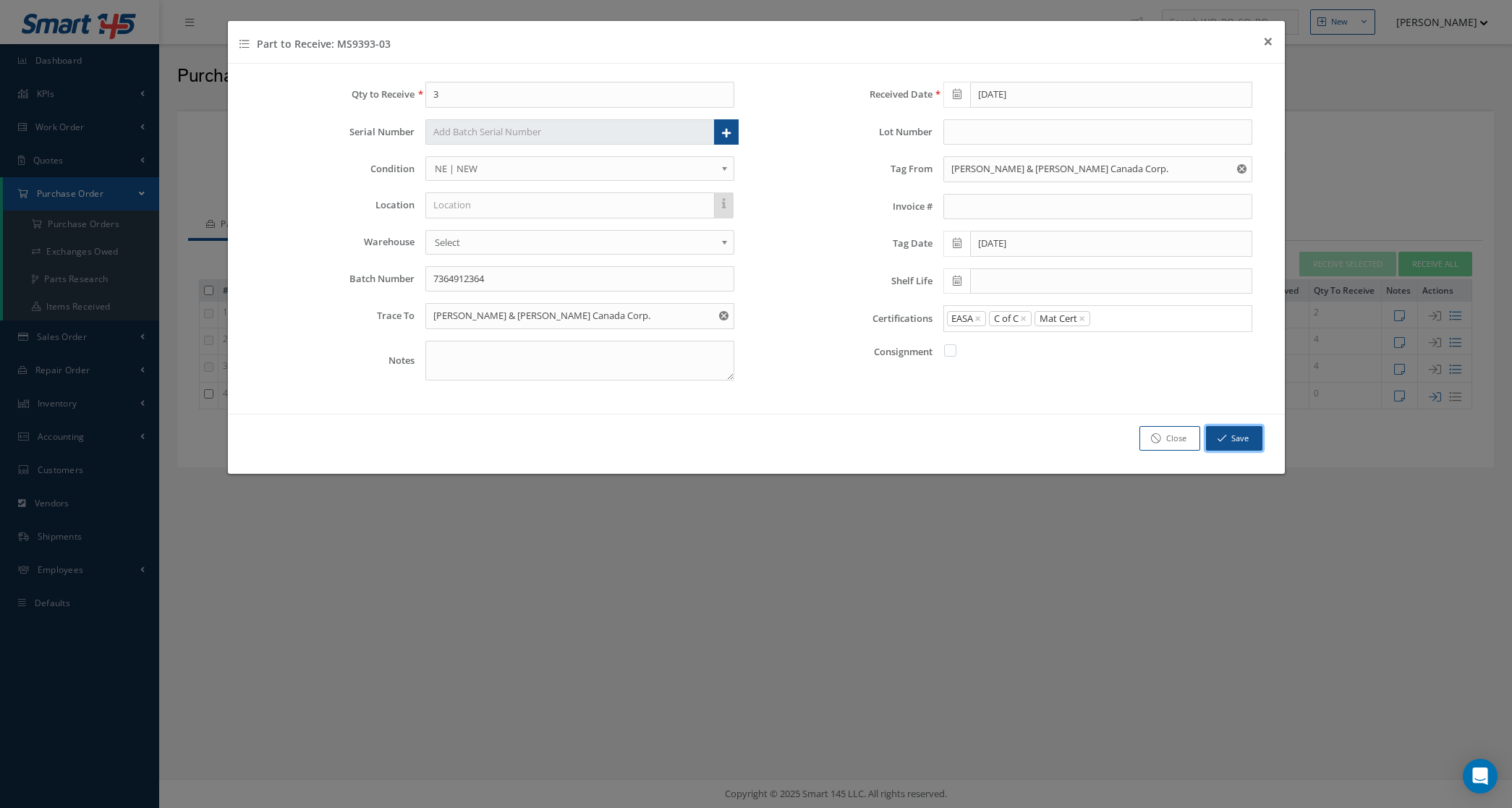
click at [1232, 437] on button "Save" at bounding box center [1234, 439] width 56 height 25
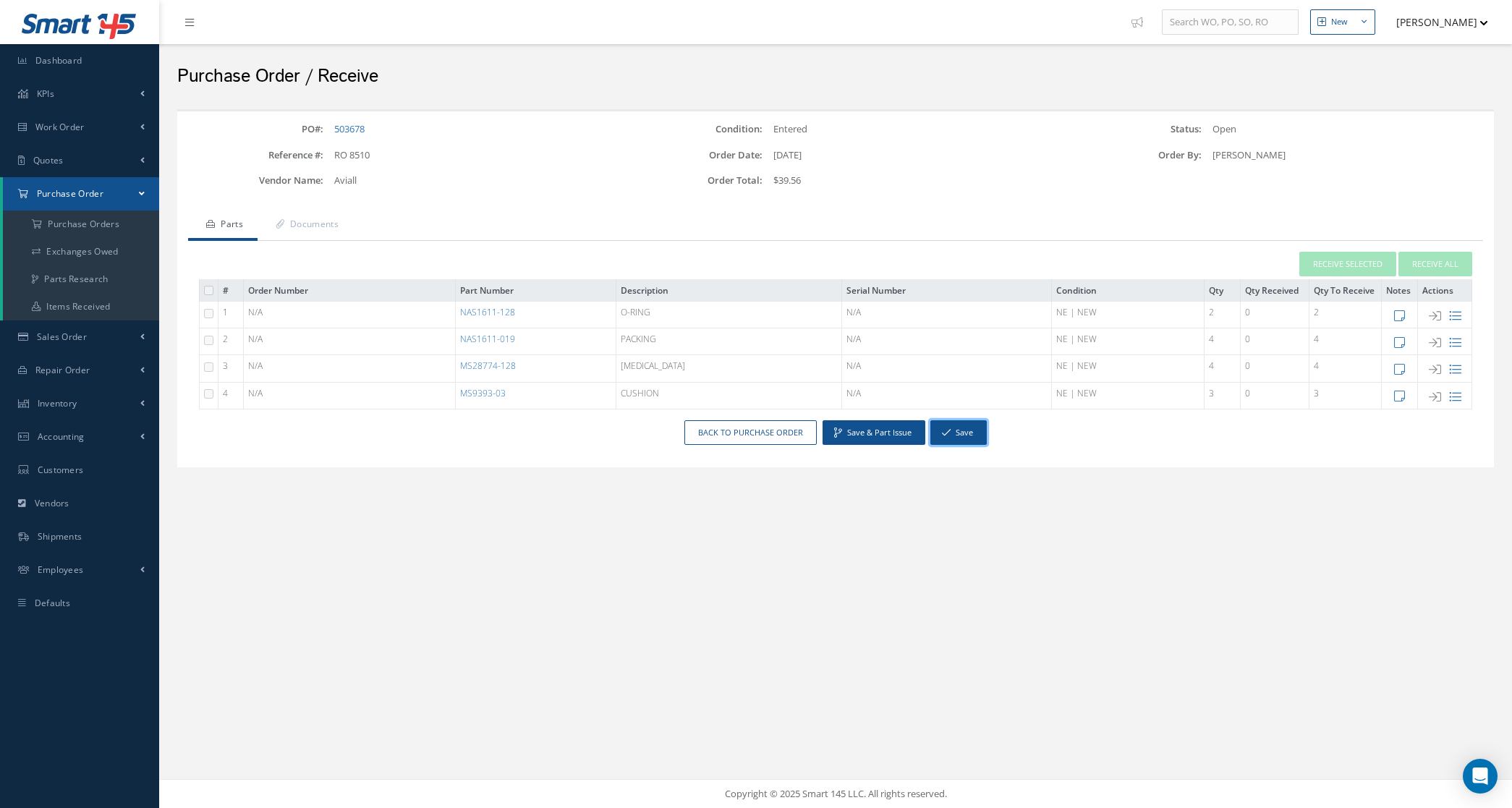
click at [972, 427] on button "Save" at bounding box center [958, 433] width 56 height 25
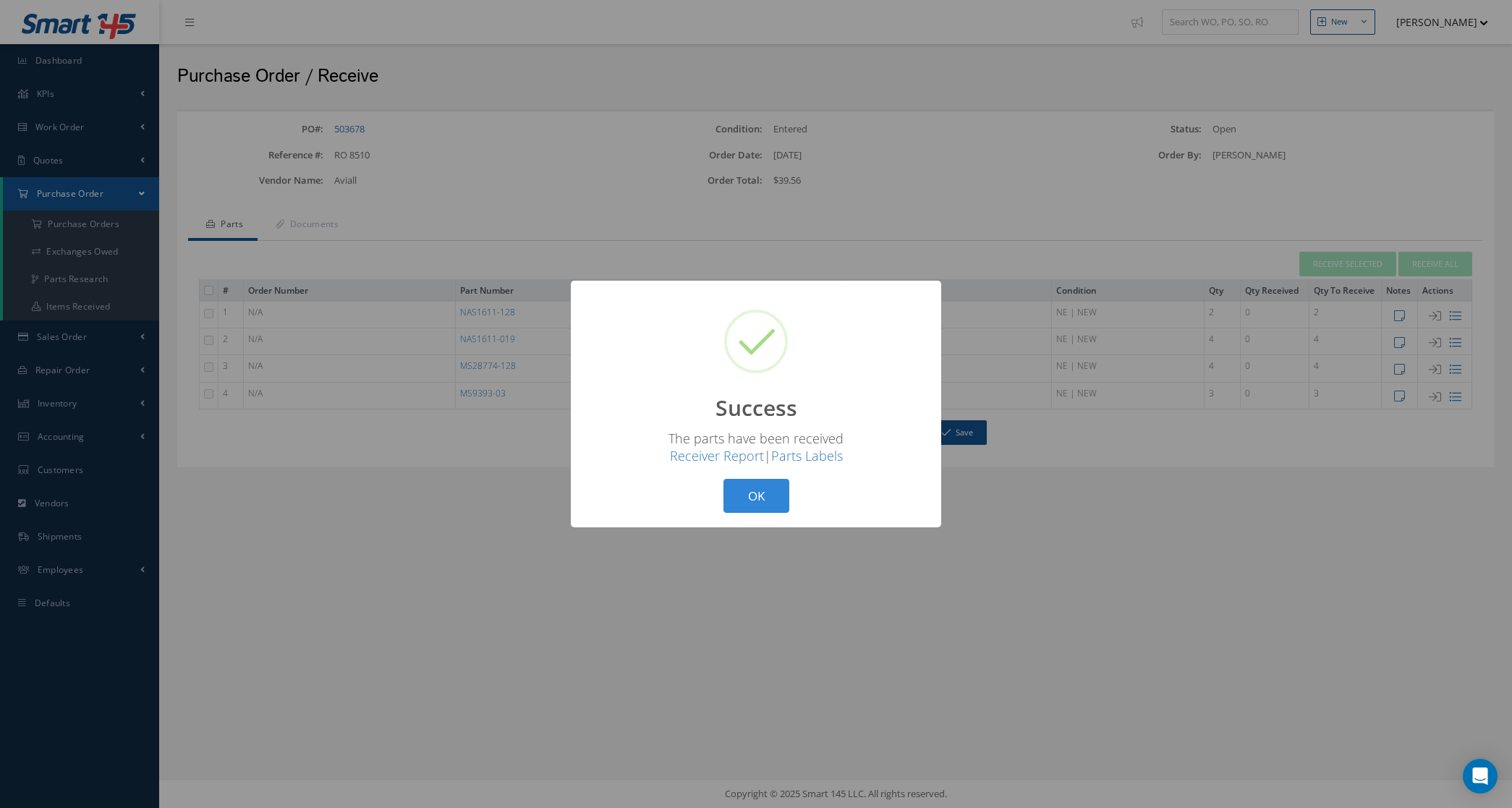
click at [686, 507] on div "? ! i Success × The parts have been received Receiver Report | Parts Labels OK …" at bounding box center [756, 403] width 370 height 247
click at [746, 500] on button "OK" at bounding box center [756, 495] width 66 height 34
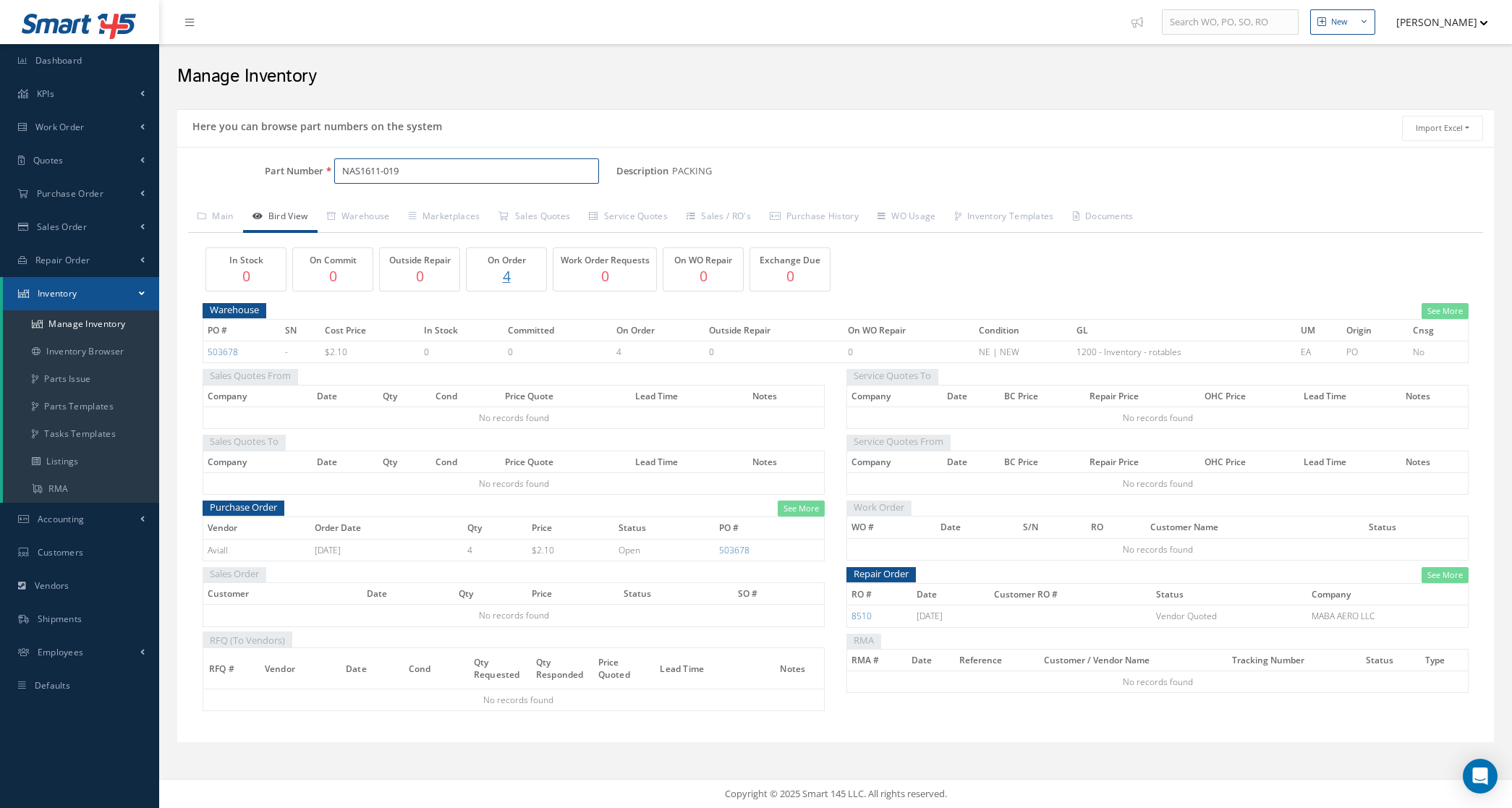
click at [425, 174] on input "NAS1611-019" at bounding box center [466, 171] width 264 height 26
drag, startPoint x: 484, startPoint y: 184, endPoint x: 313, endPoint y: 184, distance: 171.0
click at [313, 184] on div "Part Number NAS1611-019" at bounding box center [396, 171] width 439 height 26
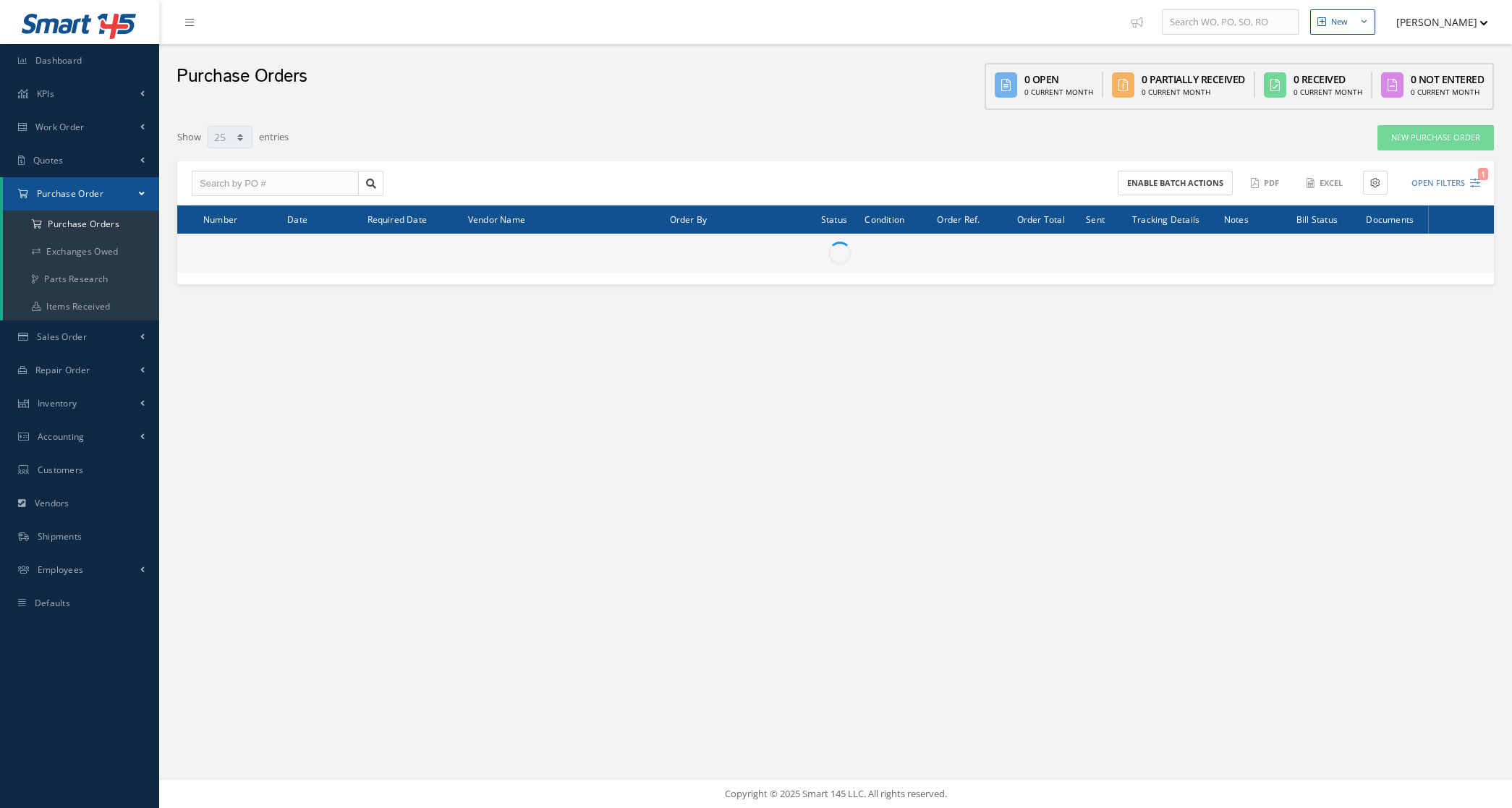
select select "25"
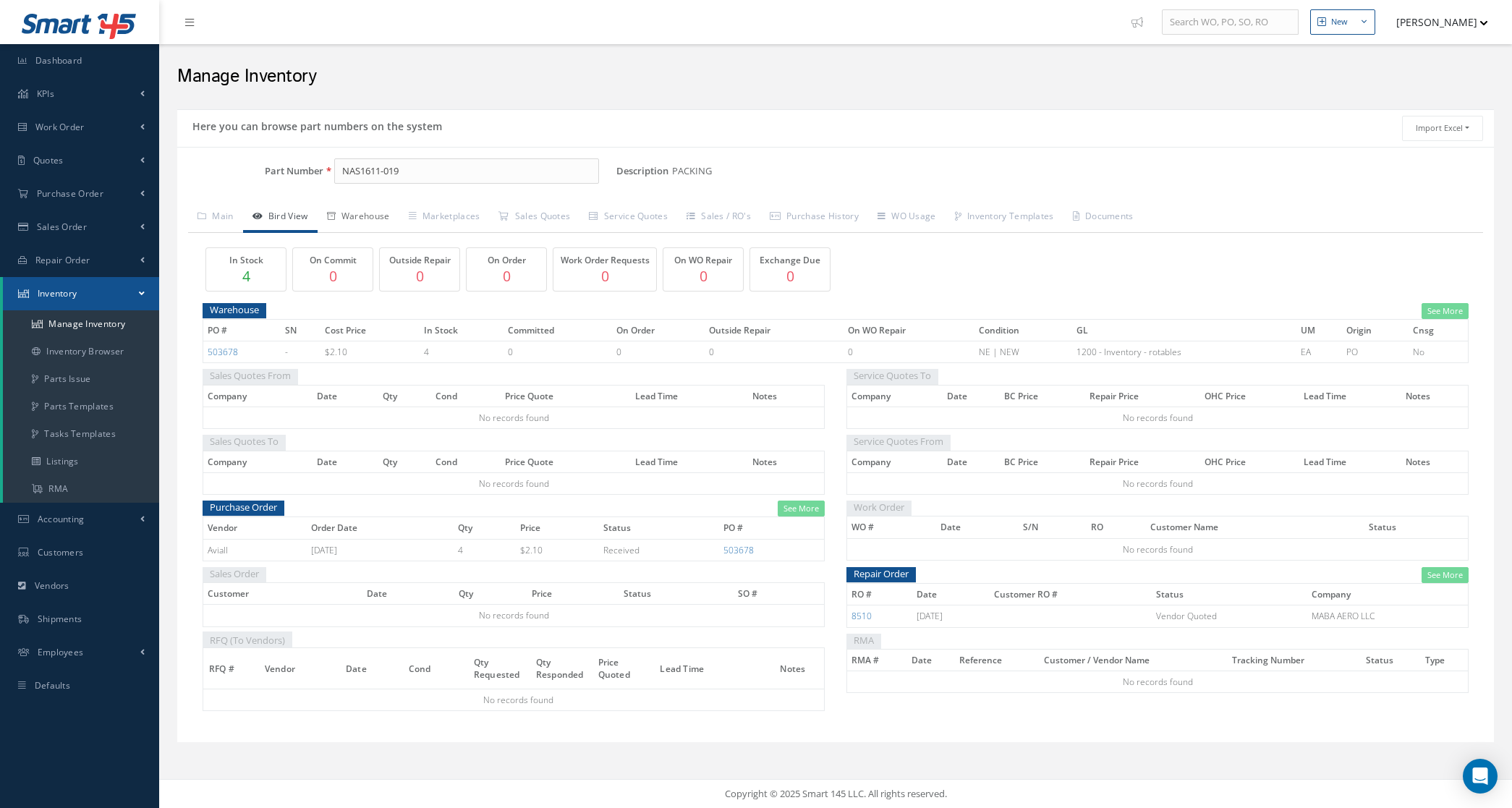
click at [364, 215] on link "Warehouse" at bounding box center [358, 217] width 82 height 30
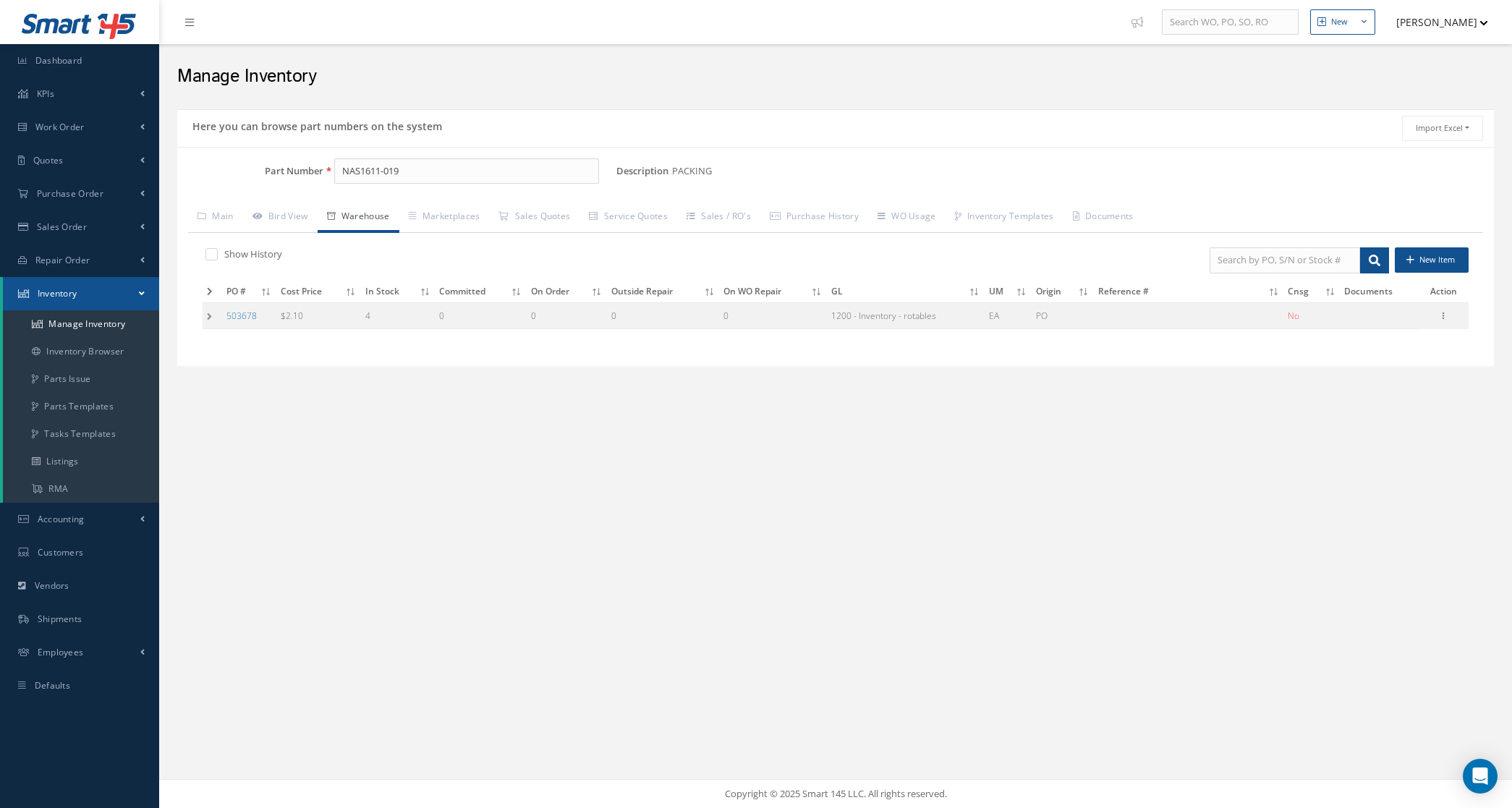
click at [210, 321] on td at bounding box center [212, 316] width 20 height 27
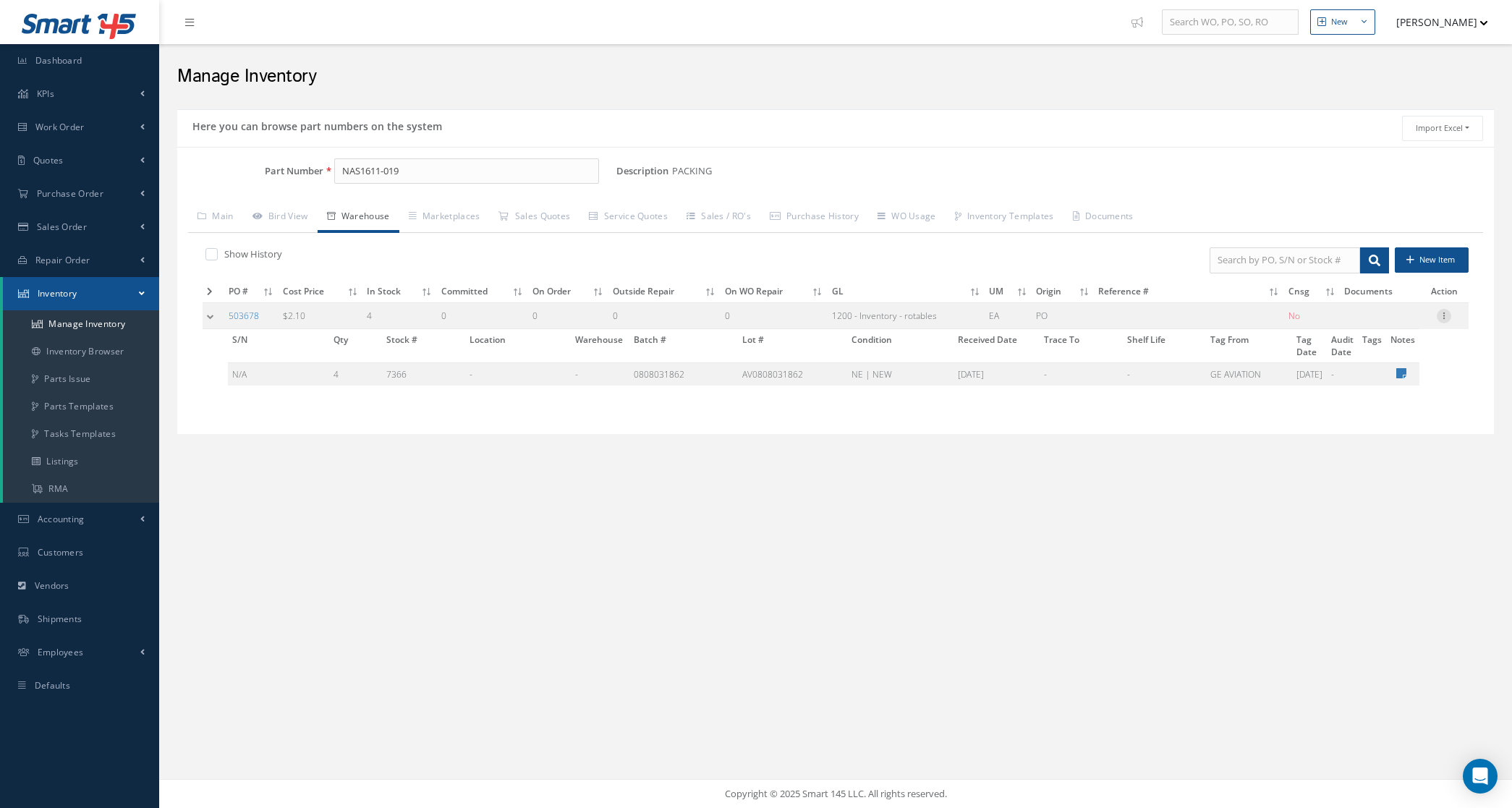
click at [1444, 315] on icon at bounding box center [1444, 314] width 14 height 12
click at [1382, 333] on link "Edit" at bounding box center [1378, 325] width 114 height 19
type input "2.10"
type input "[DATE]"
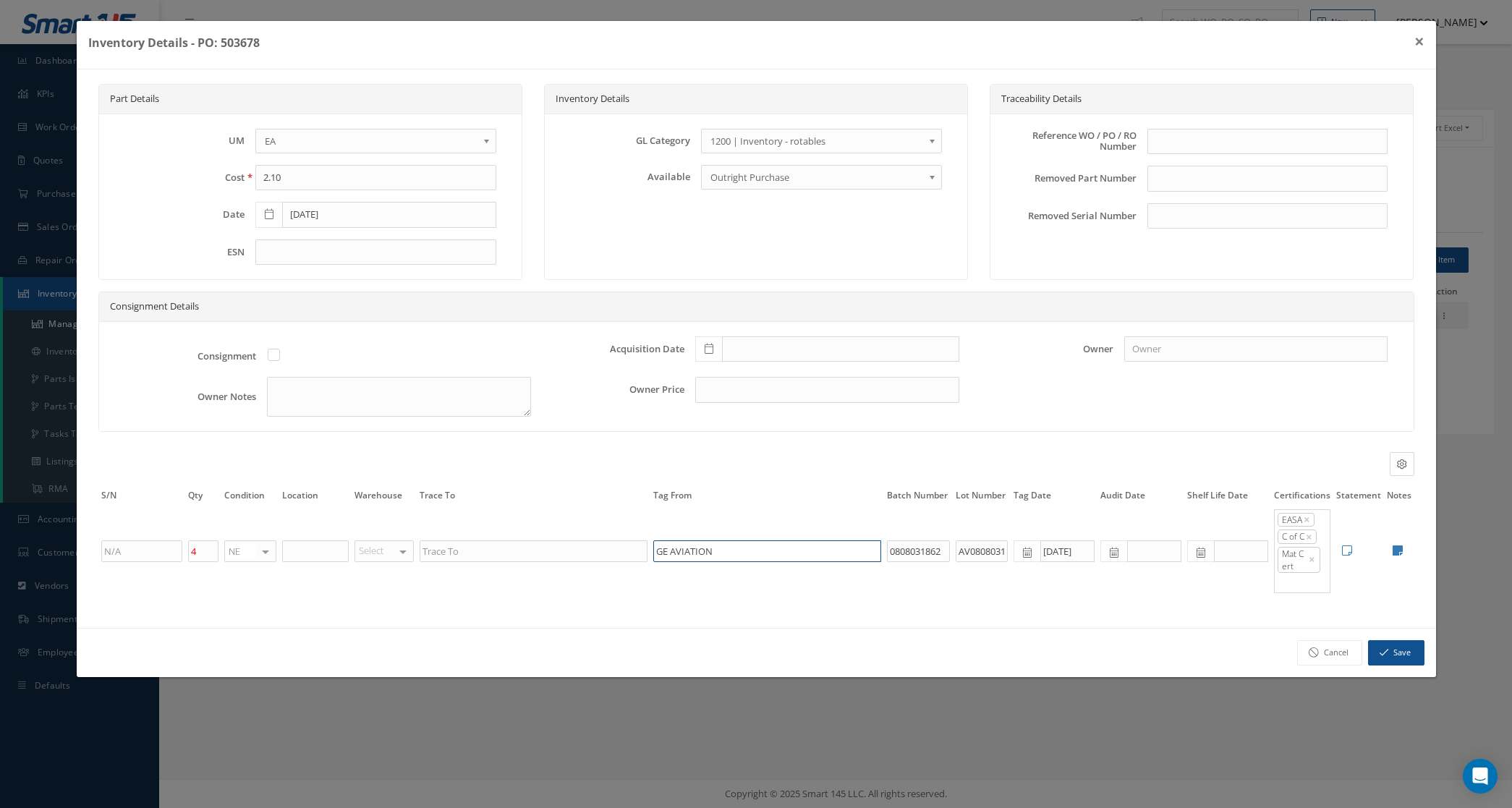
drag, startPoint x: 786, startPoint y: 547, endPoint x: 516, endPoint y: 544, distance: 270.0
click at [516, 544] on tr "4 NE OH SV RP AR NE FN NS RE FP BER N/A INSP TBR BC No elements found. List is …" at bounding box center [756, 551] width 1316 height 87
click at [474, 557] on input "text" at bounding box center [533, 551] width 228 height 21
paste input "GE AVIATION"
type input "GE AVIATION"
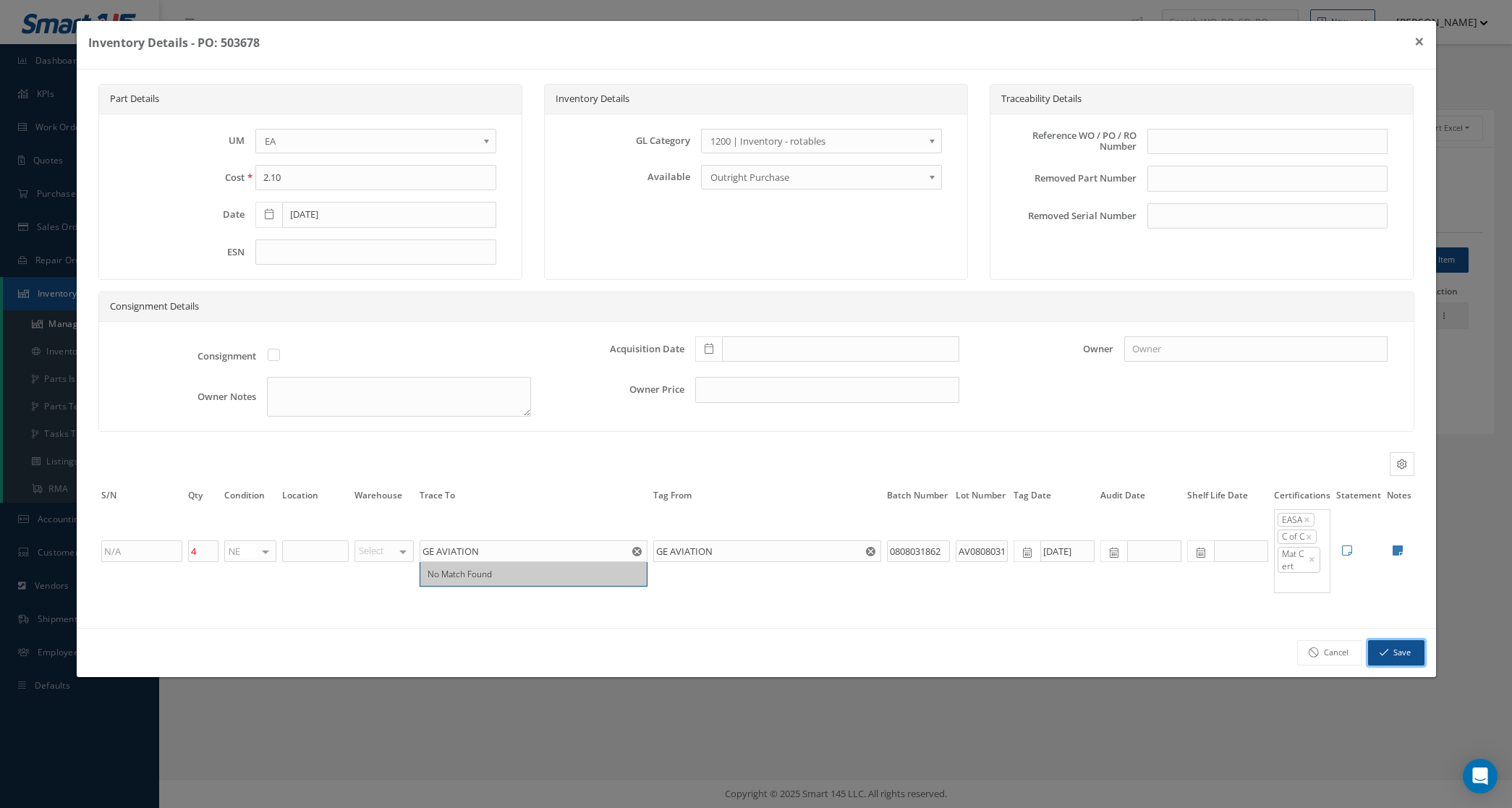
click at [1380, 649] on button "Save" at bounding box center [1396, 652] width 56 height 25
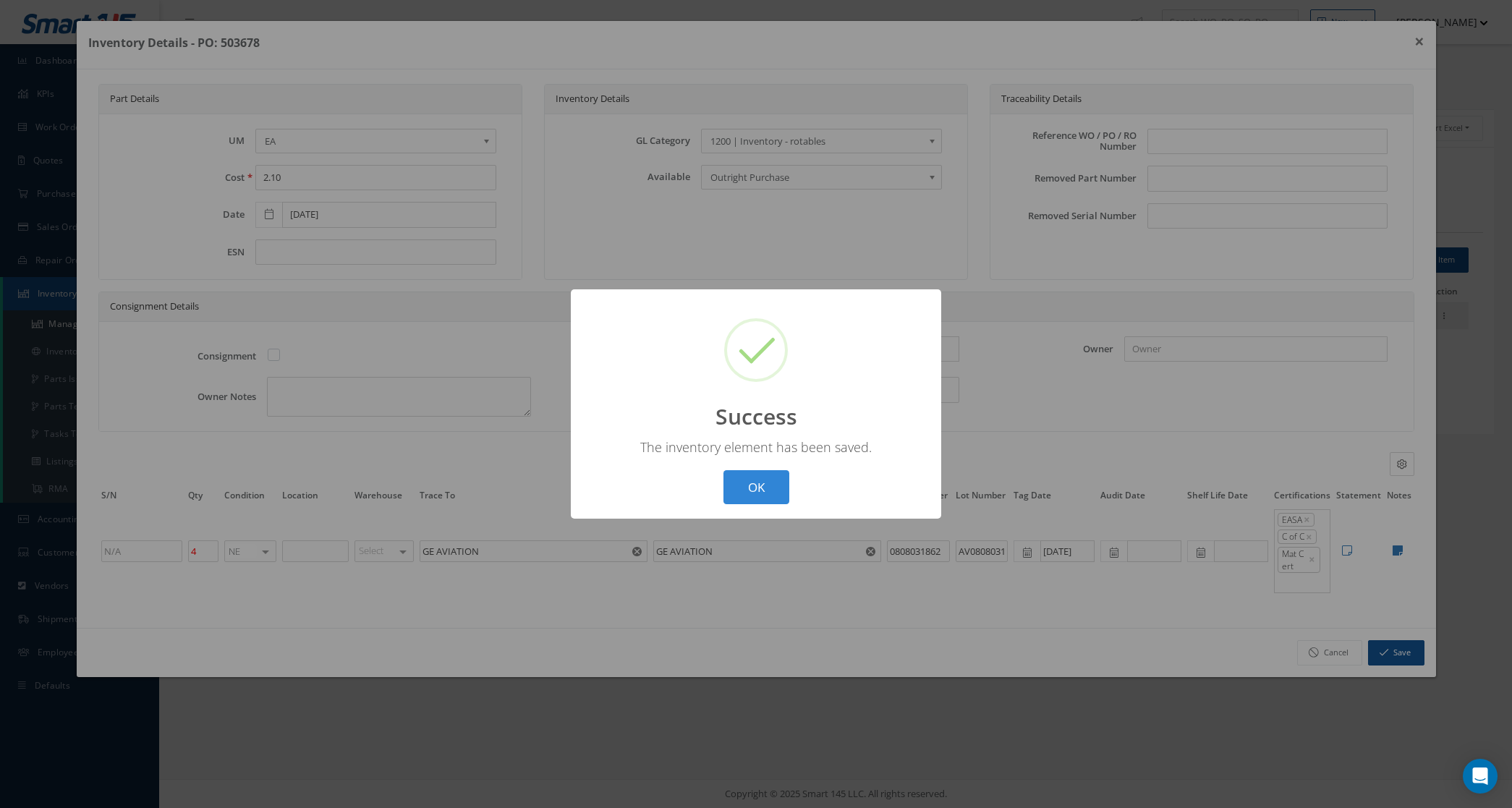
click at [720, 501] on div "OK Cancel" at bounding box center [756, 487] width 74 height 34
click at [758, 500] on button "OK" at bounding box center [756, 487] width 66 height 34
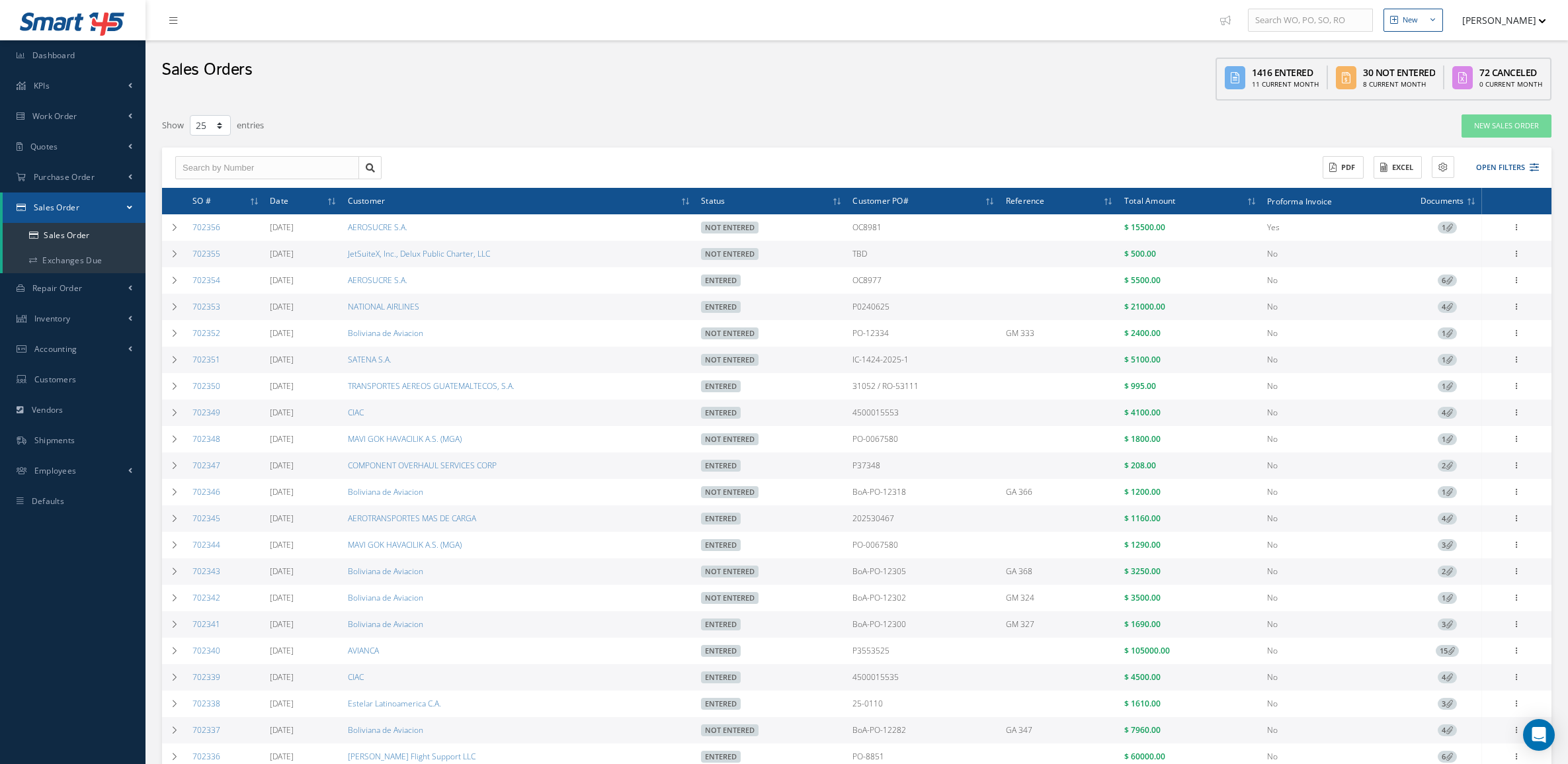
select select "25"
click at [1528, 157] on button "Open Filters" at bounding box center [1501, 168] width 75 height 22
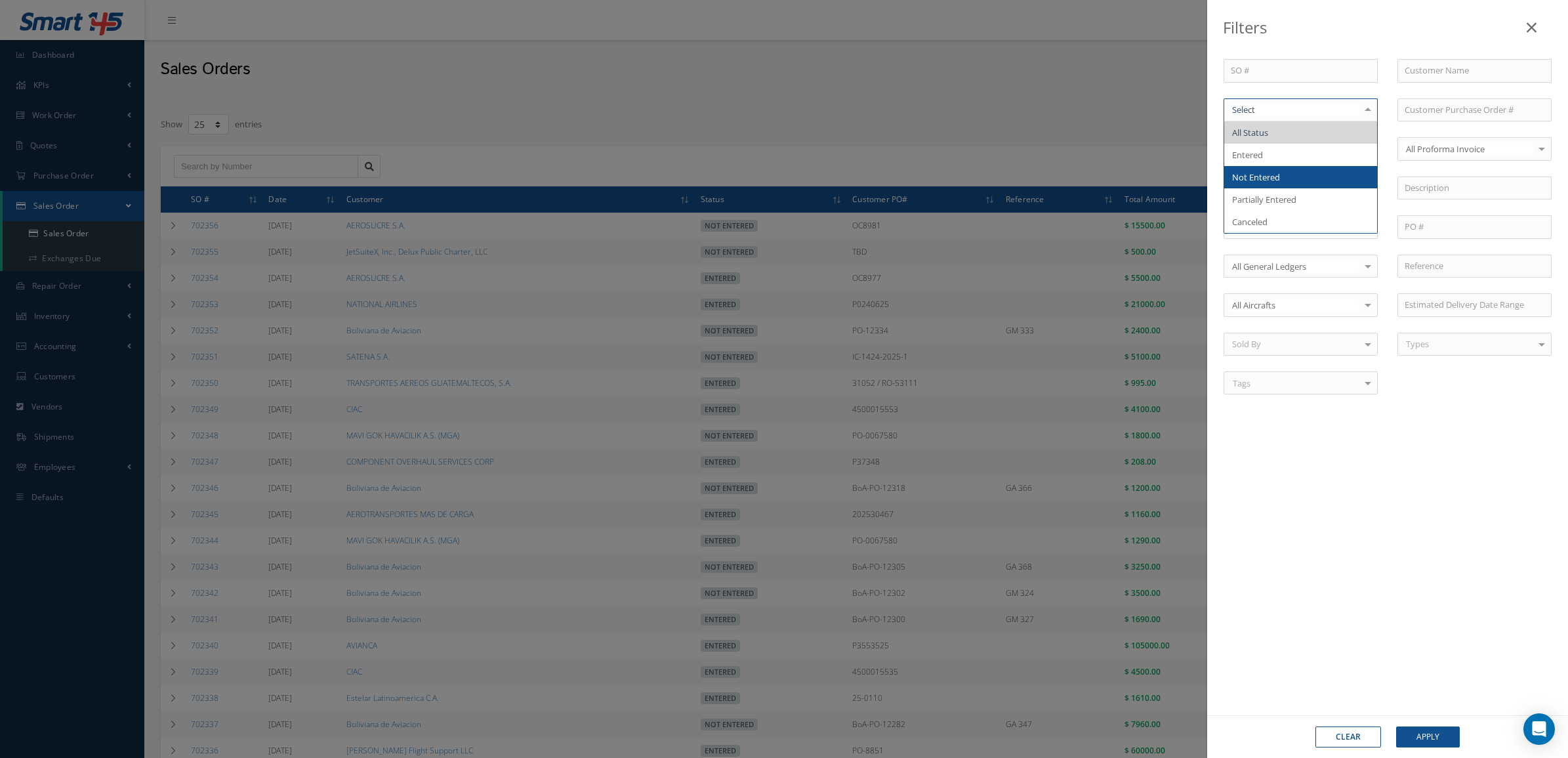
click at [1303, 169] on span "Not Entered" at bounding box center [1301, 177] width 153 height 22
click at [1420, 734] on button "Apply" at bounding box center [1428, 737] width 63 height 21
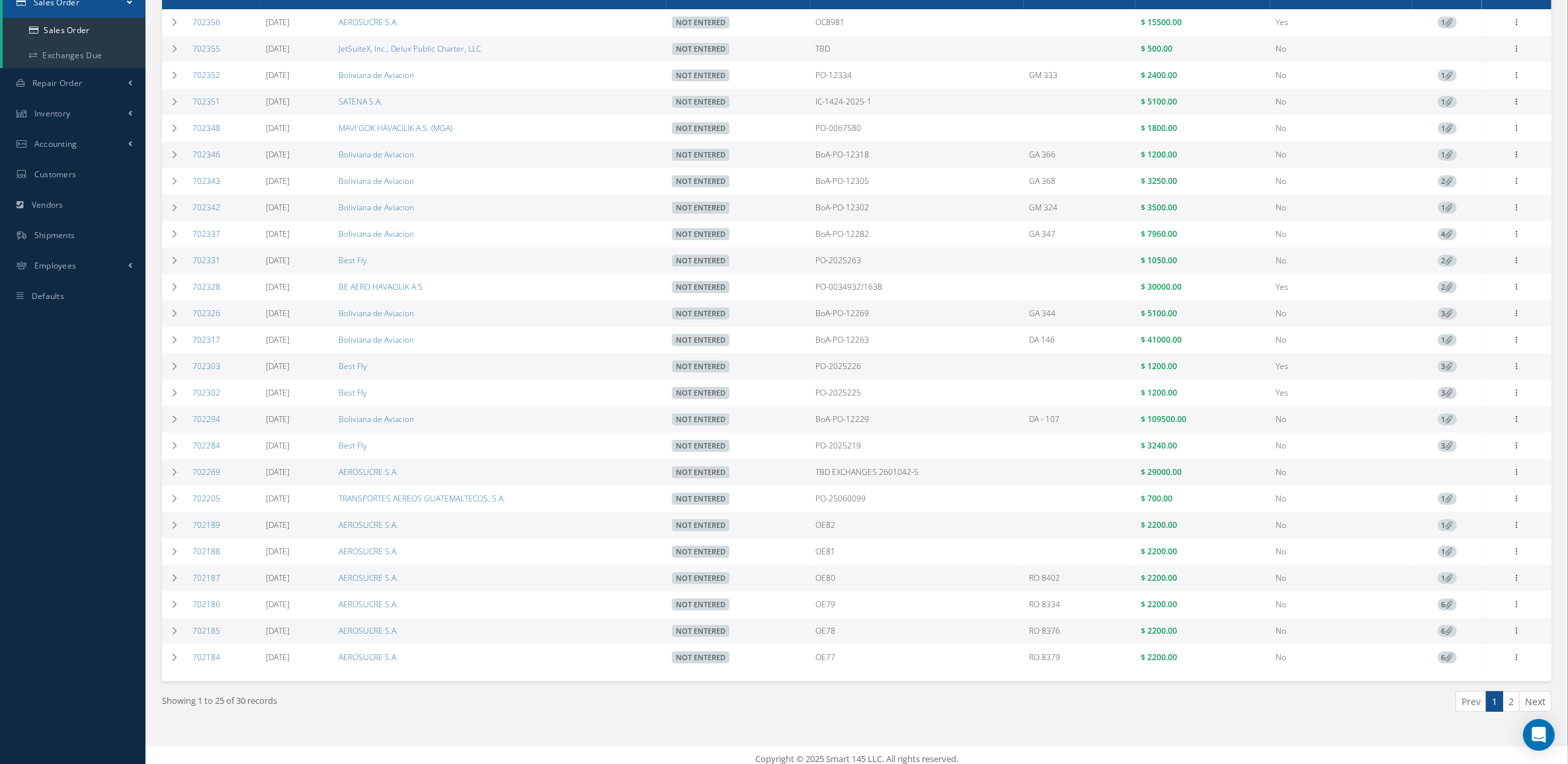
scroll to position [225, 0]
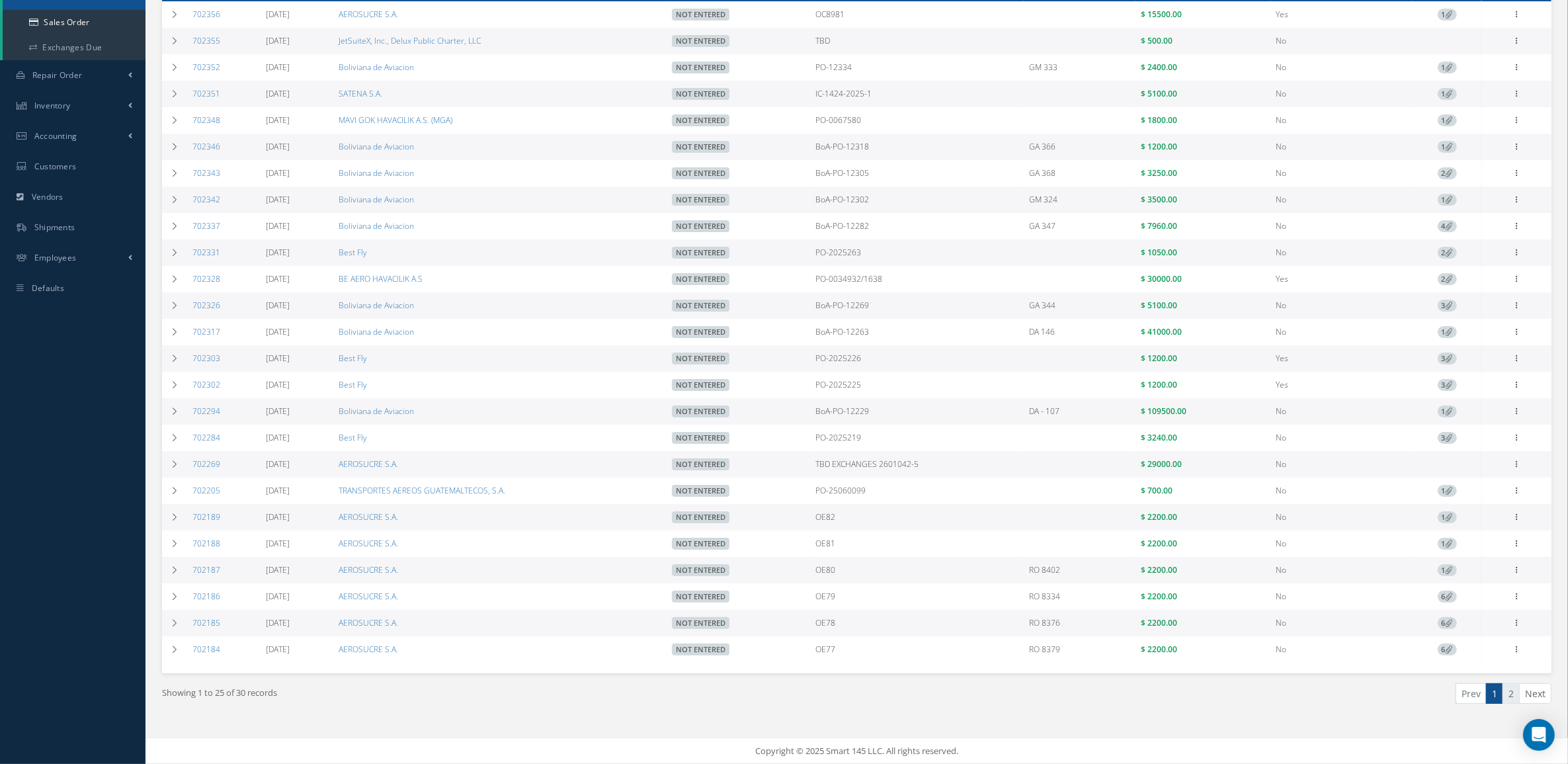
click at [1509, 687] on link "2" at bounding box center [1511, 694] width 17 height 20
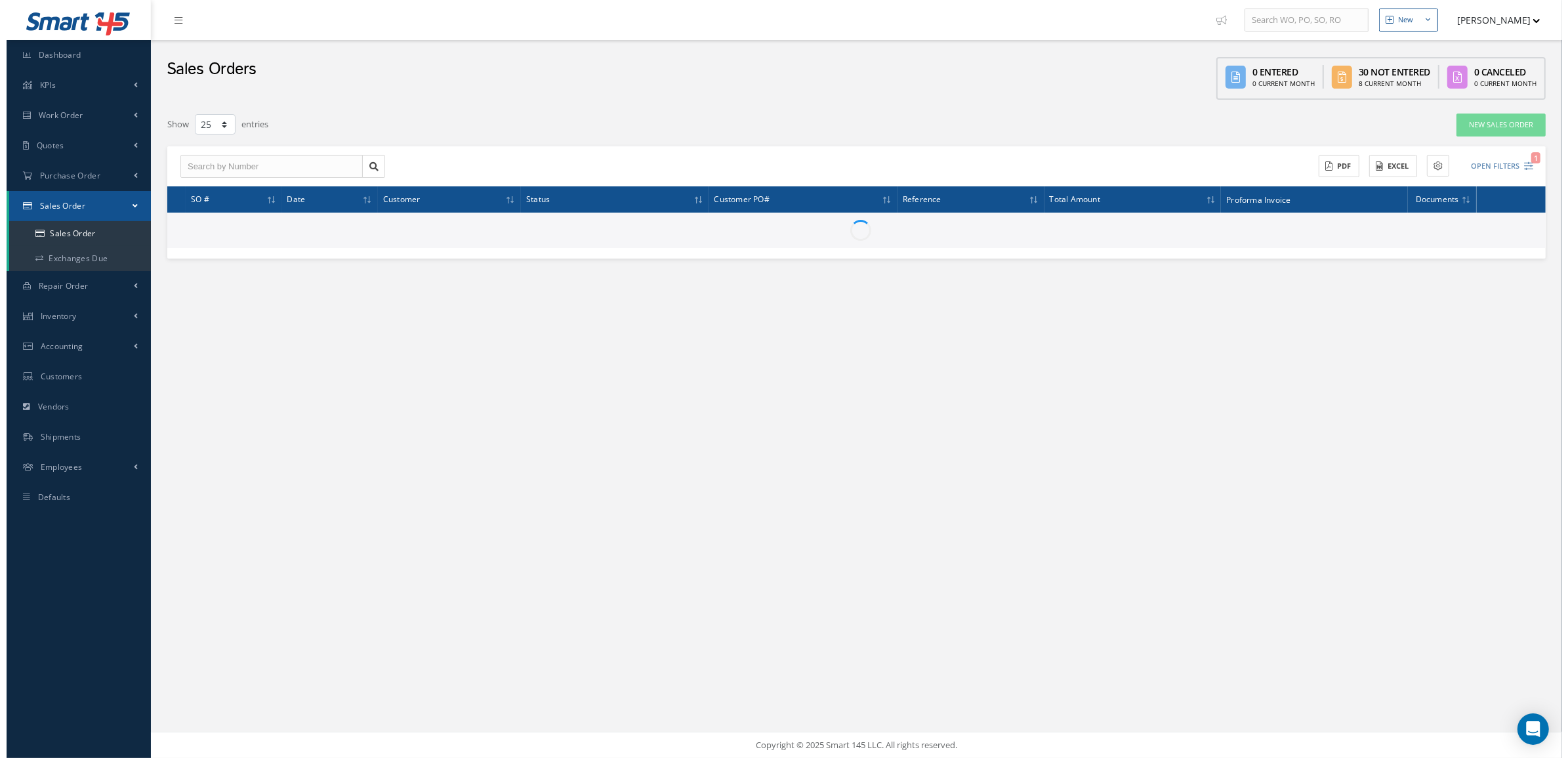
scroll to position [0, 0]
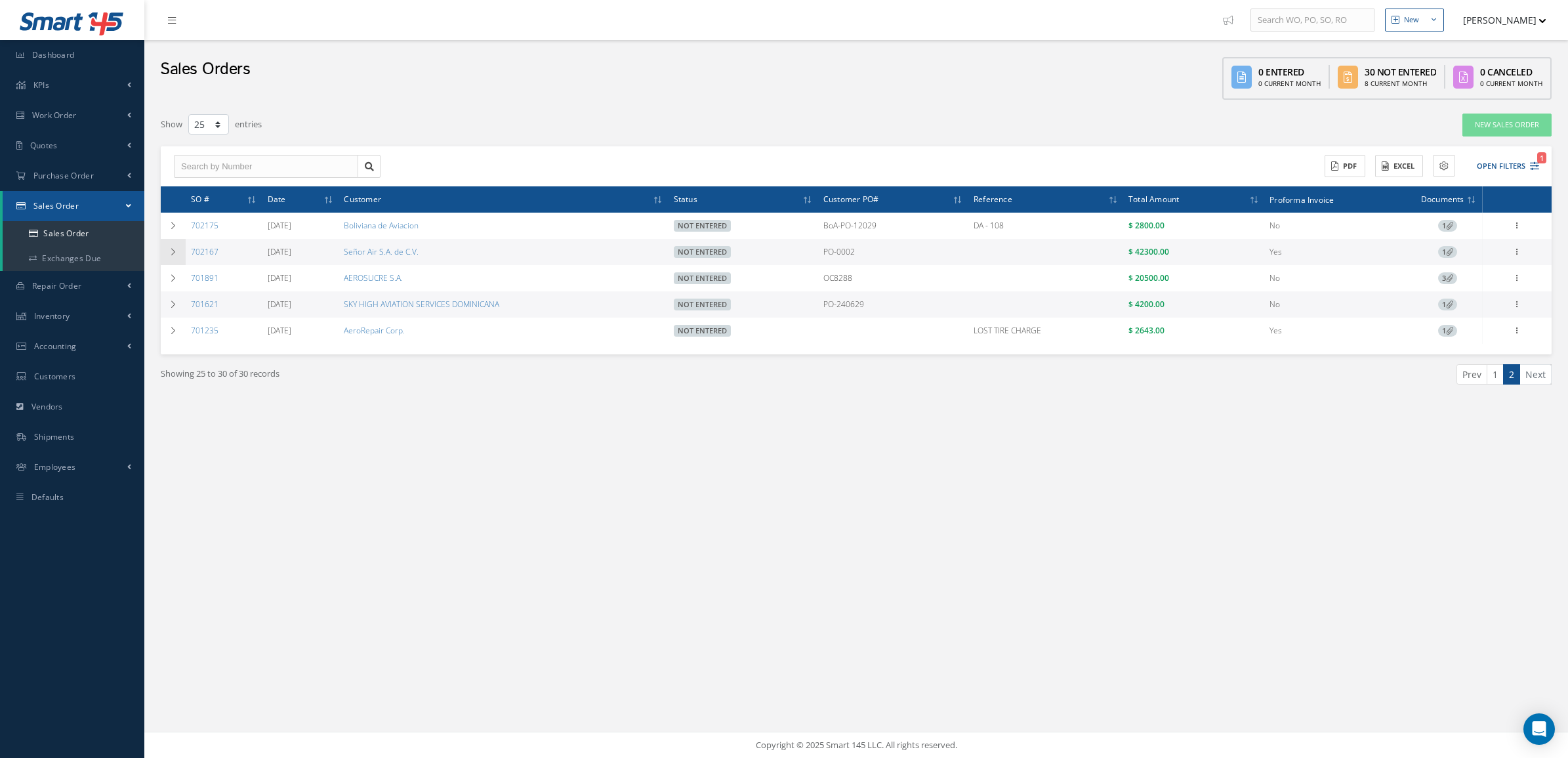
click at [176, 251] on icon at bounding box center [173, 251] width 9 height 8
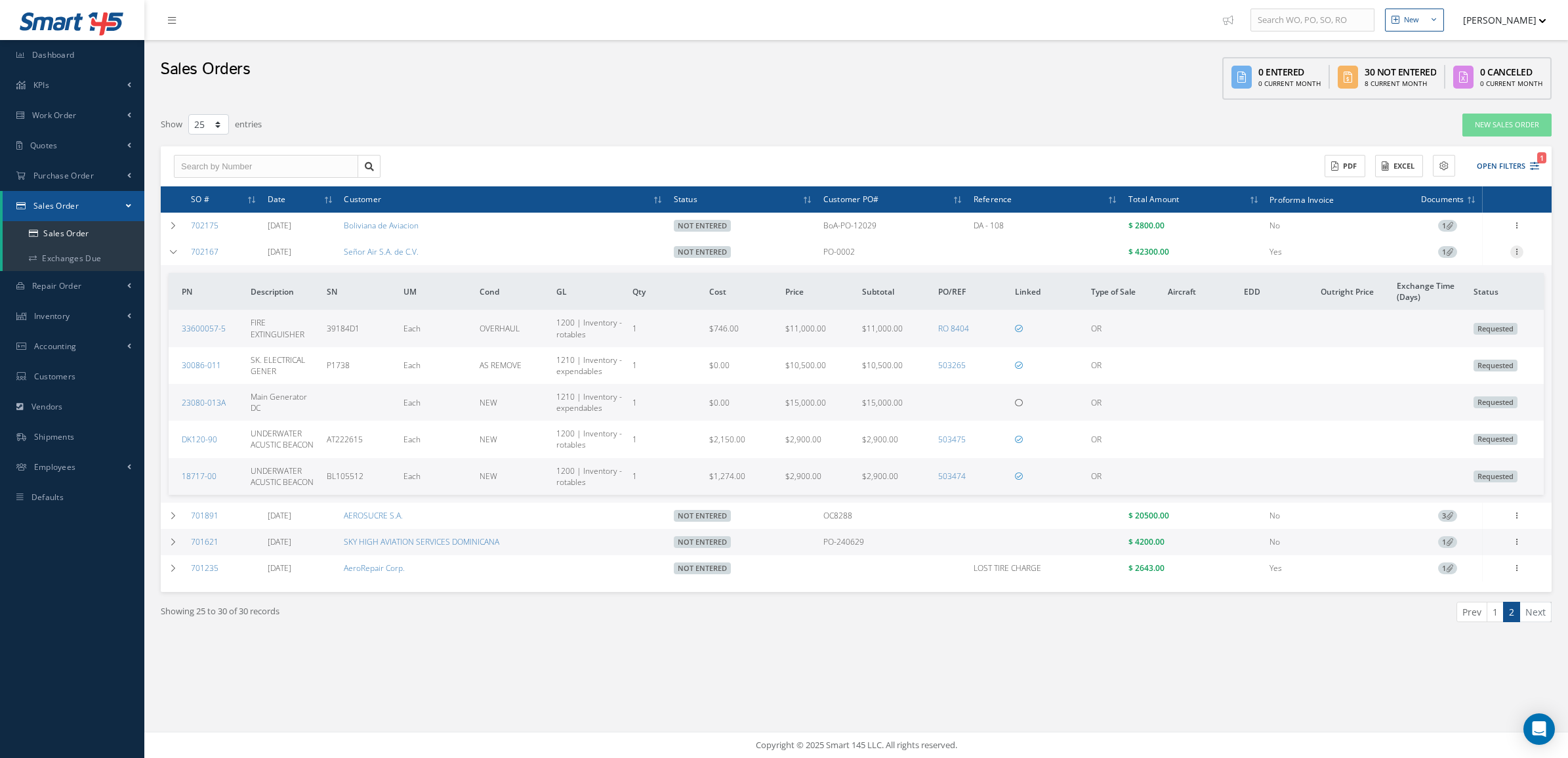
click at [1517, 251] on icon at bounding box center [1517, 251] width 13 height 11
click at [1462, 264] on link "Edit" at bounding box center [1457, 261] width 104 height 17
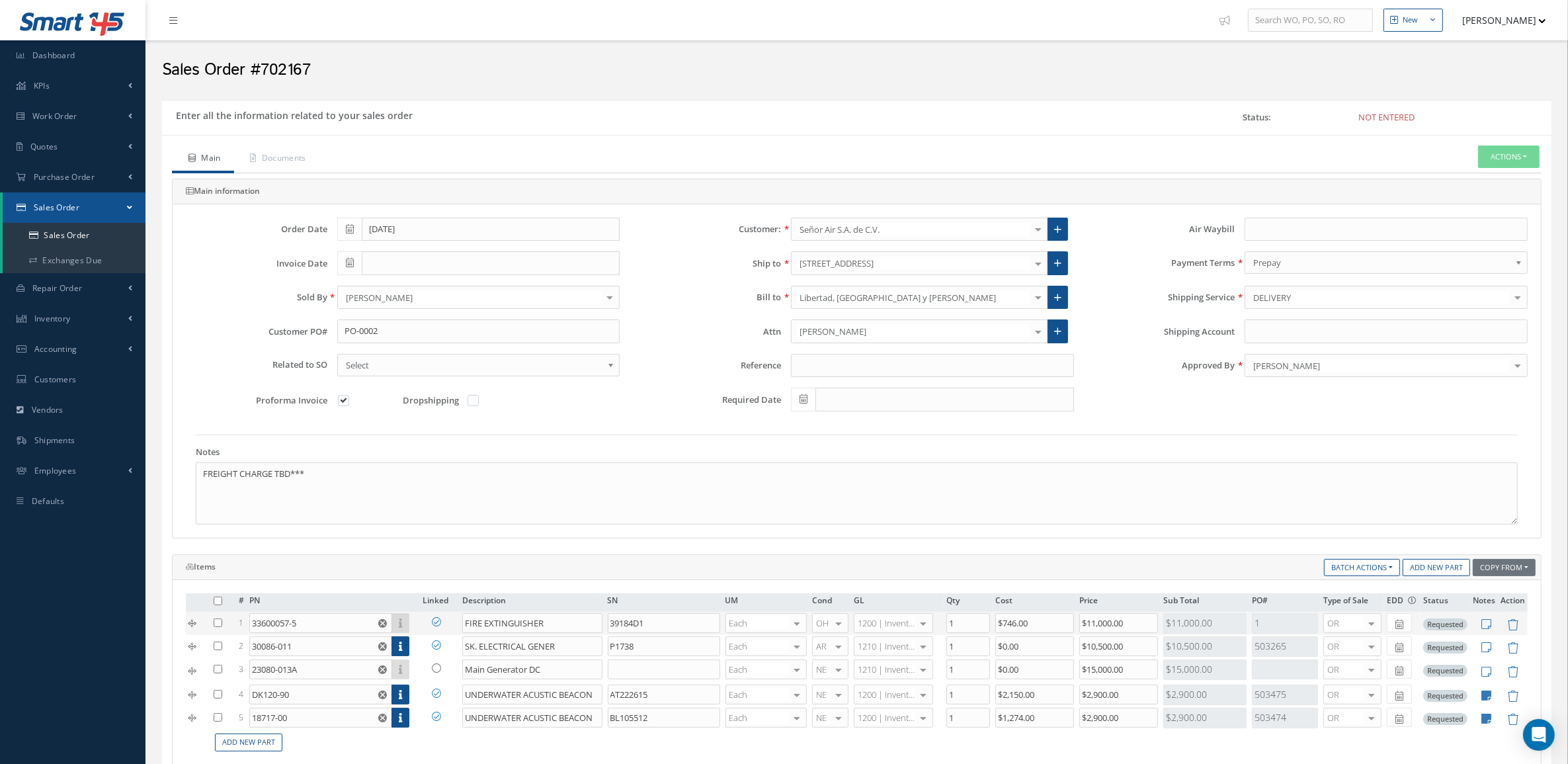
click at [443, 624] on link at bounding box center [439, 622] width 34 height 17
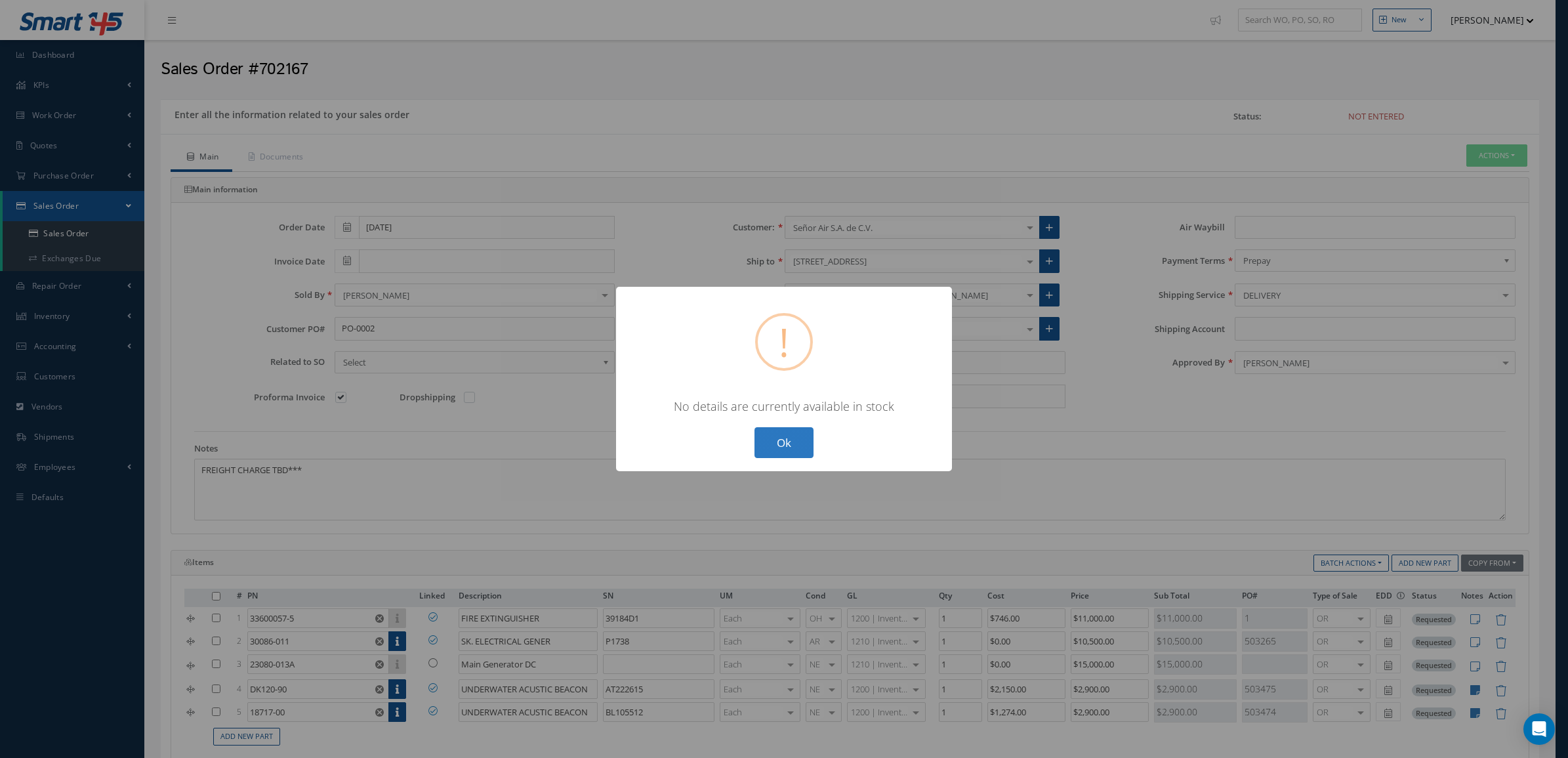
click at [781, 448] on button "Ok" at bounding box center [784, 442] width 59 height 31
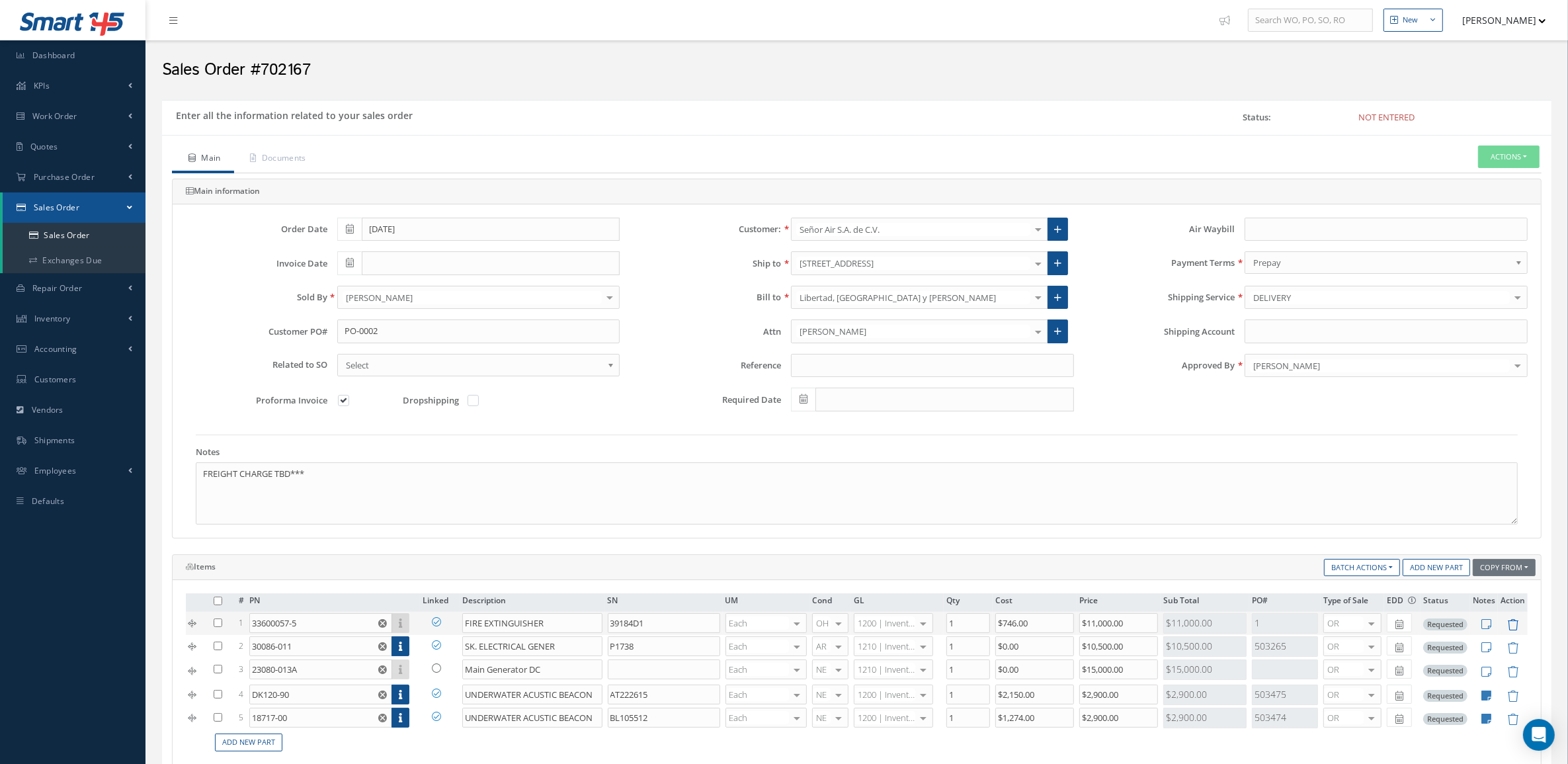
click at [1509, 627] on icon at bounding box center [1512, 625] width 11 height 11
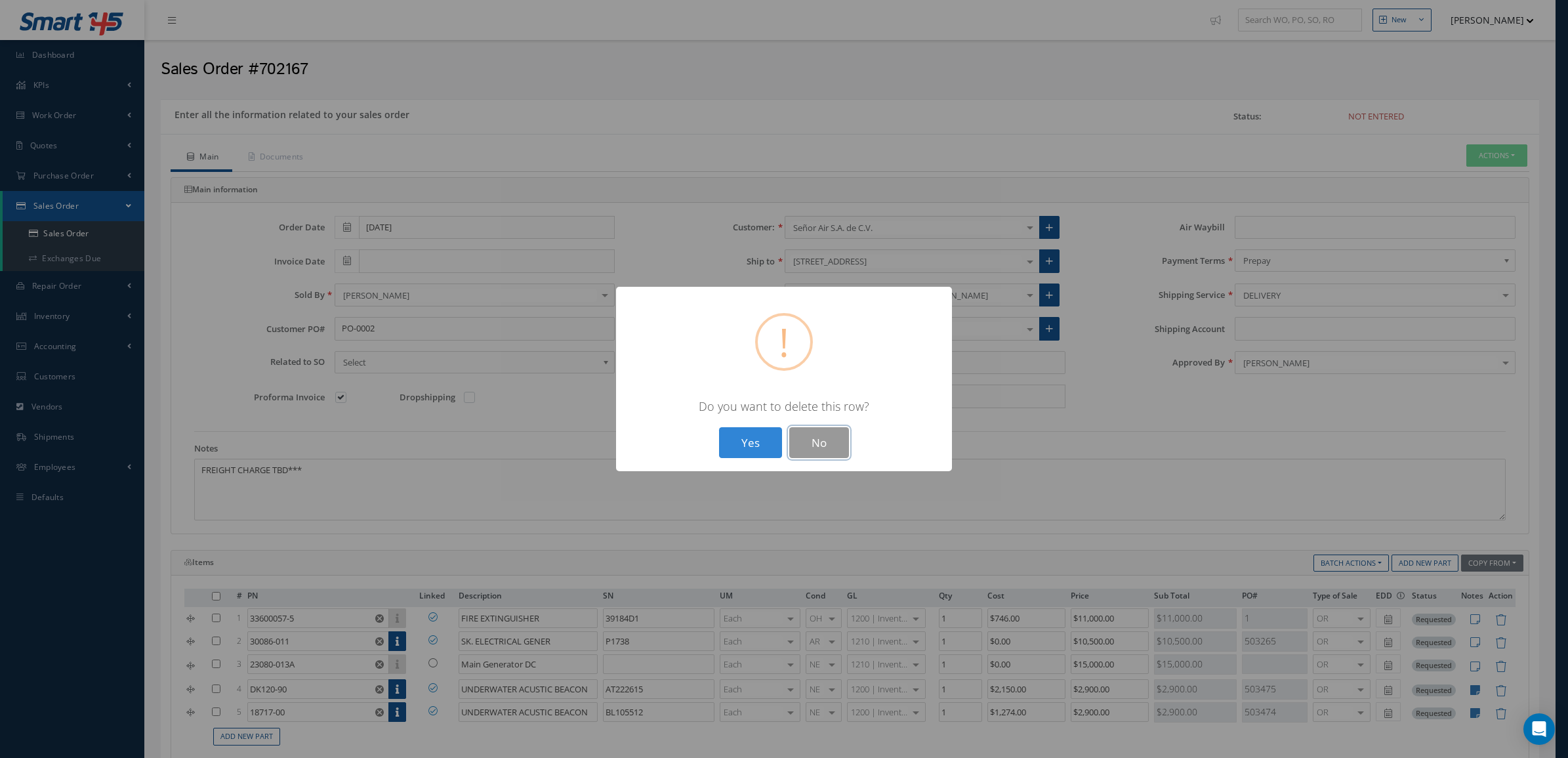
click at [841, 431] on button "No" at bounding box center [819, 442] width 60 height 31
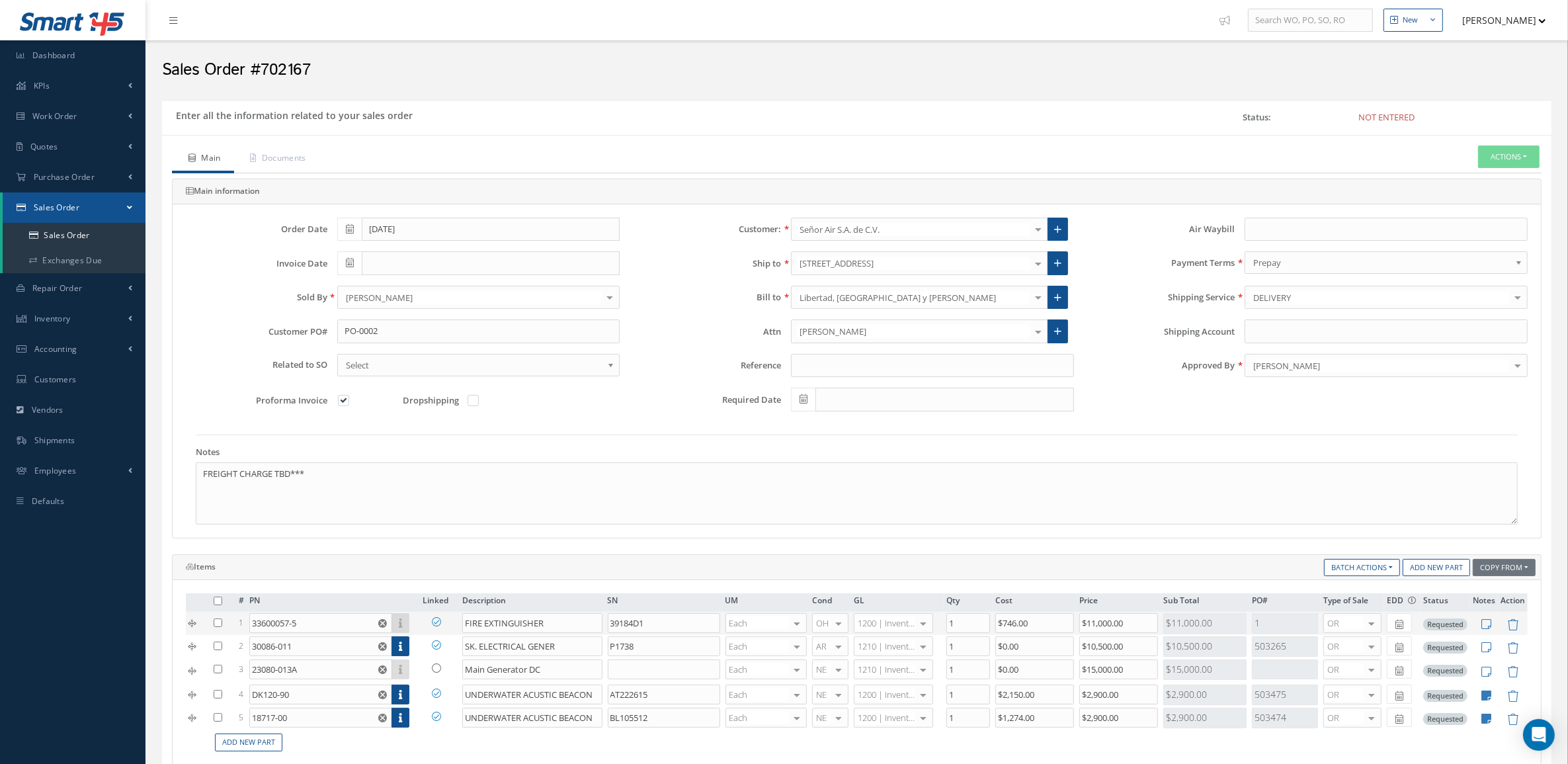
click at [378, 624] on use "Reset" at bounding box center [383, 624] width 9 height 9
type input "$0"
click at [378, 624] on input "text" at bounding box center [320, 623] width 143 height 20
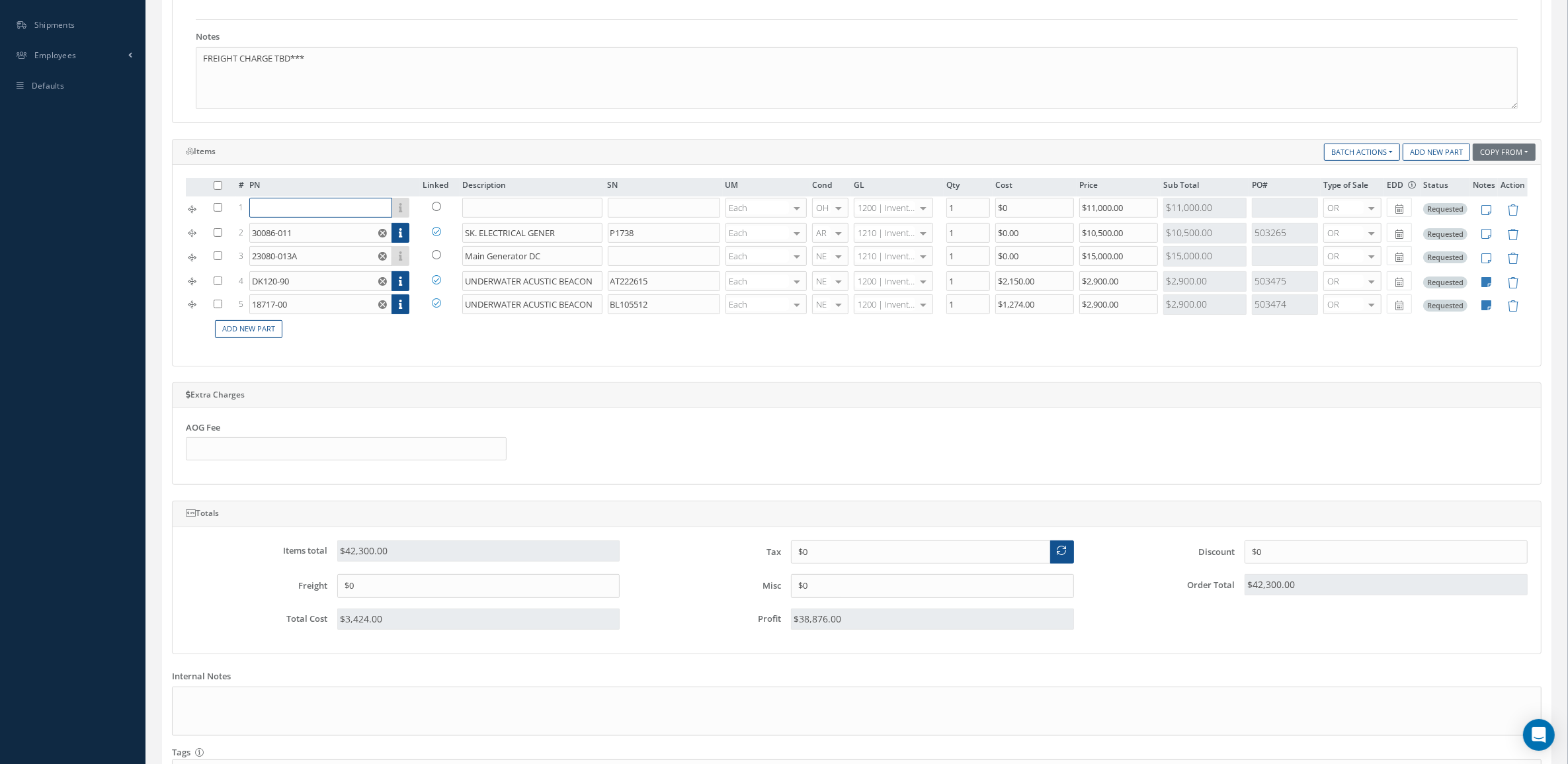
scroll to position [538, 0]
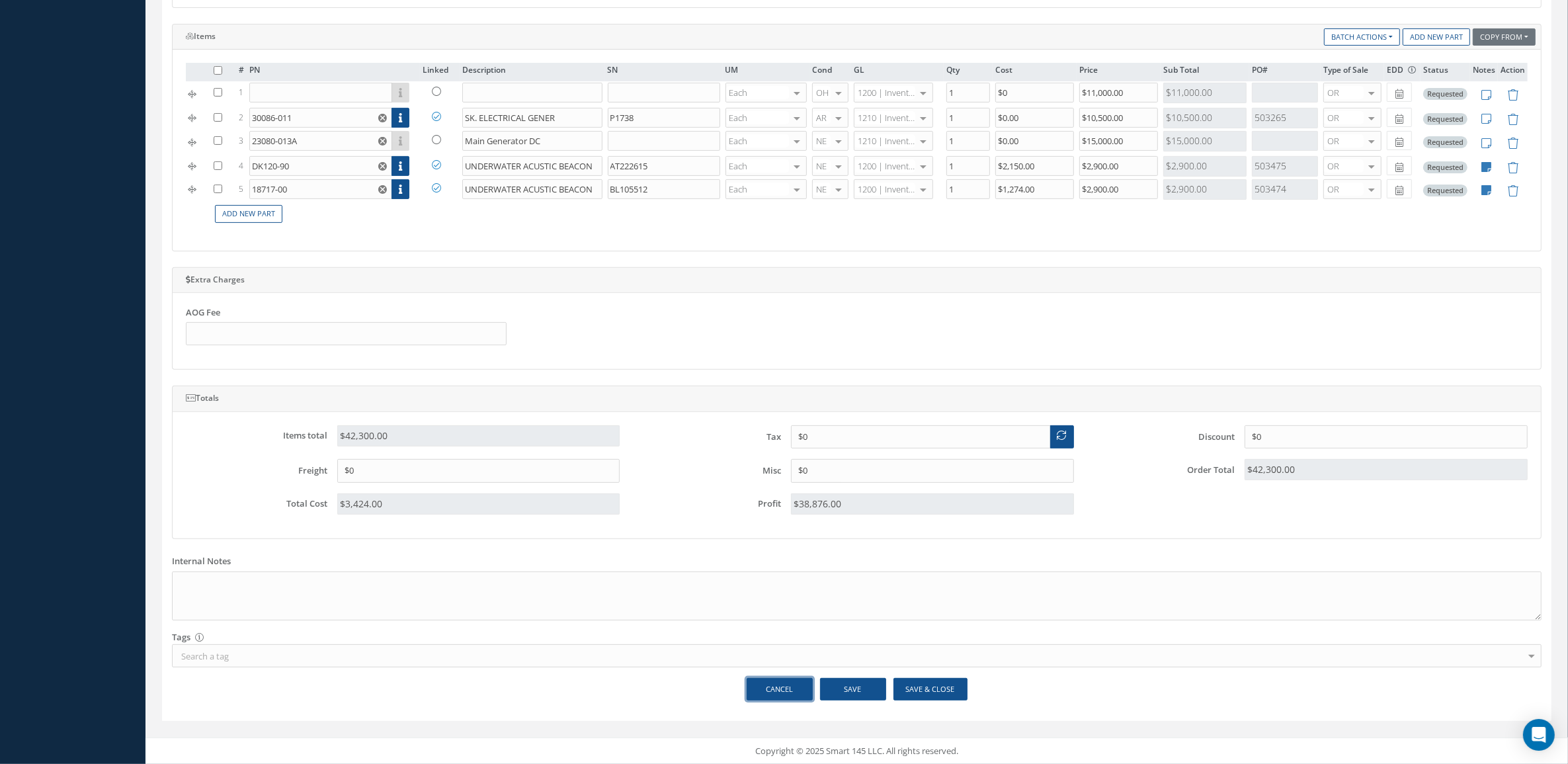
click at [785, 699] on link "Cancel" at bounding box center [780, 690] width 66 height 23
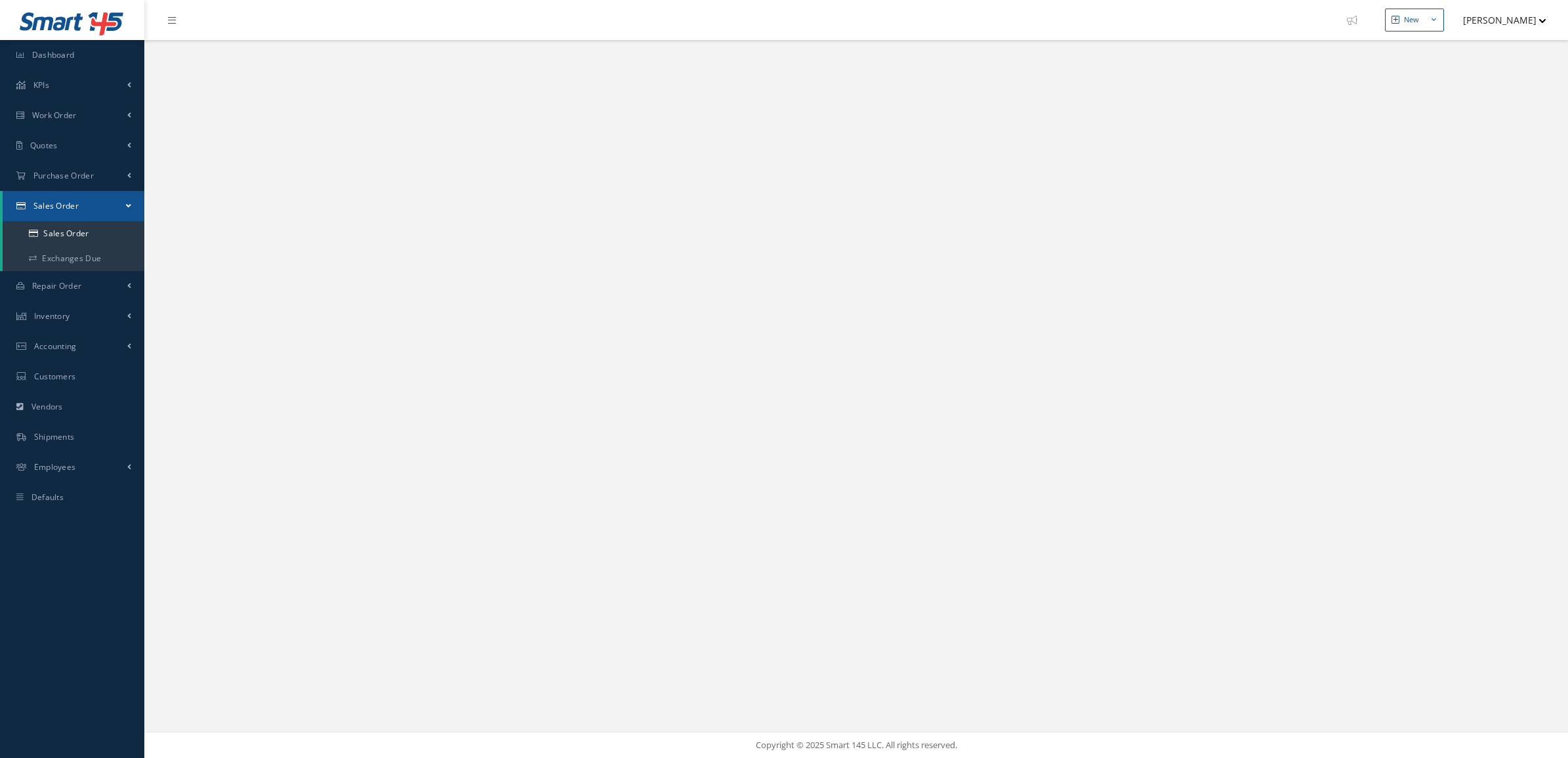
select select "25"
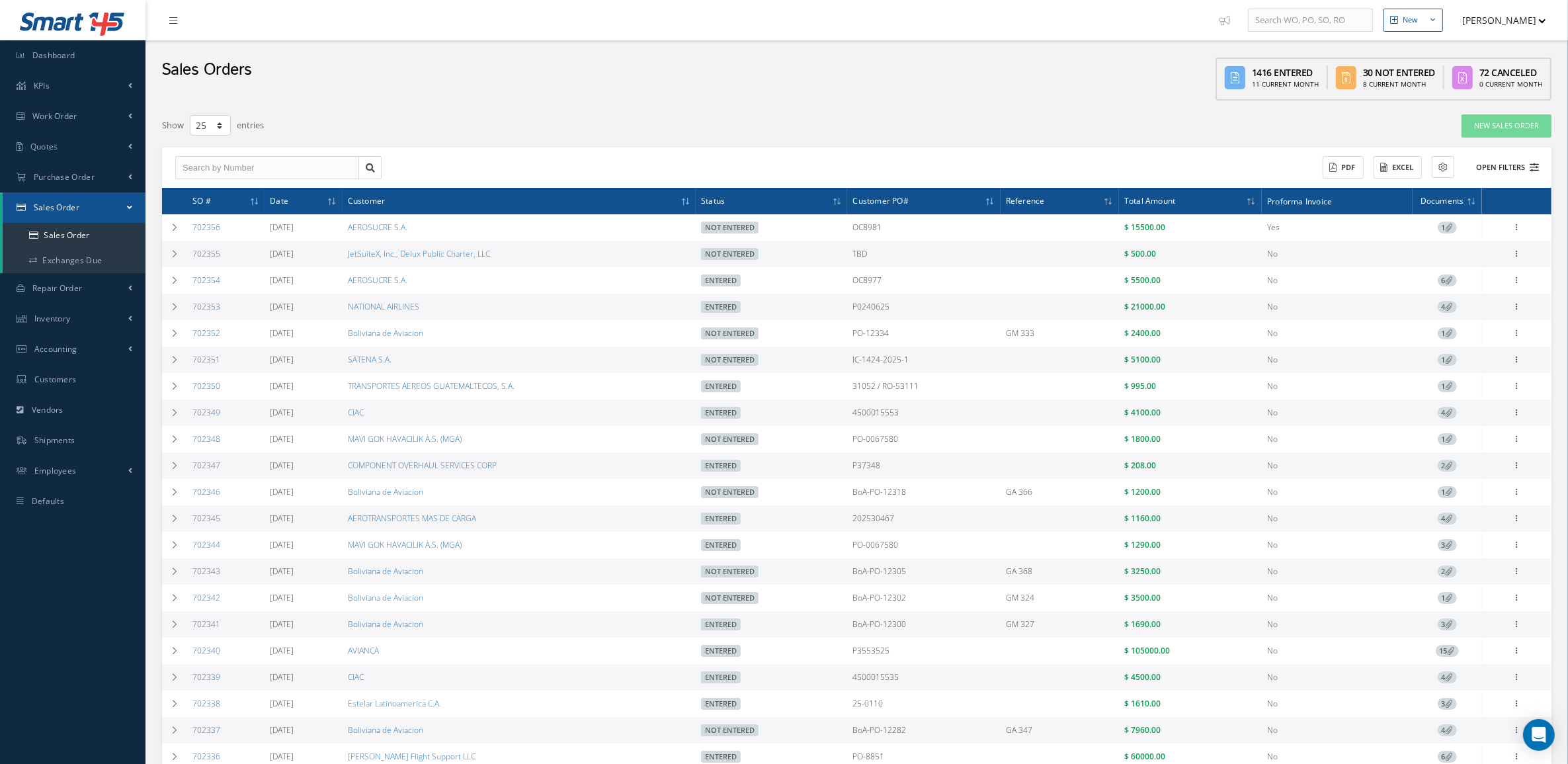
click at [1519, 172] on button "Open Filters" at bounding box center [1501, 168] width 75 height 22
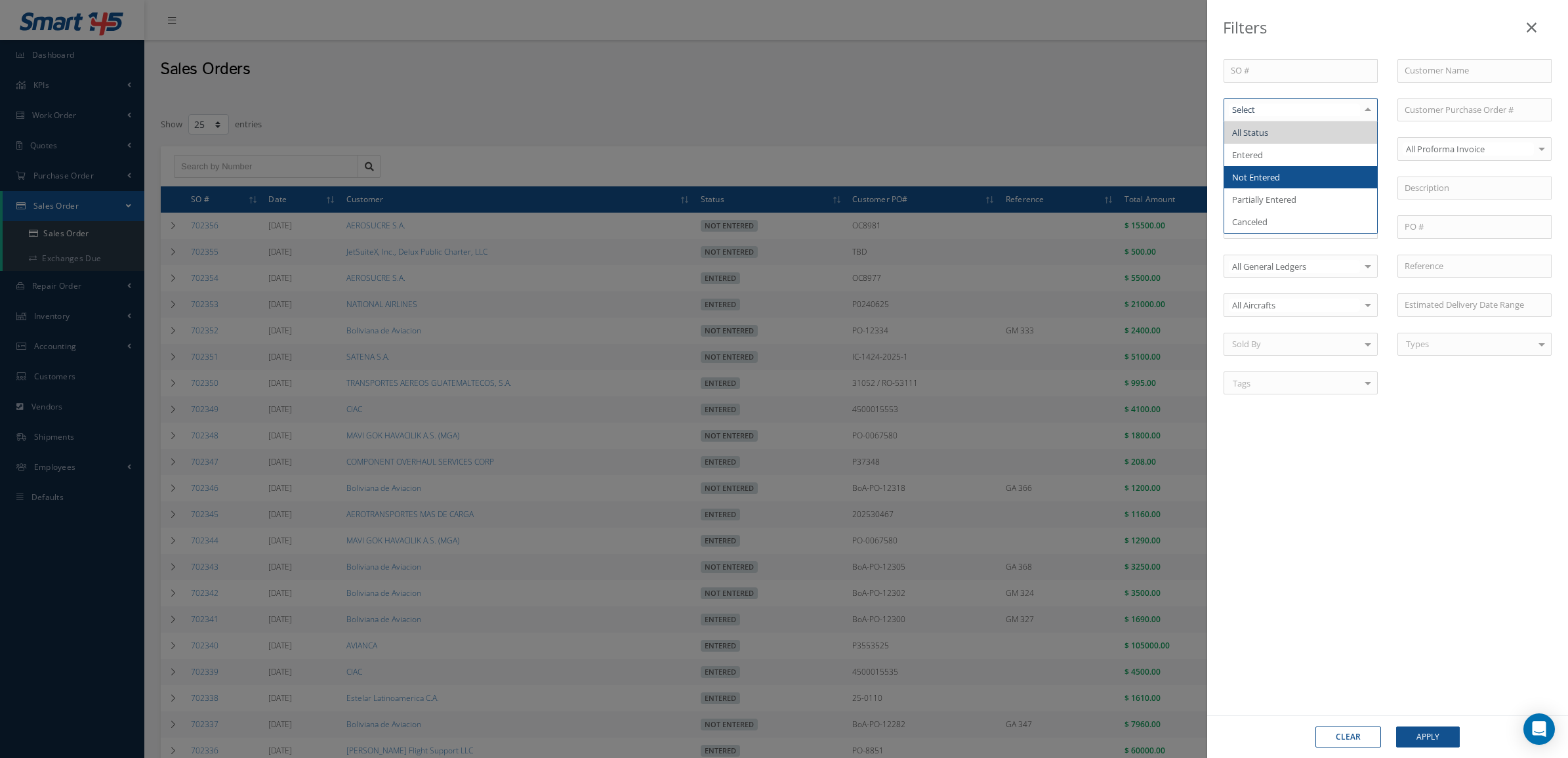
click at [1311, 177] on span "Not Entered" at bounding box center [1301, 177] width 153 height 22
click at [1425, 734] on button "Apply" at bounding box center [1428, 737] width 63 height 21
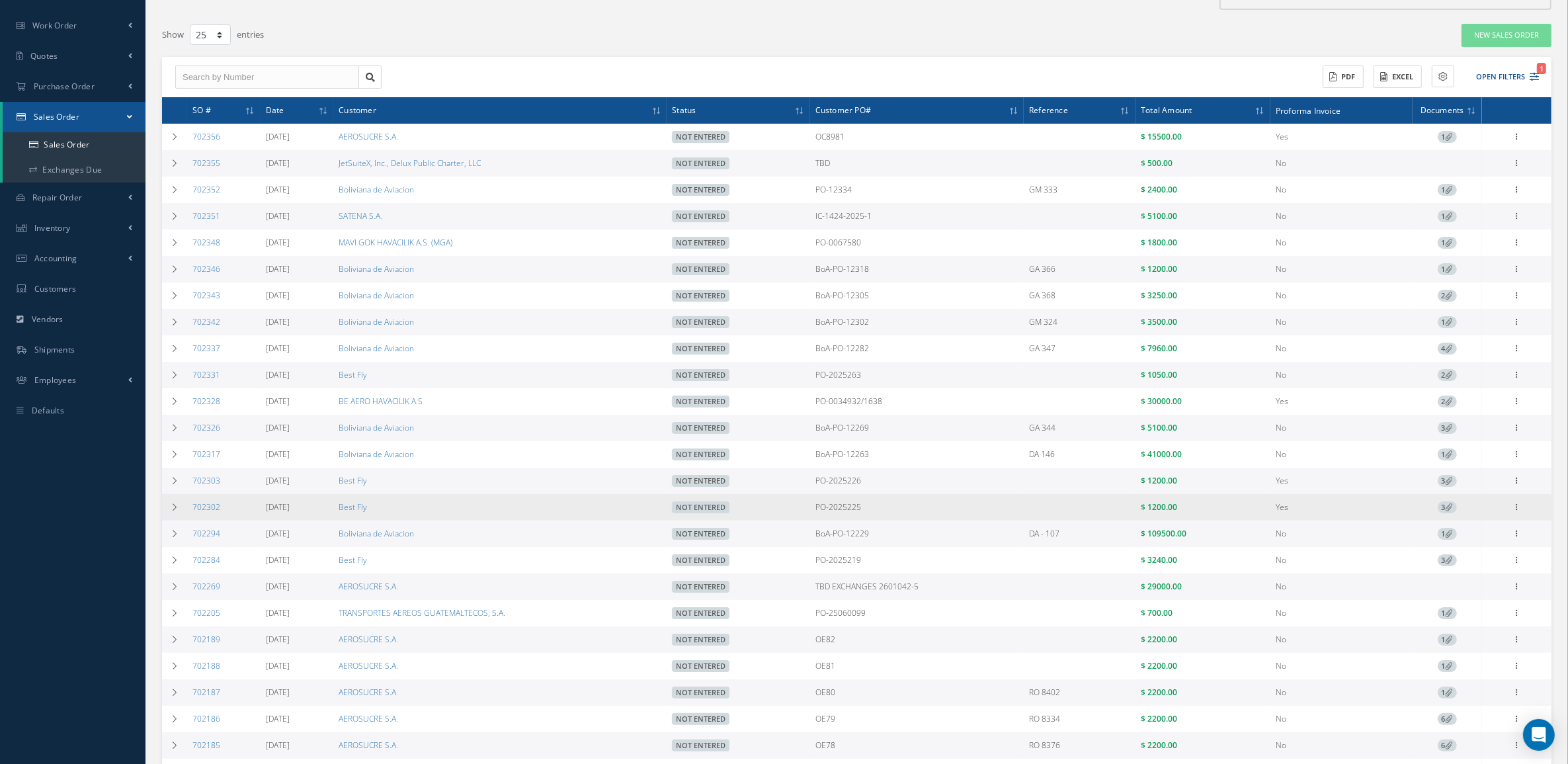
scroll to position [225, 0]
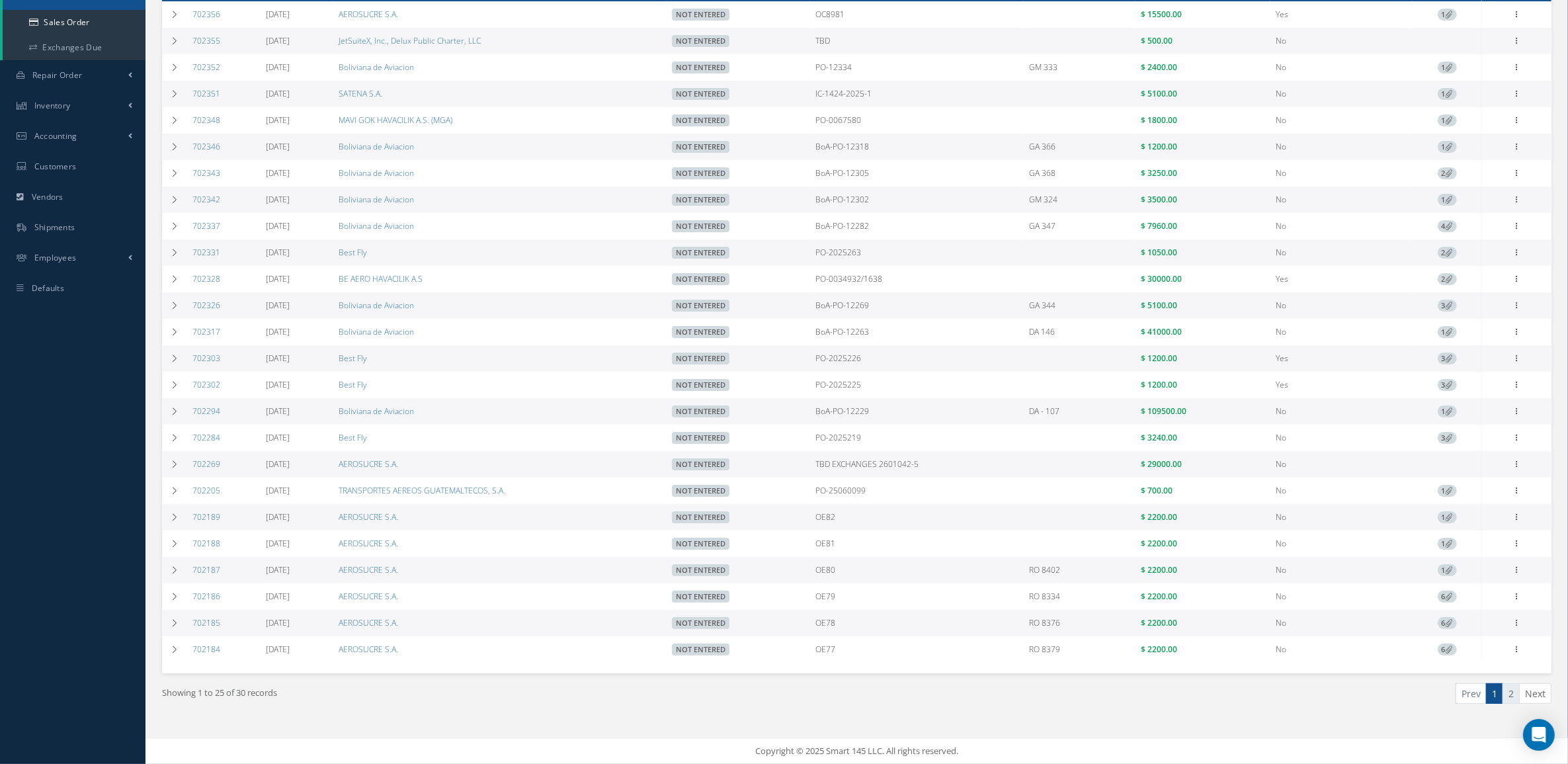
click at [1510, 693] on link "2" at bounding box center [1511, 694] width 17 height 20
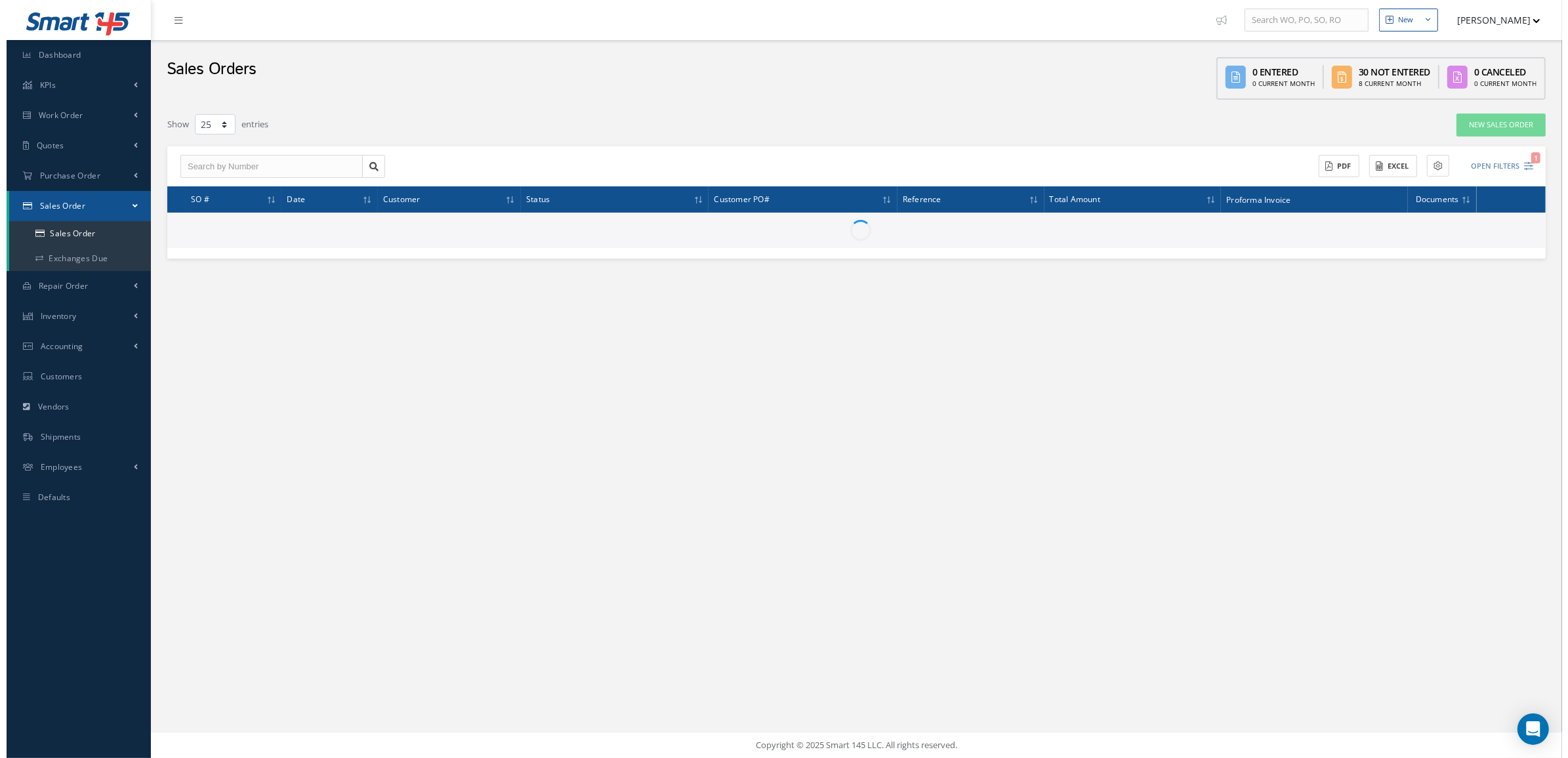
scroll to position [0, 0]
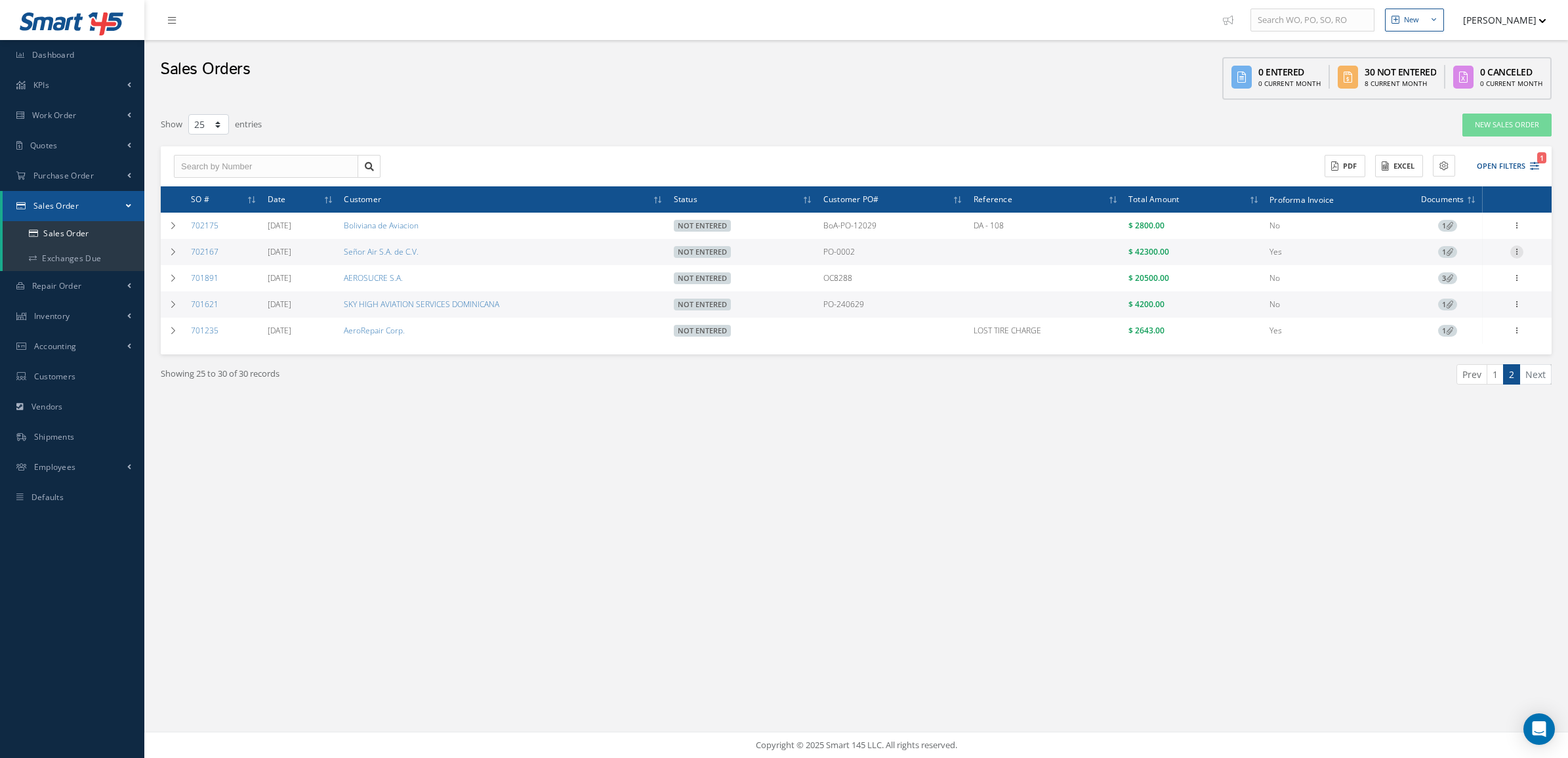
click at [1519, 251] on icon at bounding box center [1517, 251] width 13 height 11
click at [1464, 264] on link "Edit" at bounding box center [1457, 261] width 104 height 17
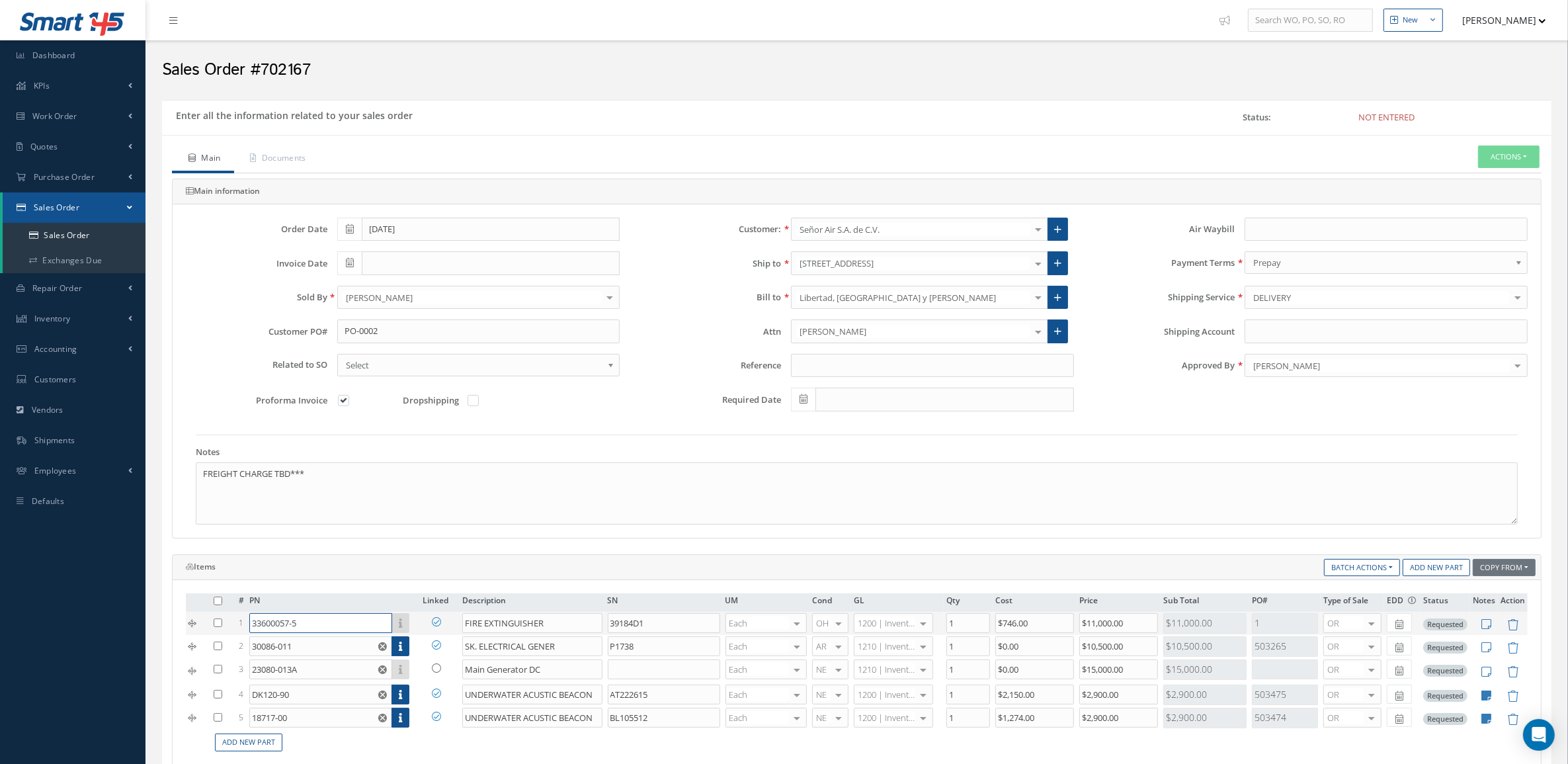
click at [348, 630] on input "33600057-5" at bounding box center [320, 623] width 143 height 20
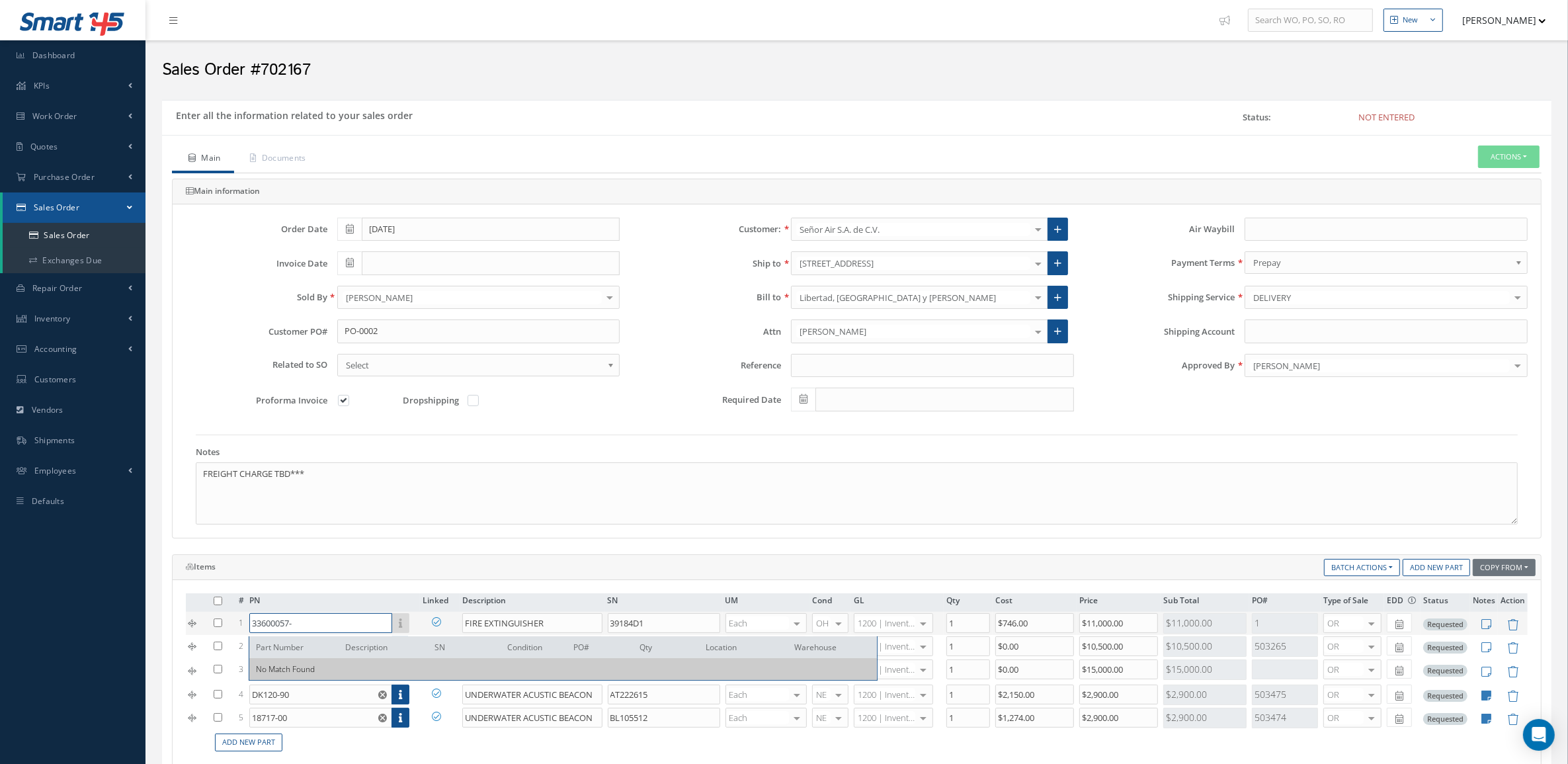
type input "33600057-5"
click at [510, 554] on div "Main information Order Date [DATE] Customer: Señor Air S.A. de C.V. MABA AERO L…" at bounding box center [857, 623] width 1370 height 889
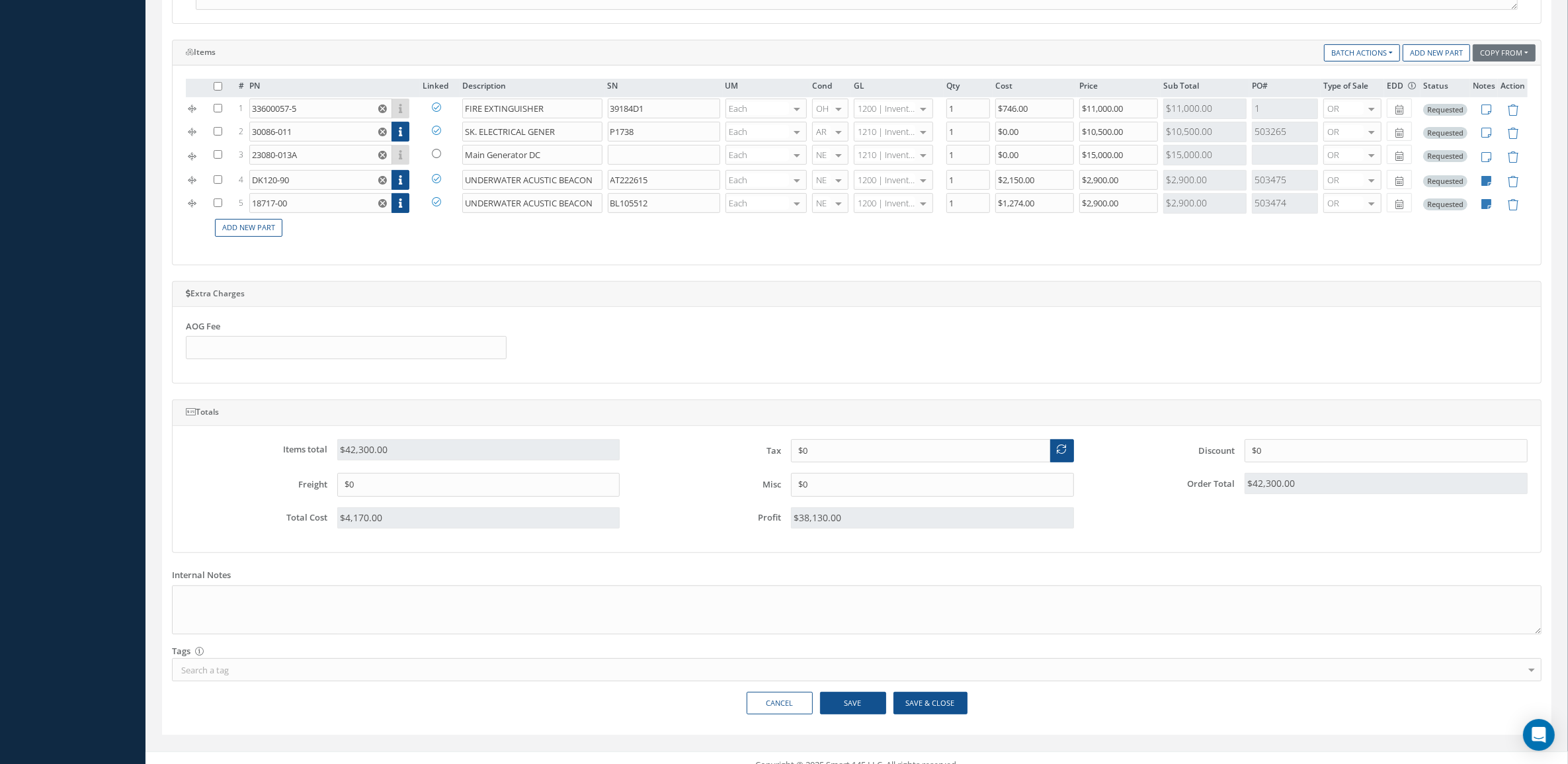
scroll to position [536, 0]
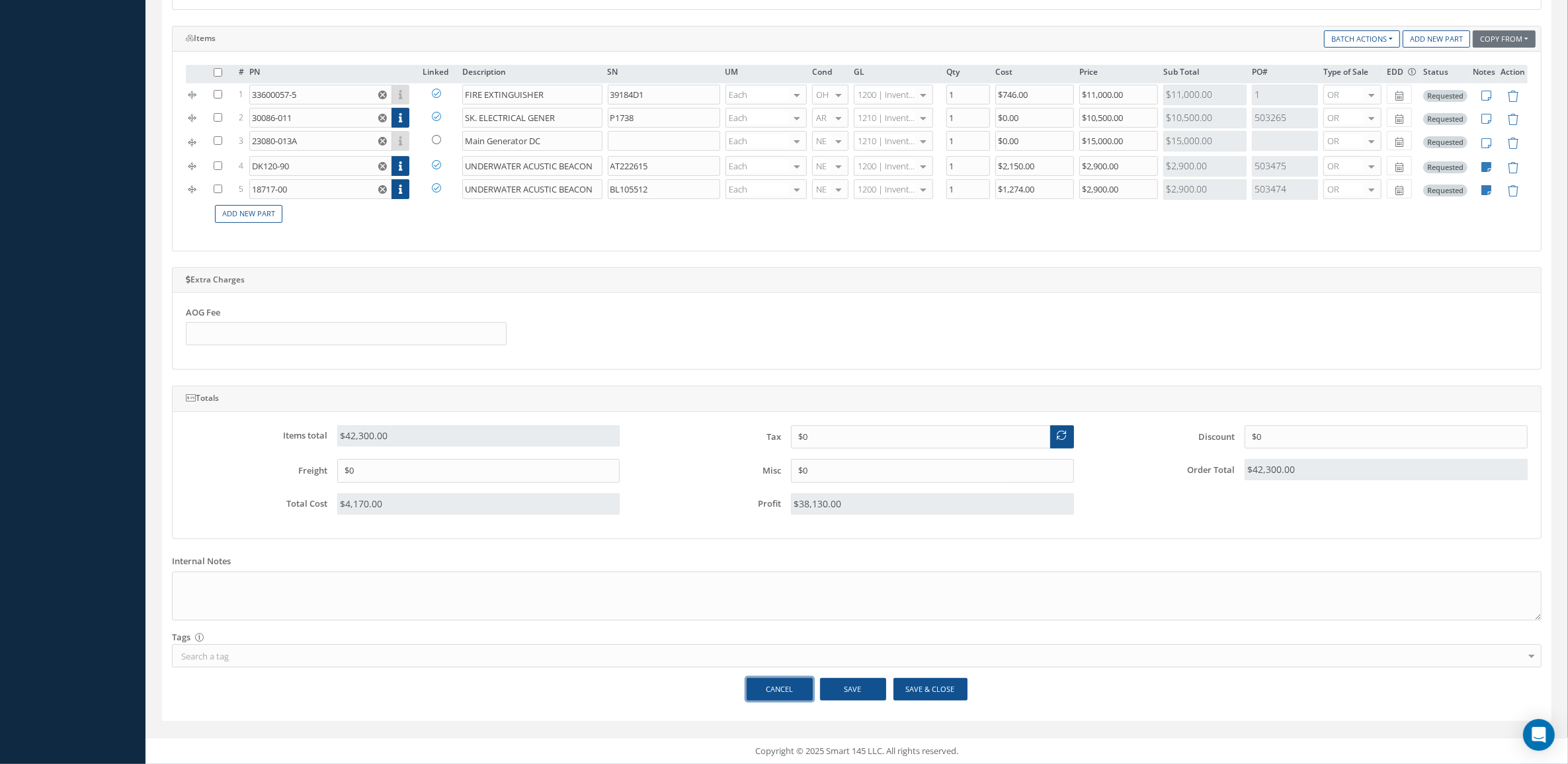
click at [804, 692] on link "Cancel" at bounding box center [780, 690] width 66 height 23
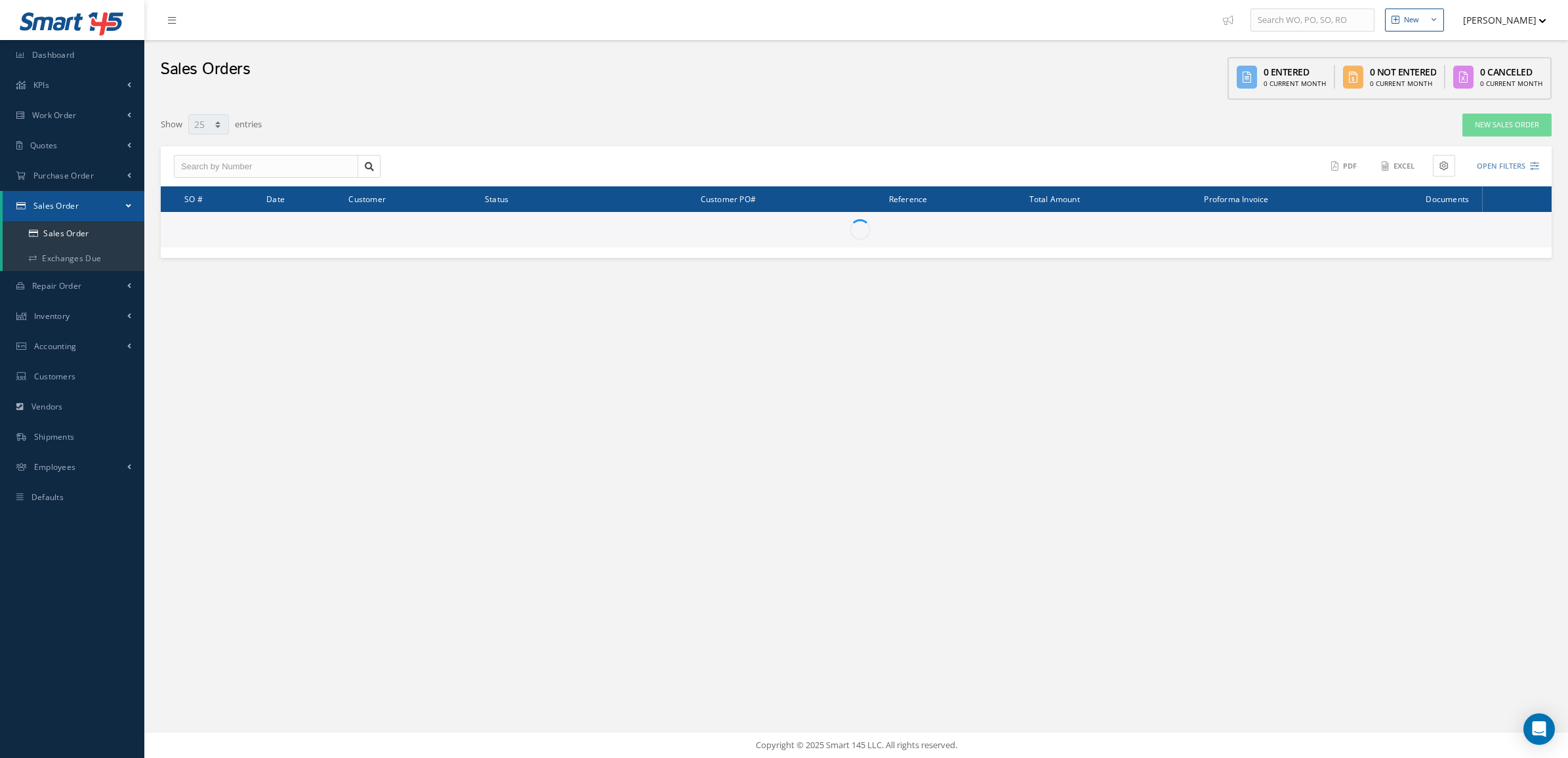
select select "25"
